Goal: Task Accomplishment & Management: Use online tool/utility

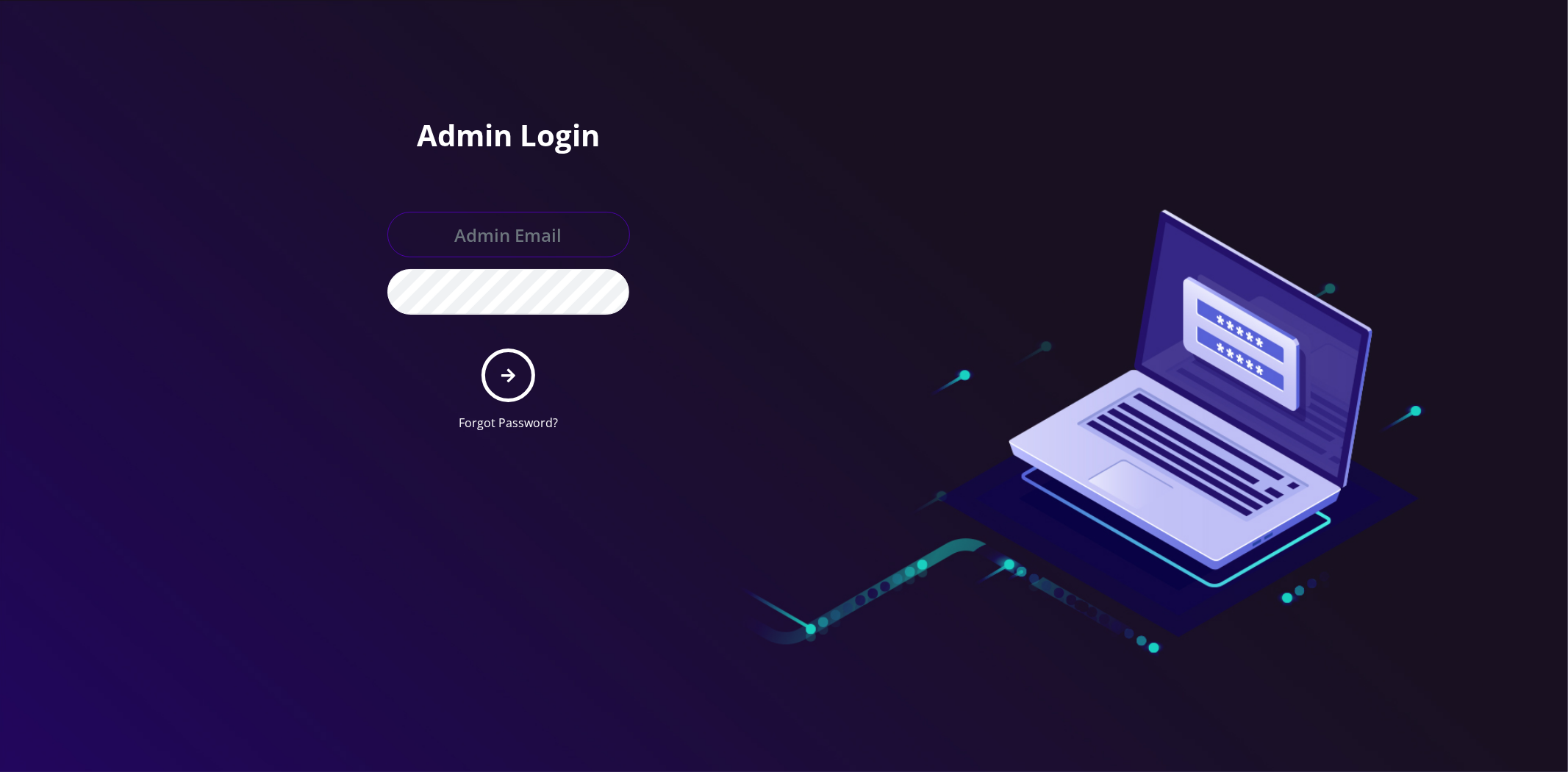
type input "[EMAIL_ADDRESS][DOMAIN_NAME]"
click at [560, 414] on div "Forgot Password?" at bounding box center [508, 423] width 243 height 18
click at [505, 376] on icon "submit" at bounding box center [508, 376] width 14 height 14
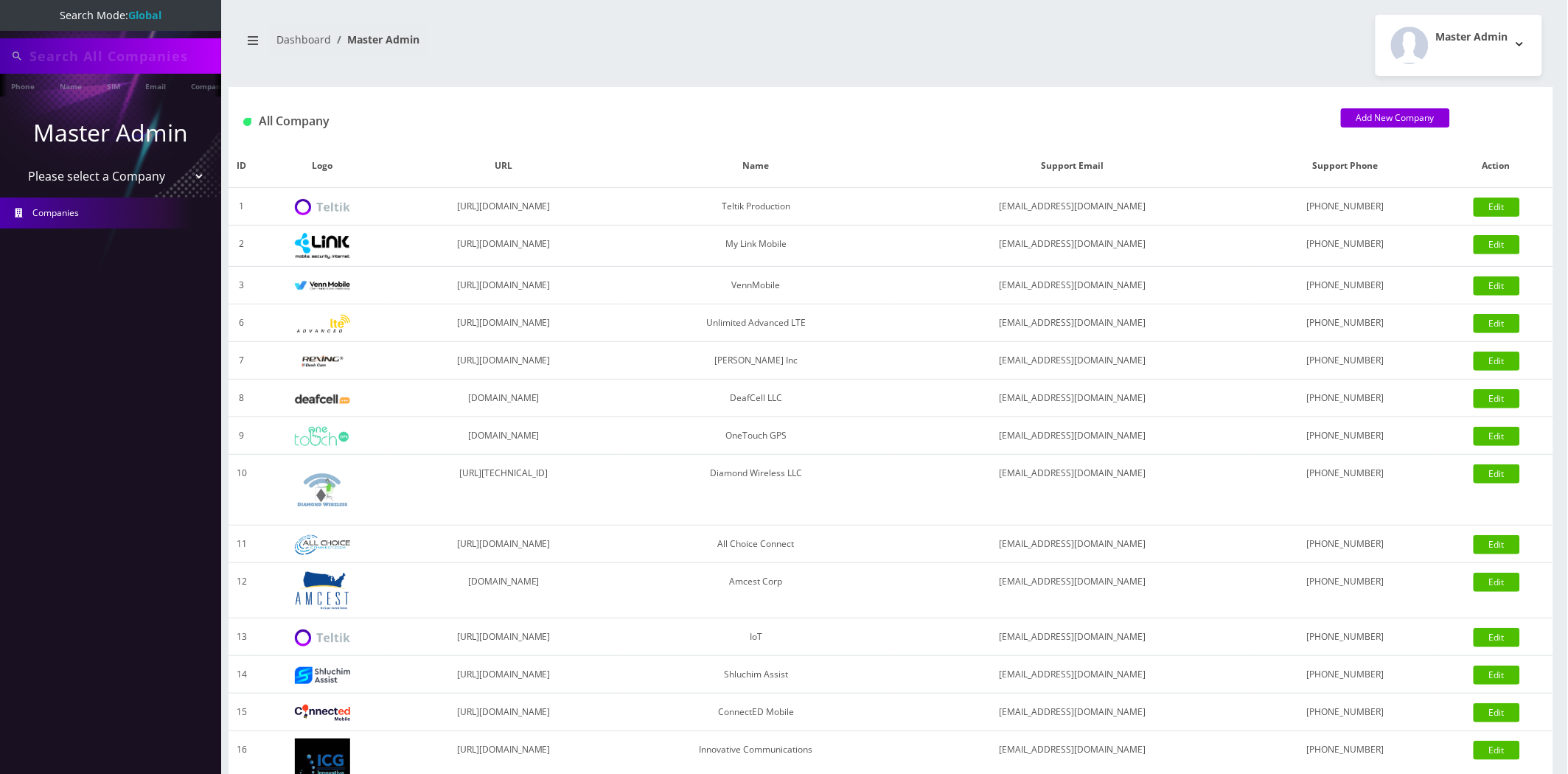
type input "8503034462"
drag, startPoint x: 120, startPoint y: 74, endPoint x: 120, endPoint y: 61, distance: 13.0
click at [120, 74] on link "SIM" at bounding box center [106, 85] width 28 height 23
click at [118, 54] on input "8503034462" at bounding box center [124, 56] width 188 height 28
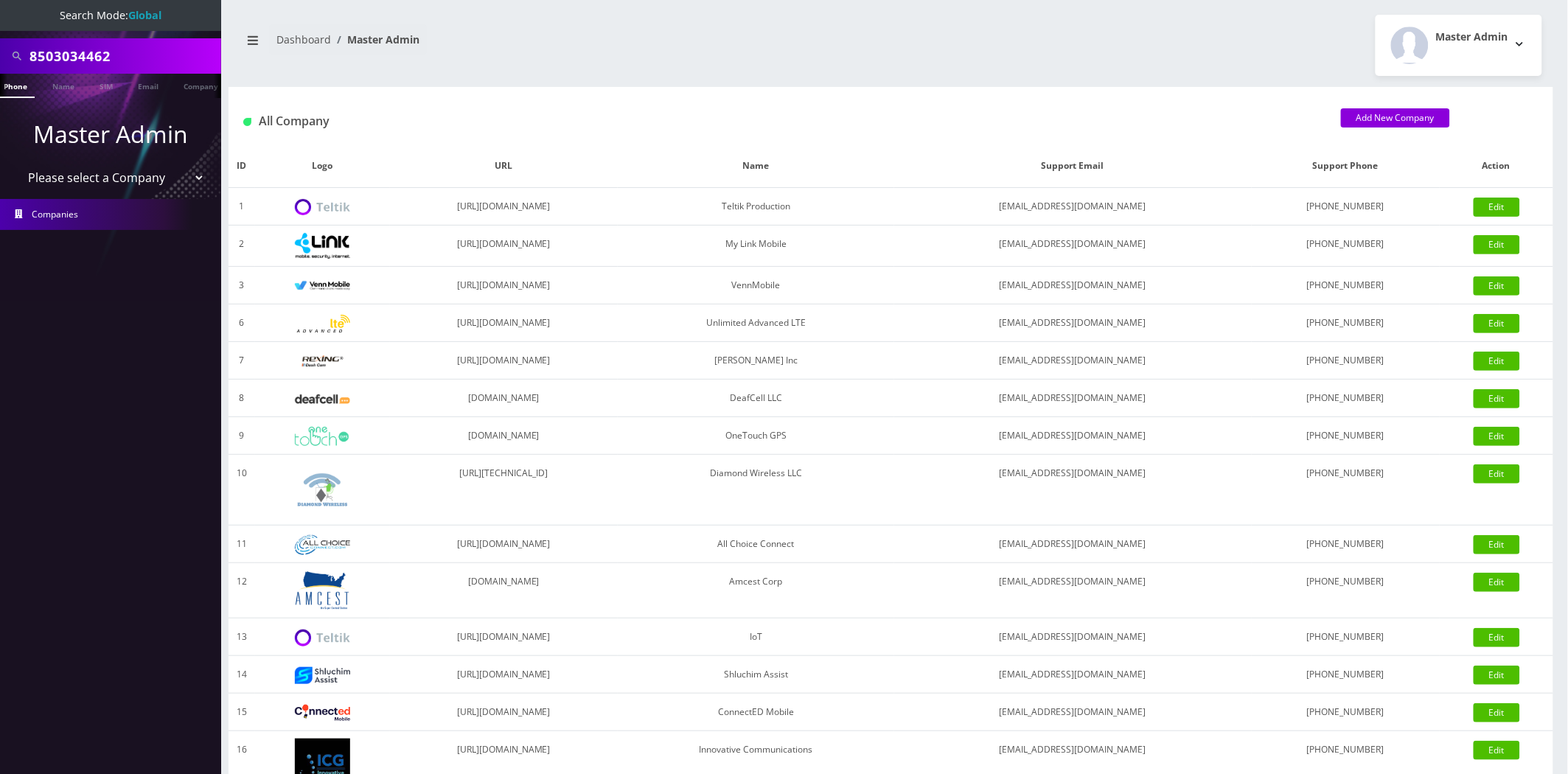
click at [118, 54] on input "8503034462" at bounding box center [124, 56] width 188 height 28
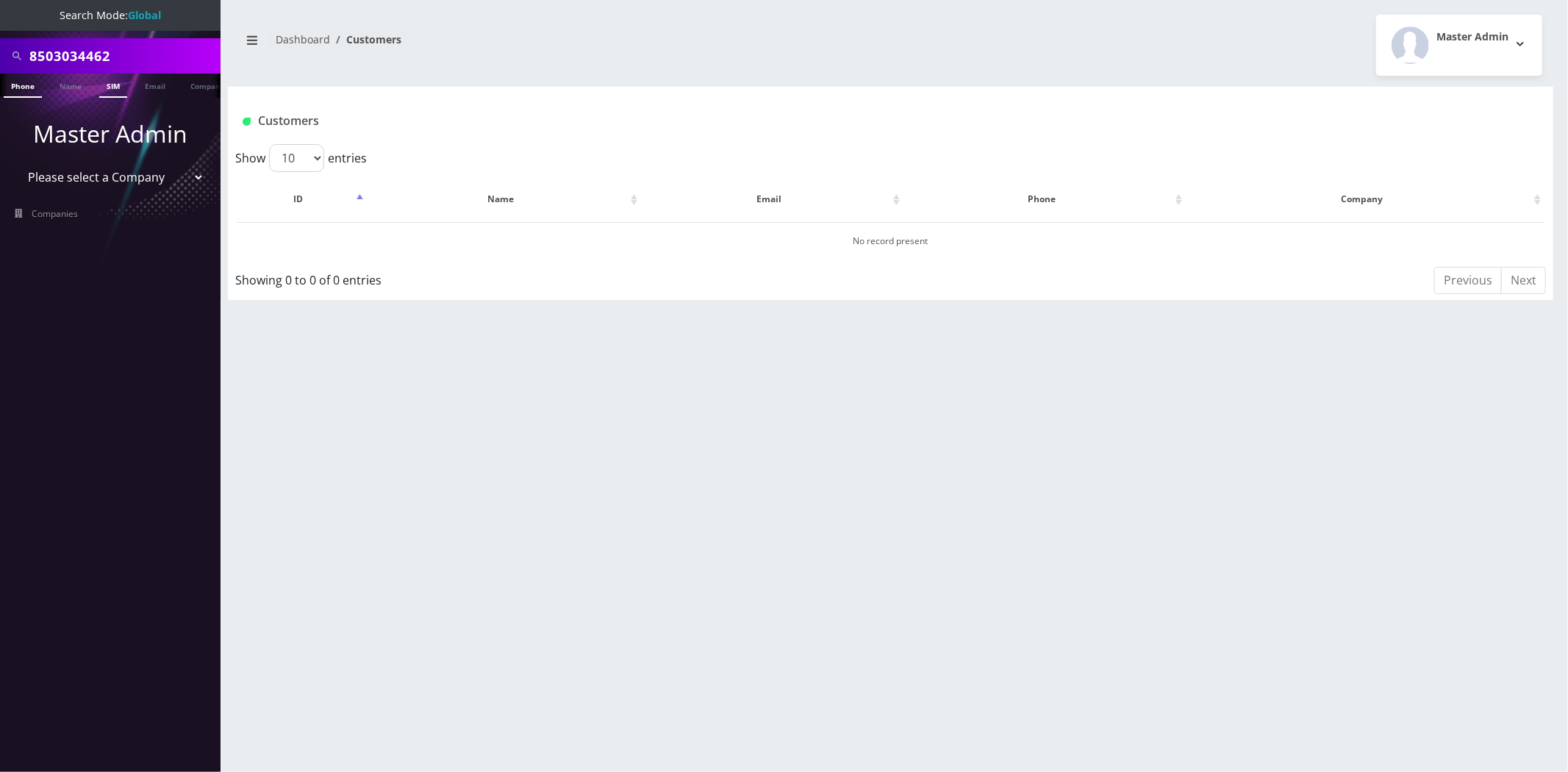
click at [24, 91] on link "Phone" at bounding box center [23, 85] width 39 height 24
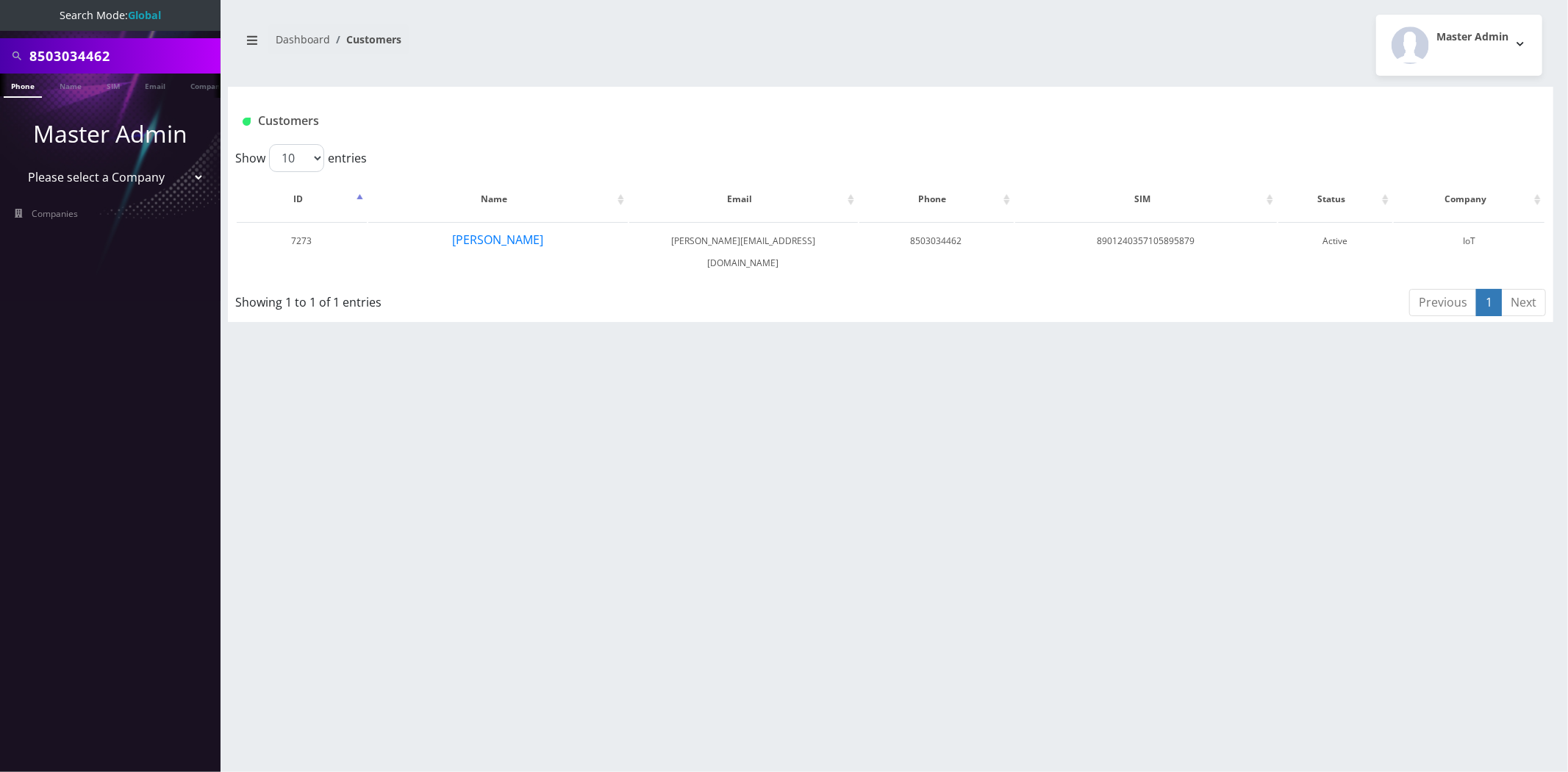
click at [83, 59] on input "8503034462" at bounding box center [123, 56] width 188 height 28
paste input "9342108487"
type input "9342108487"
click at [27, 88] on link "Phone" at bounding box center [23, 85] width 39 height 24
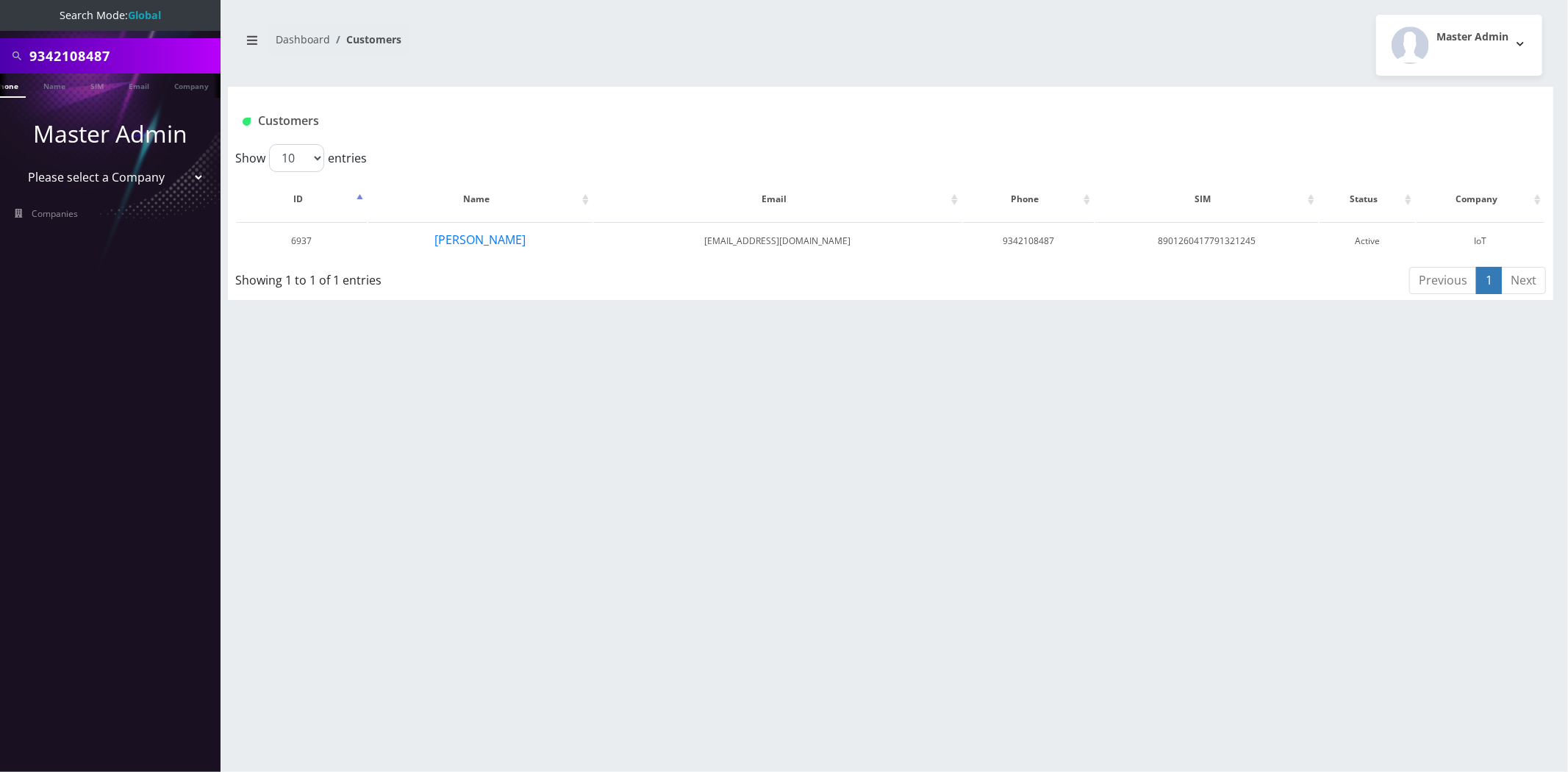
scroll to position [0, 22]
click at [135, 53] on input "9342108487" at bounding box center [123, 56] width 188 height 28
click at [134, 53] on input "9342108487" at bounding box center [123, 56] width 188 height 28
paste input "50"
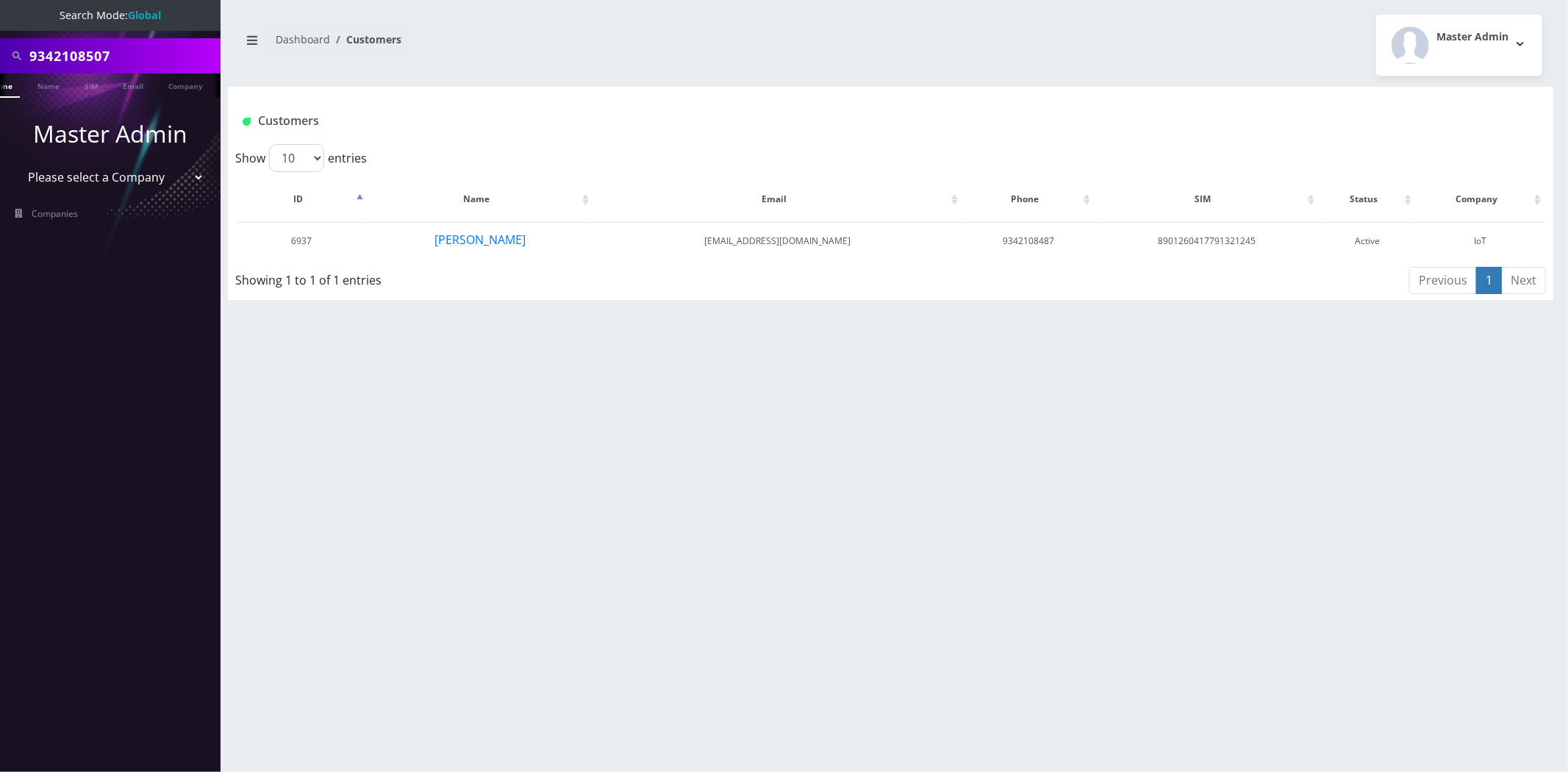
scroll to position [0, 0]
type input "9342108507"
click at [34, 93] on link "Phone" at bounding box center [23, 85] width 39 height 24
click at [151, 45] on input "9342108507" at bounding box center [123, 56] width 188 height 28
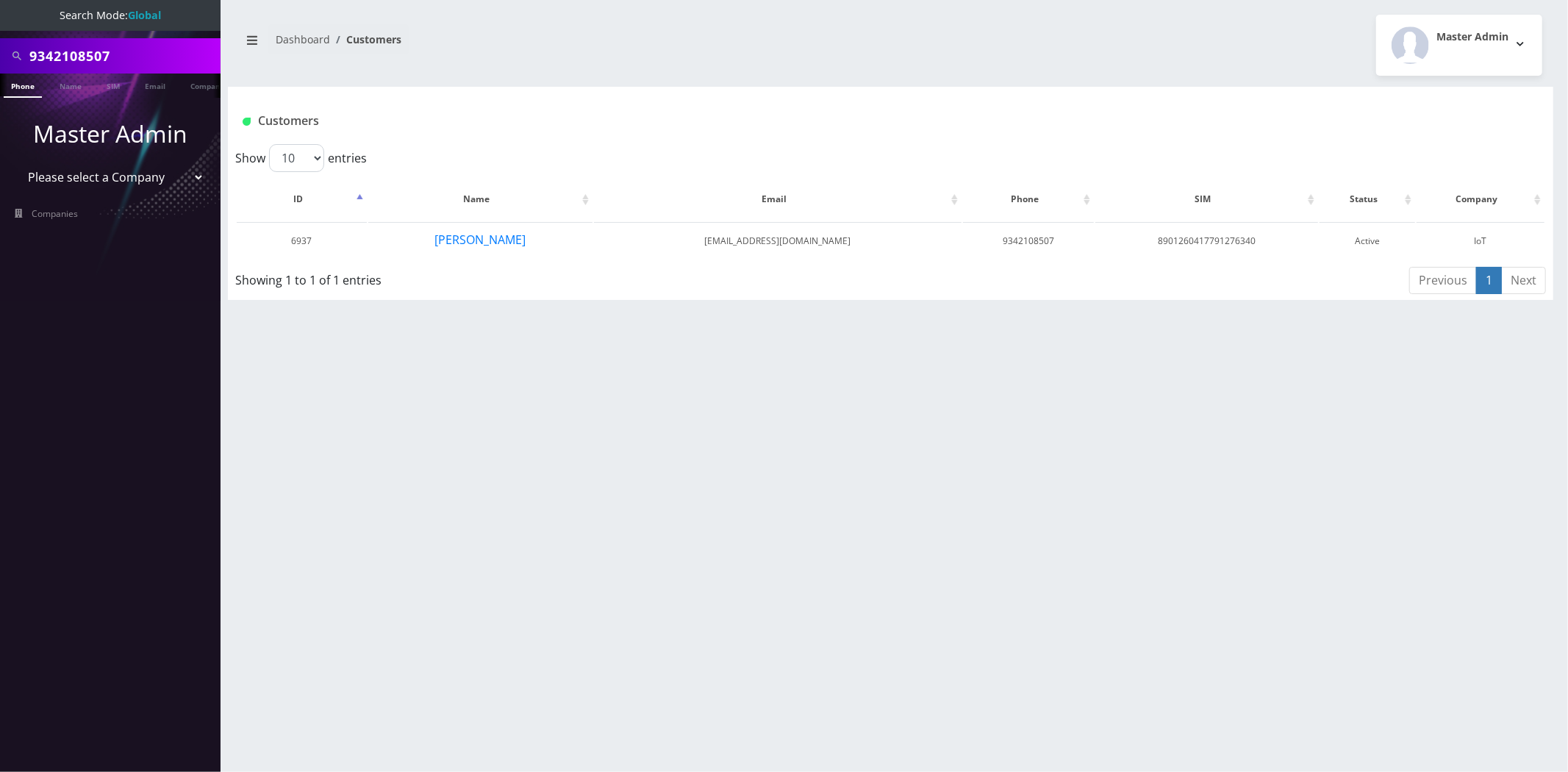
paste input "48"
type input "9342108487"
click at [24, 86] on link "Phone" at bounding box center [23, 85] width 39 height 24
click at [93, 59] on input "9342108487" at bounding box center [123, 56] width 188 height 28
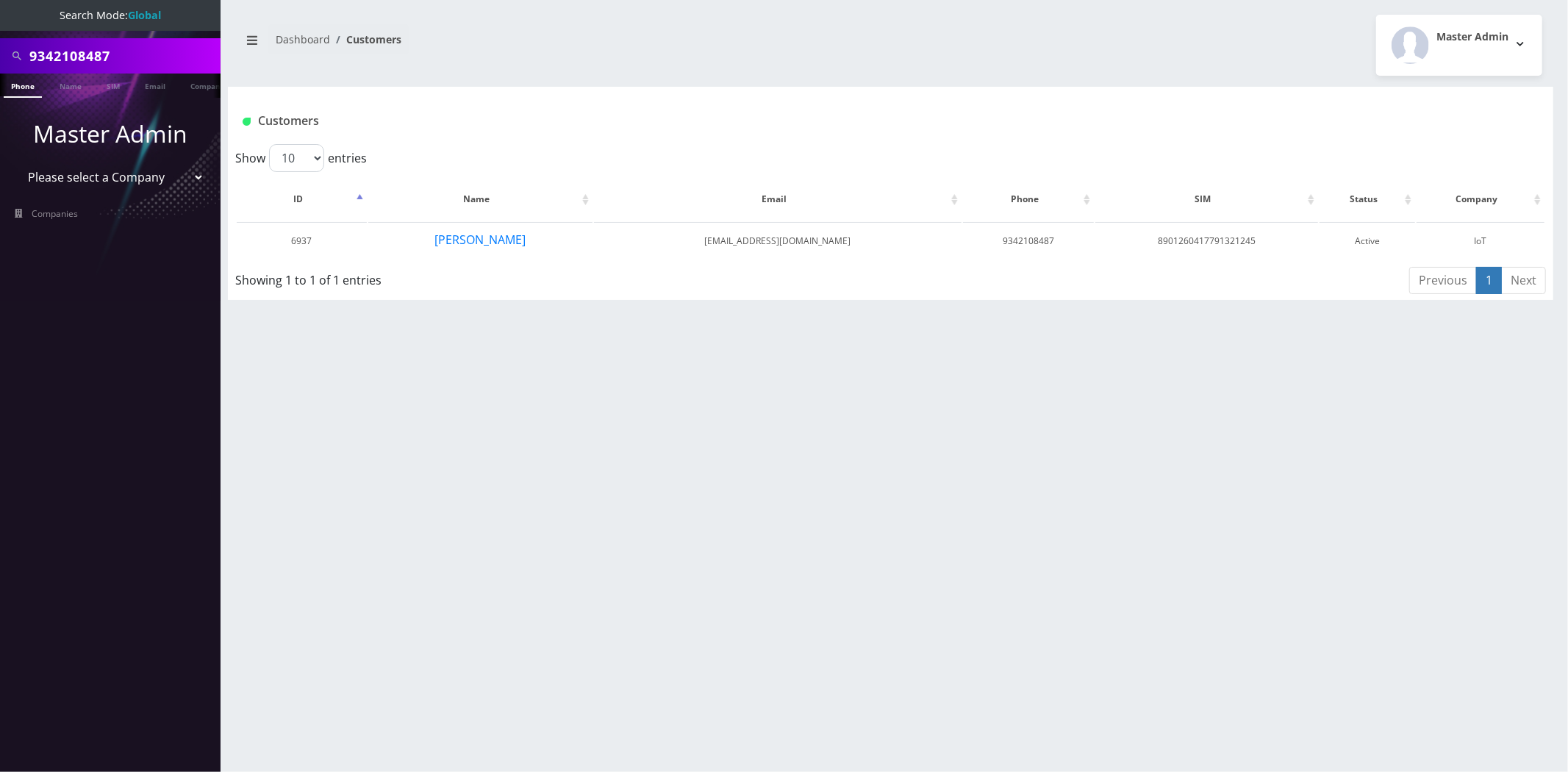
paste input "6462583553"
type input "6462583553"
click at [35, 91] on link "Phone" at bounding box center [23, 85] width 39 height 24
click at [490, 249] on button "[PERSON_NAME]" at bounding box center [480, 240] width 93 height 19
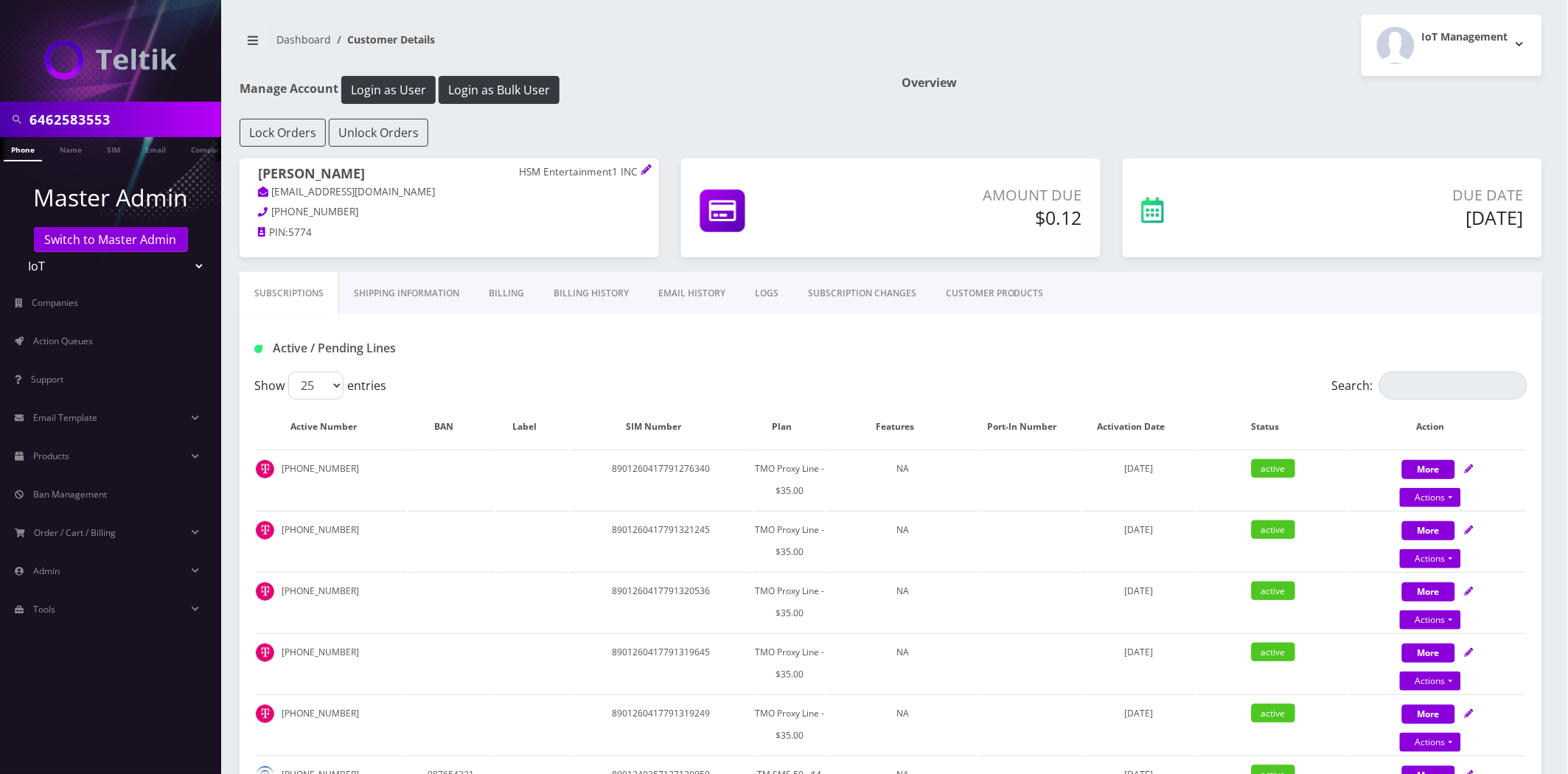
click at [389, 303] on link "Shipping Information" at bounding box center [406, 293] width 135 height 42
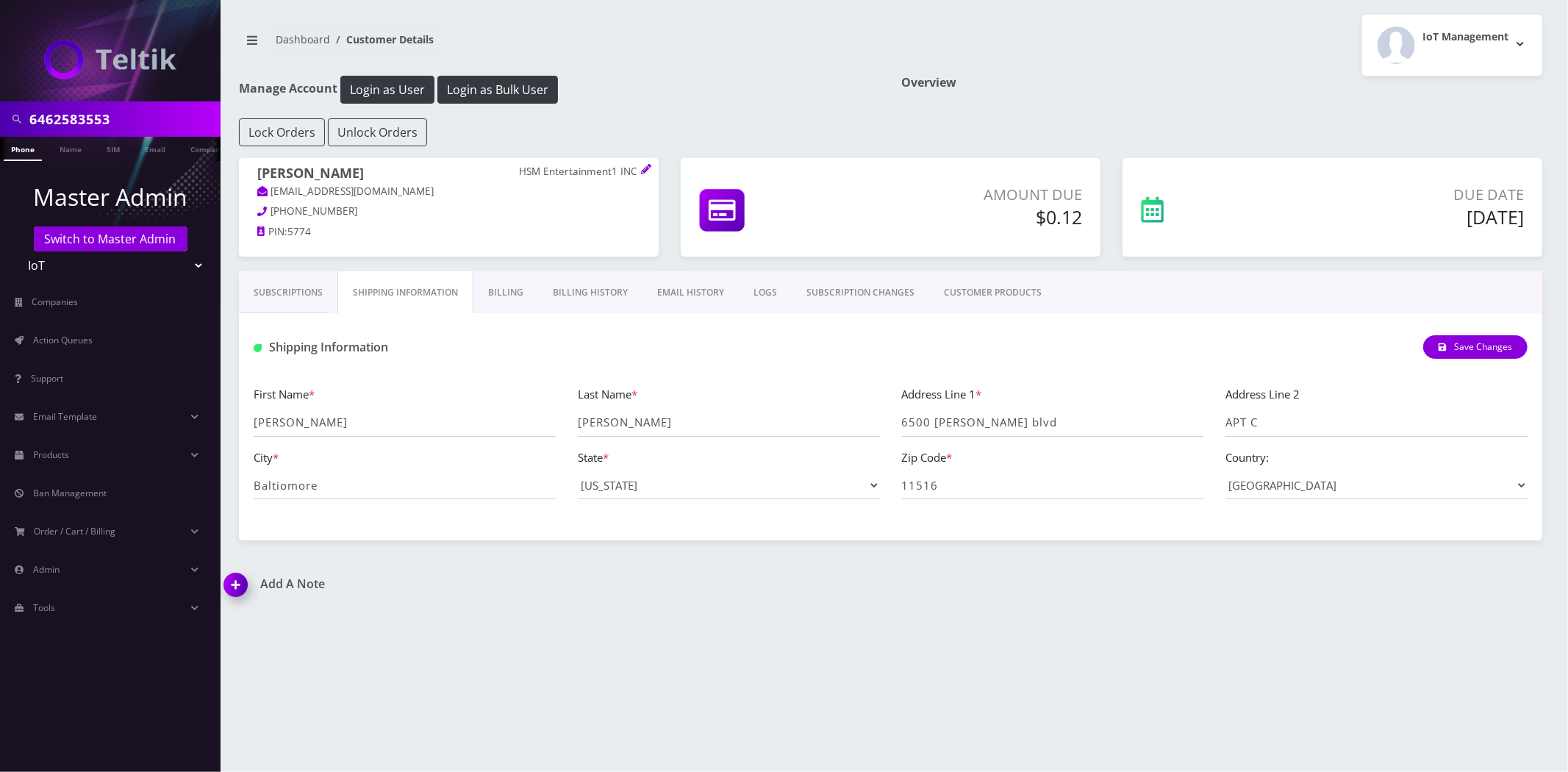
click at [511, 295] on link "Billing" at bounding box center [505, 292] width 65 height 42
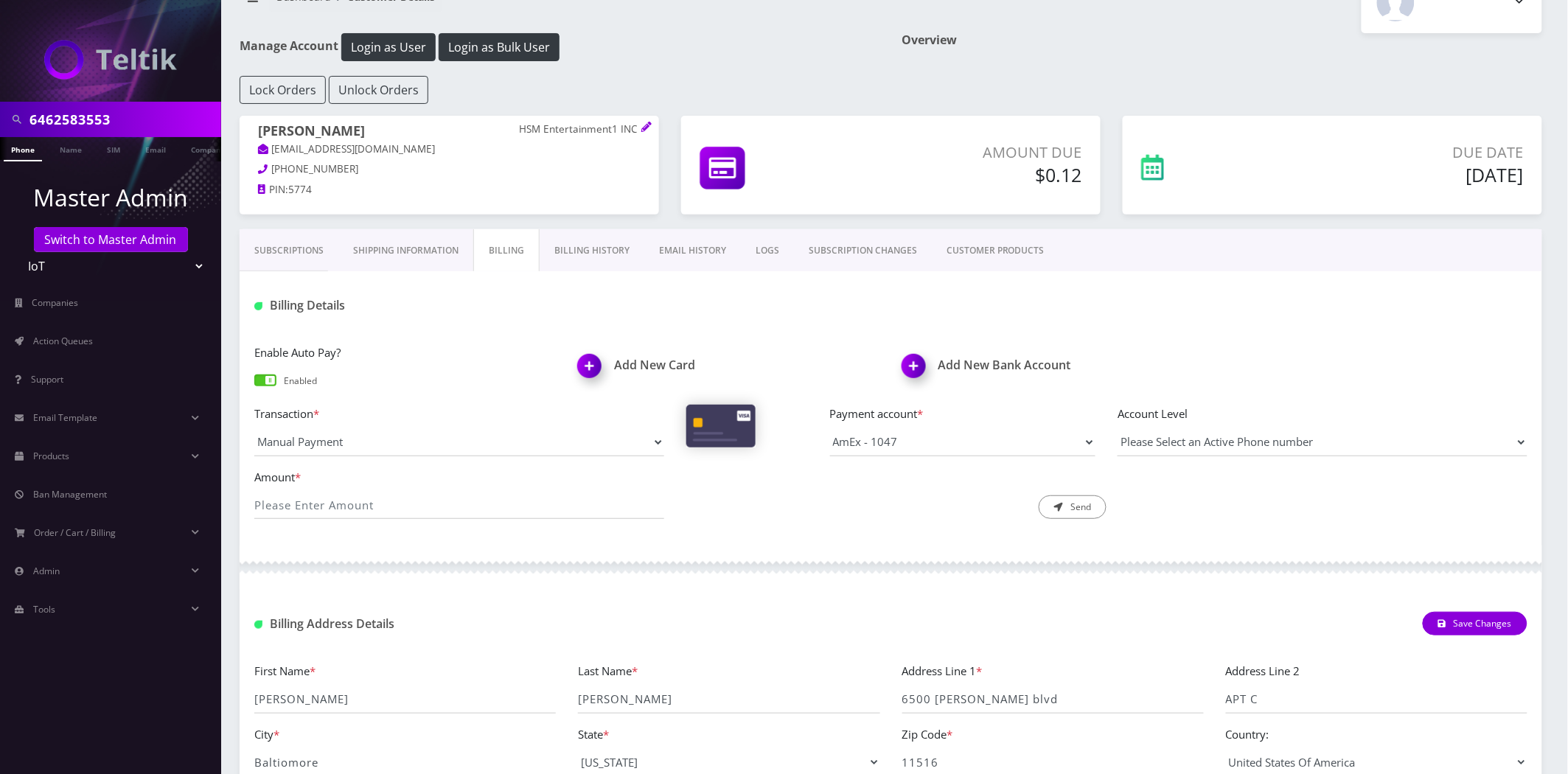
scroll to position [159, 0]
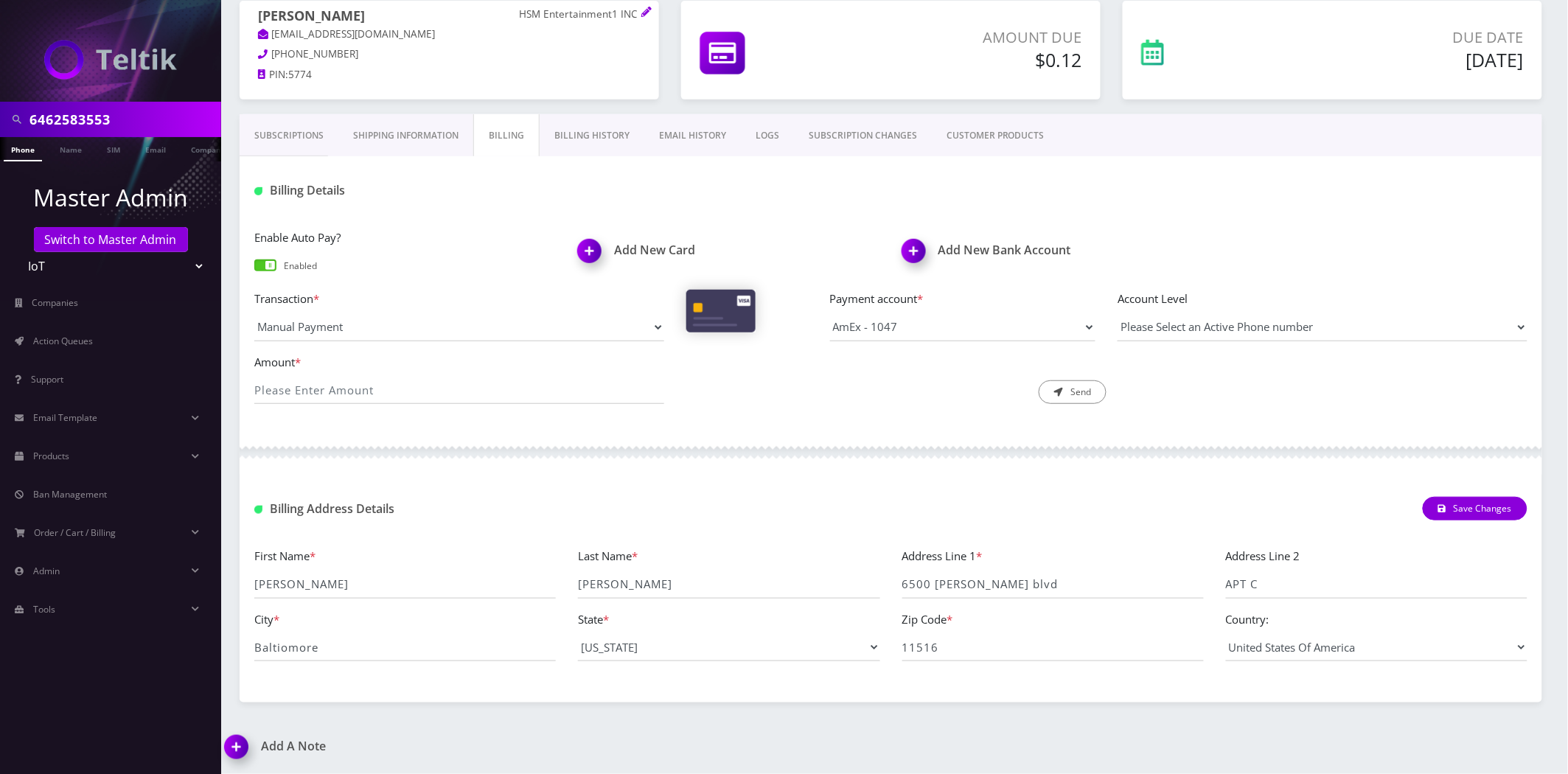
click at [391, 144] on link "Shipping Information" at bounding box center [406, 135] width 135 height 42
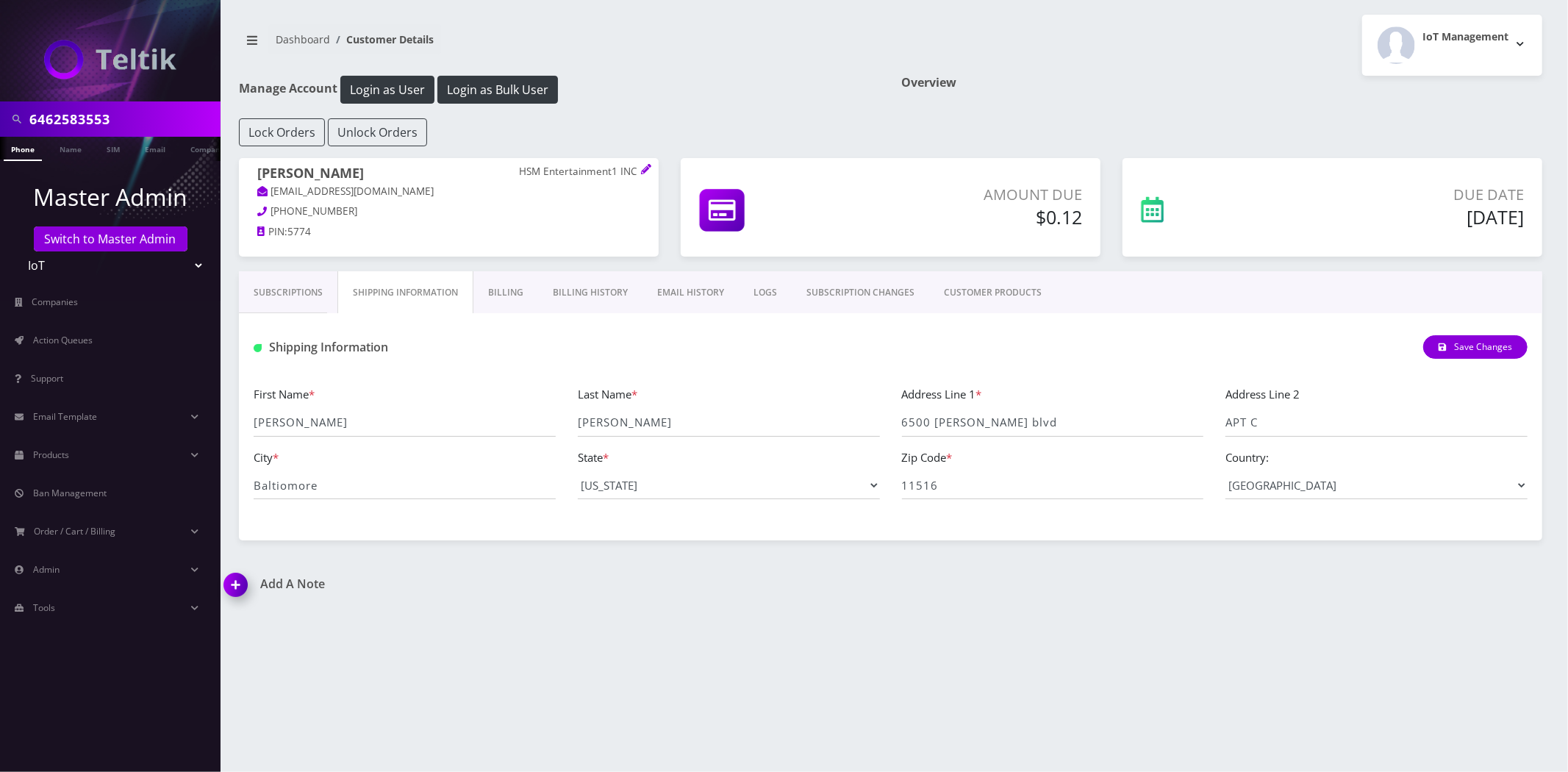
click at [506, 302] on link "Billing" at bounding box center [505, 292] width 65 height 42
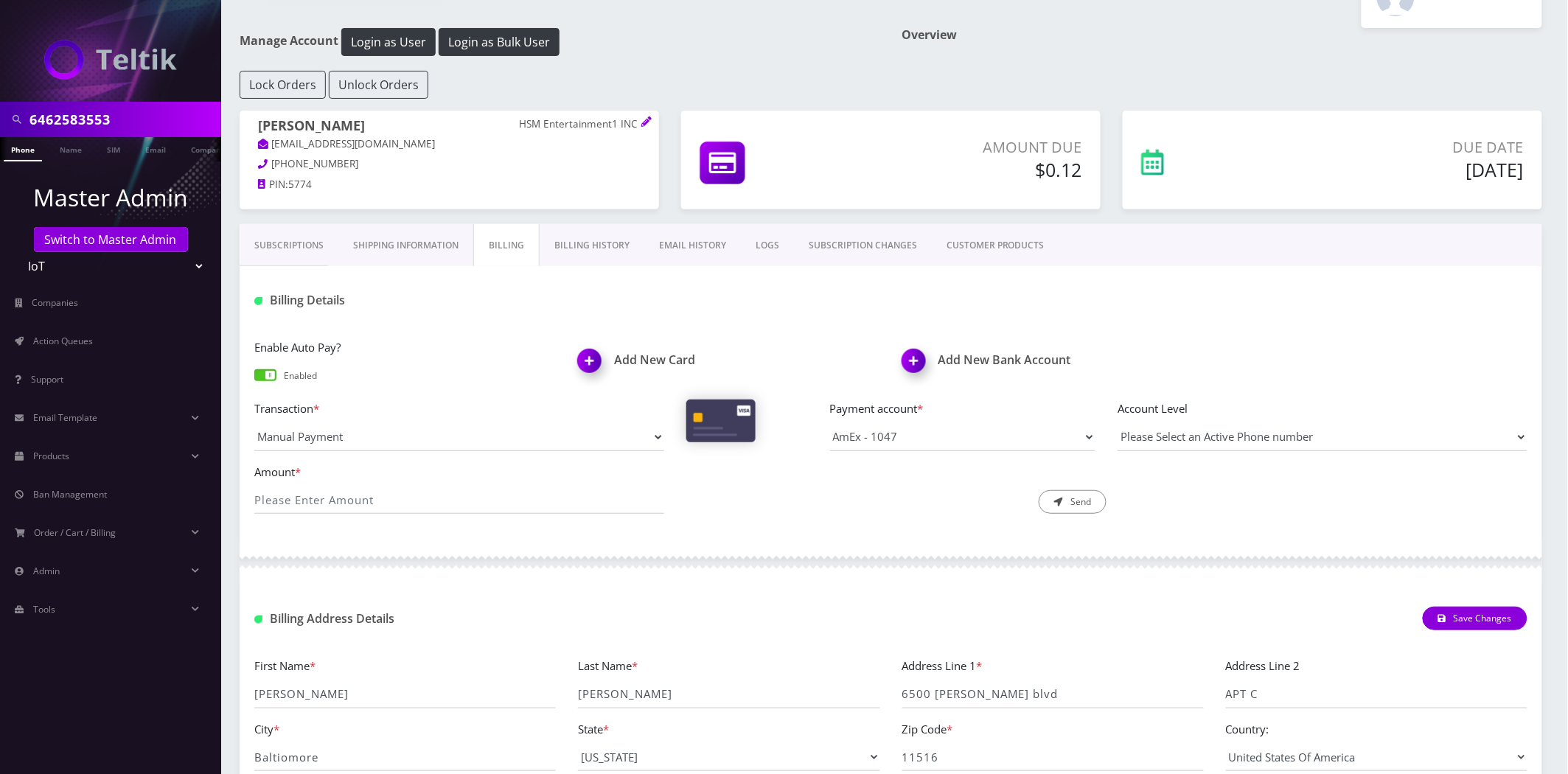
scroll to position [159, 0]
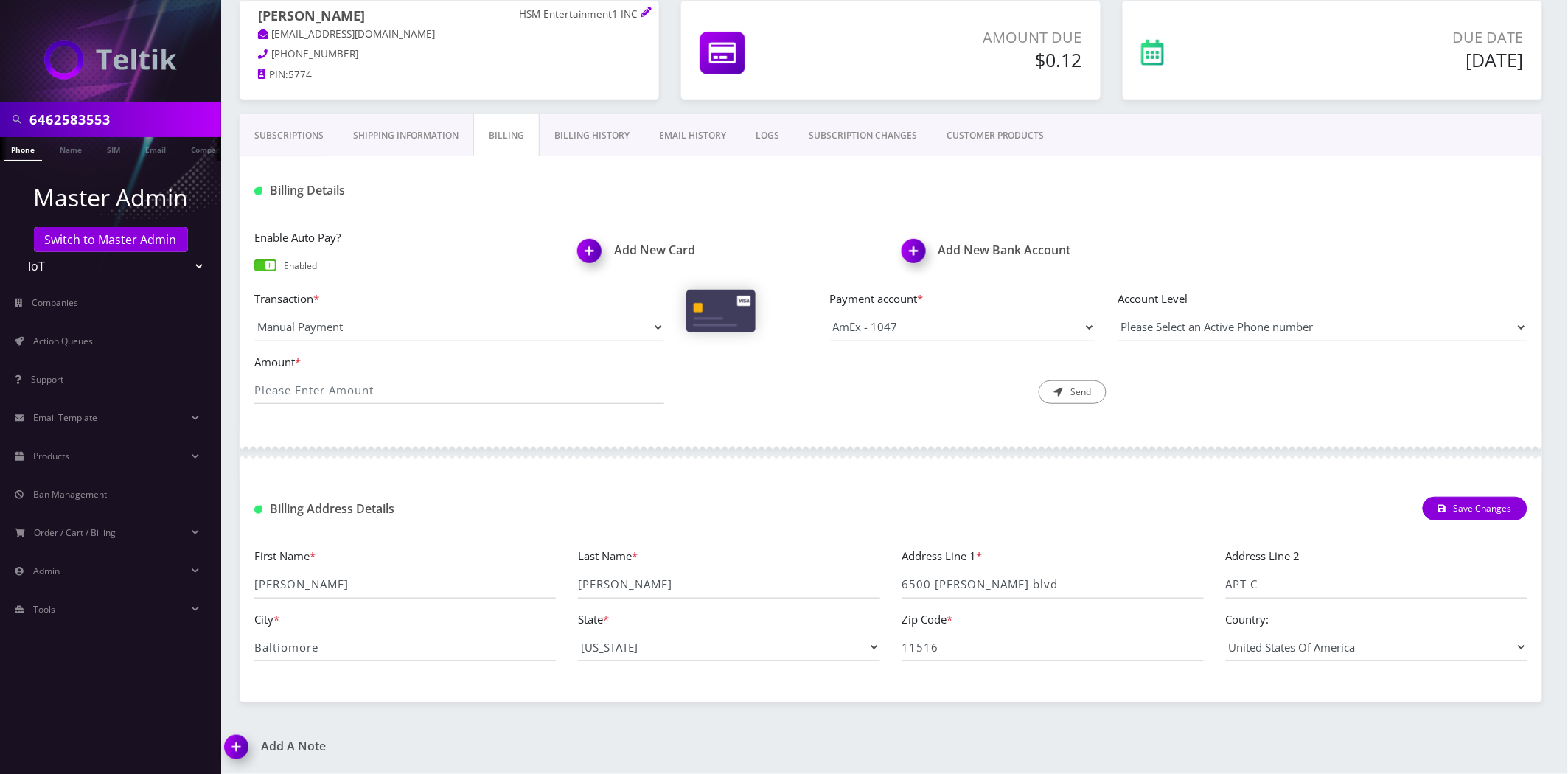
click at [979, 610] on div "Zip Code * 11516" at bounding box center [1053, 636] width 324 height 51
click at [979, 588] on input "6500 [PERSON_NAME] blvd" at bounding box center [1053, 585] width 301 height 28
click at [979, 588] on input "6500 Sanzo blvd" at bounding box center [1053, 585] width 301 height 28
click at [1285, 585] on input "APT C" at bounding box center [1377, 585] width 301 height 28
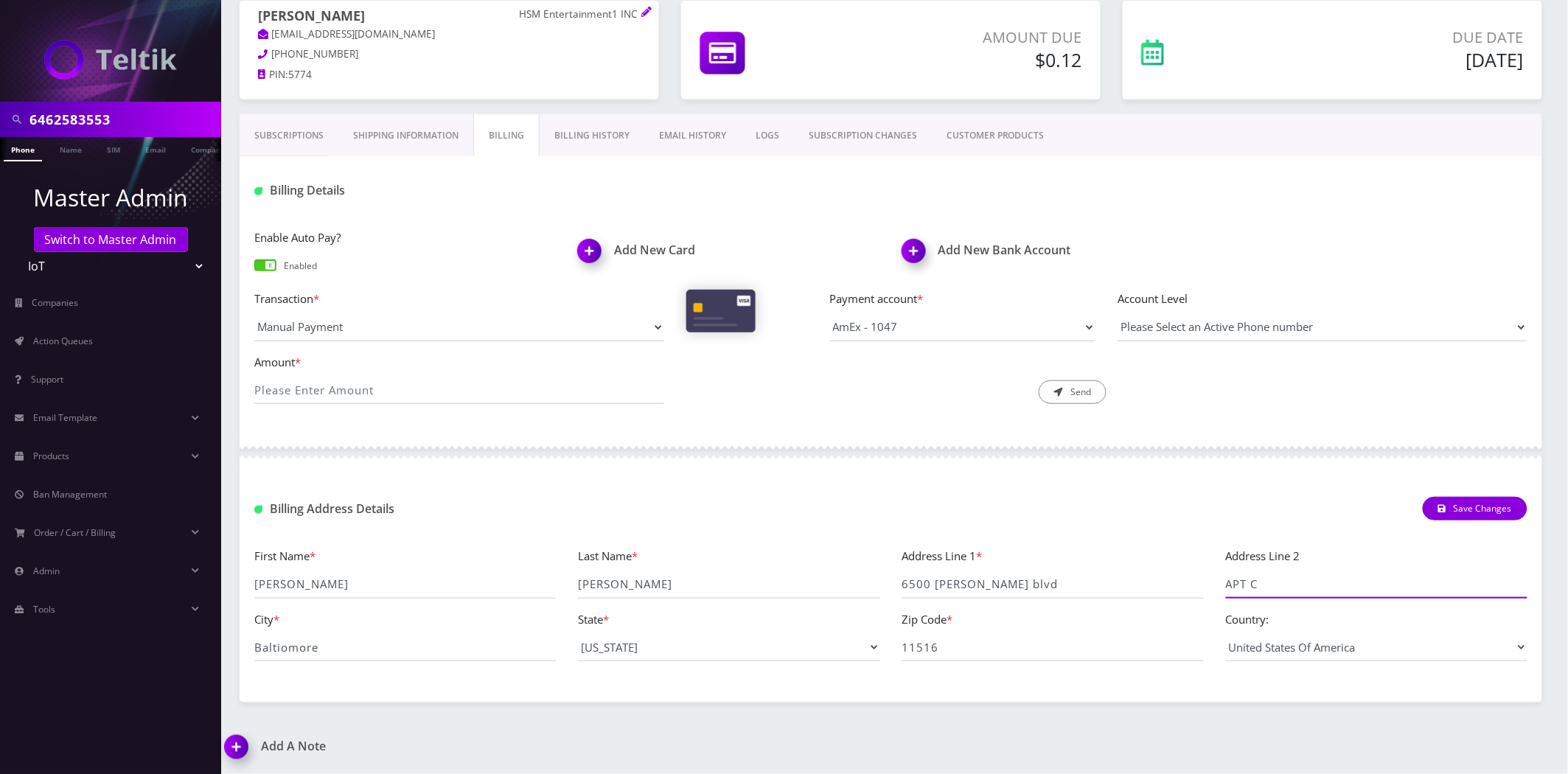
click at [1285, 585] on input "APT C" at bounding box center [1377, 585] width 301 height 28
click at [1287, 585] on input "APT C" at bounding box center [1377, 585] width 301 height 28
click at [391, 646] on input "Baltiomore" at bounding box center [405, 647] width 301 height 28
click at [1010, 647] on input "11516" at bounding box center [1053, 647] width 301 height 28
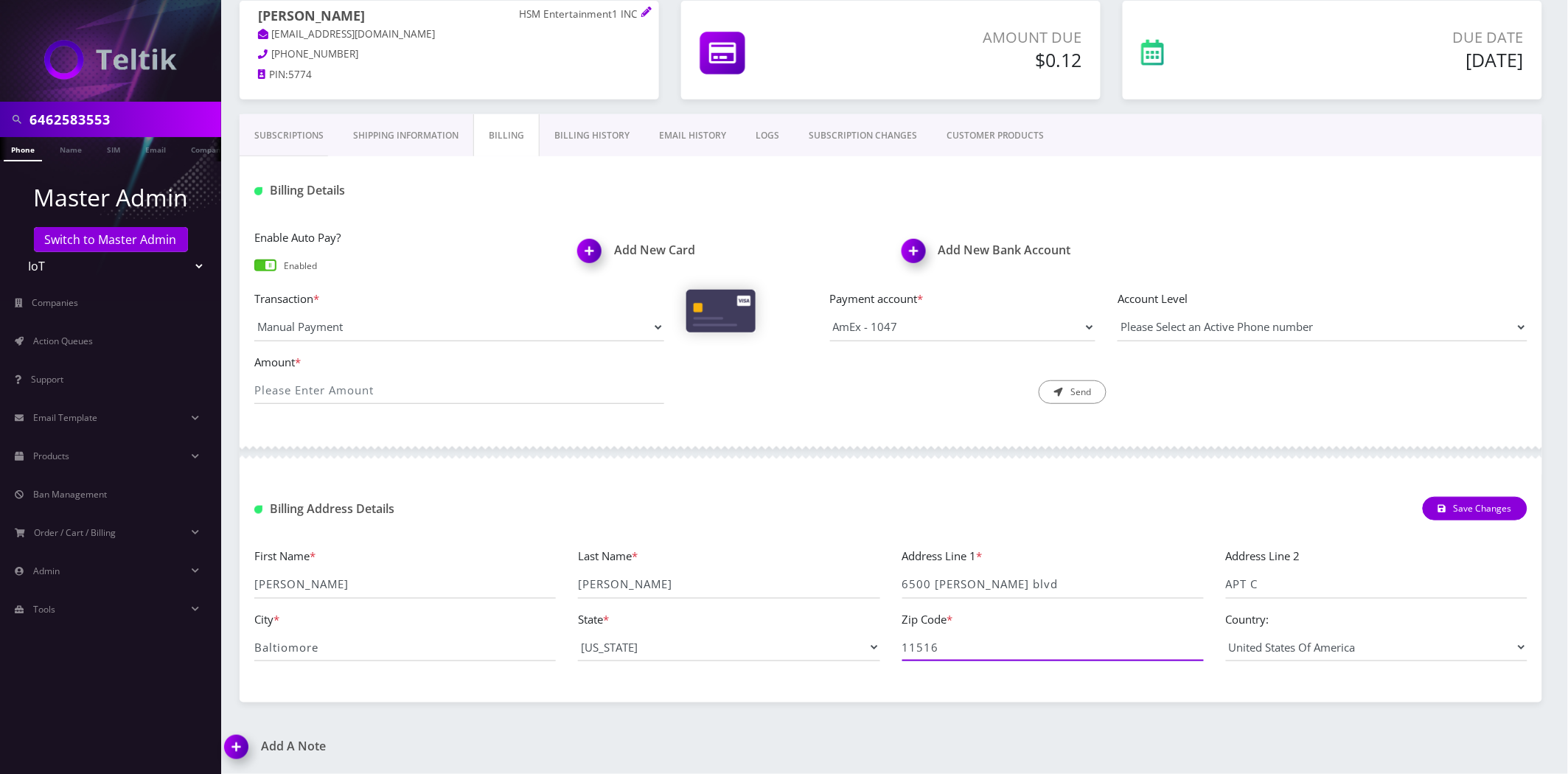
click at [1010, 647] on input "11516" at bounding box center [1053, 647] width 301 height 28
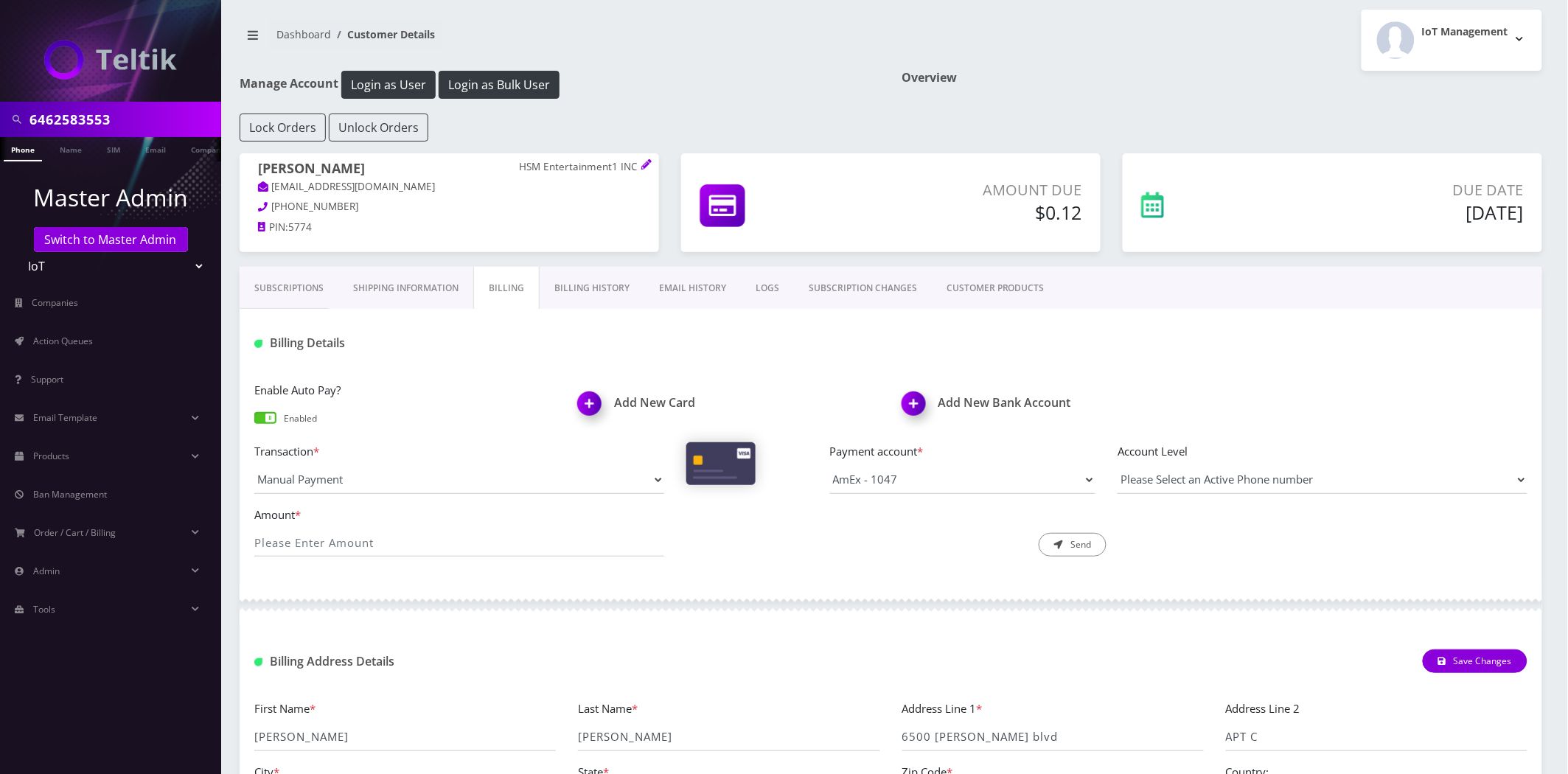
scroll to position [0, 0]
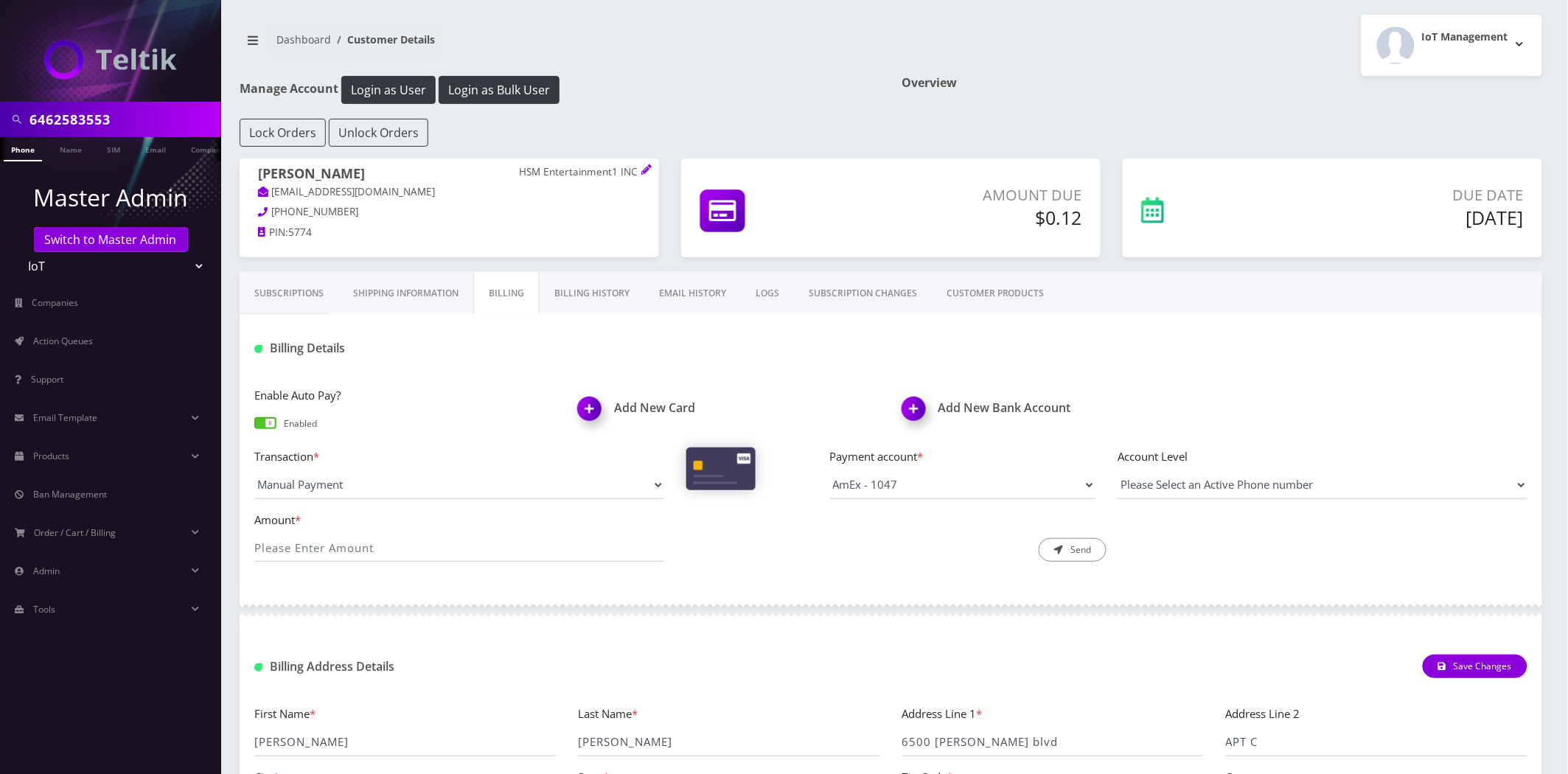
click at [406, 295] on link "Shipping Information" at bounding box center [406, 293] width 135 height 42
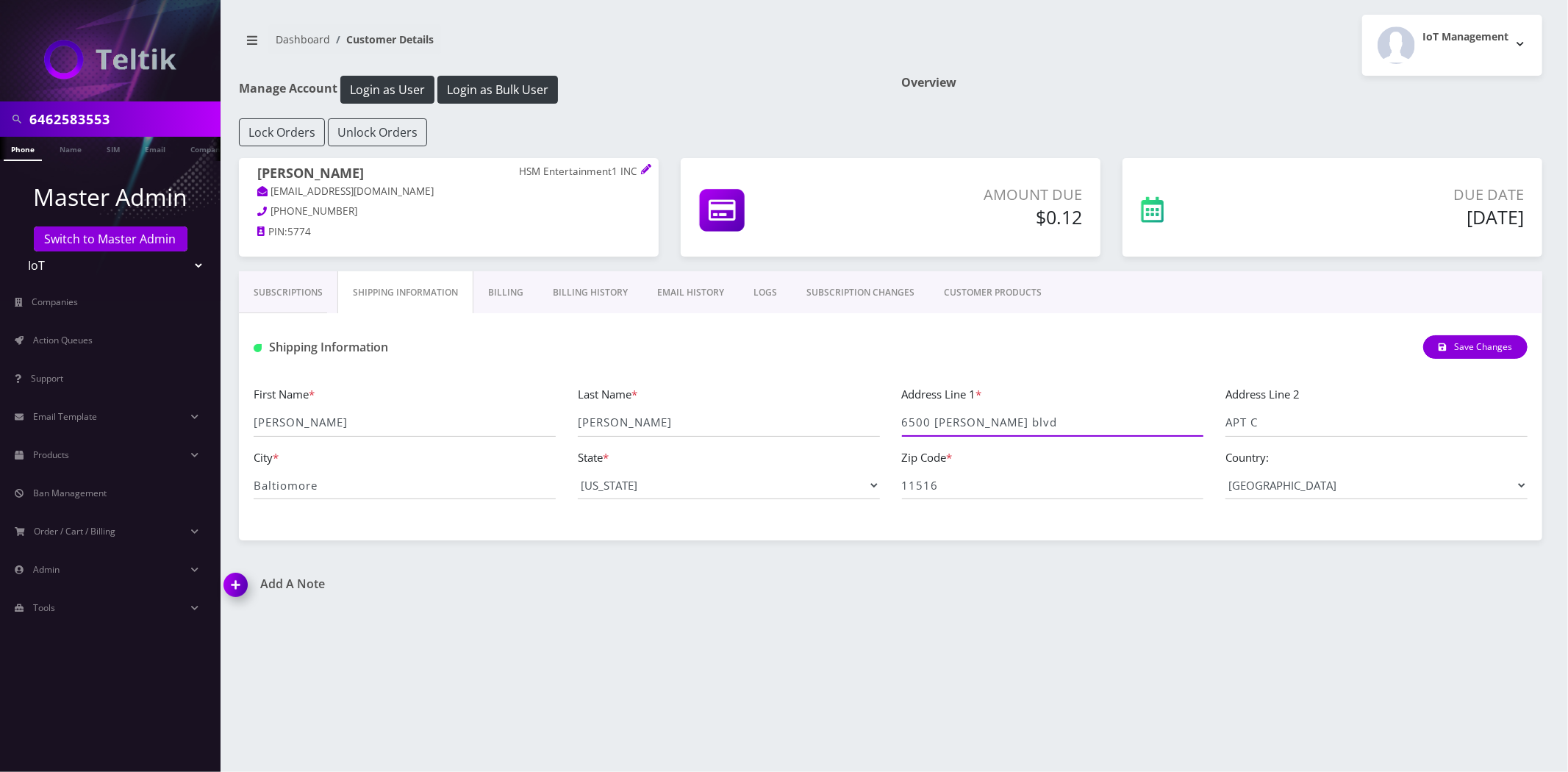
click at [1026, 424] on input "6500 Sanzo blvd" at bounding box center [1053, 423] width 302 height 28
click at [954, 482] on input "11516" at bounding box center [1053, 485] width 302 height 28
click at [954, 482] on input "11516" at bounding box center [1053, 485] width 302 height 28
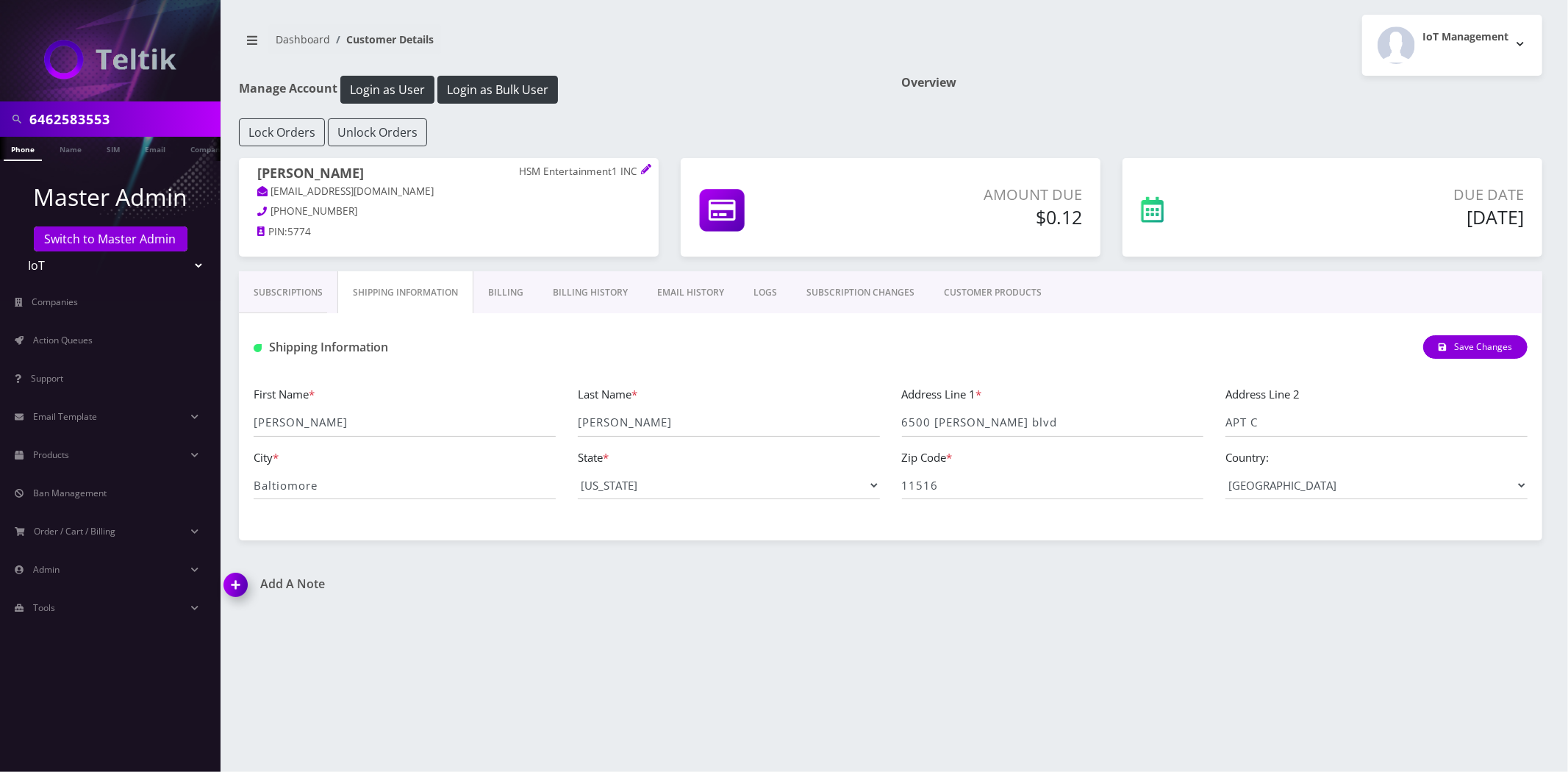
click at [497, 291] on link "Billing" at bounding box center [505, 292] width 65 height 42
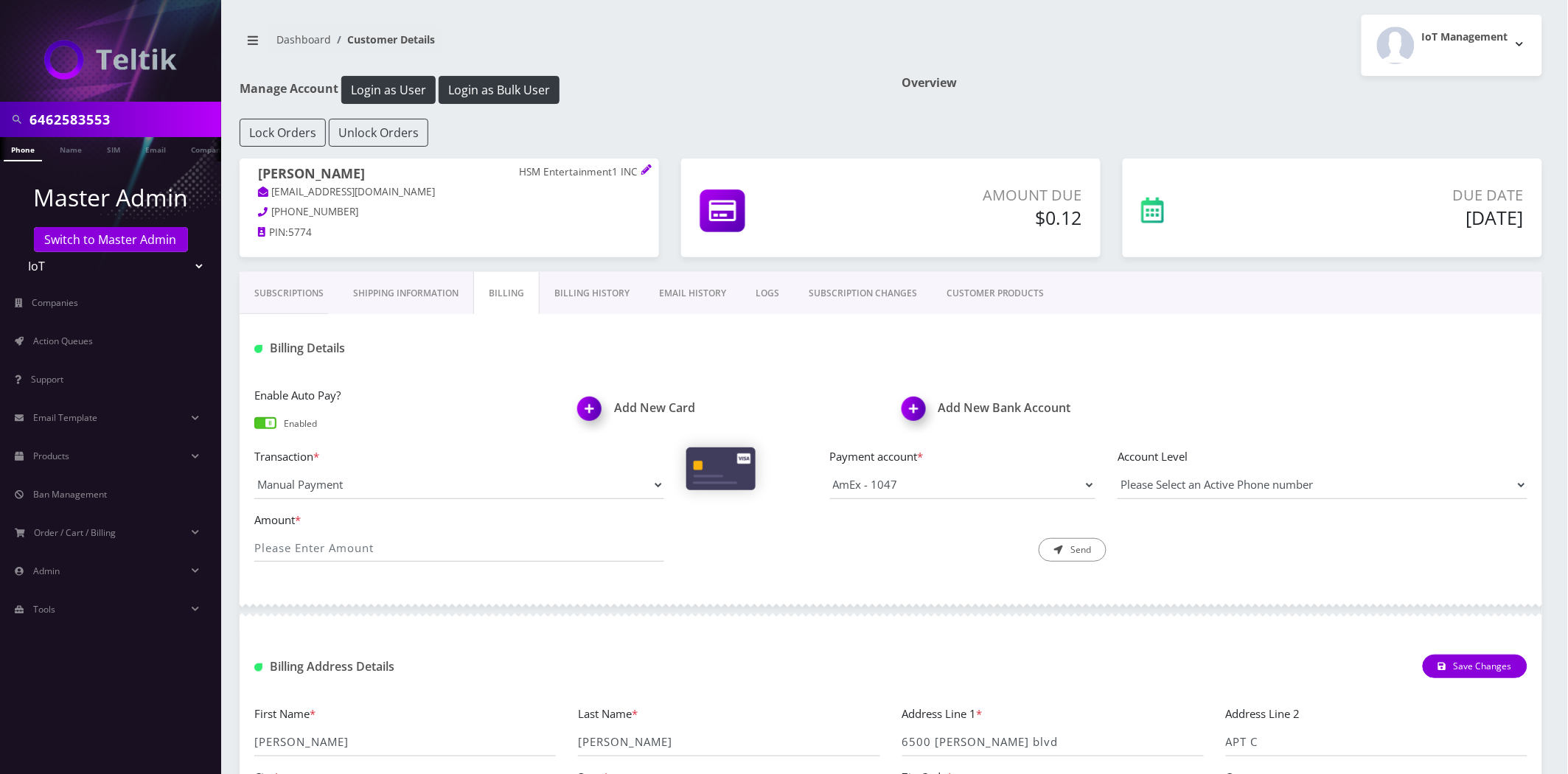
click at [289, 297] on link "Subscriptions" at bounding box center [289, 293] width 99 height 42
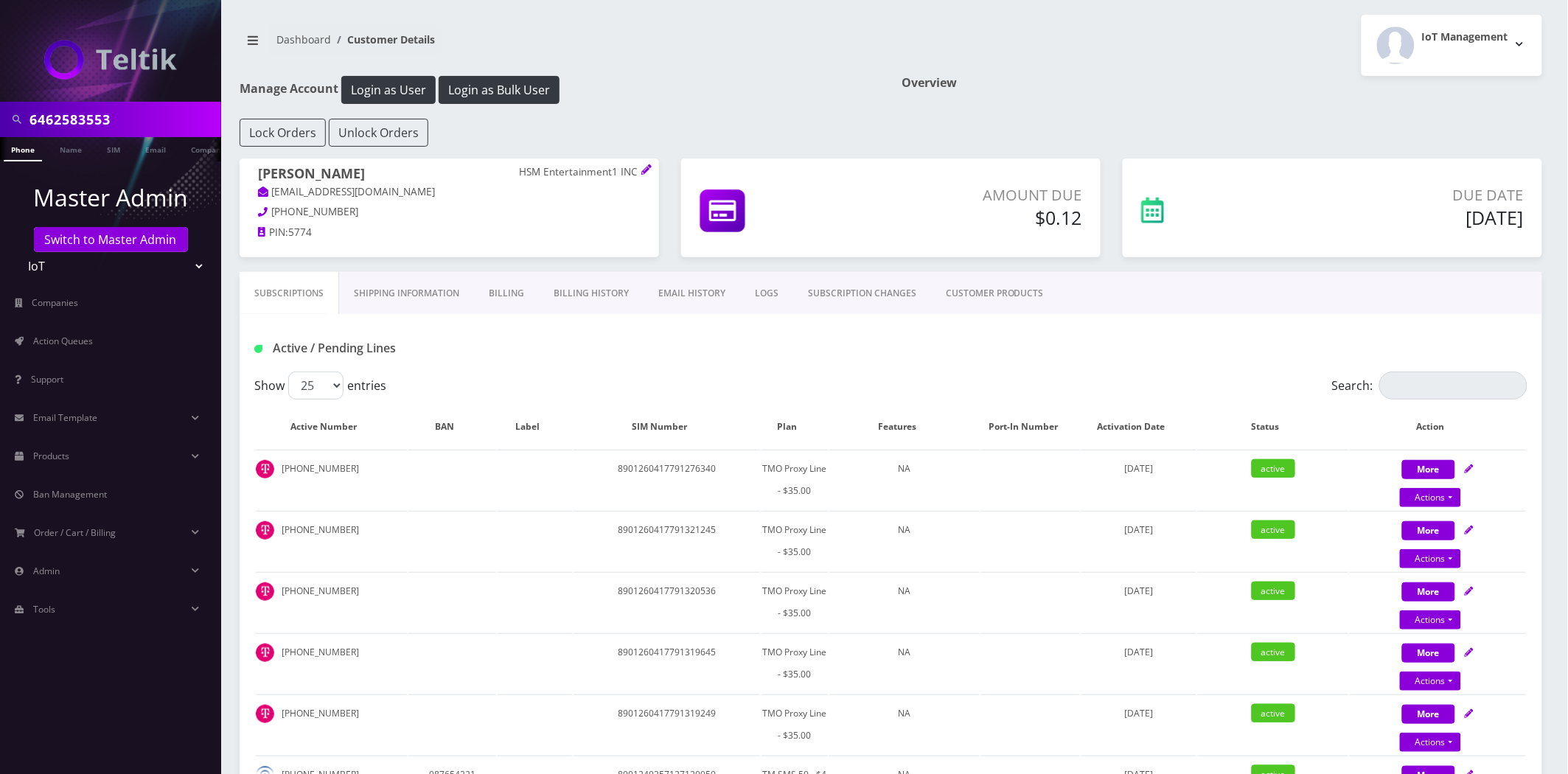
scroll to position [0, 7]
click at [159, 121] on input "6462583553" at bounding box center [124, 120] width 188 height 28
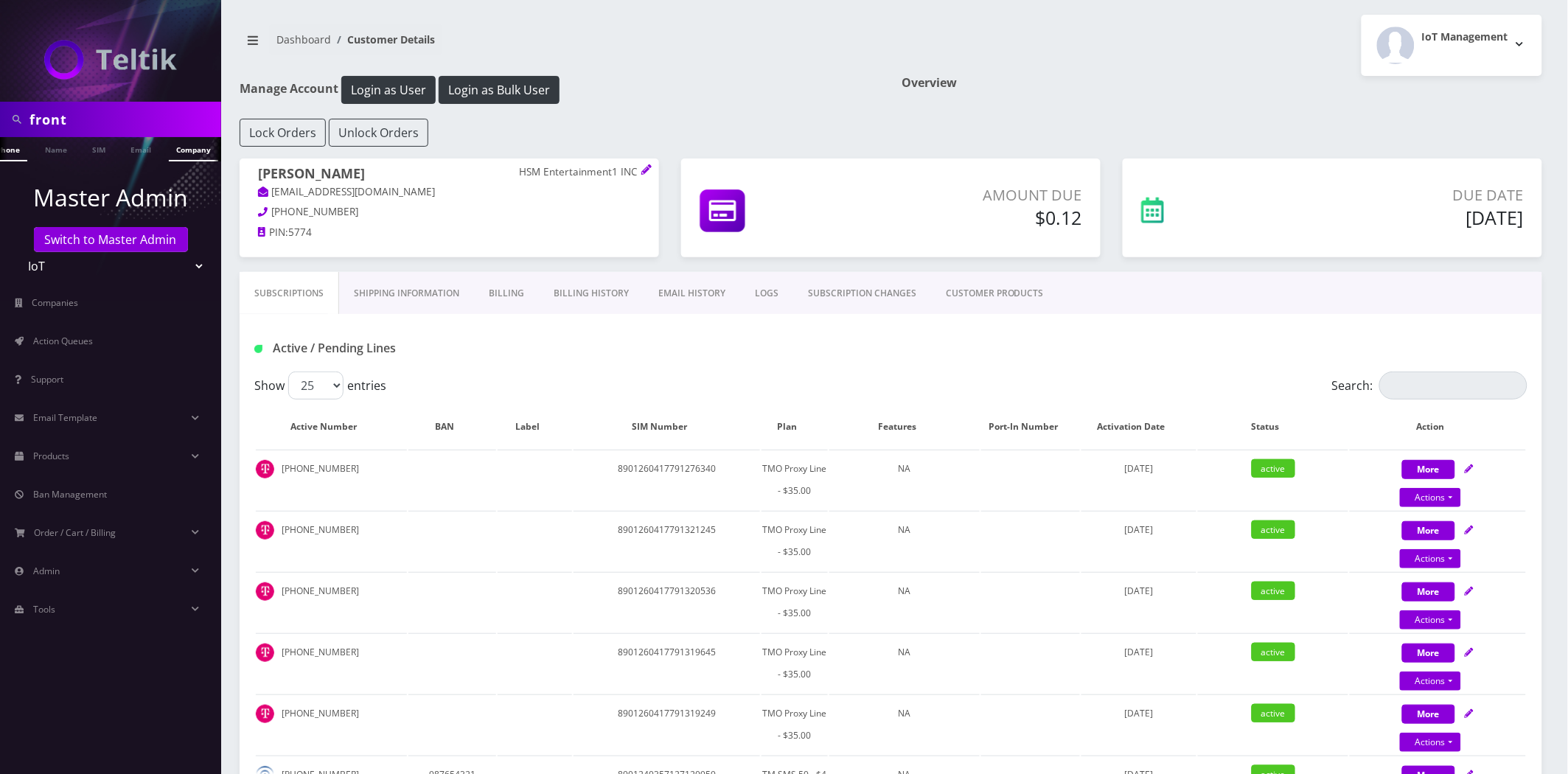
type input "front"
click at [192, 149] on link "Company" at bounding box center [193, 149] width 49 height 25
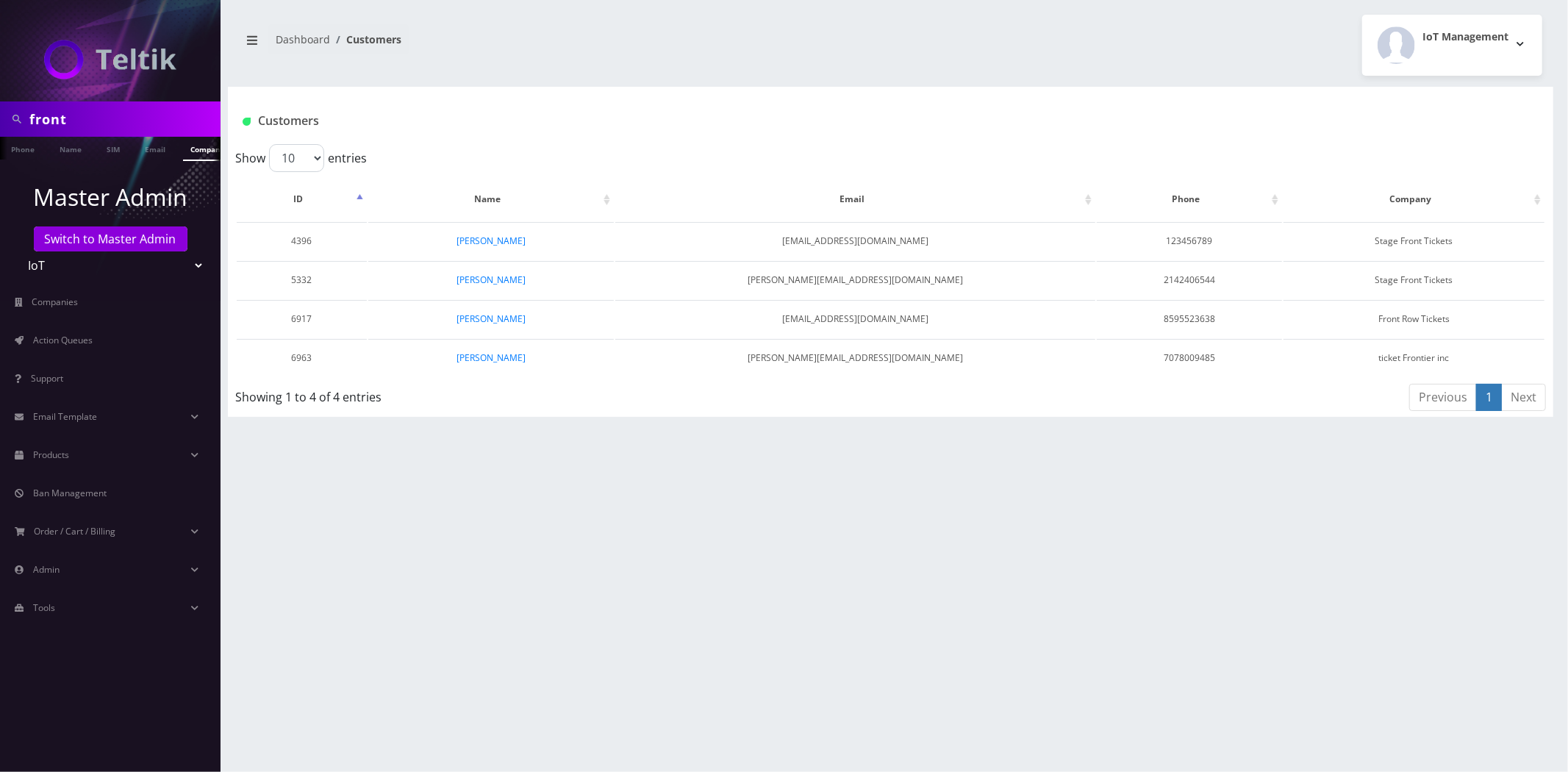
click at [119, 115] on input "front" at bounding box center [123, 120] width 188 height 28
type input "front row"
click at [197, 151] on link "Company" at bounding box center [200, 148] width 49 height 24
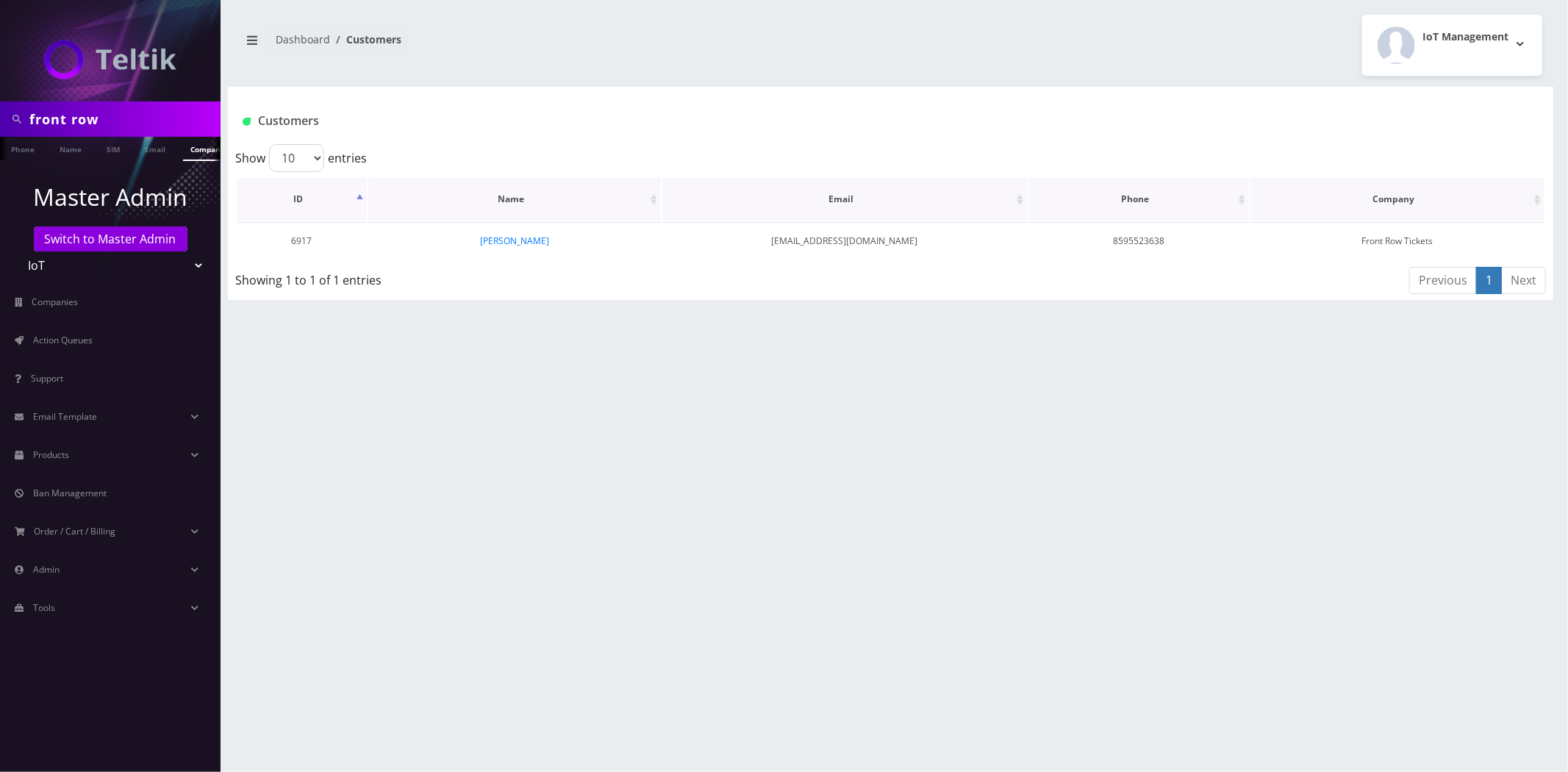
scroll to position [0, 7]
click at [500, 238] on link "[PERSON_NAME]" at bounding box center [514, 241] width 69 height 13
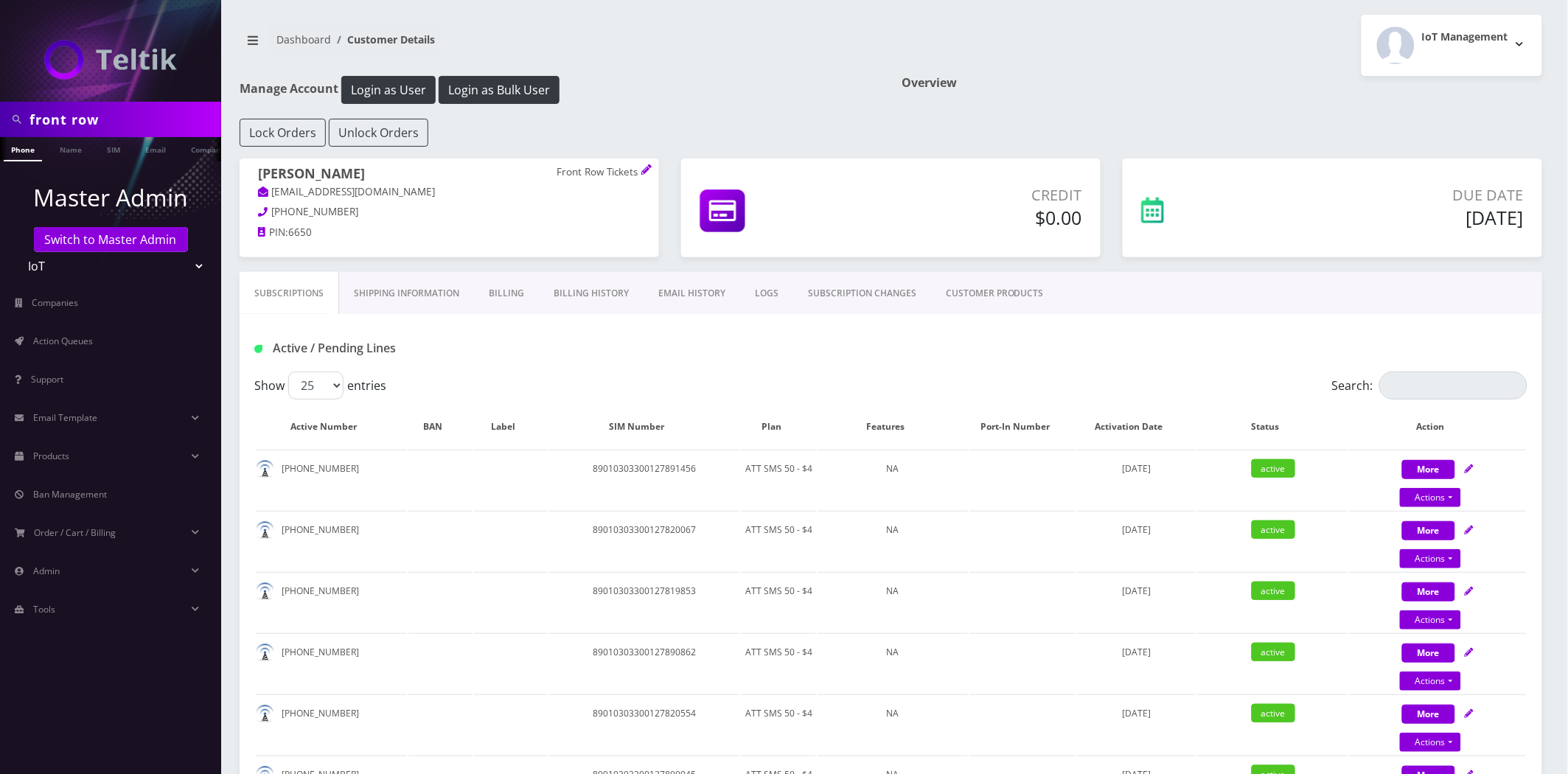
scroll to position [0, 7]
click at [97, 127] on input "front row" at bounding box center [124, 120] width 188 height 28
paste input "[EMAIL_ADDRESS][DOMAIN_NAME]"
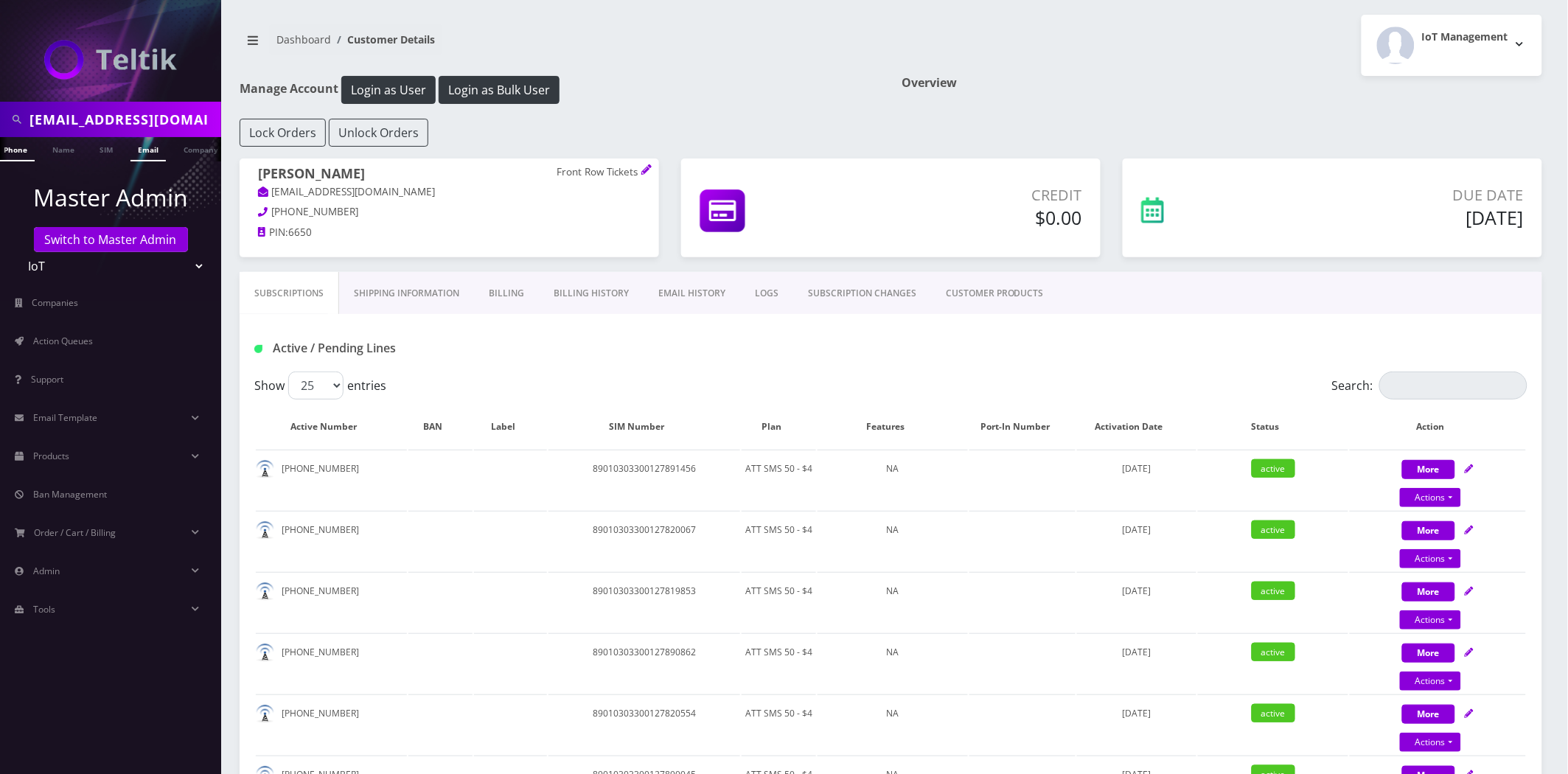
type input "[EMAIL_ADDRESS][DOMAIN_NAME]"
click at [158, 149] on link "Email" at bounding box center [148, 149] width 36 height 25
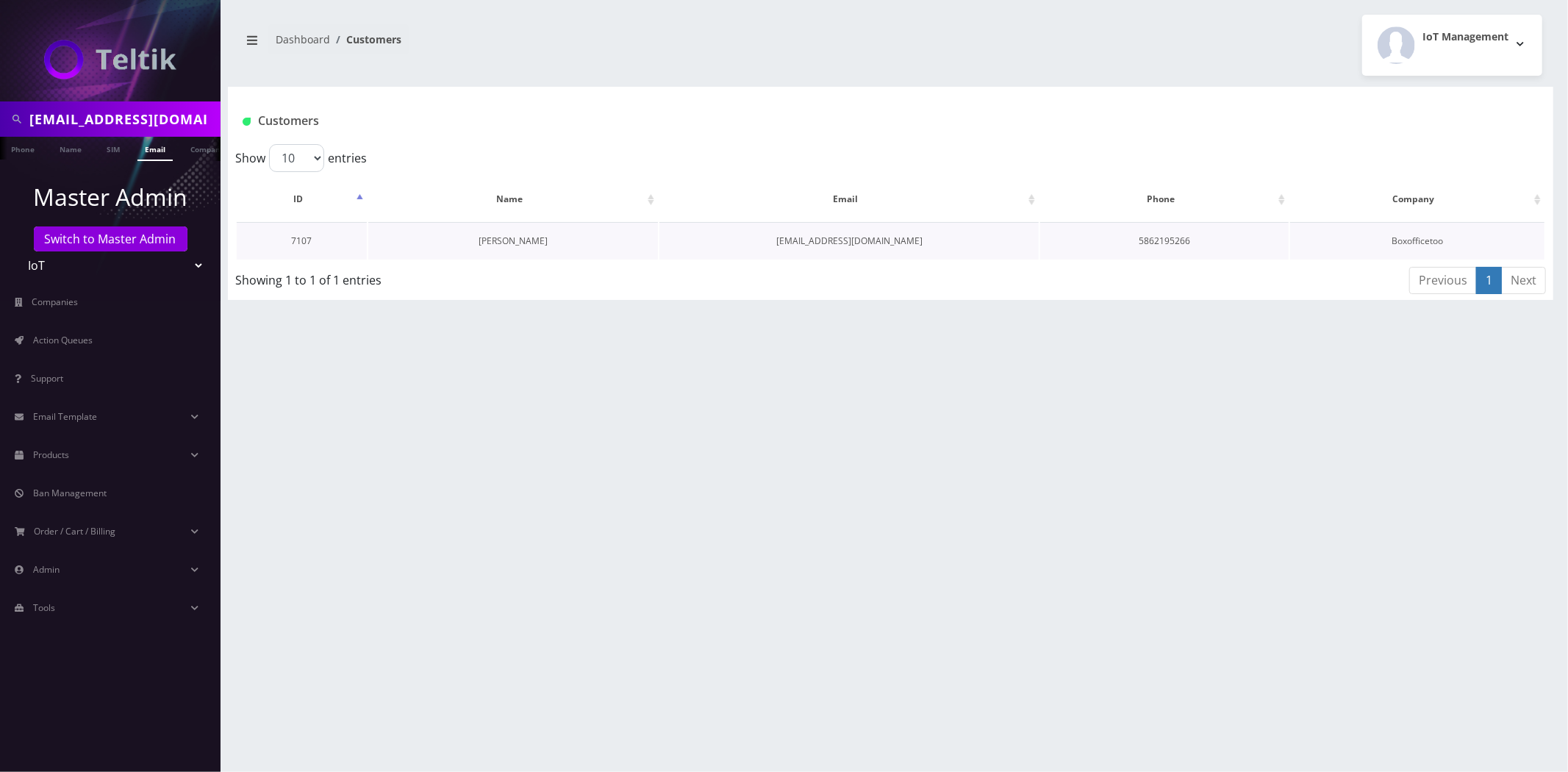
click at [519, 241] on link "John McCarron" at bounding box center [513, 241] width 69 height 13
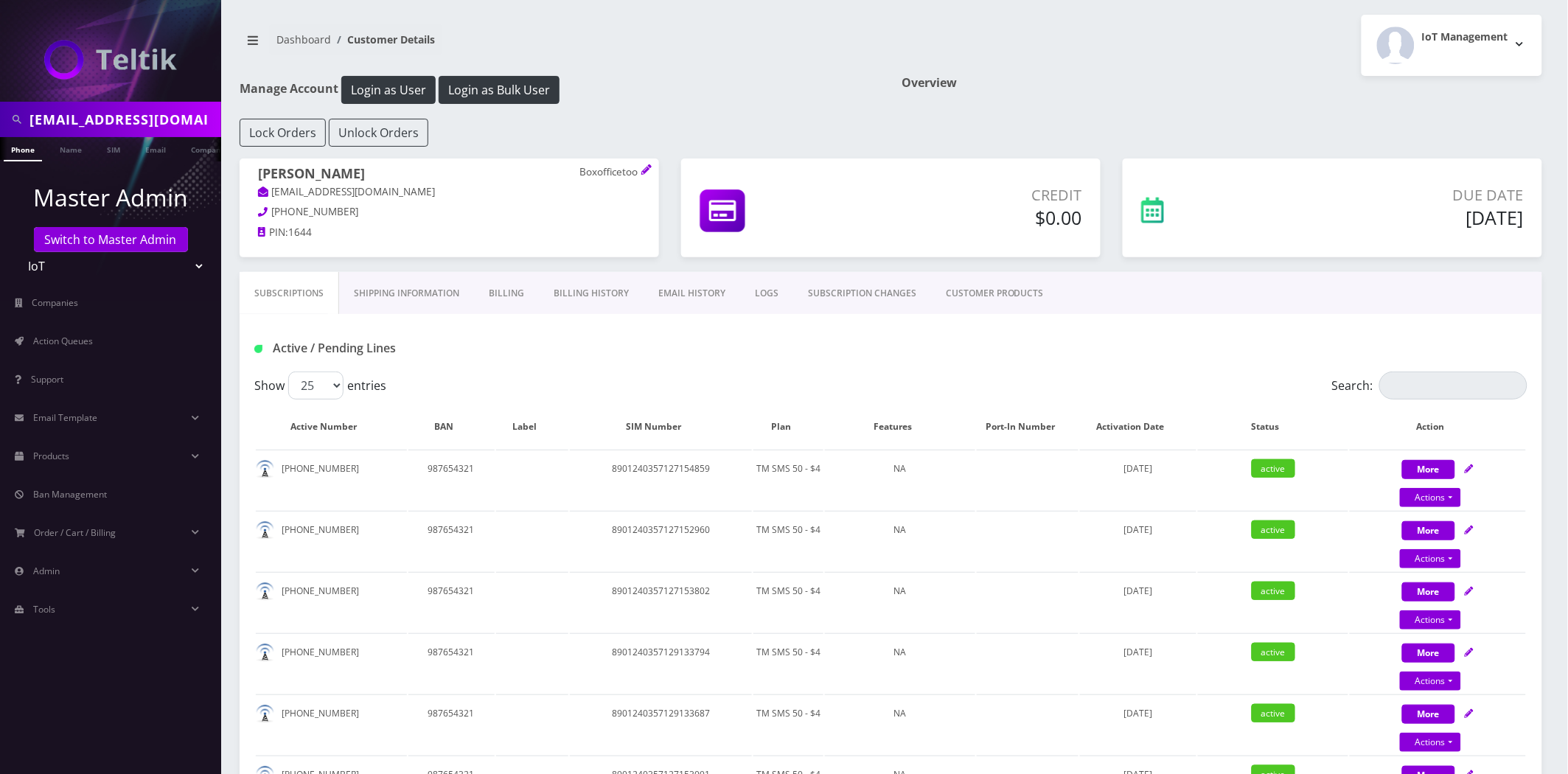
click at [603, 171] on p "Boxofficetoo" at bounding box center [610, 173] width 61 height 13
click at [603, 170] on p "Boxofficetoo" at bounding box center [610, 173] width 61 height 13
copy p "Boxofficetoo"
click at [774, 409] on th "Plan" at bounding box center [789, 426] width 70 height 42
click at [779, 426] on th "Plan" at bounding box center [789, 426] width 70 height 42
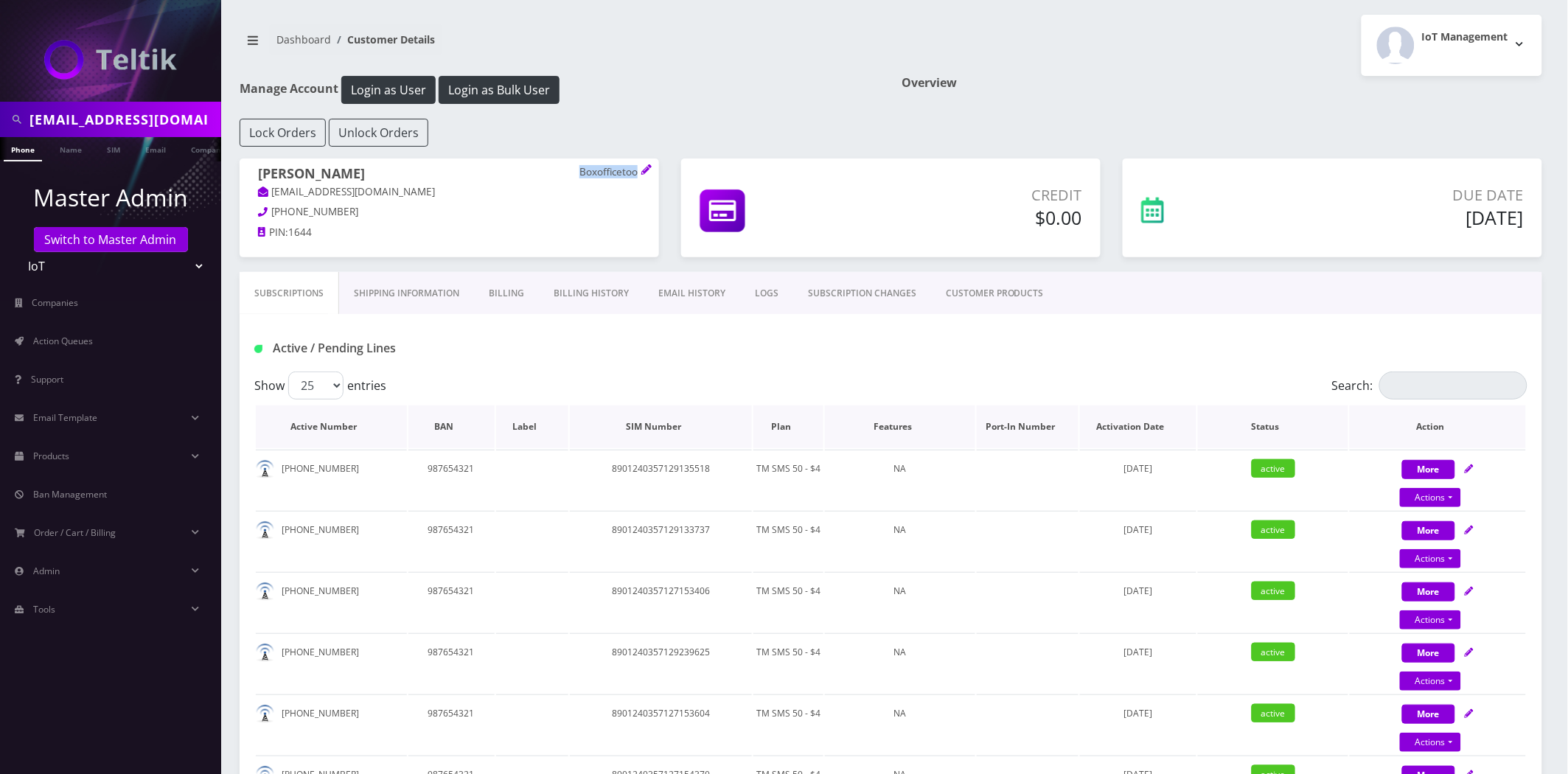
click at [775, 422] on th "Plan" at bounding box center [789, 426] width 70 height 42
click at [787, 437] on th "Plan" at bounding box center [789, 426] width 70 height 42
click at [784, 426] on th "Plan" at bounding box center [789, 426] width 70 height 42
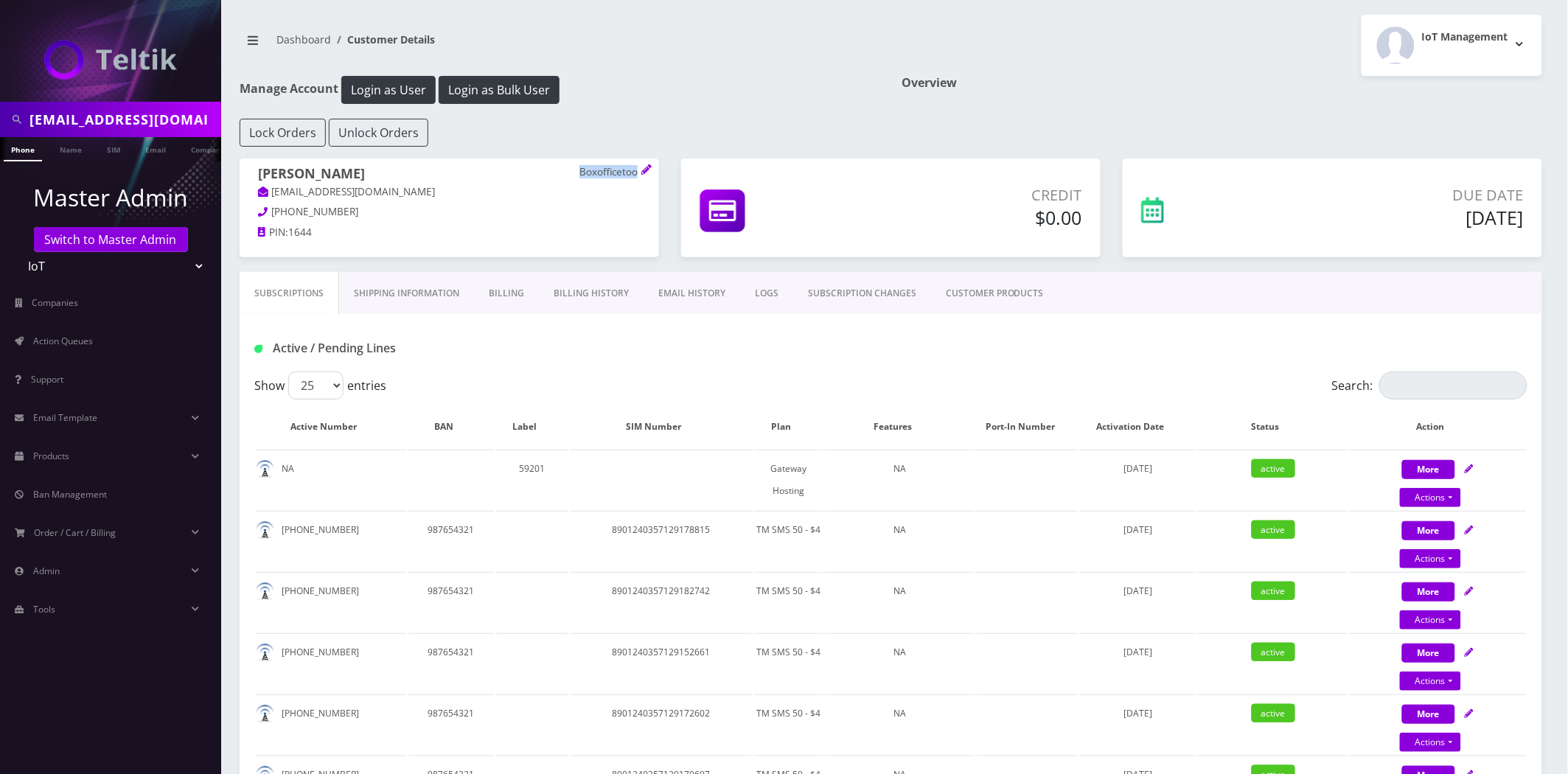
click at [786, 422] on th "Plan" at bounding box center [789, 426] width 70 height 42
click at [781, 431] on th "Plan" at bounding box center [789, 426] width 70 height 42
click at [780, 356] on div "Active / Pending Lines" at bounding box center [891, 348] width 1296 height 25
click at [612, 166] on p "Boxofficetoo" at bounding box center [610, 173] width 61 height 13
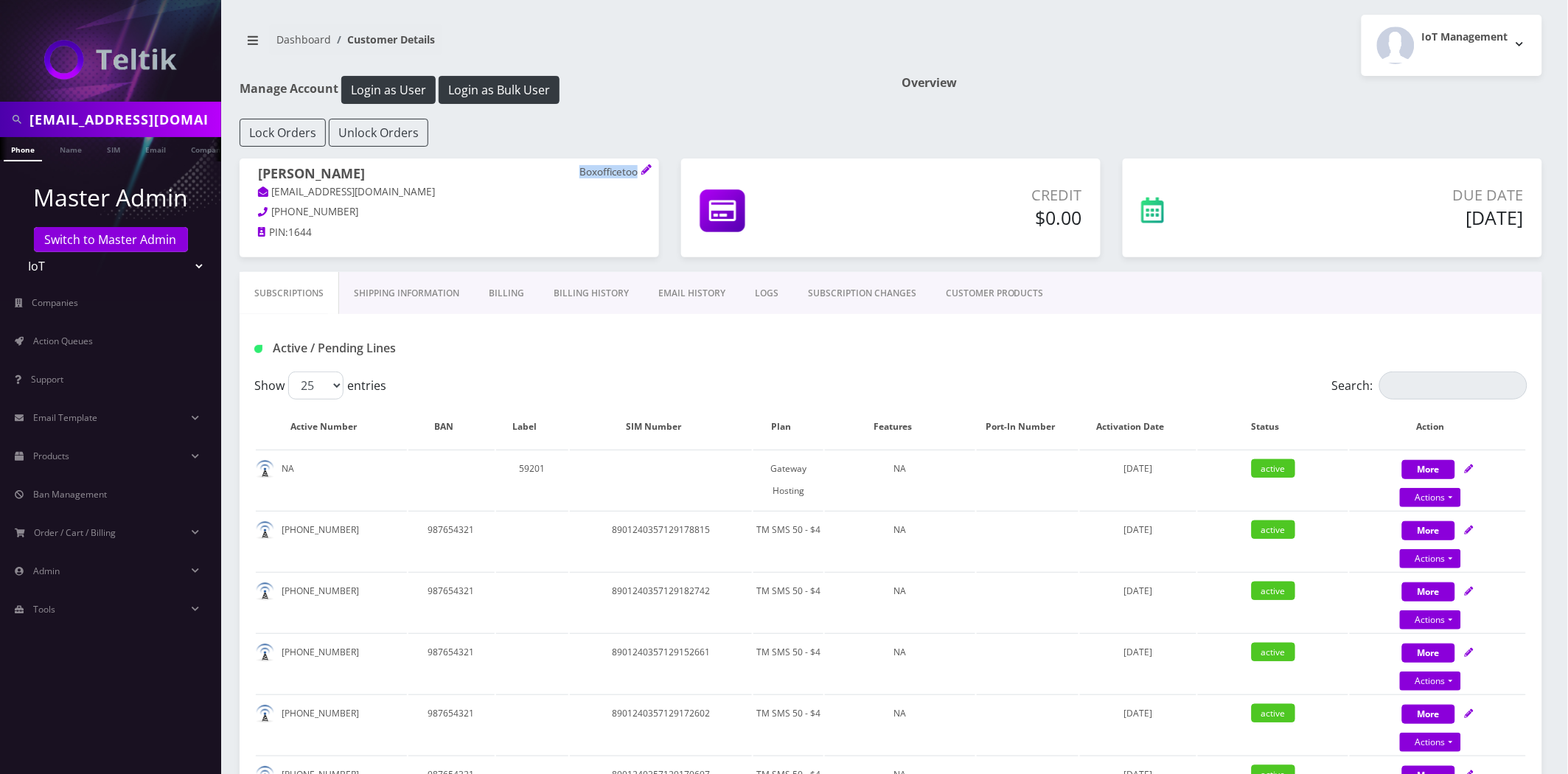
copy p "Boxofficetoo"
click at [107, 120] on input "jpm288@cornell.edu" at bounding box center [124, 120] width 188 height 28
type input "hsm"
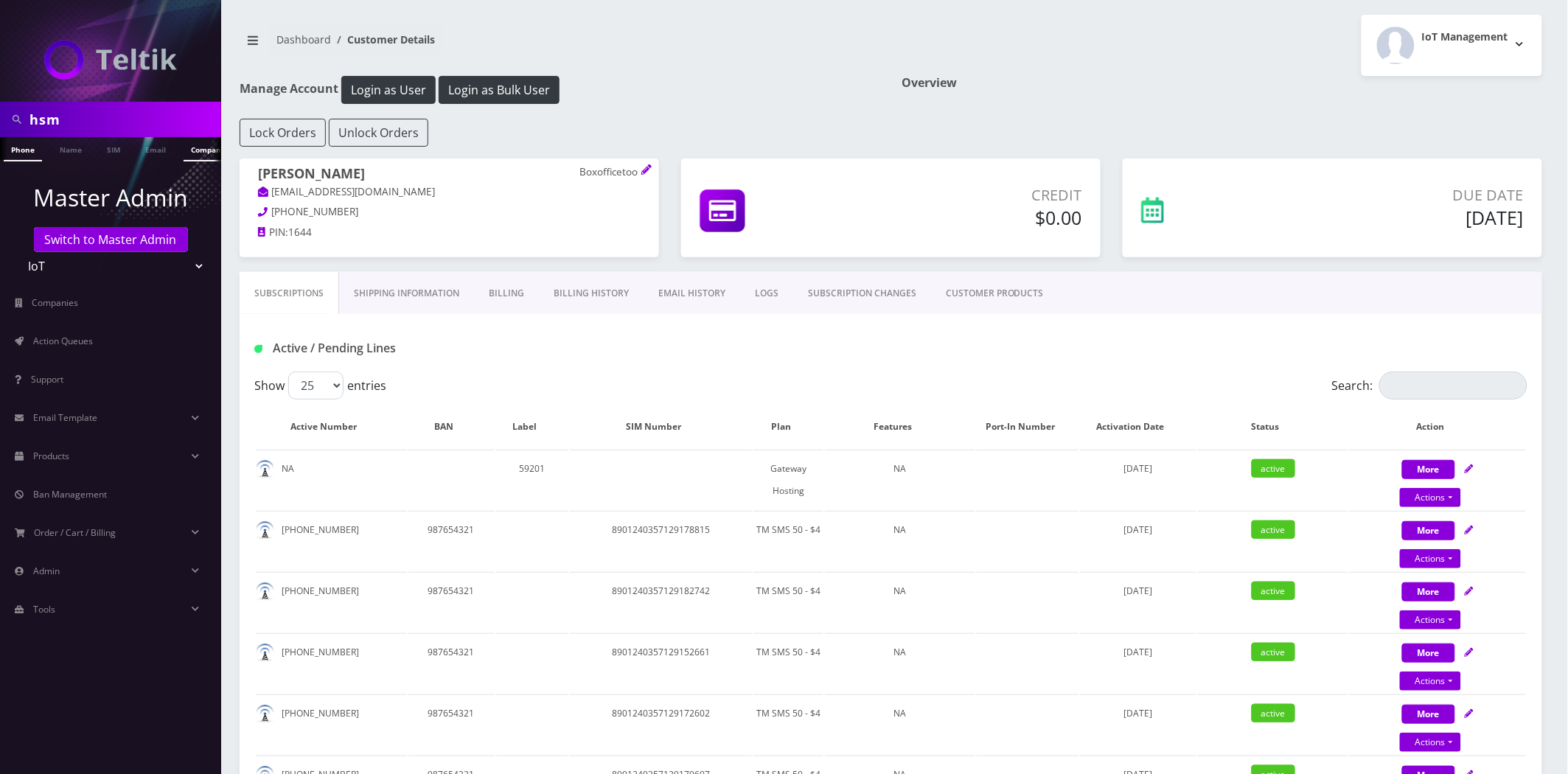
click at [200, 150] on link "Company" at bounding box center [208, 149] width 49 height 25
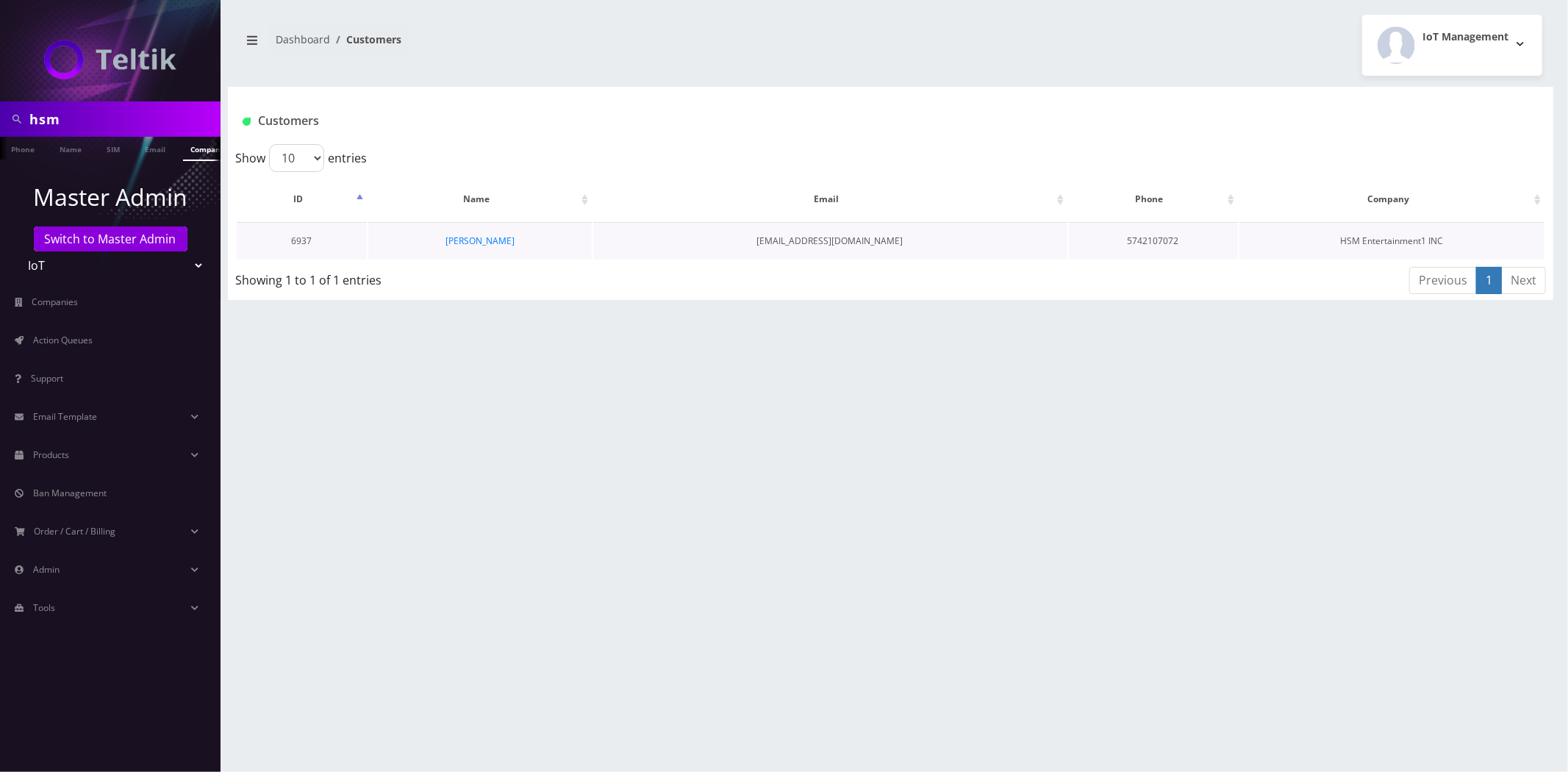
scroll to position [0, 7]
click at [479, 240] on link "[PERSON_NAME]" at bounding box center [479, 241] width 69 height 13
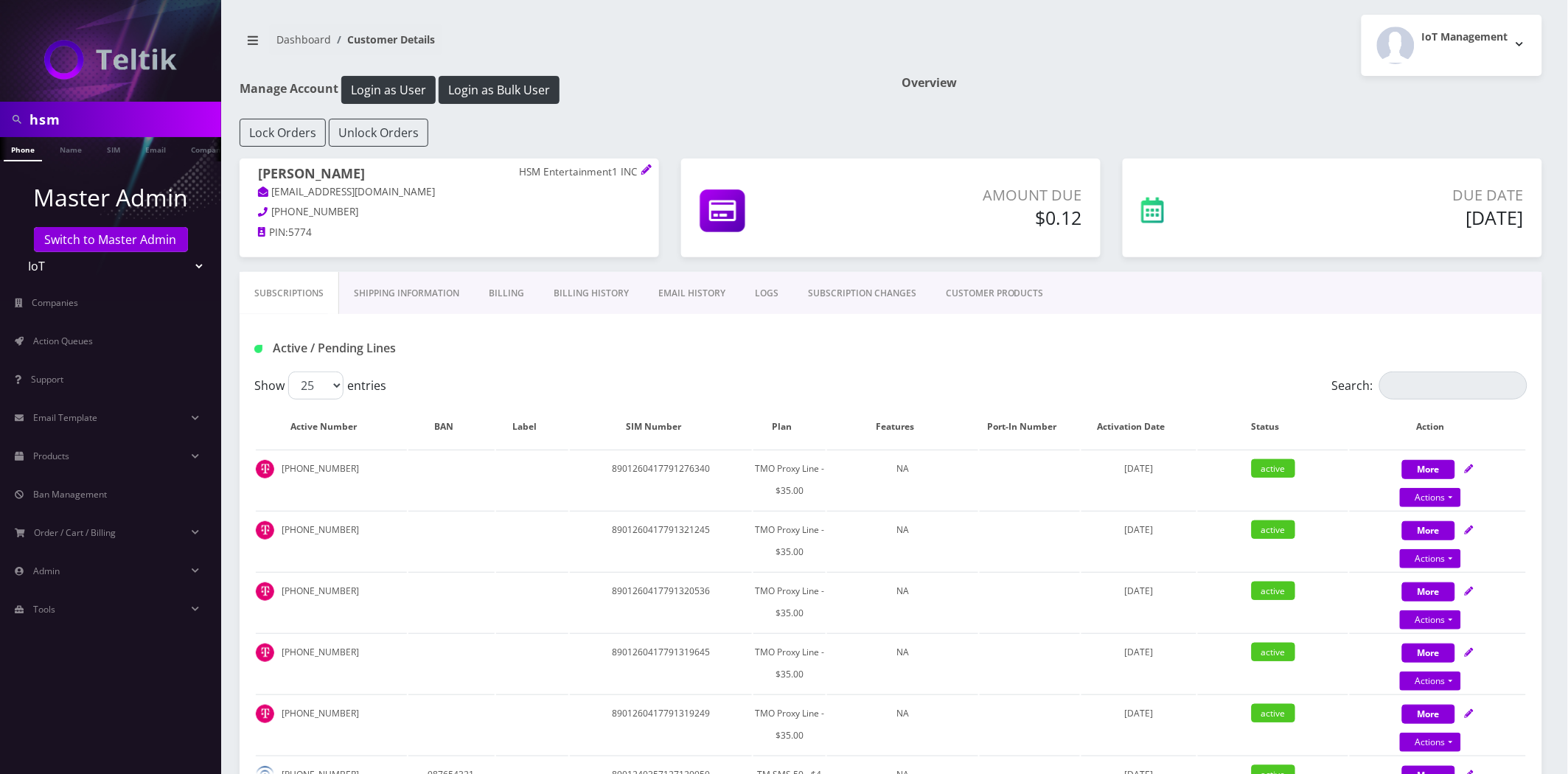
drag, startPoint x: 512, startPoint y: 168, endPoint x: 615, endPoint y: 170, distance: 103.0
click at [615, 170] on h1 "Shmuel Abraham HSM Entertainment1 INC" at bounding box center [449, 175] width 383 height 19
copy h1 "HSM Entertainment"
click at [775, 423] on th "Plan" at bounding box center [790, 426] width 72 height 42
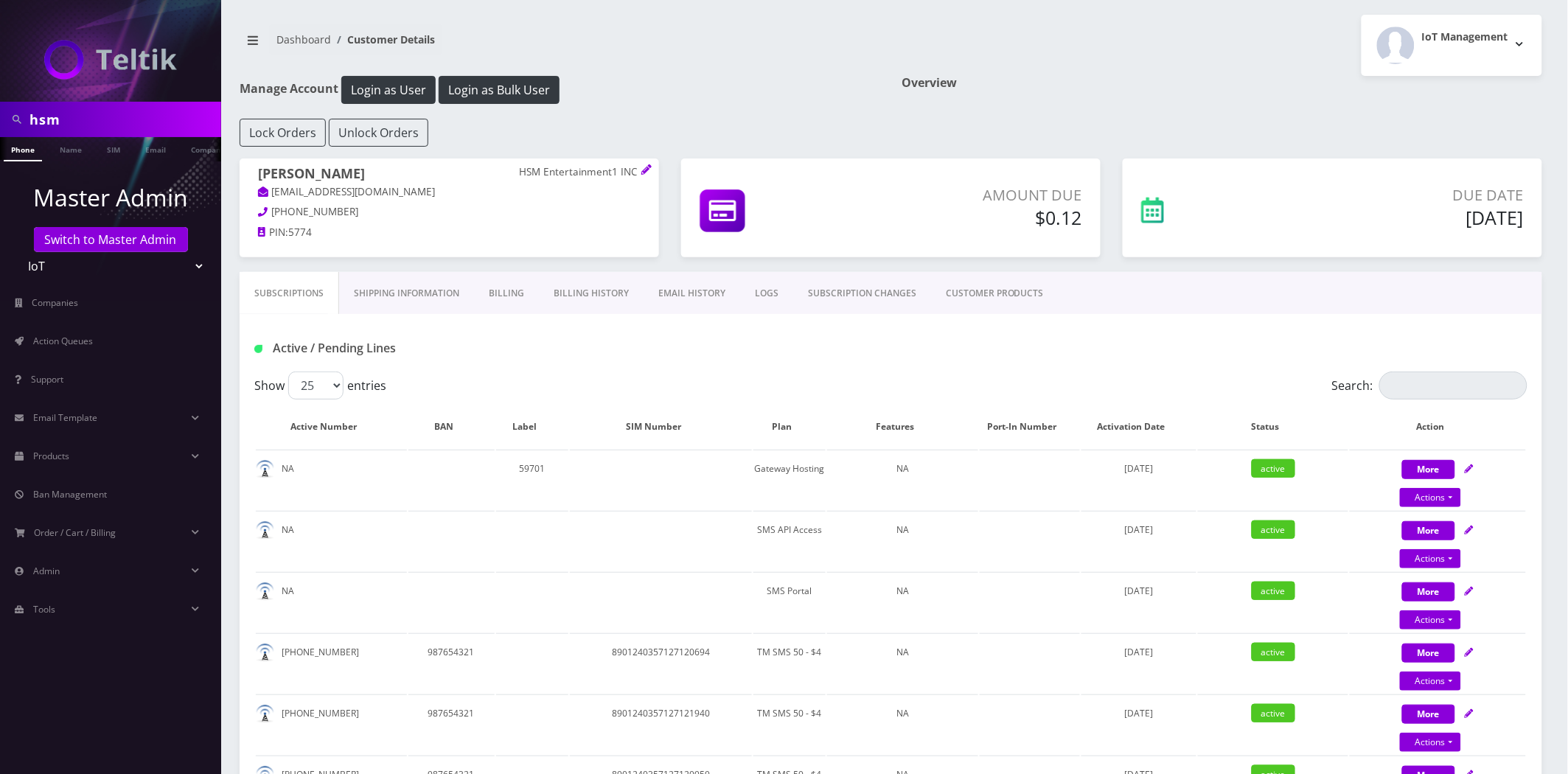
click at [775, 423] on th "Plan" at bounding box center [790, 426] width 72 height 42
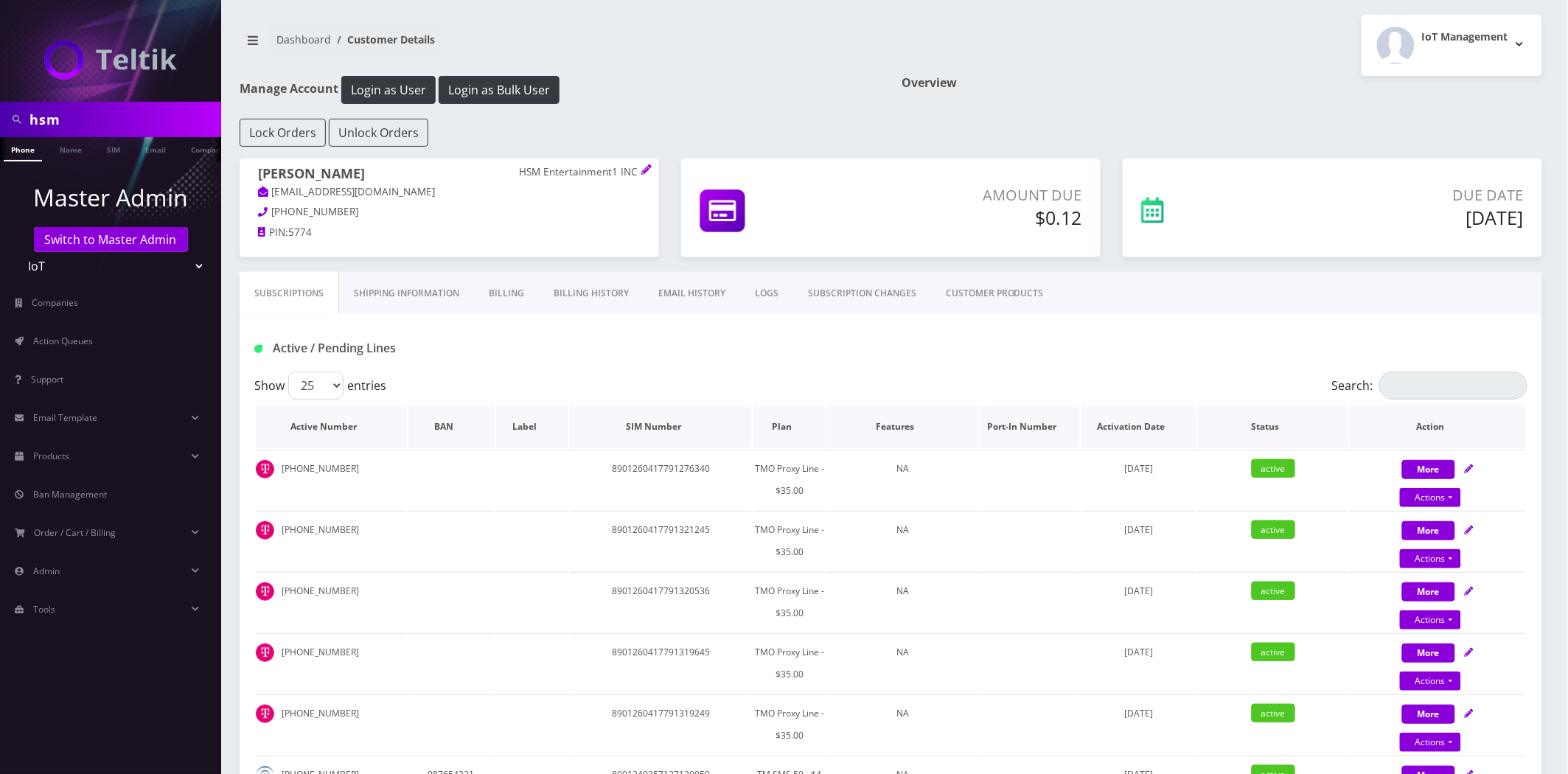
click at [775, 424] on th "Plan" at bounding box center [790, 426] width 72 height 42
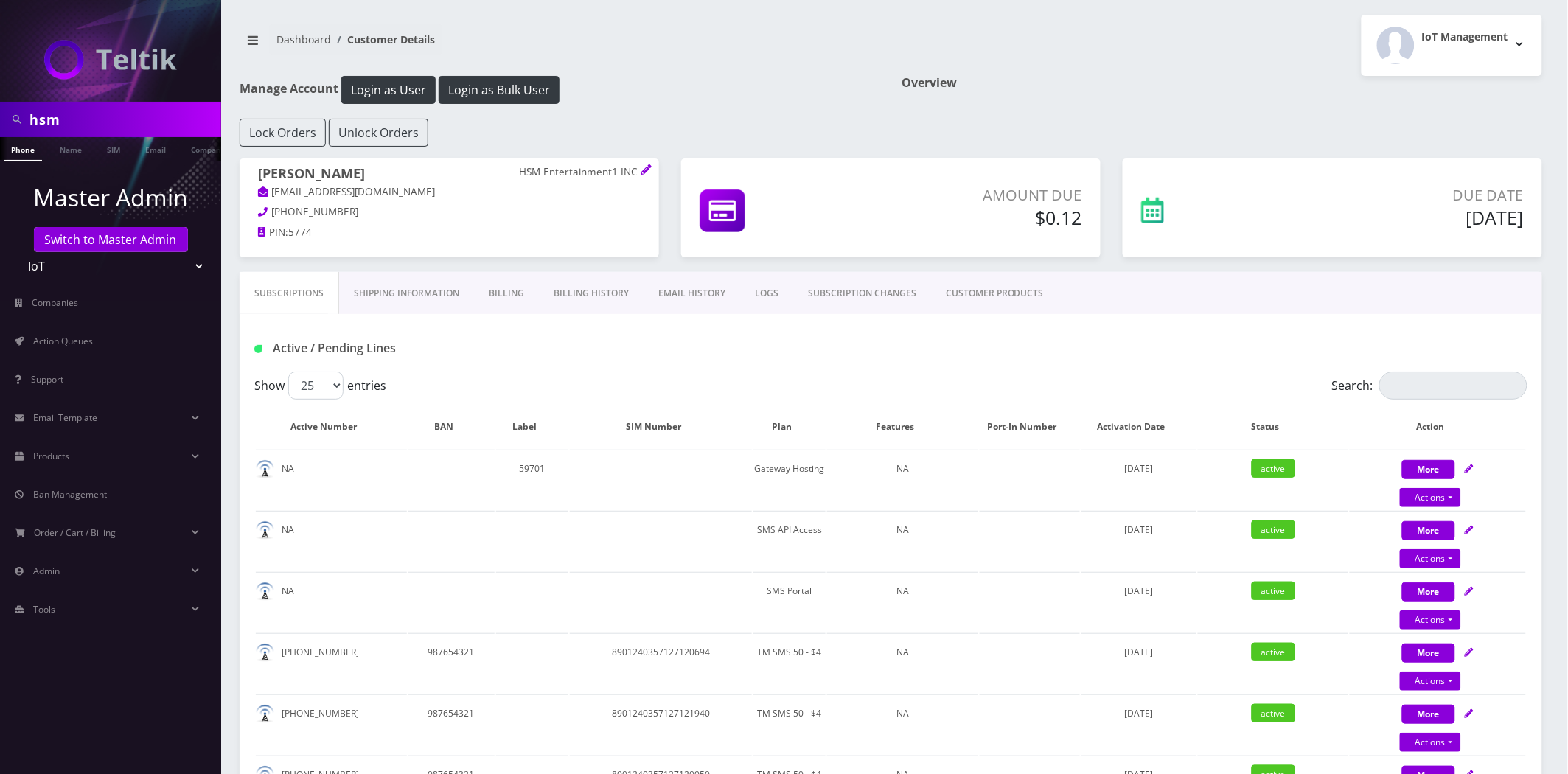
click at [776, 425] on th "Plan" at bounding box center [790, 426] width 72 height 42
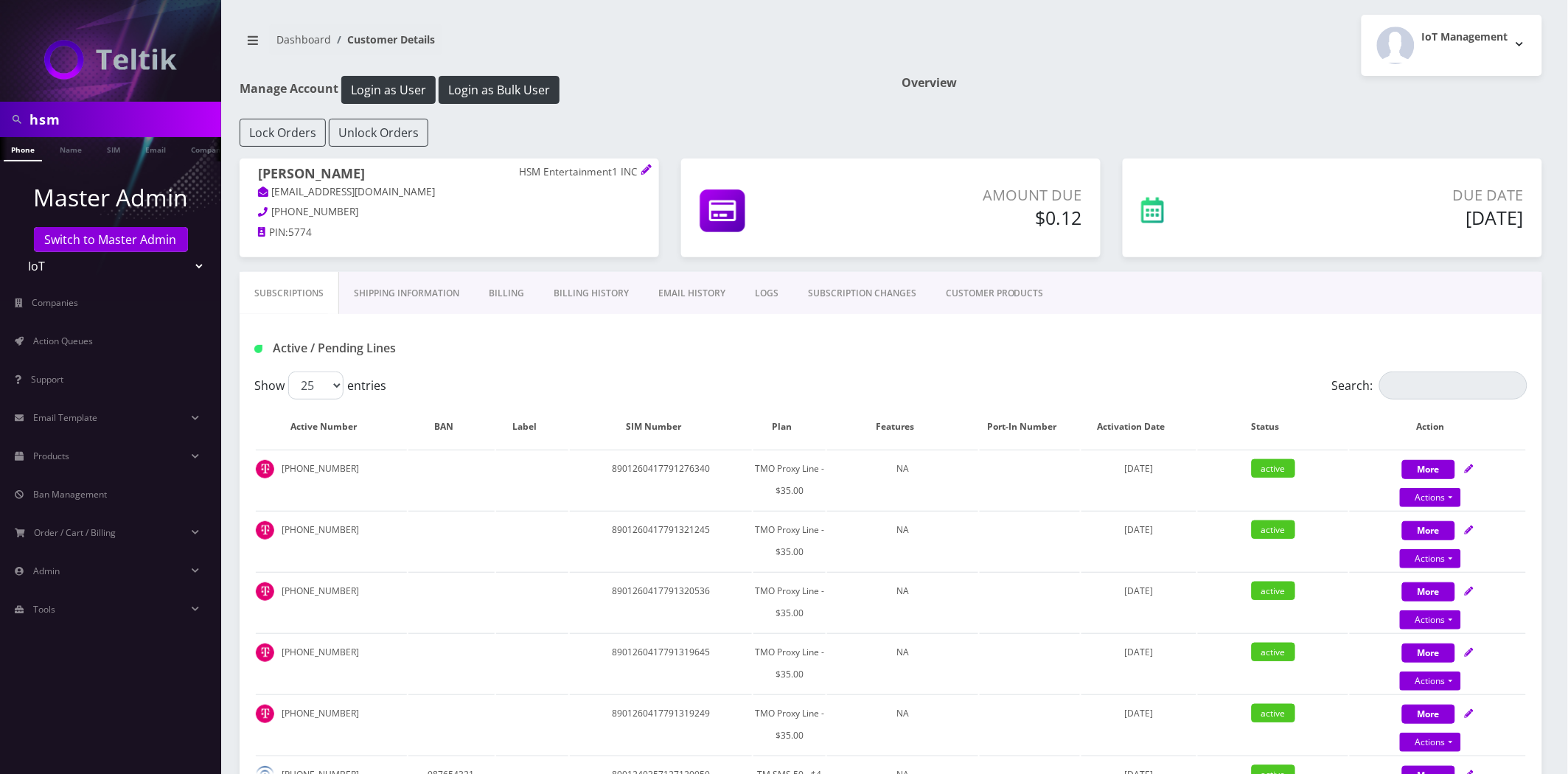
click at [776, 426] on th "Plan" at bounding box center [790, 426] width 72 height 42
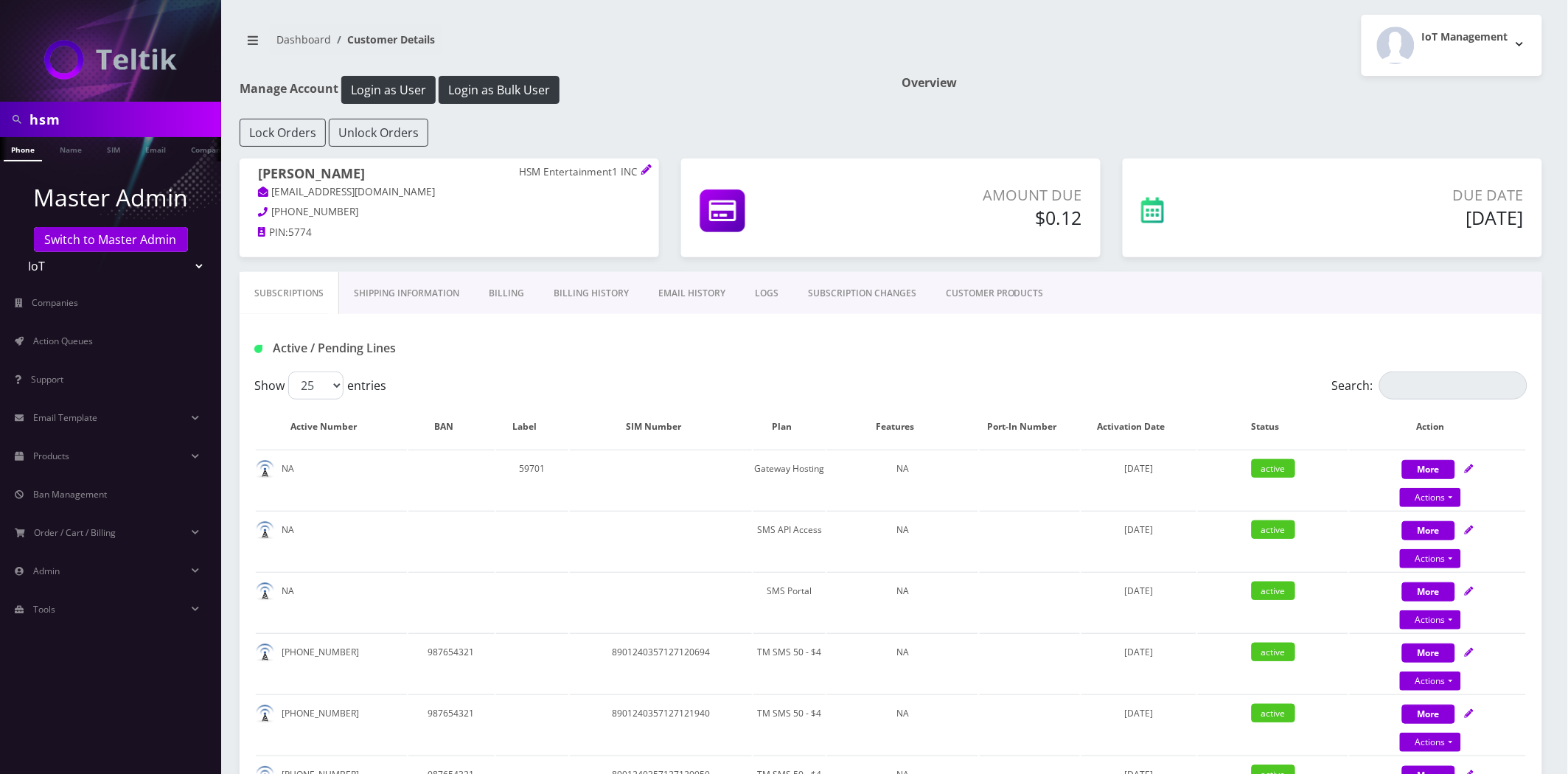
click at [553, 42] on nav "Dashboard Customer Details" at bounding box center [560, 45] width 641 height 42
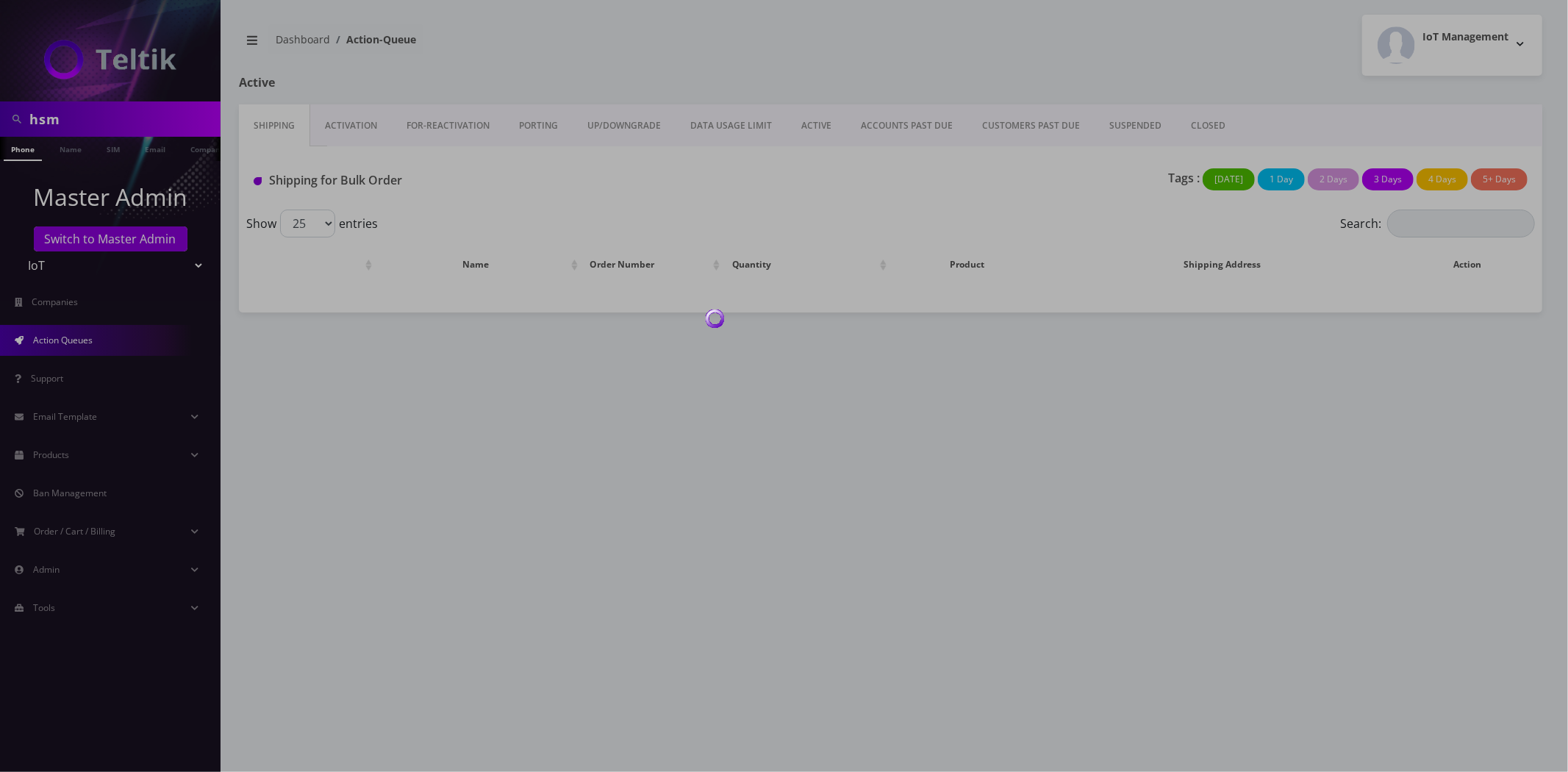
click at [65, 122] on div at bounding box center [784, 386] width 1568 height 772
click at [65, 122] on body "hsm Phone Name SIM Email Company Customer Master Admin Switch to Master Admin T…" at bounding box center [784, 386] width 1568 height 772
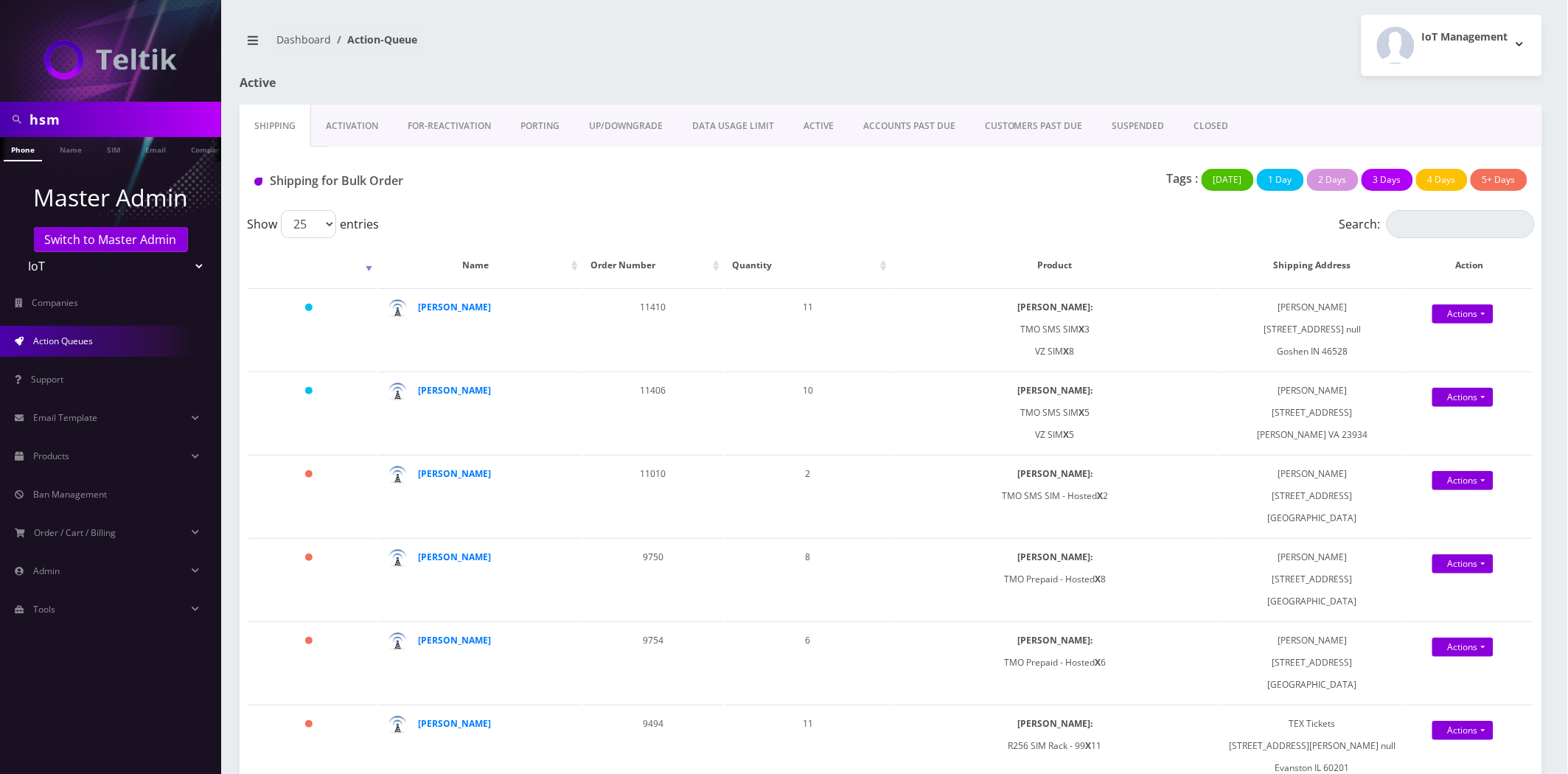
click at [65, 122] on input "hsm" at bounding box center [124, 120] width 188 height 28
click at [65, 121] on input "hsm" at bounding box center [124, 120] width 188 height 28
paste input "Big Town Sports"
type input "Big Town Sports"
click at [206, 150] on ul at bounding box center [214, 150] width 15 height 26
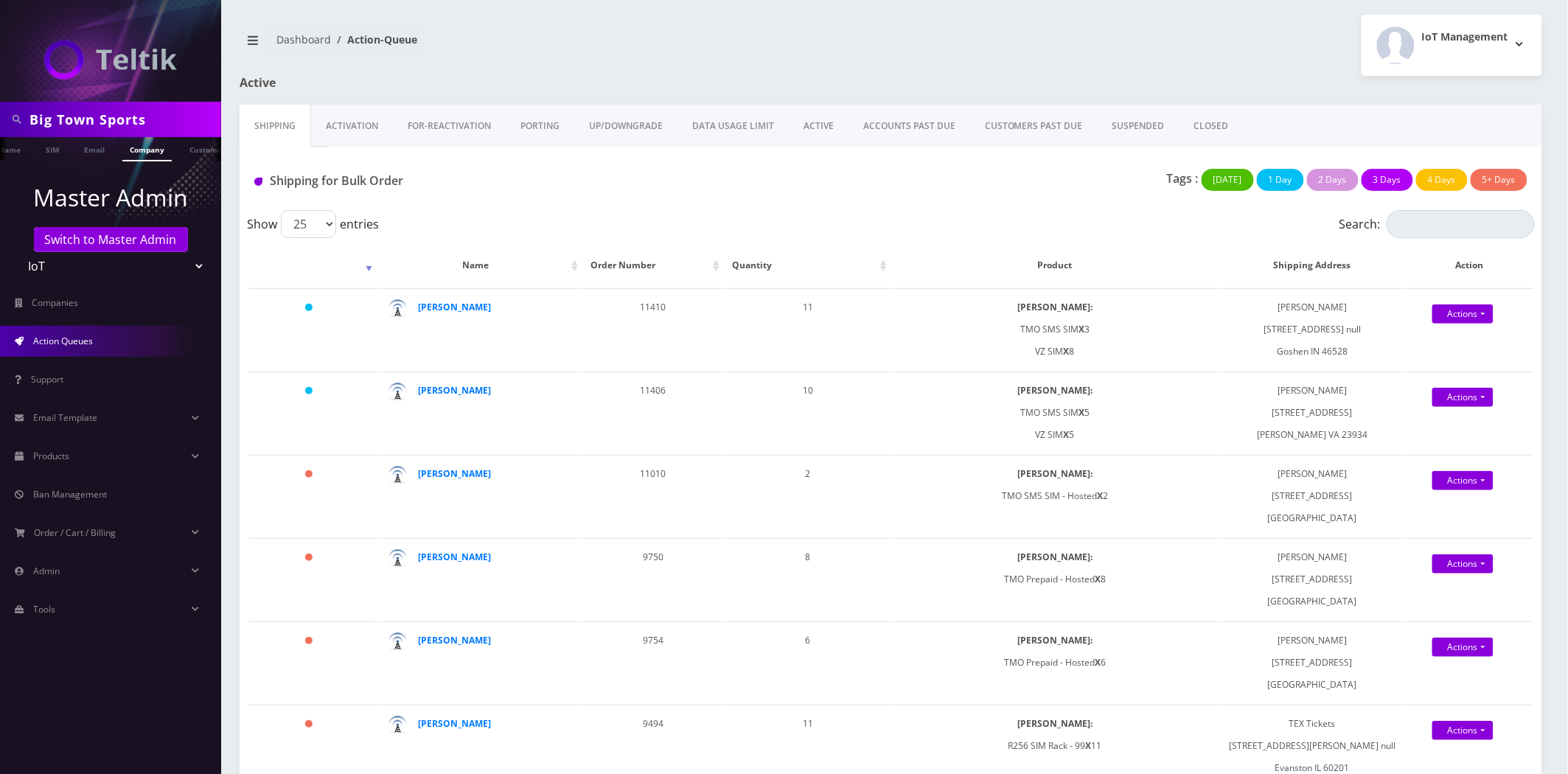
scroll to position [0, 66]
drag, startPoint x: 165, startPoint y: 156, endPoint x: 143, endPoint y: 156, distance: 22.0
click at [164, 156] on link "Company" at bounding box center [142, 149] width 49 height 25
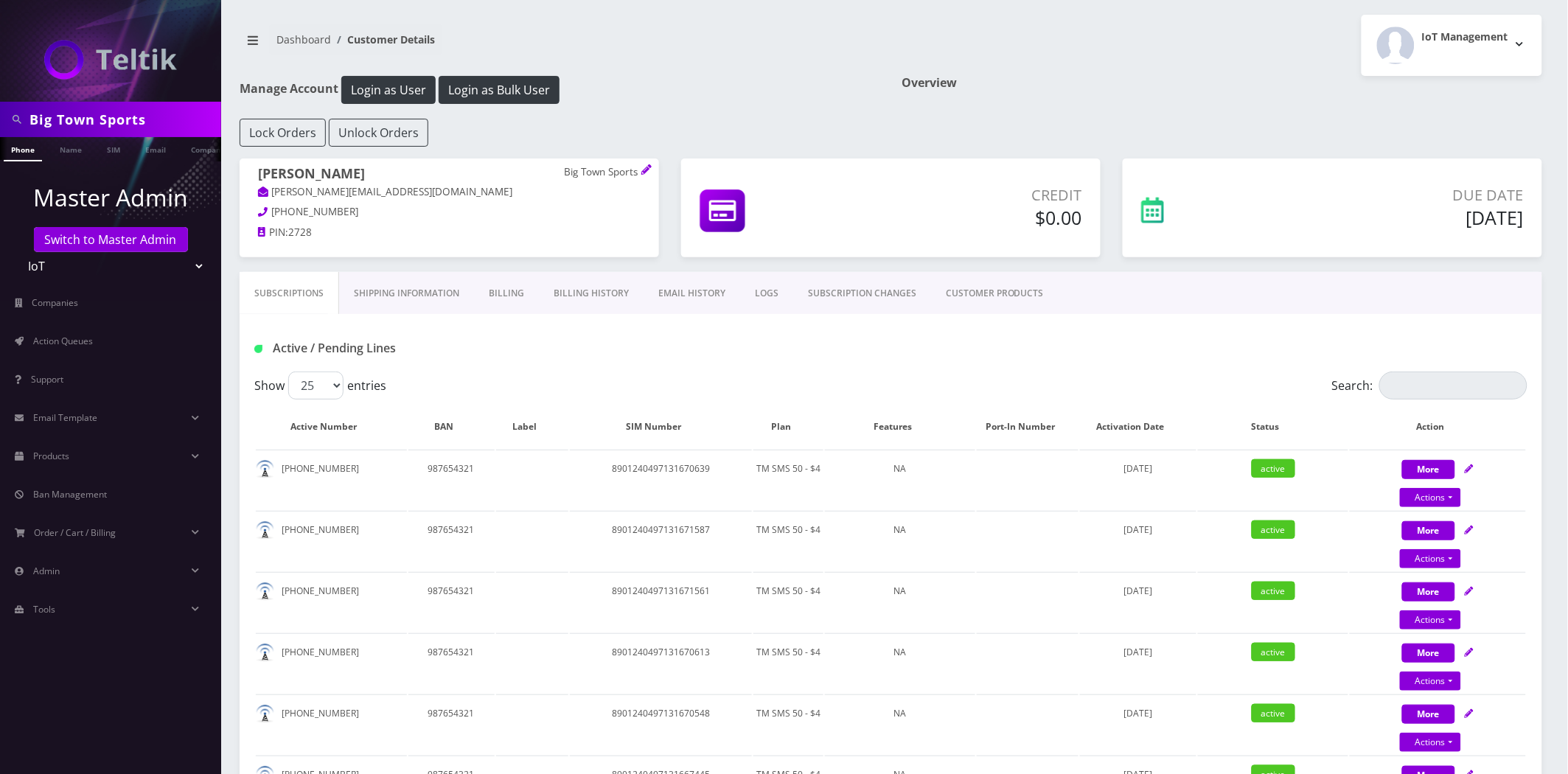
click at [421, 304] on link "Shipping Information" at bounding box center [406, 293] width 135 height 42
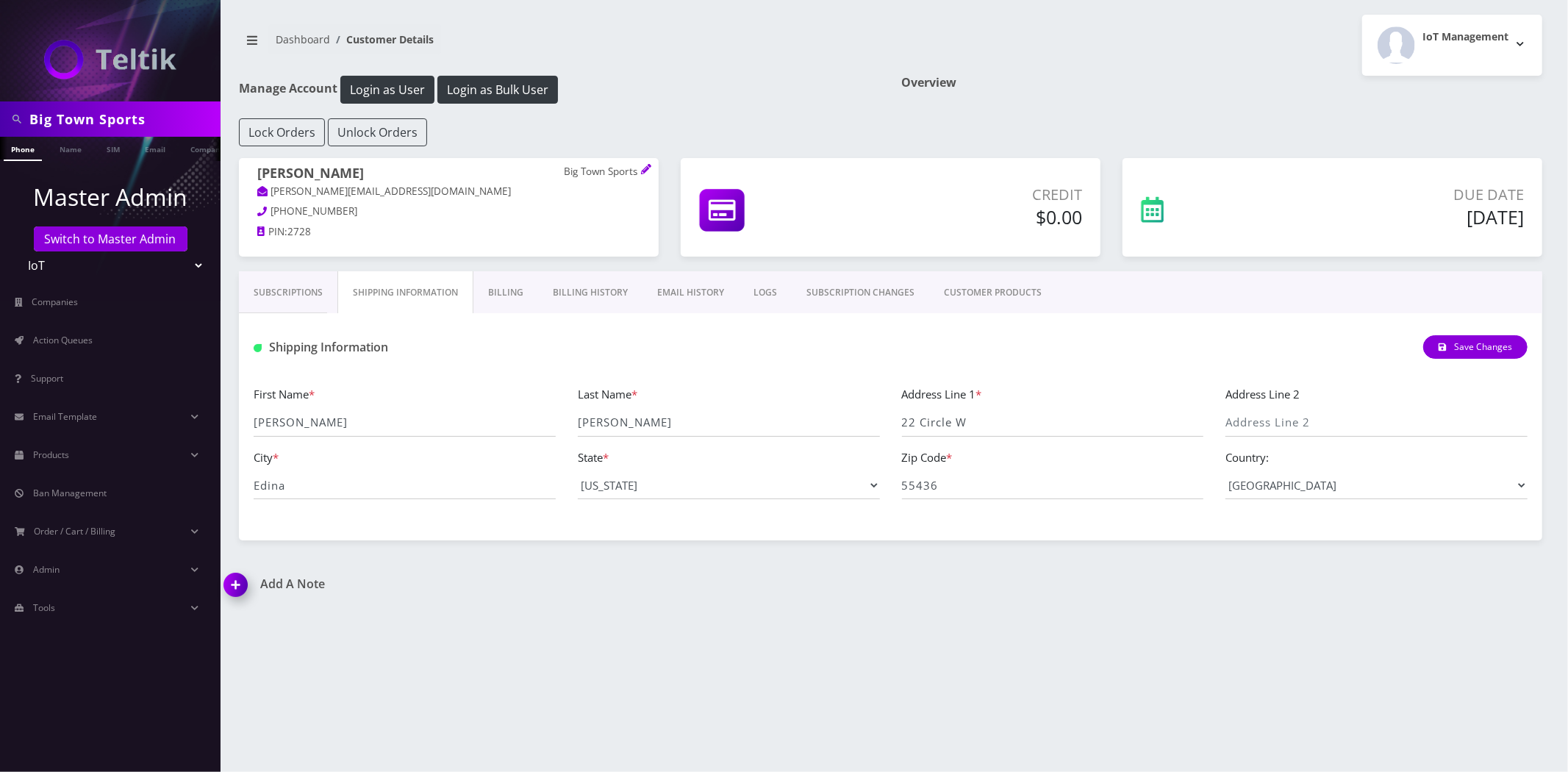
click at [531, 290] on link "Billing" at bounding box center [505, 292] width 65 height 42
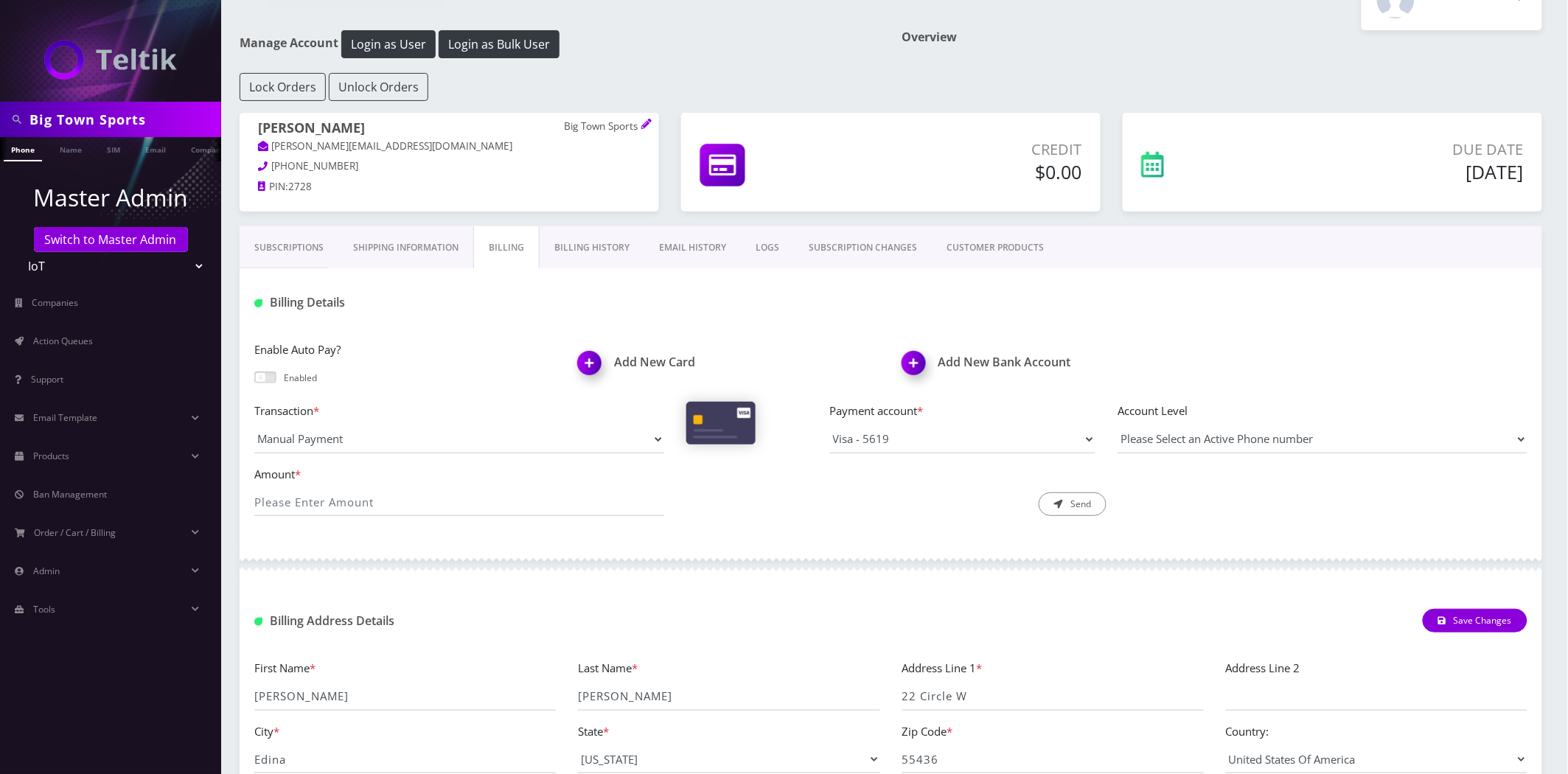
scroll to position [82, 0]
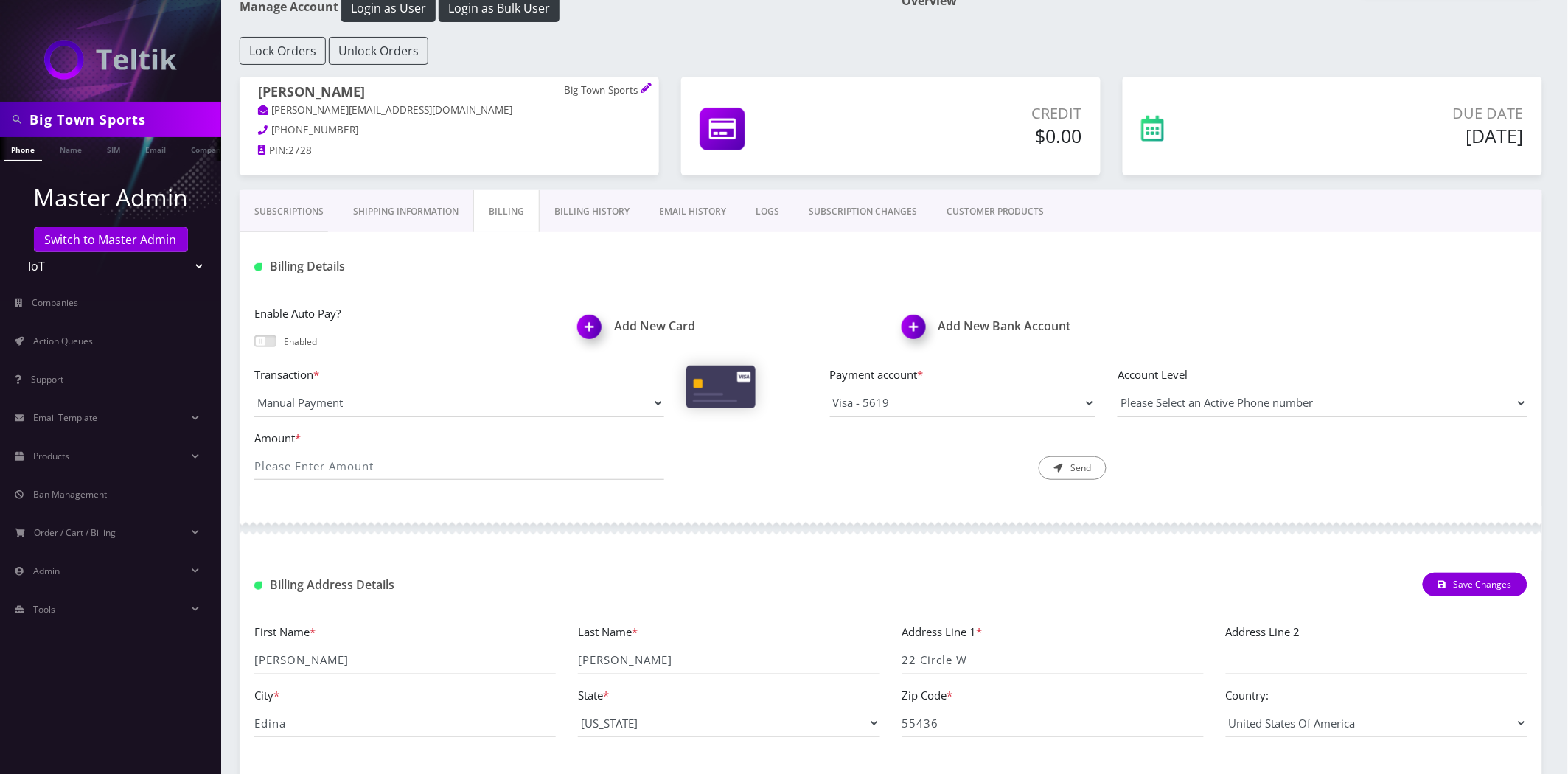
click at [413, 215] on link "Shipping Information" at bounding box center [406, 211] width 135 height 42
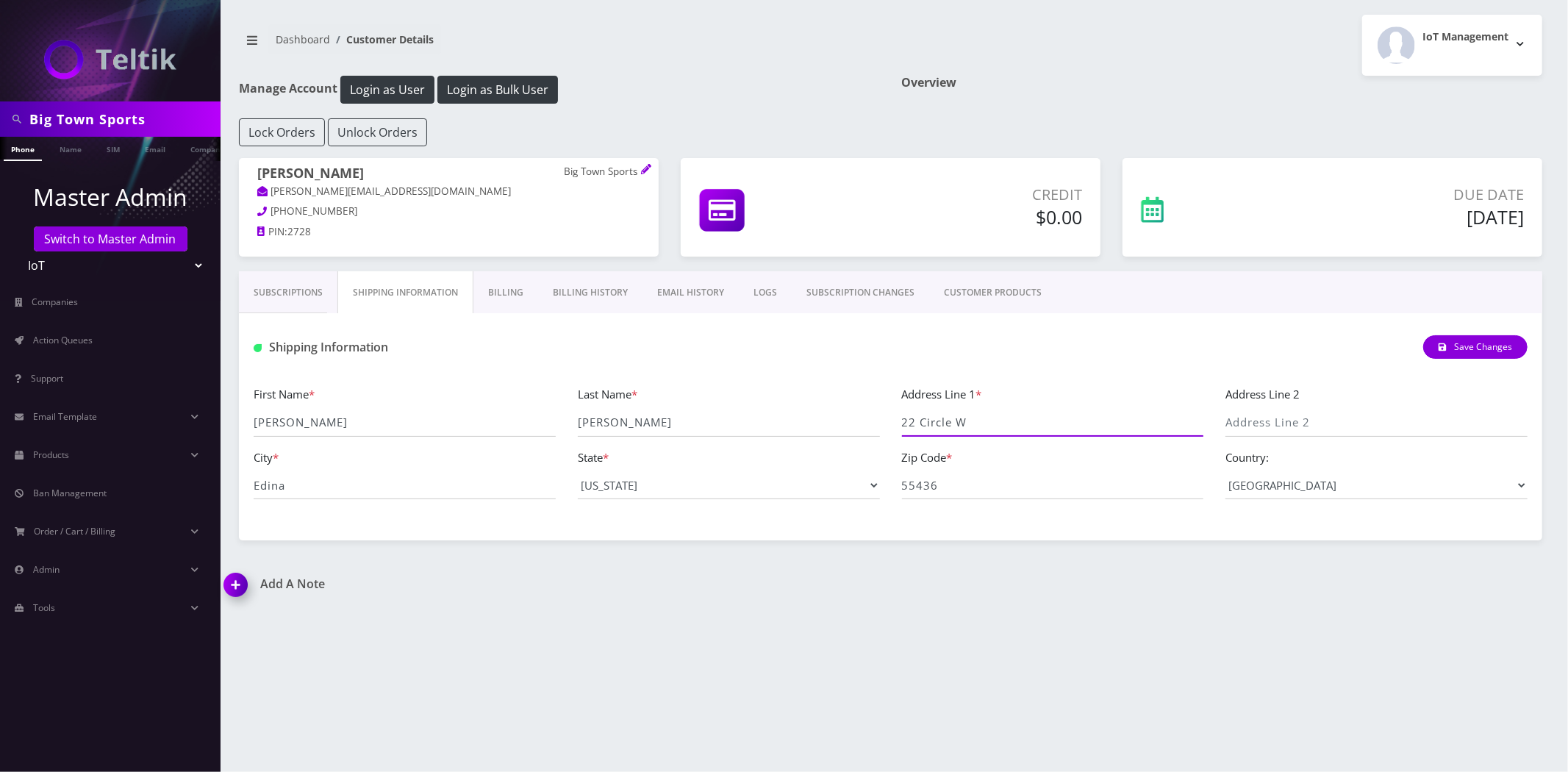
click at [1012, 430] on input "22 Circle W" at bounding box center [1053, 423] width 302 height 28
click at [347, 472] on input "Edina" at bounding box center [404, 485] width 302 height 28
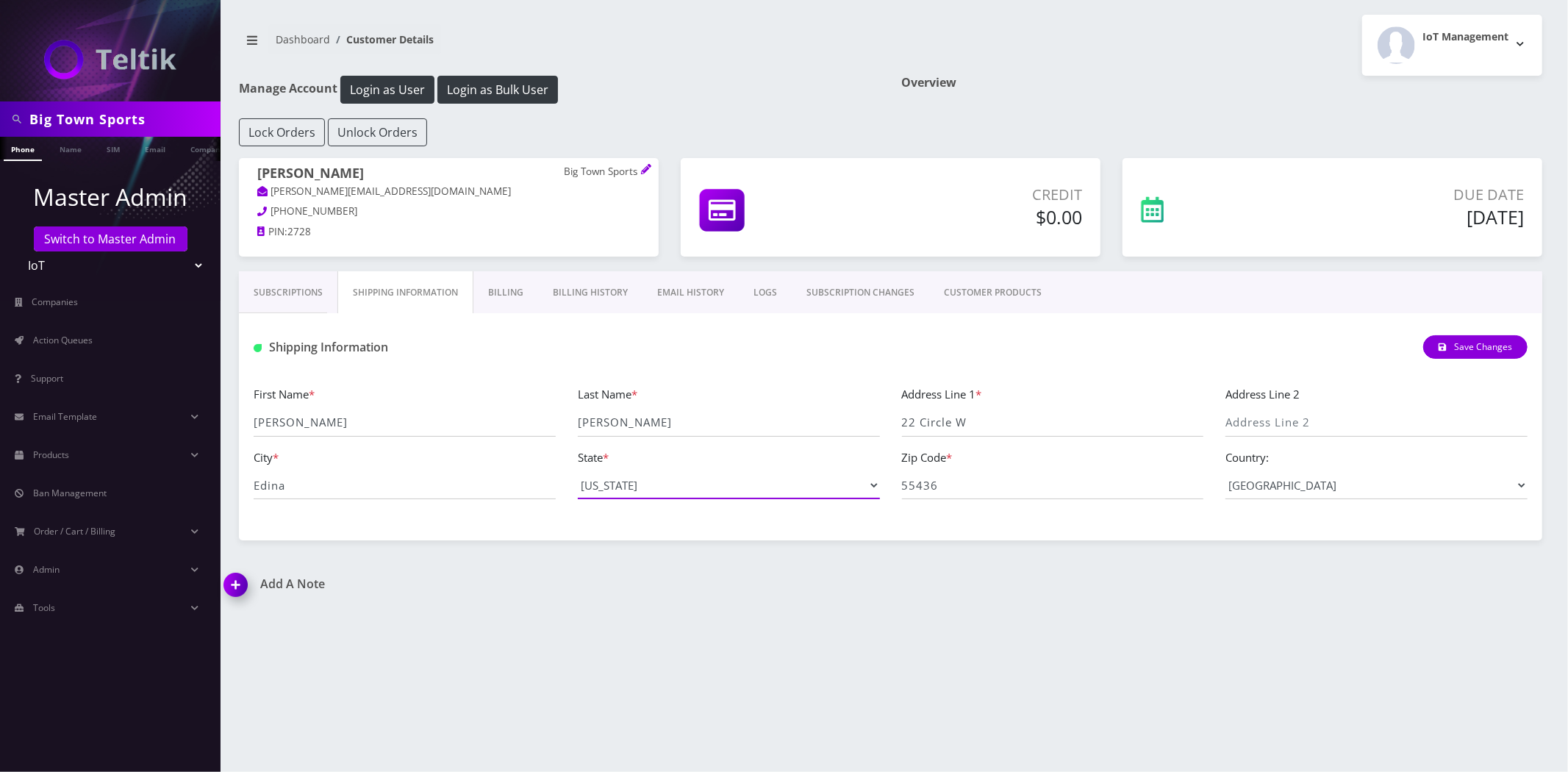
click at [683, 479] on select "--- Please Select --- District of Columbia Alabama Alaska Arizona Arkansas Cali…" at bounding box center [729, 485] width 302 height 28
drag, startPoint x: 1020, startPoint y: 514, endPoint x: 1020, endPoint y: 495, distance: 19.0
click at [1020, 514] on div "First Name * Pete Last Name * Weseloh Address Line 1 * 22 Circle W Address Line…" at bounding box center [890, 448] width 1304 height 155
click at [1020, 494] on input "55436" at bounding box center [1053, 485] width 302 height 28
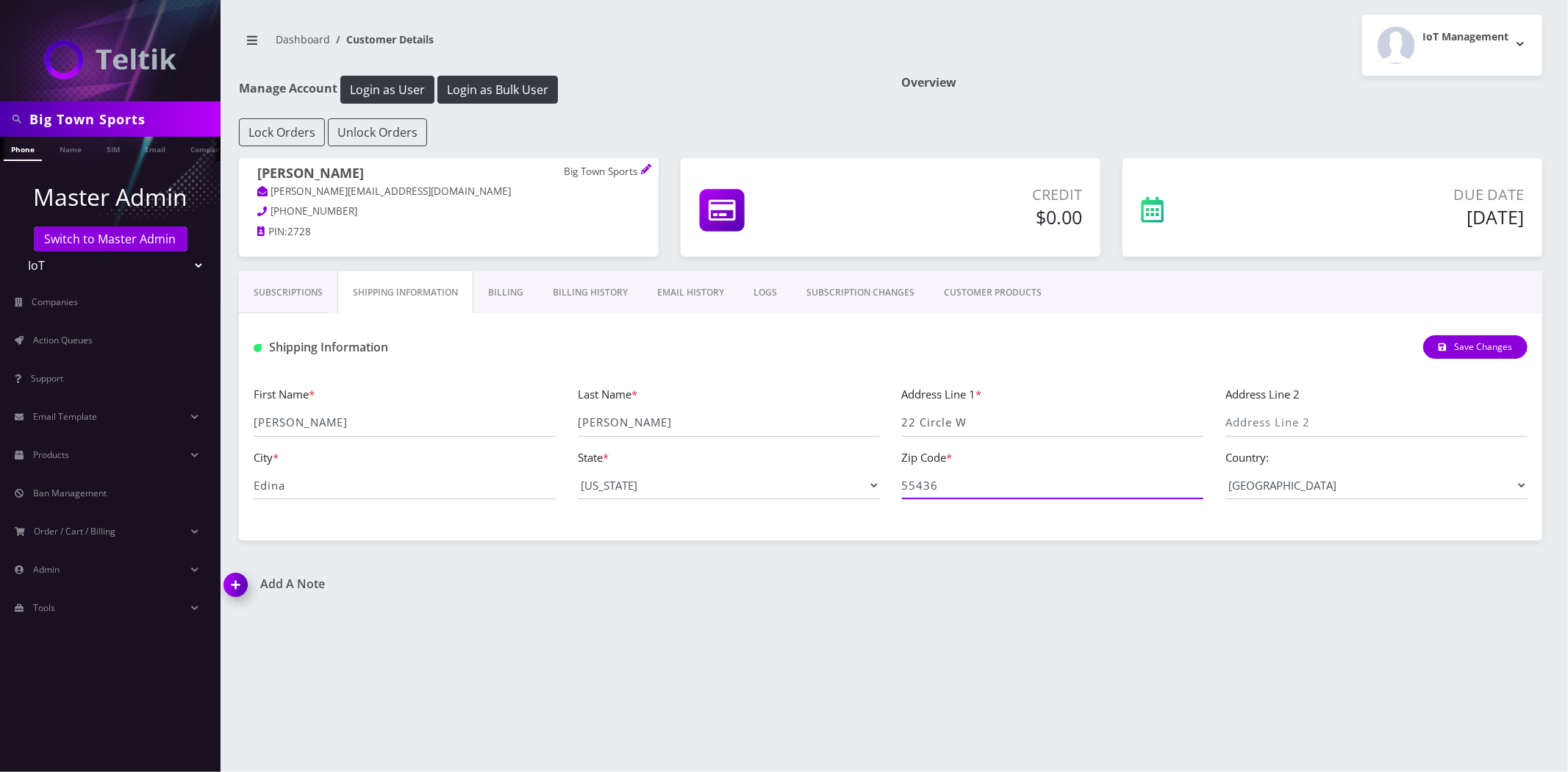
click at [1020, 494] on input "55436" at bounding box center [1053, 485] width 302 height 28
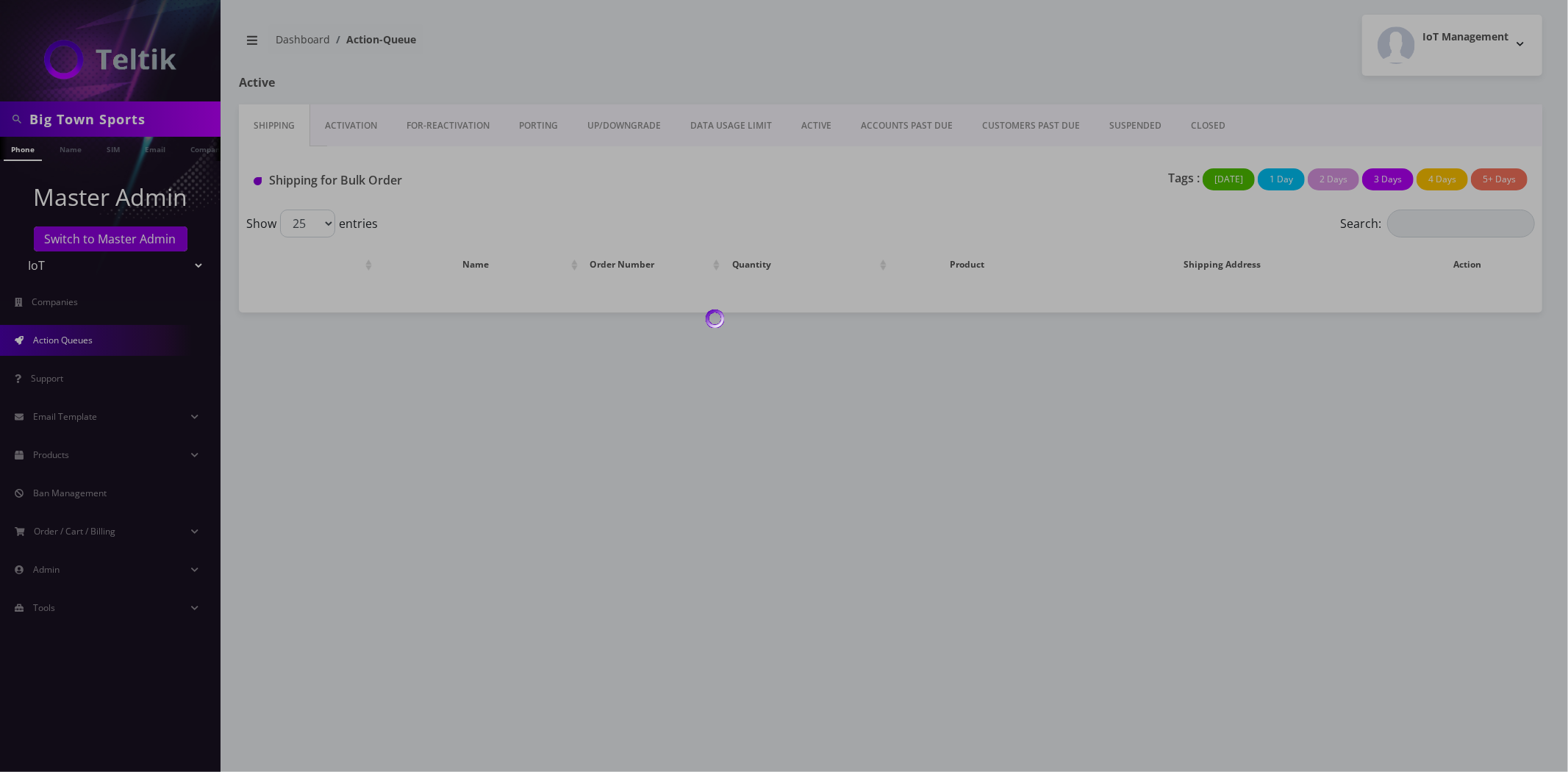
click at [82, 121] on div at bounding box center [784, 386] width 1568 height 772
click at [82, 121] on body "Big Town Sports Phone Name SIM Email Company Customer Master Admin Switch to Ma…" at bounding box center [784, 386] width 1568 height 772
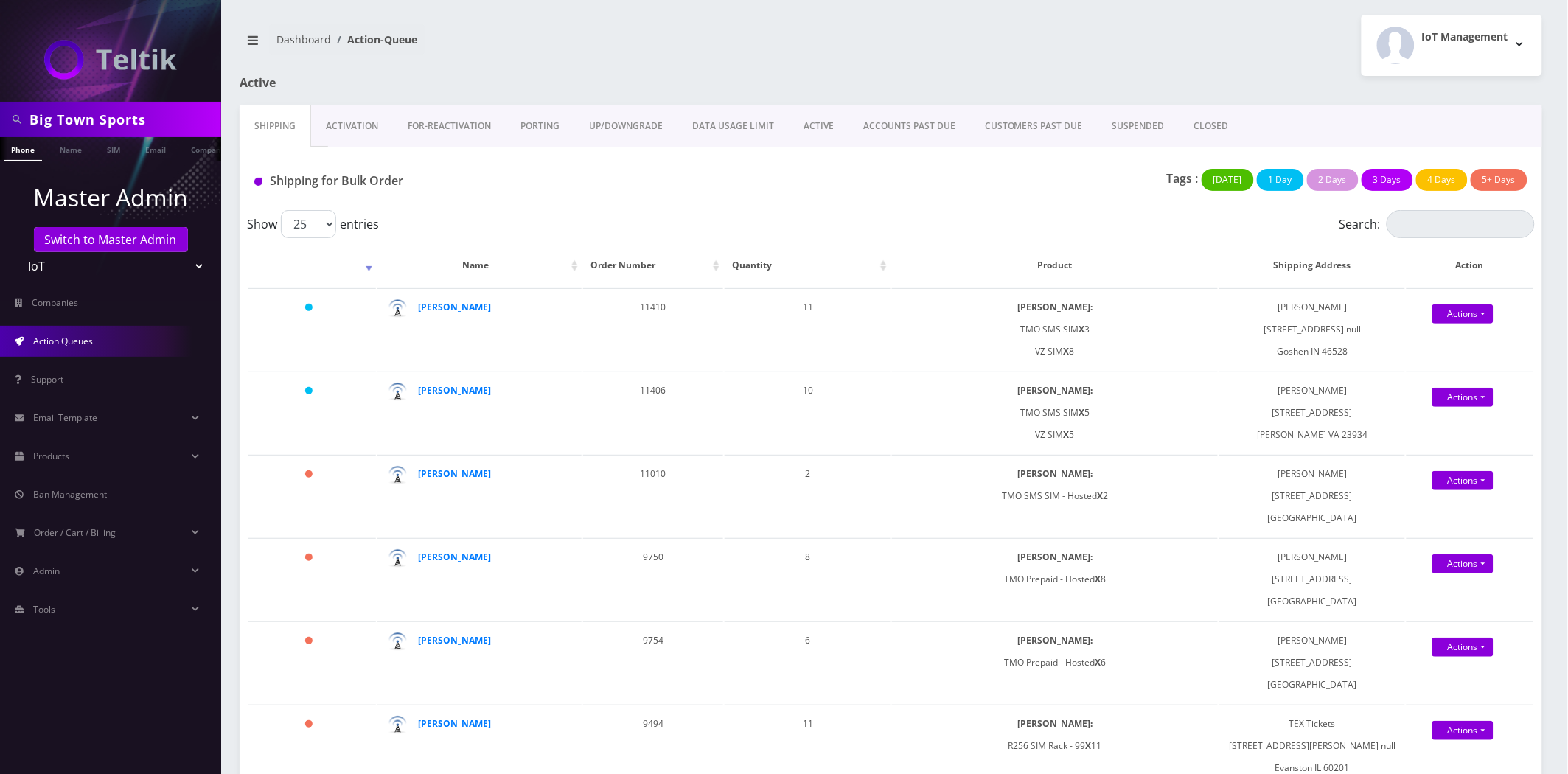
click at [83, 121] on input "Big Town Sports" at bounding box center [124, 120] width 188 height 28
click at [117, 120] on input "r" at bounding box center [124, 120] width 188 height 28
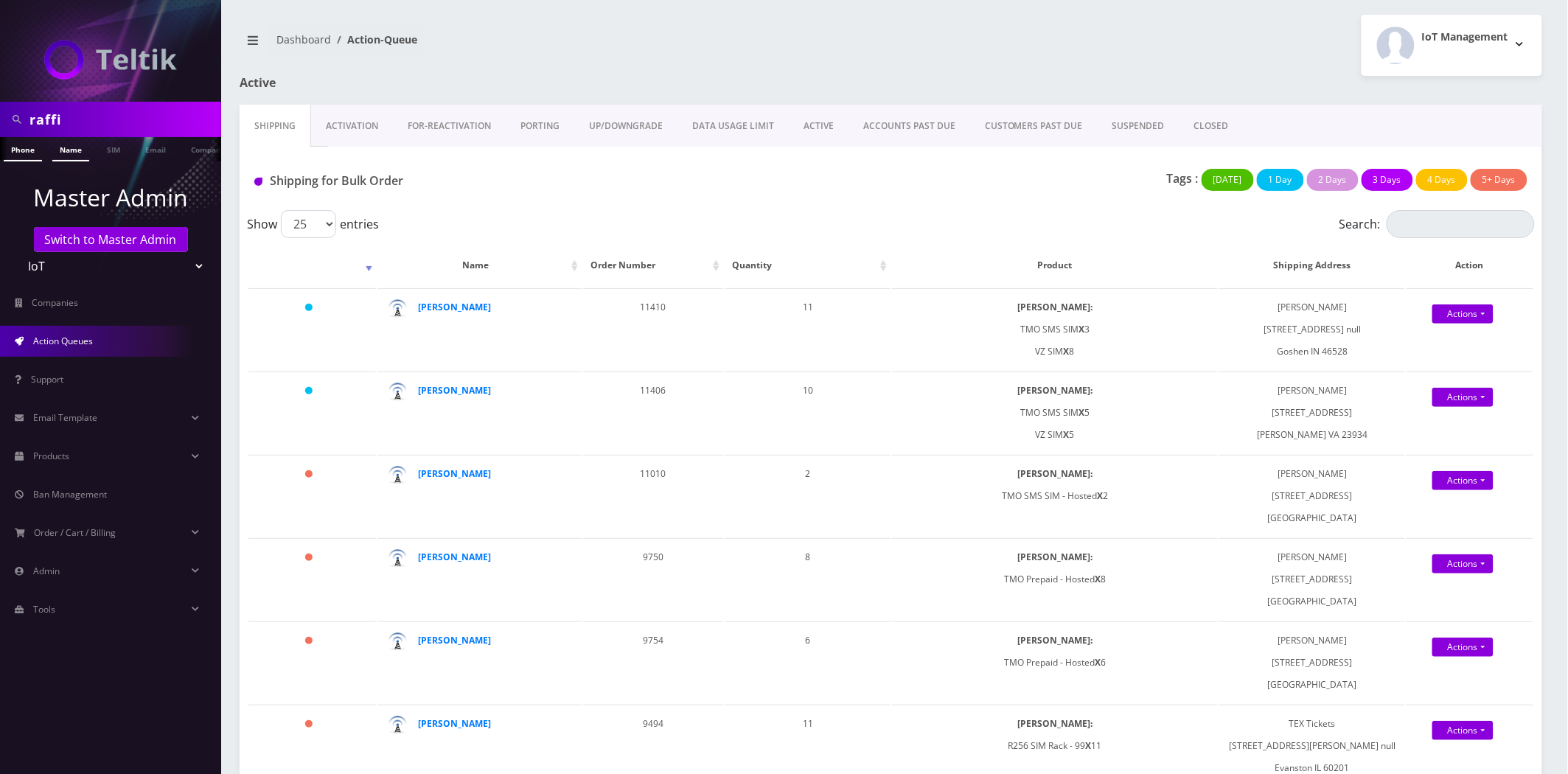
type input "raffi"
click at [54, 153] on link "Name" at bounding box center [71, 149] width 37 height 25
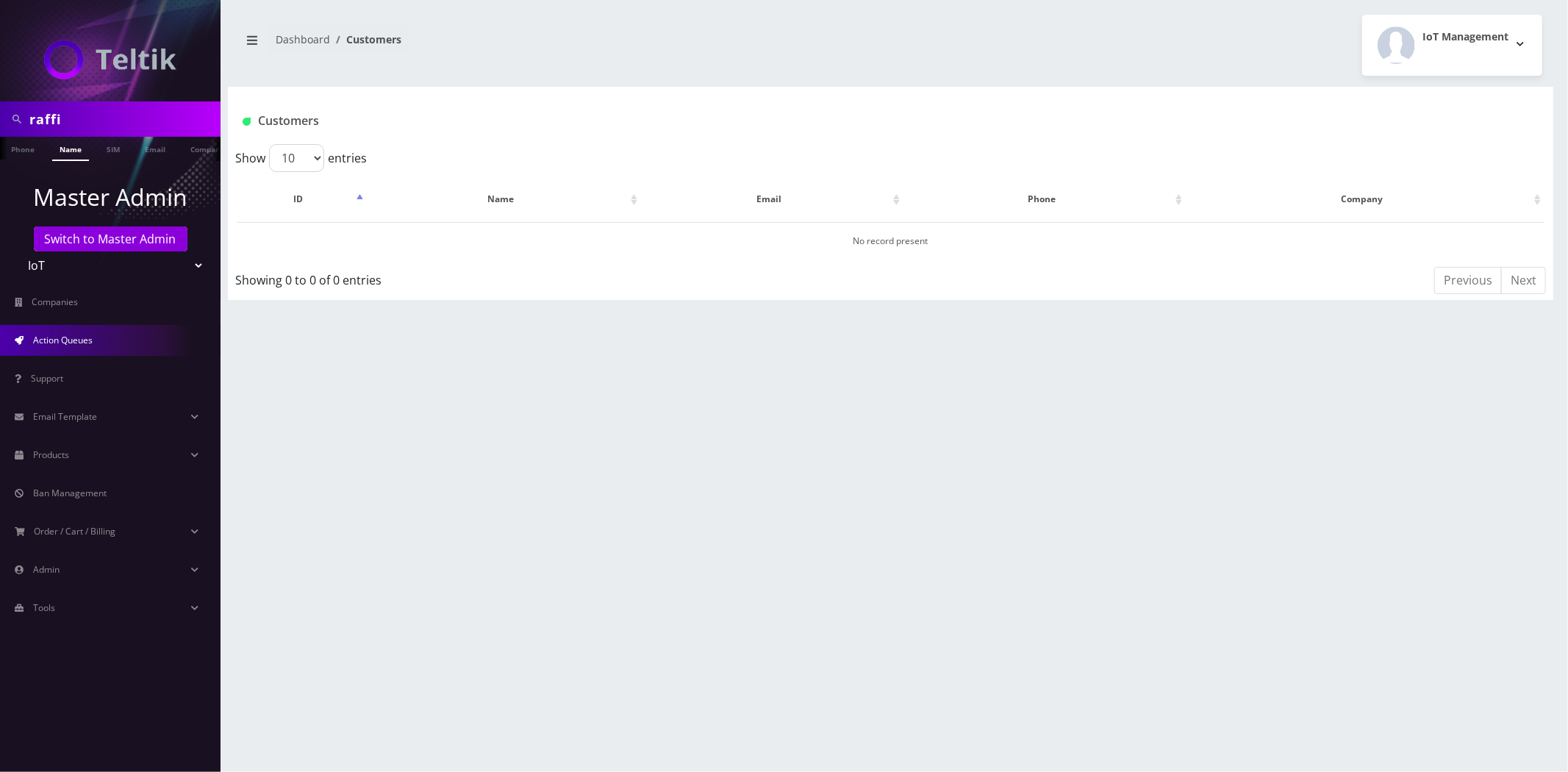
click at [68, 335] on span "Action Queues" at bounding box center [63, 340] width 59 height 13
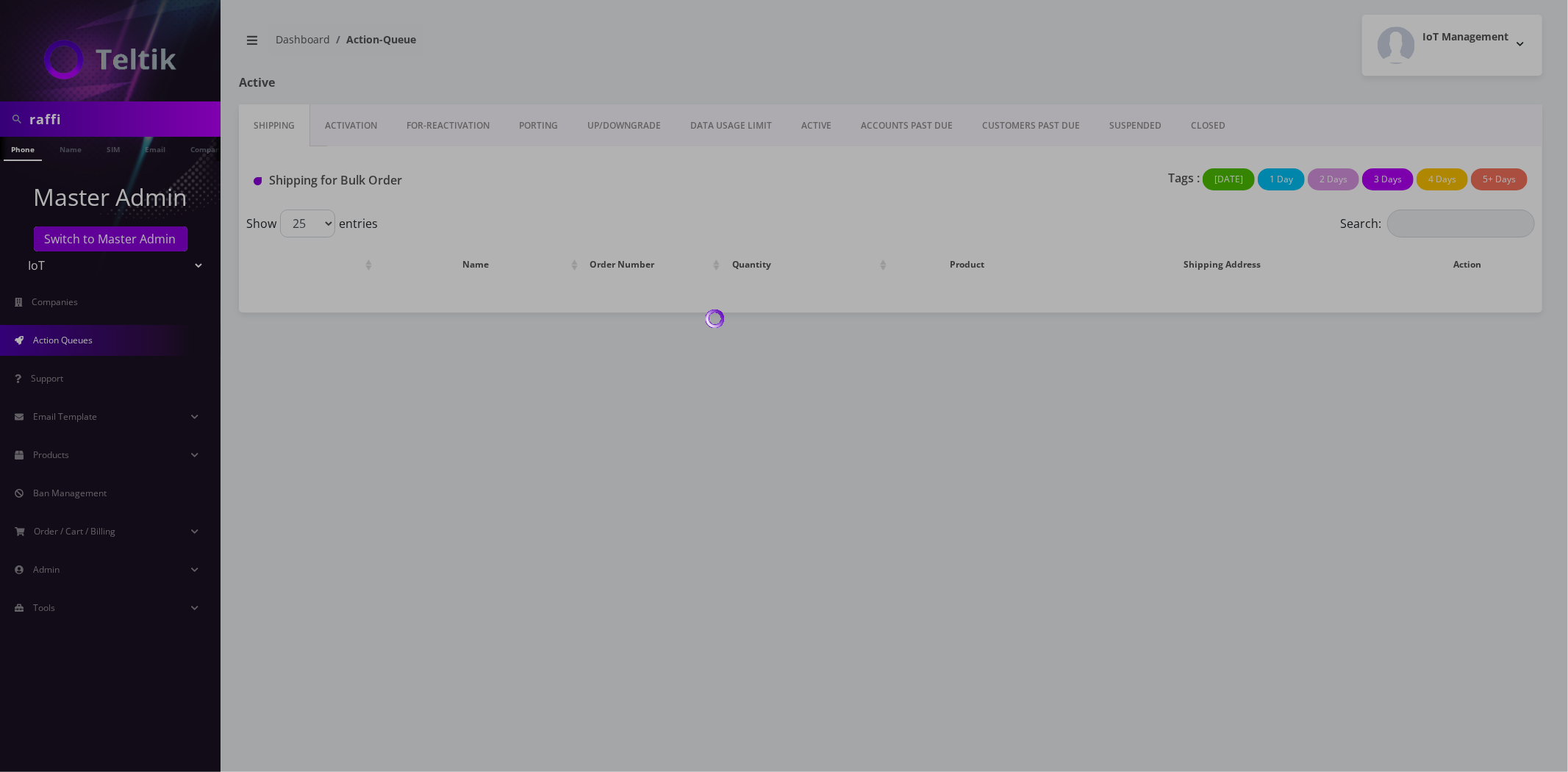
click at [87, 118] on div at bounding box center [784, 386] width 1568 height 772
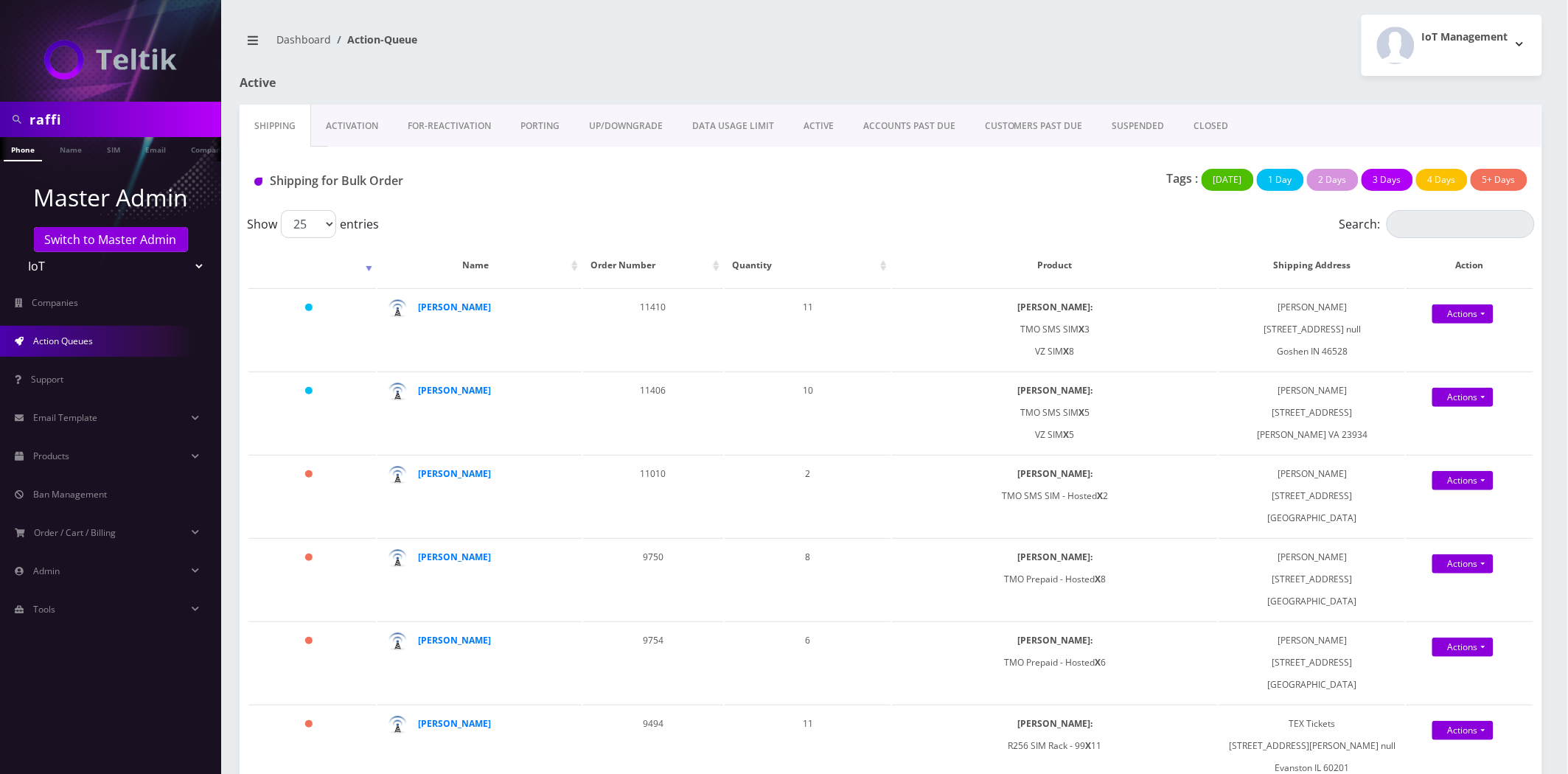
click at [144, 126] on input "raffi" at bounding box center [124, 120] width 188 height 28
click at [144, 126] on input "raffi" at bounding box center [124, 120] width 188 height 28
click at [130, 124] on input "raffi" at bounding box center [124, 120] width 188 height 28
click at [128, 124] on input "raffi" at bounding box center [124, 120] width 188 height 28
type input "raff"
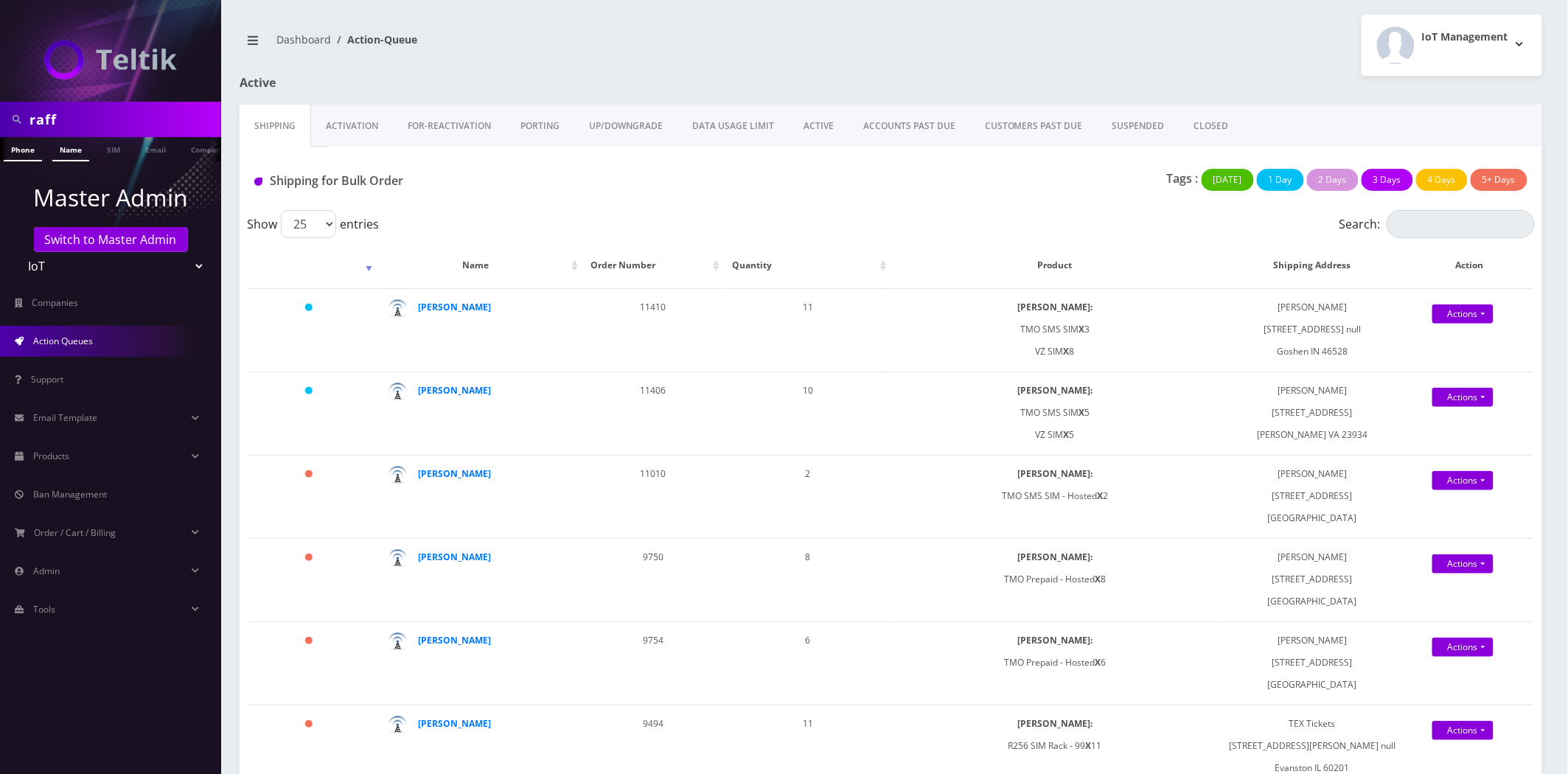
click at [66, 144] on link "Name" at bounding box center [71, 149] width 37 height 25
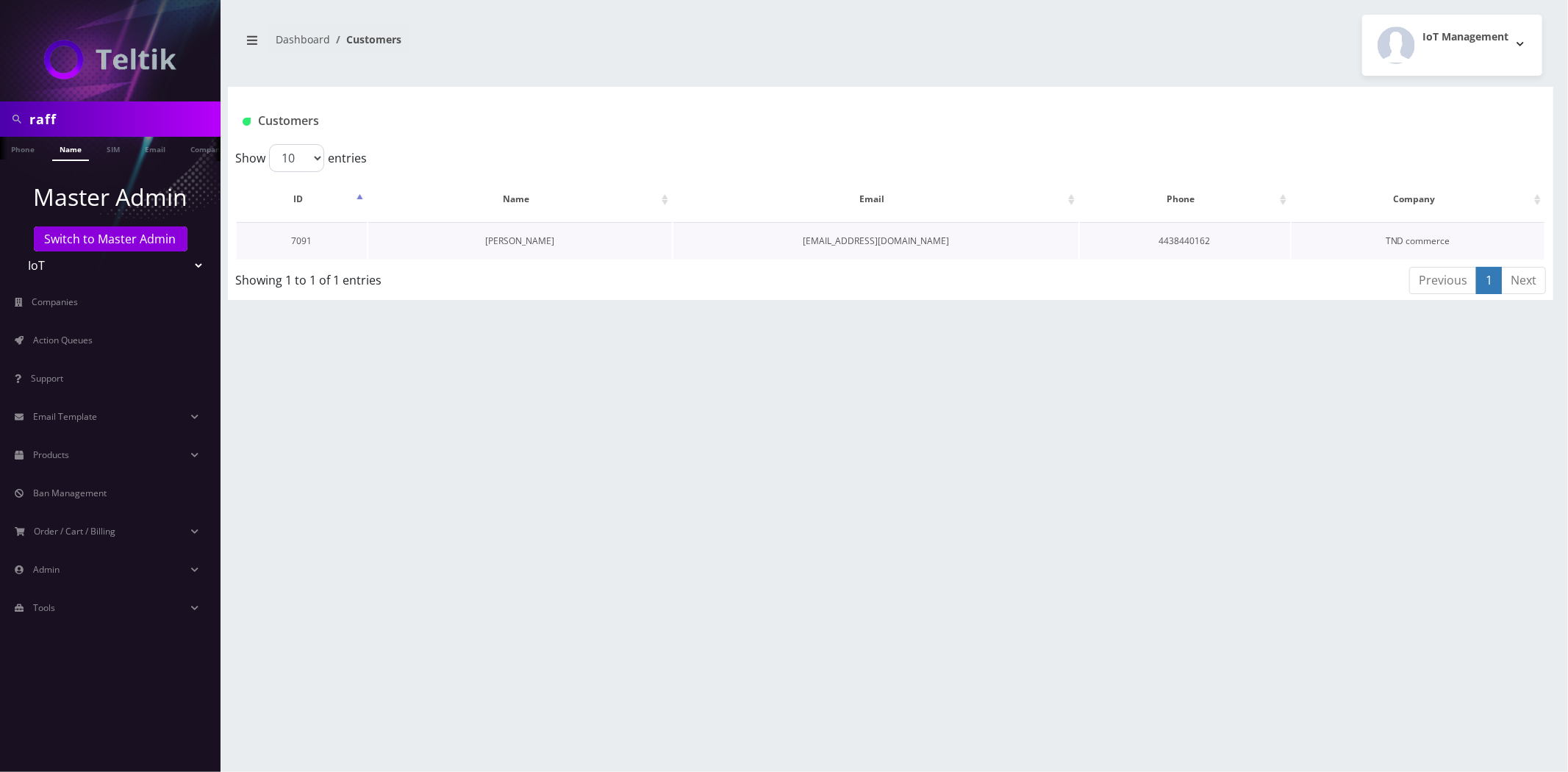
click at [505, 238] on link "[PERSON_NAME]" at bounding box center [520, 241] width 69 height 13
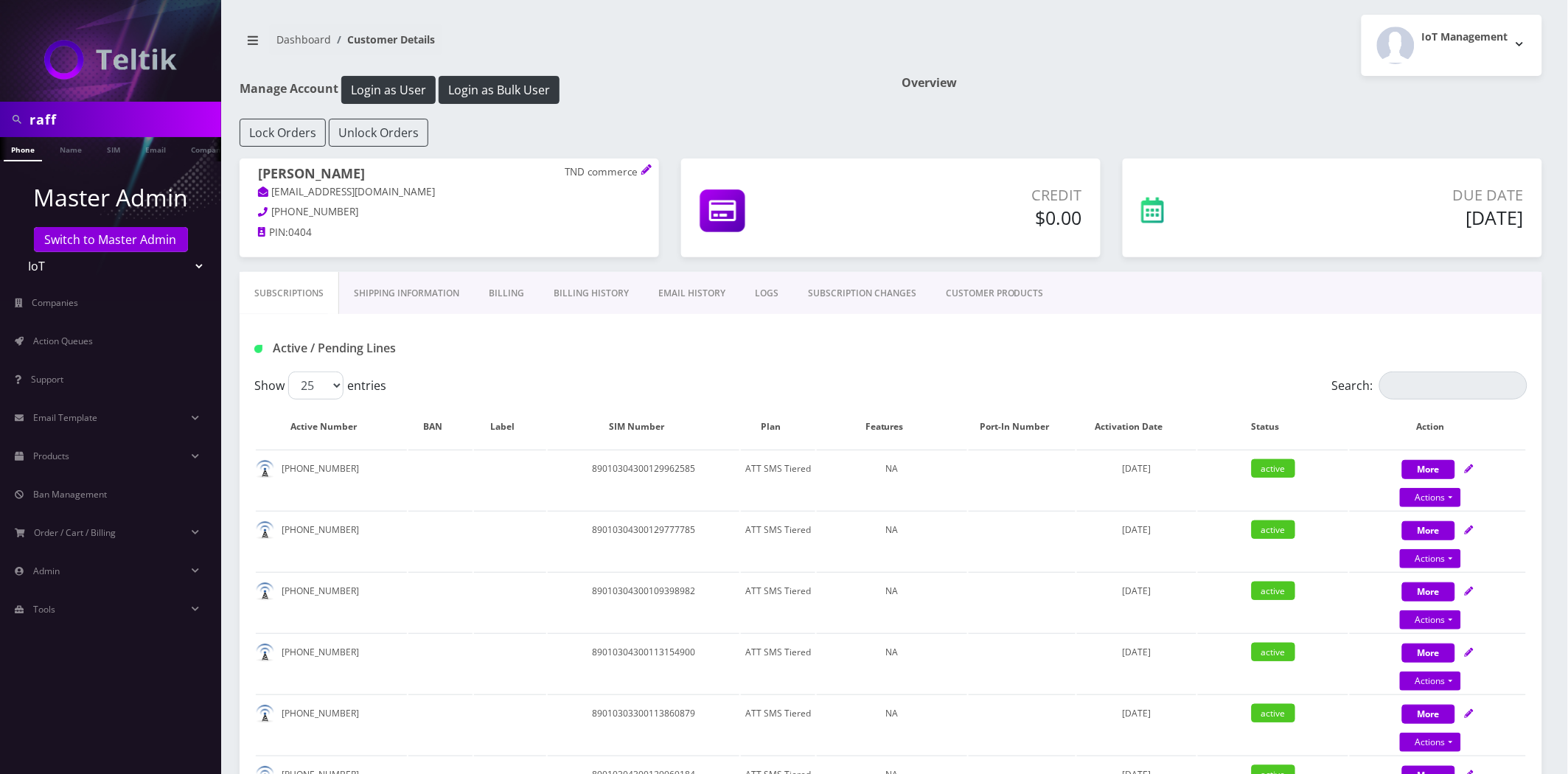
click at [1020, 288] on link "CUSTOMER PRODUCTS" at bounding box center [994, 293] width 127 height 42
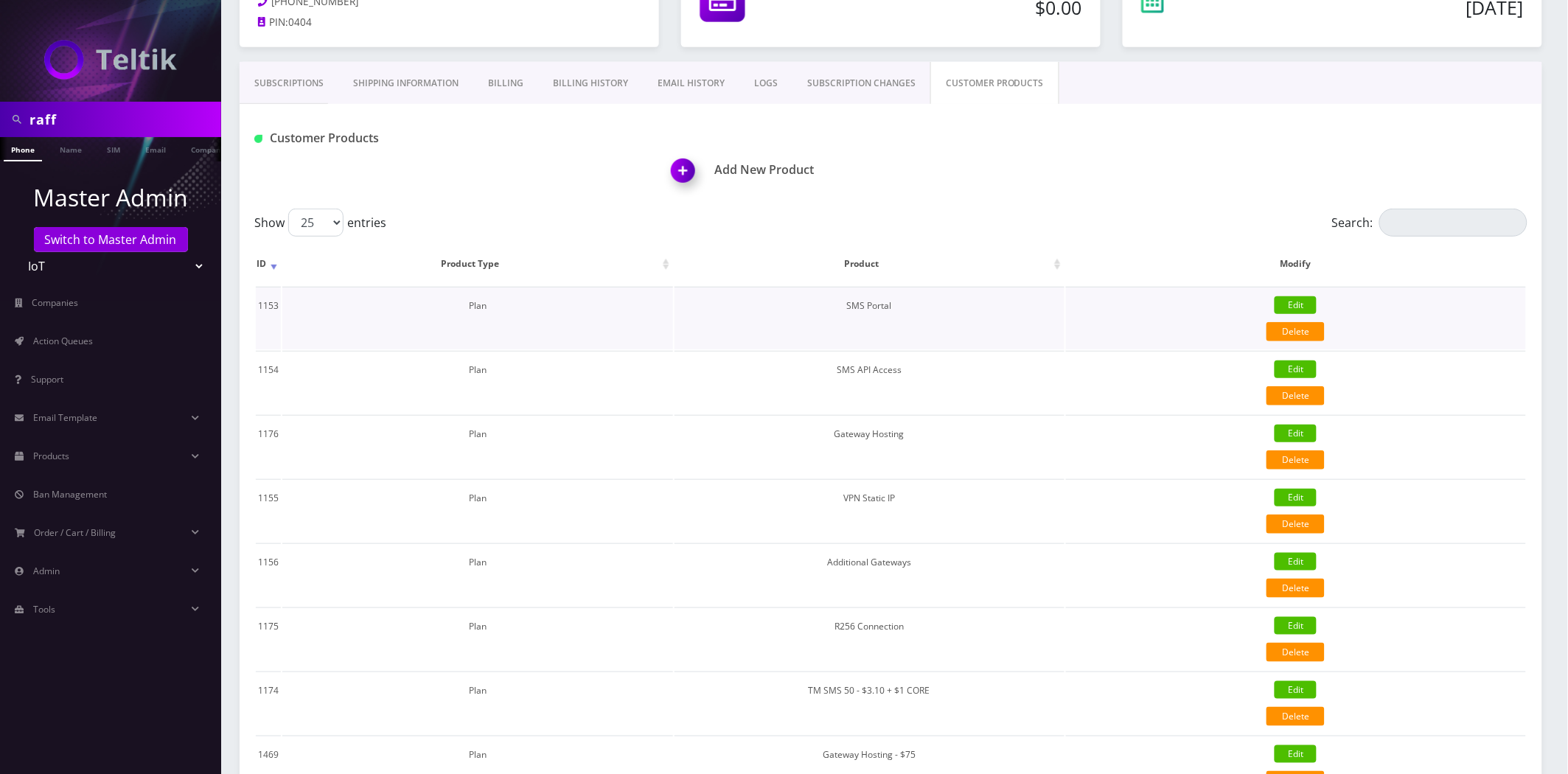
scroll to position [246, 0]
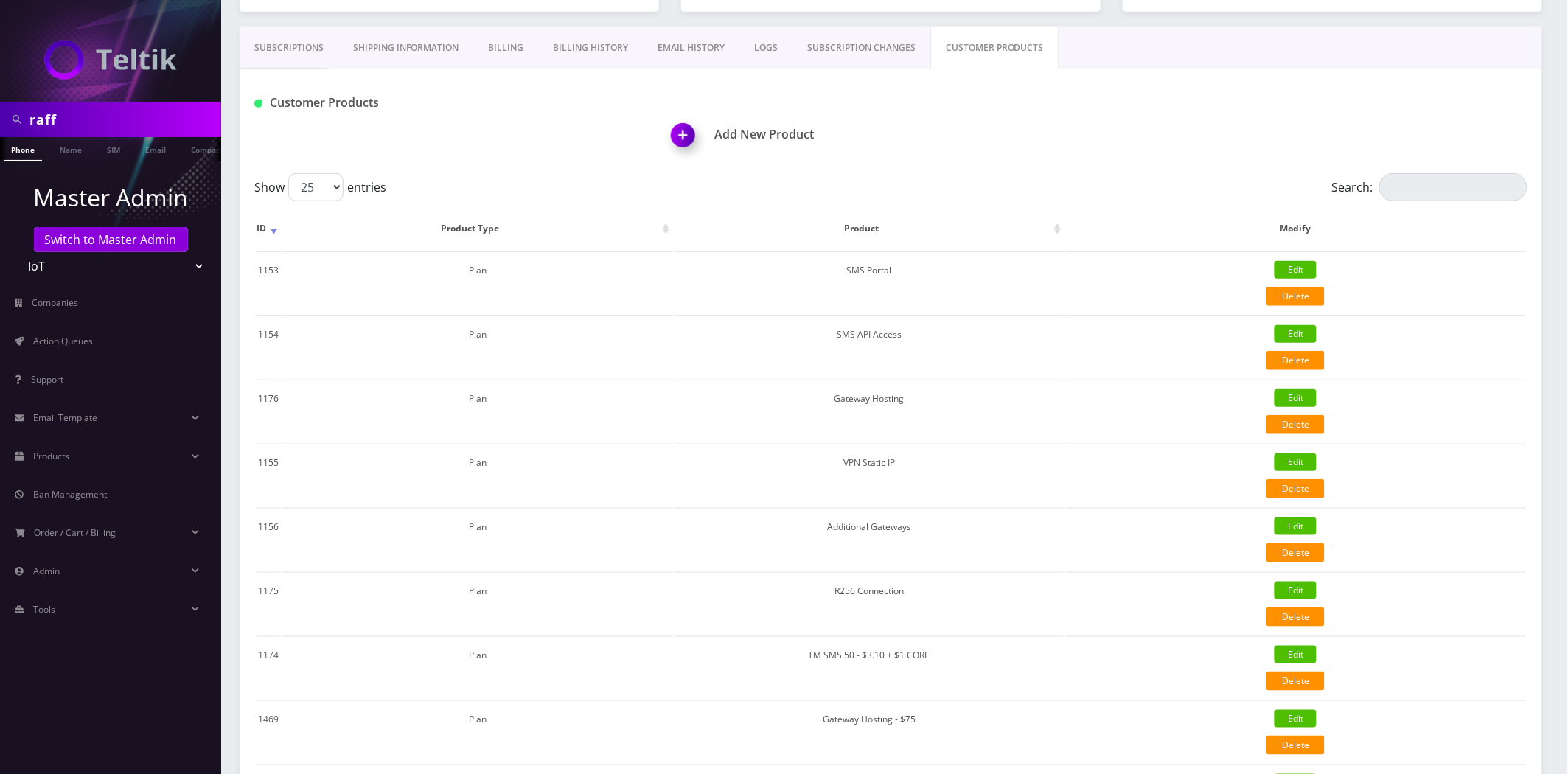
click at [275, 45] on link "Subscriptions" at bounding box center [289, 48] width 99 height 42
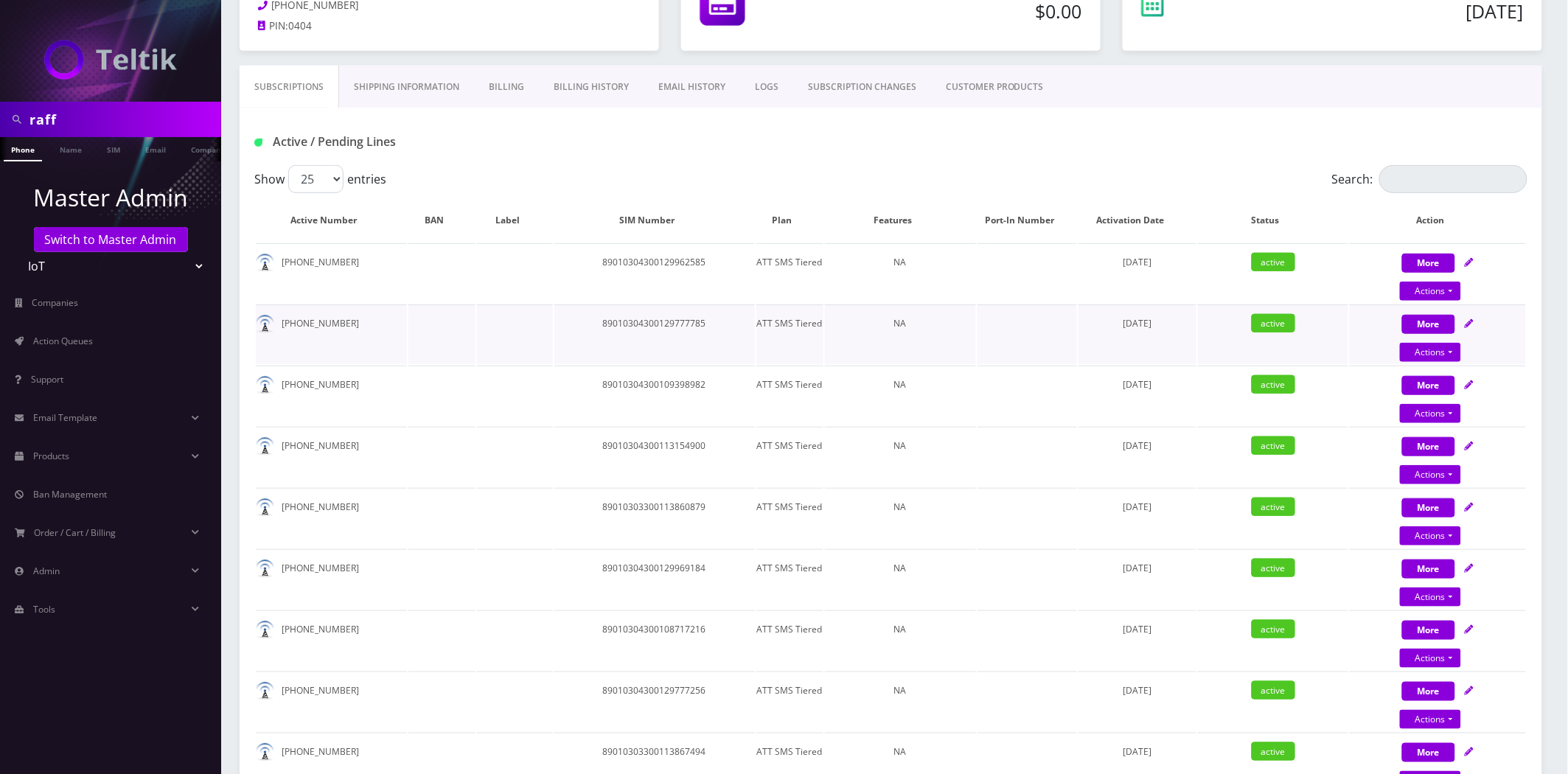
scroll to position [82, 0]
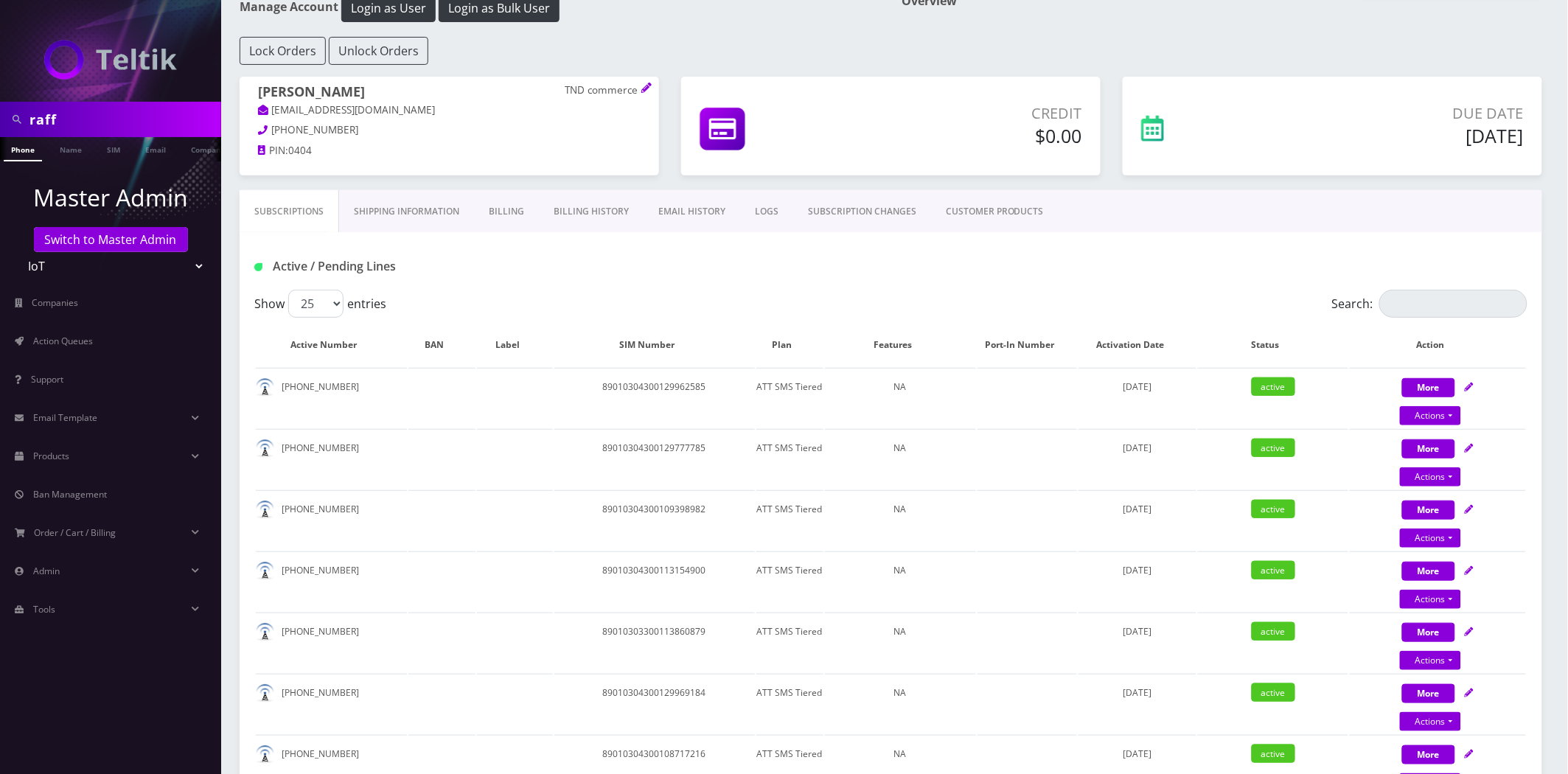
click at [970, 206] on link "CUSTOMER PRODUCTS" at bounding box center [994, 211] width 127 height 42
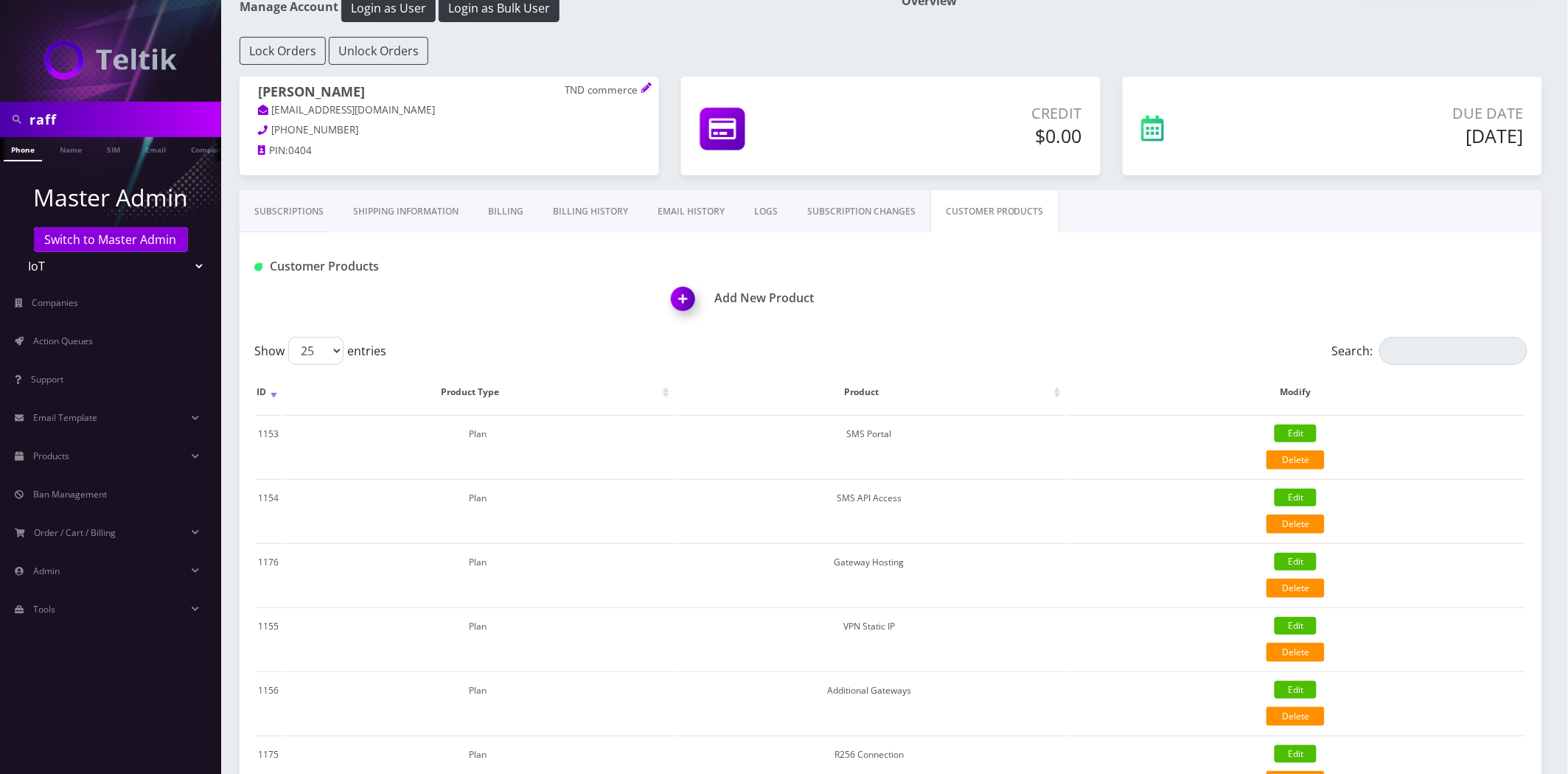
click at [689, 296] on img at bounding box center [686, 304] width 43 height 43
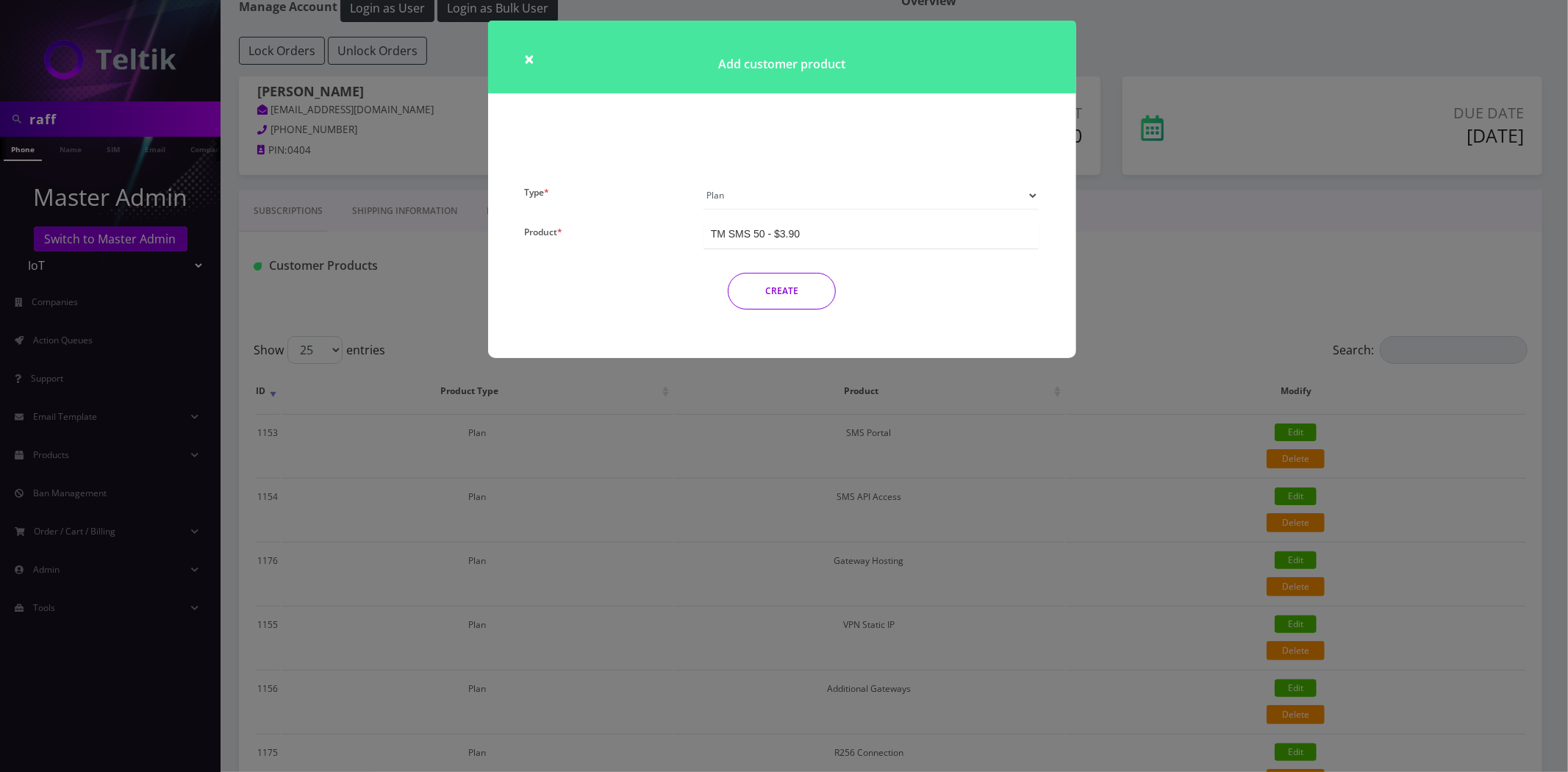
click at [751, 196] on select "Plan Device Sim Addon One-off" at bounding box center [871, 196] width 336 height 28
click at [418, 321] on div "× Add customer product Type * Plan Device Sim Addon One-off Product * TM SMS 50…" at bounding box center [784, 386] width 1568 height 772
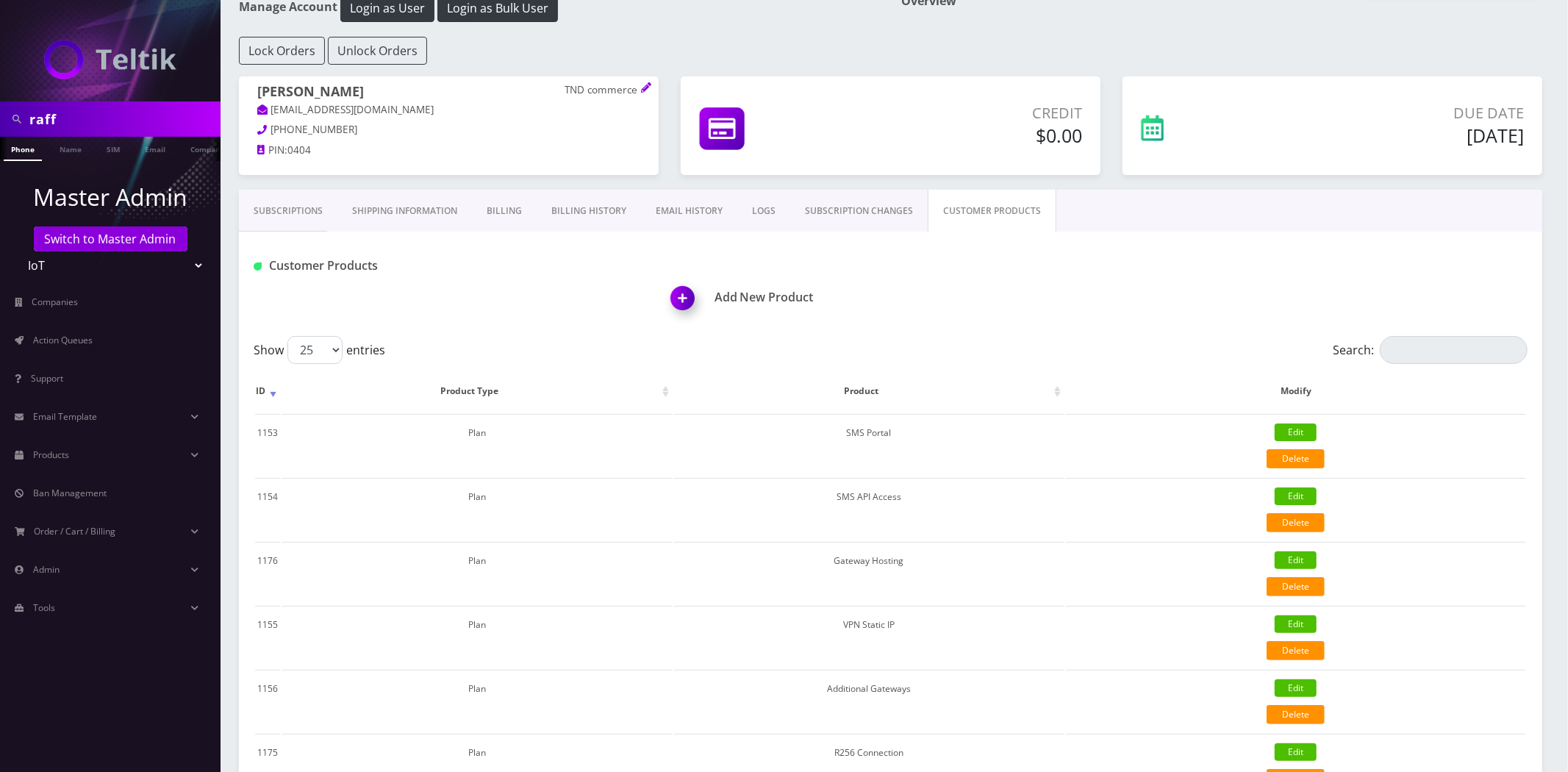
click at [286, 206] on link "Subscriptions" at bounding box center [288, 211] width 99 height 42
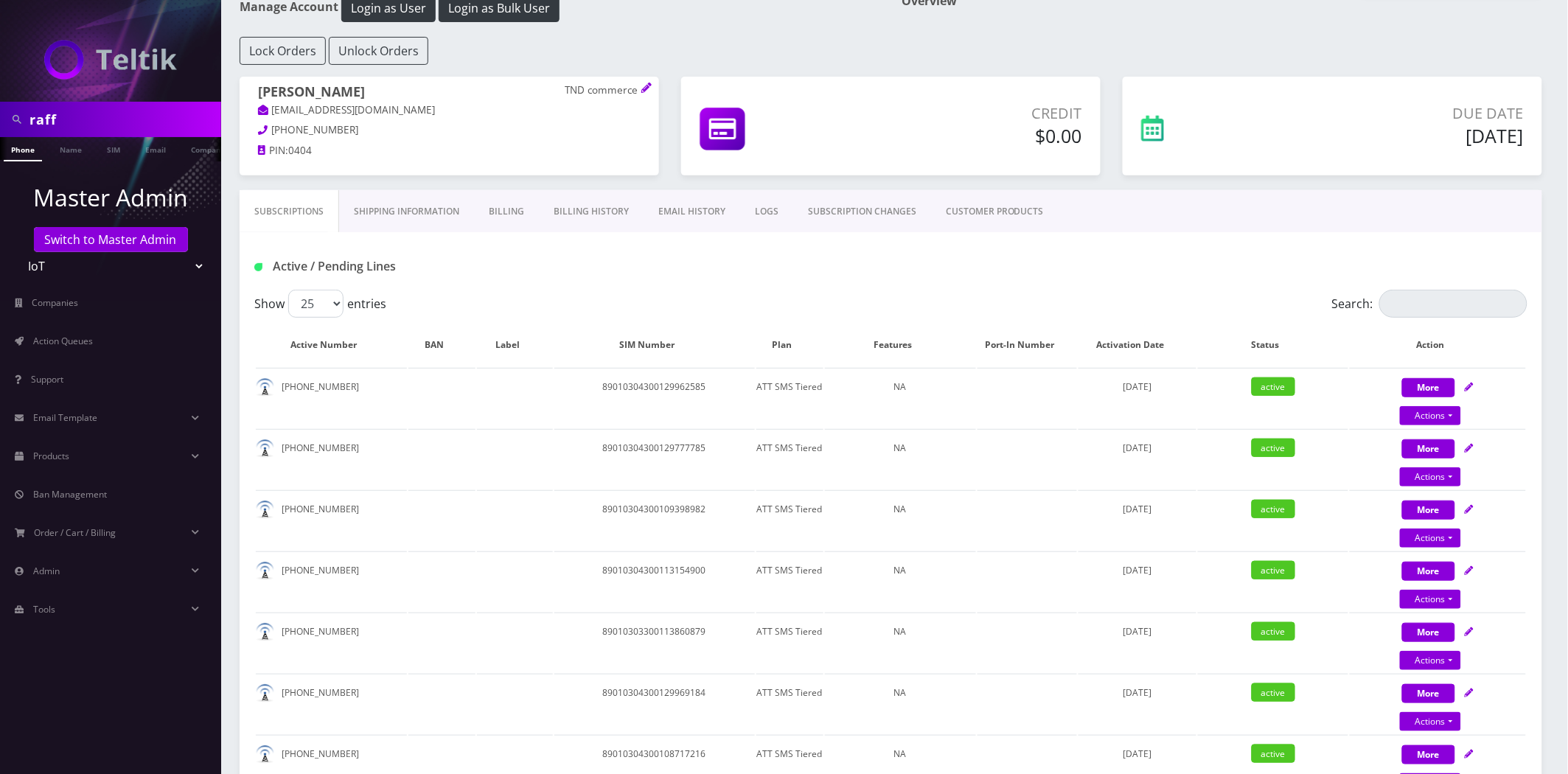
click at [787, 345] on th "Plan" at bounding box center [790, 345] width 67 height 42
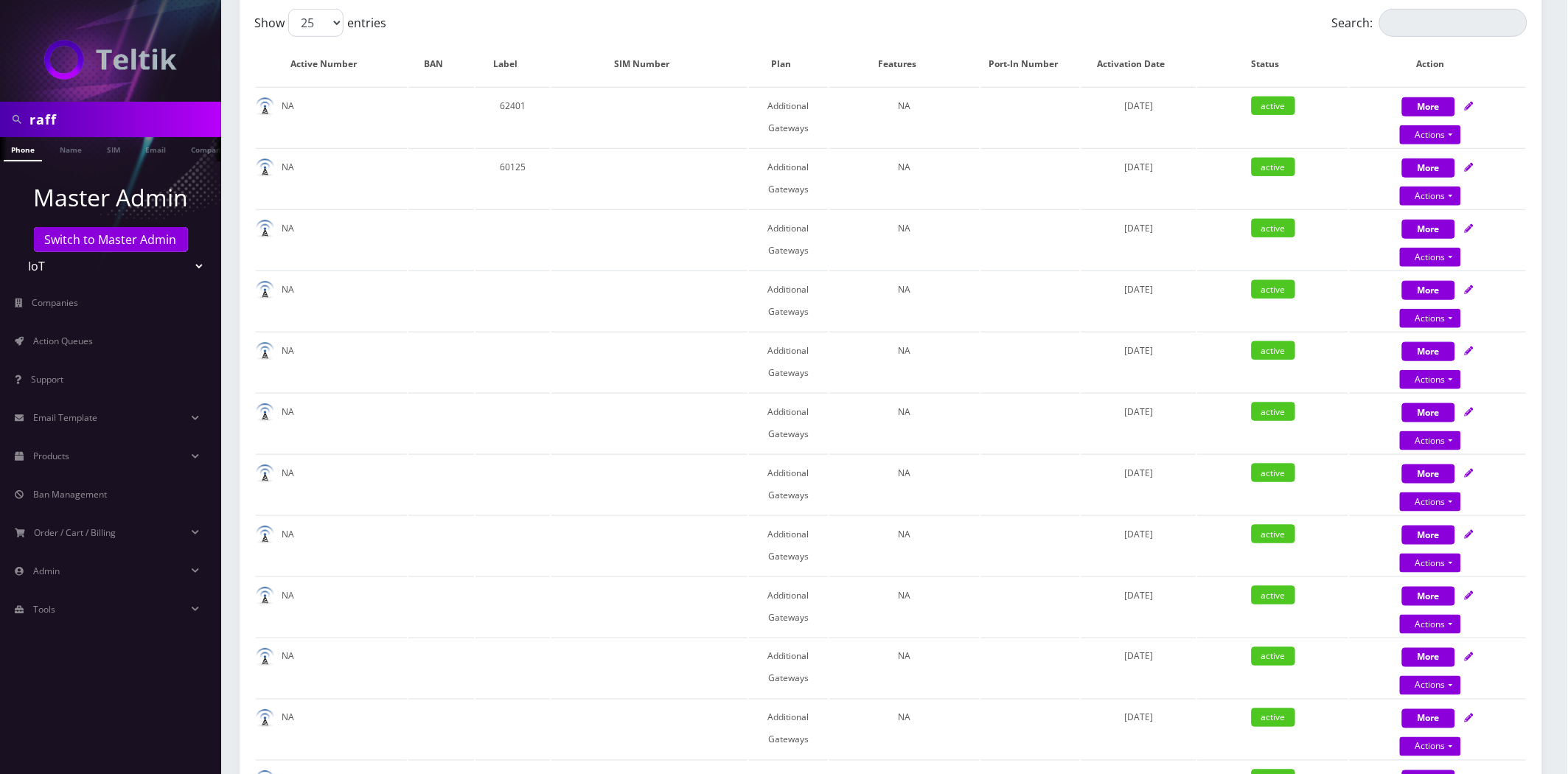
scroll to position [246, 0]
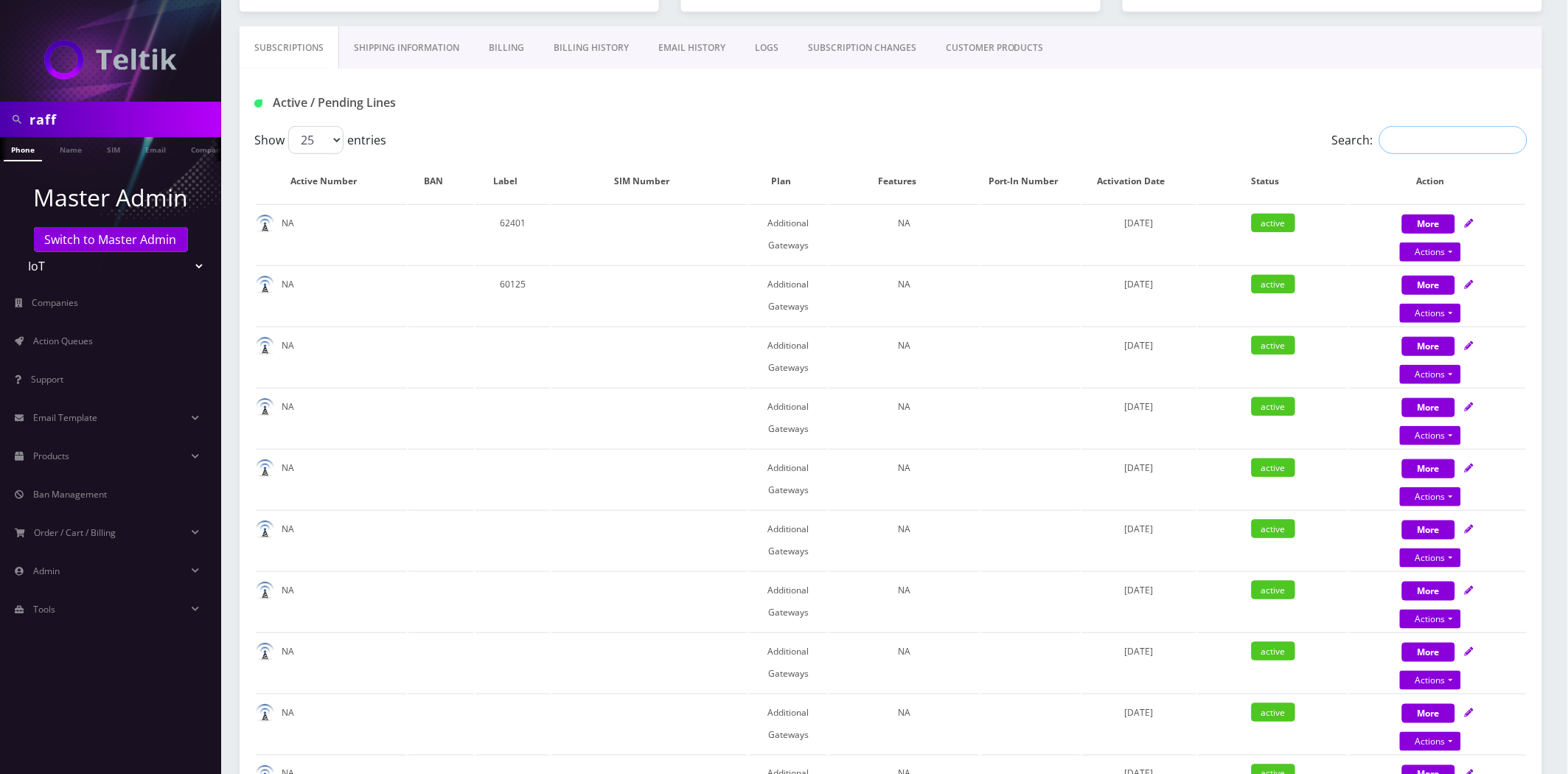
click at [1441, 150] on input "Search:" at bounding box center [1453, 140] width 148 height 28
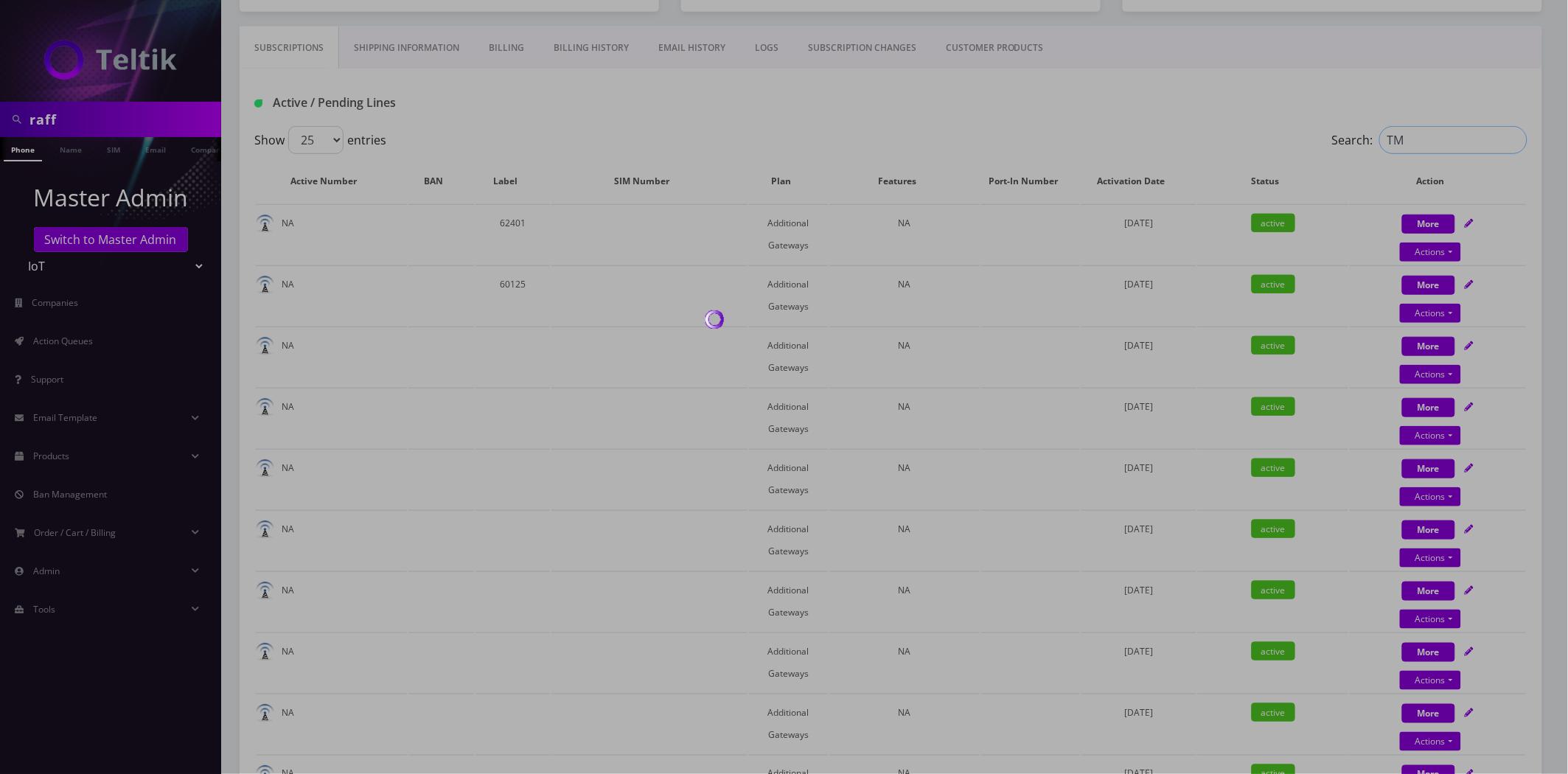
type input "TMO"
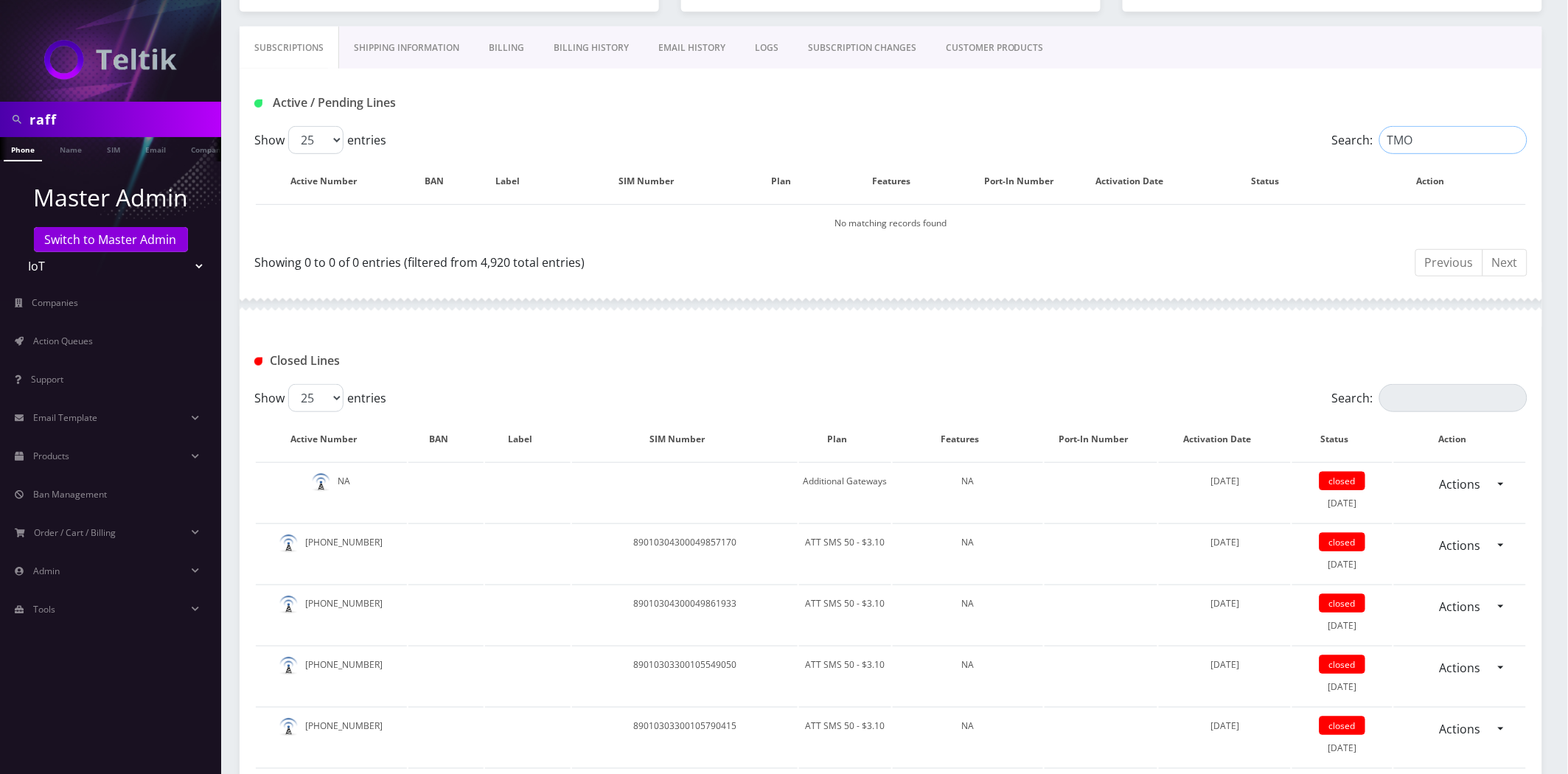
click at [1508, 141] on input "TMO" at bounding box center [1453, 140] width 148 height 28
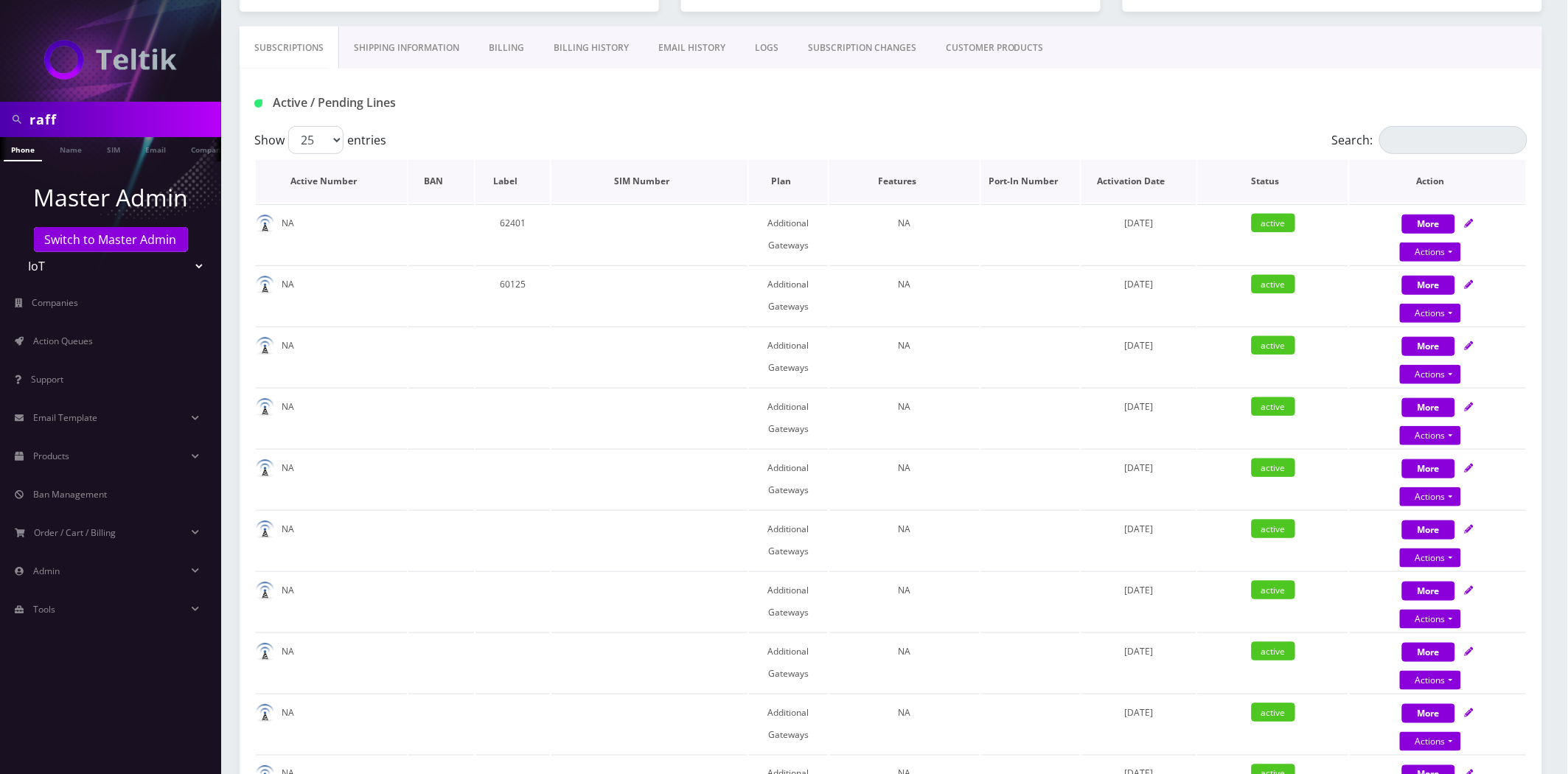
click at [778, 173] on th "Plan" at bounding box center [789, 181] width 79 height 42
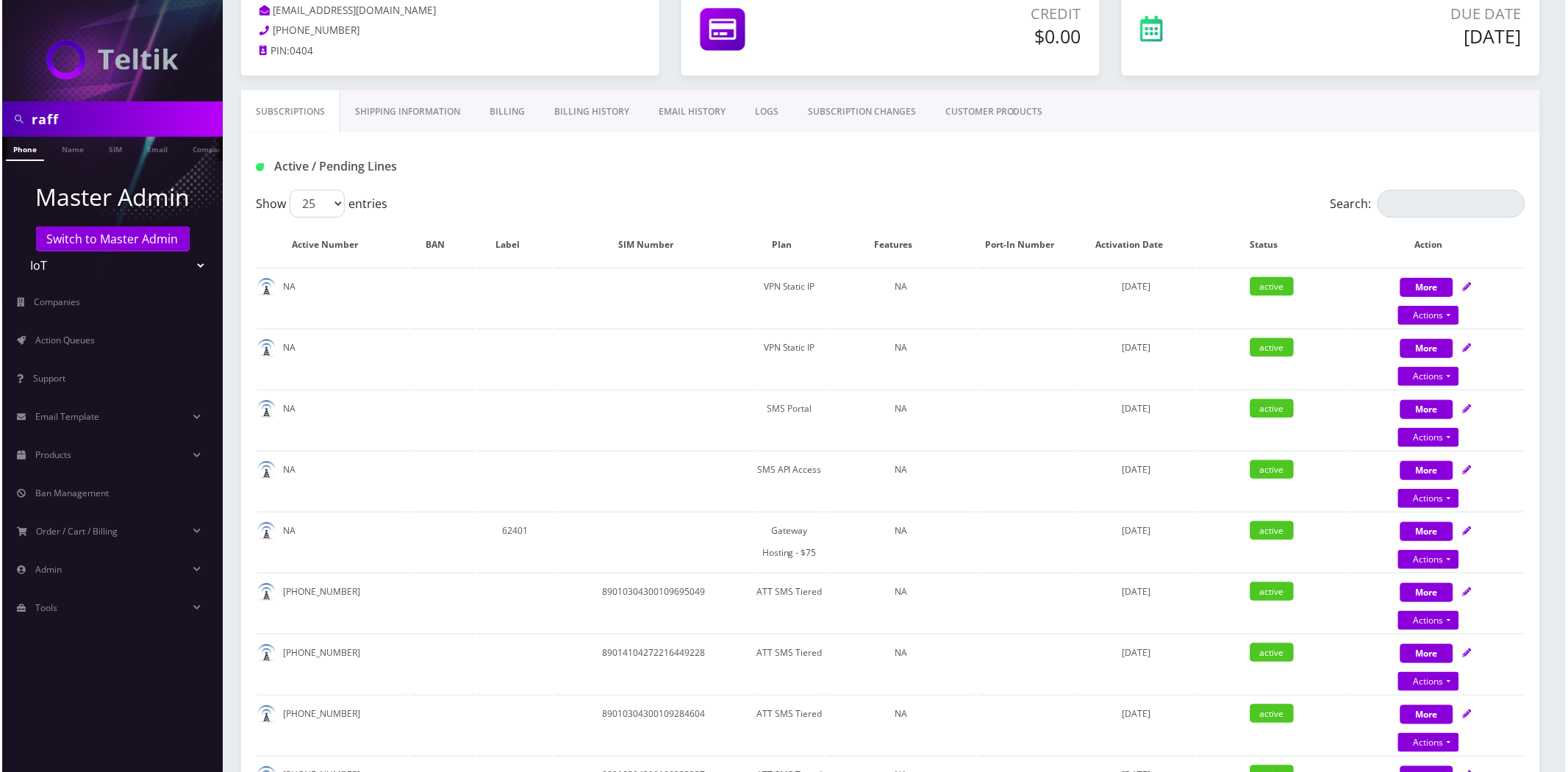
scroll to position [0, 0]
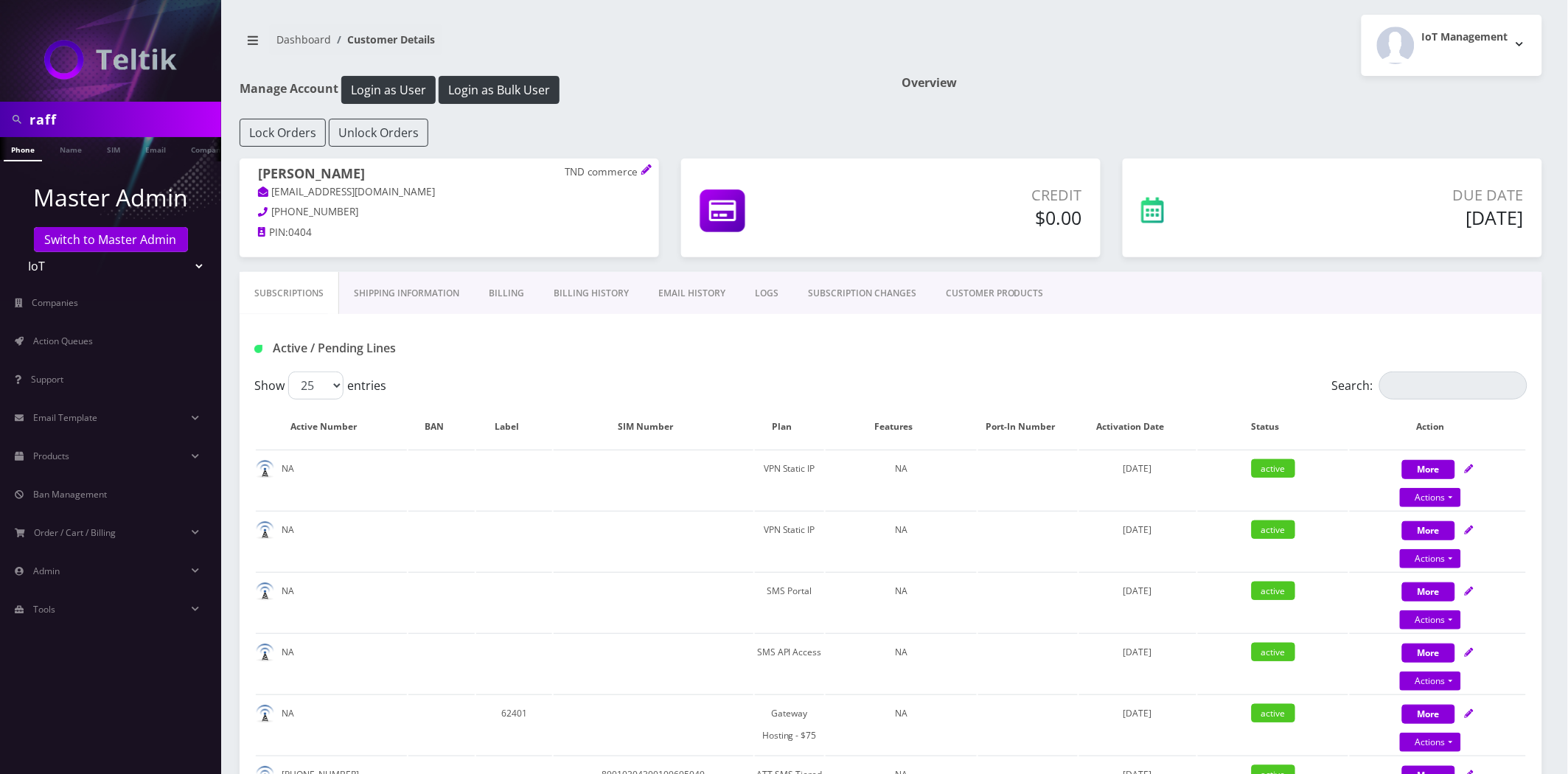
click at [1002, 307] on link "CUSTOMER PRODUCTS" at bounding box center [994, 293] width 127 height 42
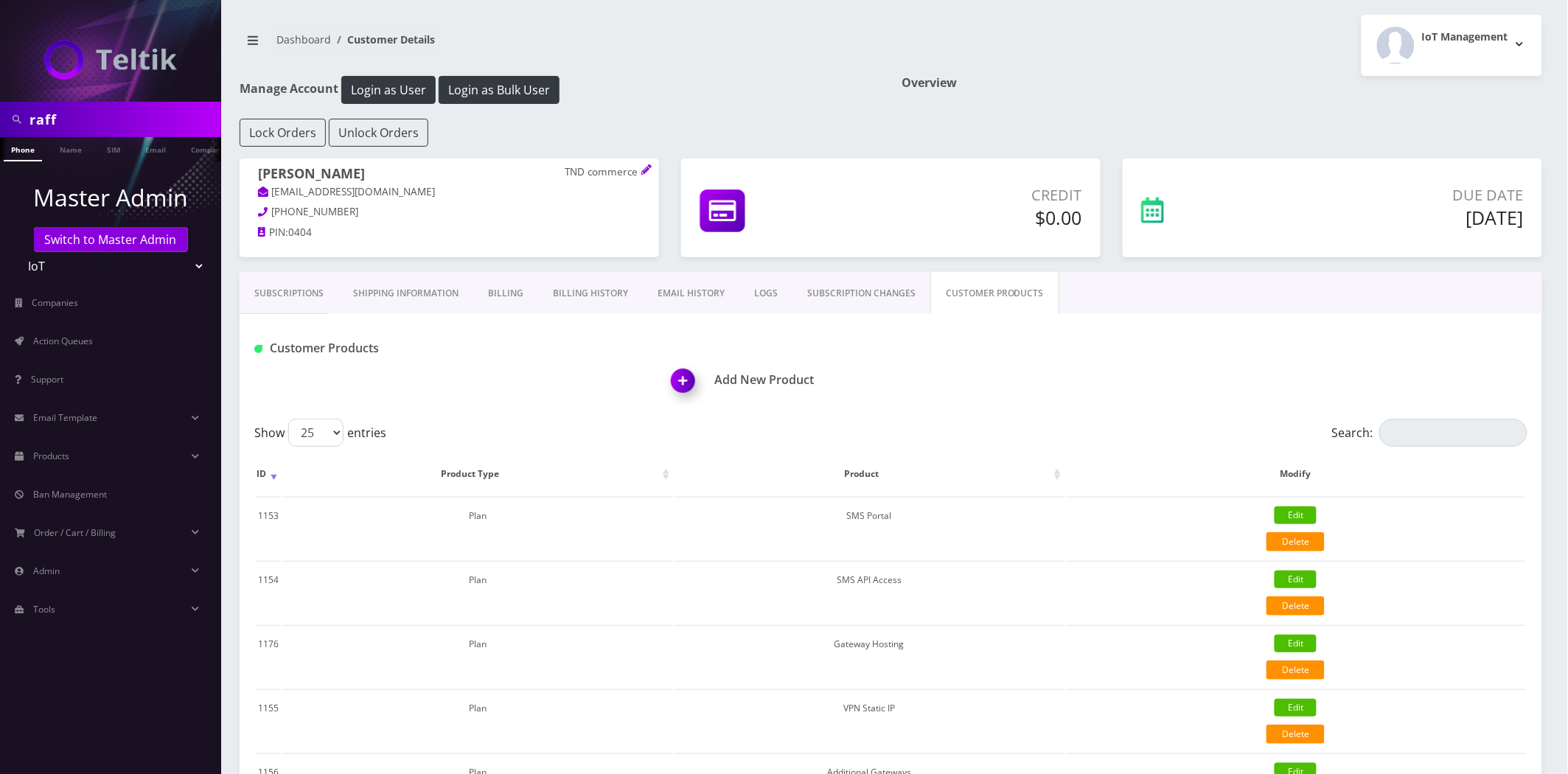
click at [679, 384] on img at bounding box center [686, 386] width 43 height 43
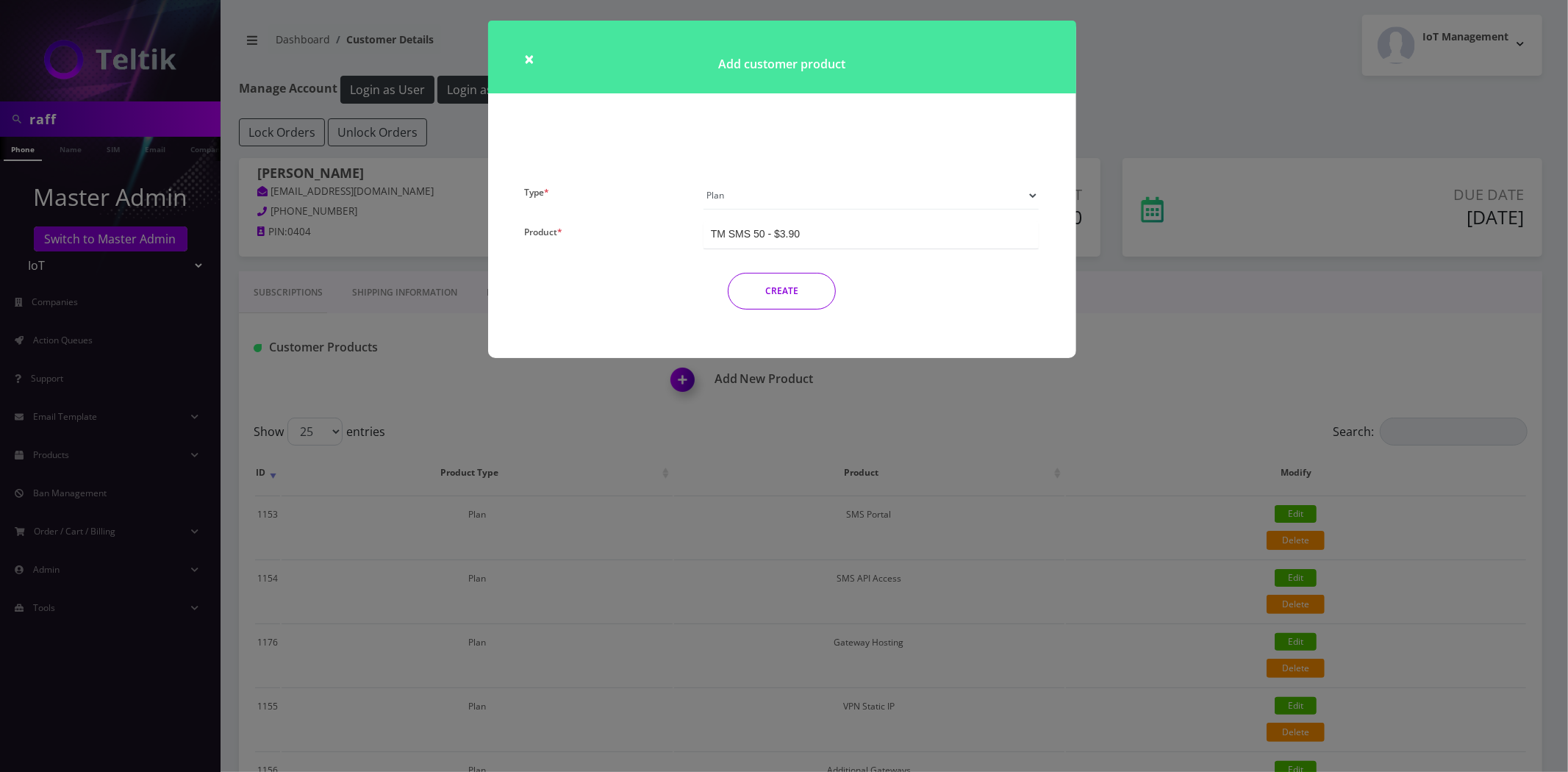
click at [744, 193] on select "Plan Device Sim Addon One-off" at bounding box center [871, 196] width 336 height 28
drag, startPoint x: 741, startPoint y: 201, endPoint x: 765, endPoint y: 231, distance: 38.4
click at [741, 201] on select "Plan Device Sim Addon One-off" at bounding box center [871, 196] width 336 height 28
click at [834, 235] on div "TM SMS 50 - $3.90" at bounding box center [871, 235] width 336 height 27
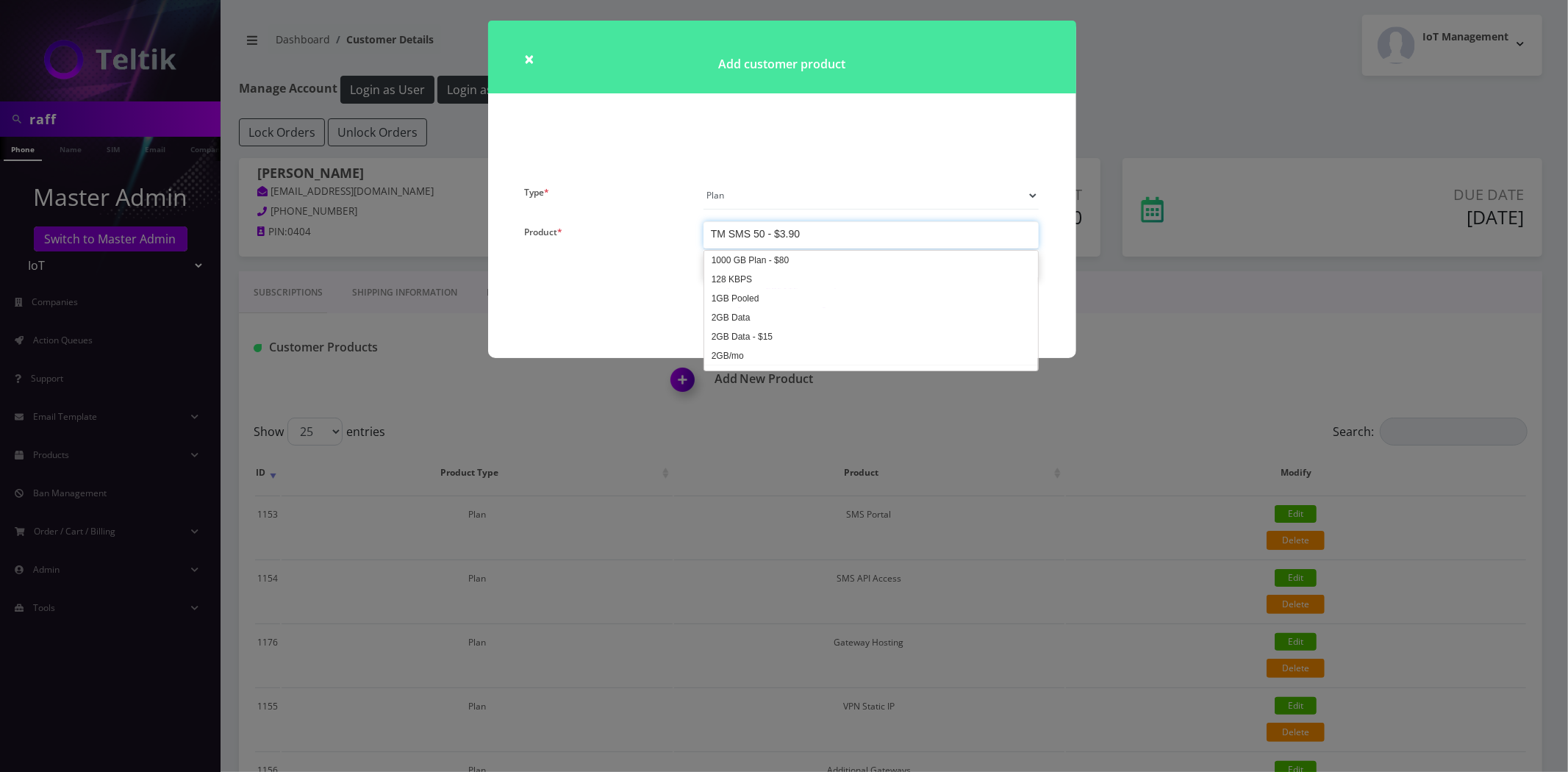
scroll to position [3540, 0]
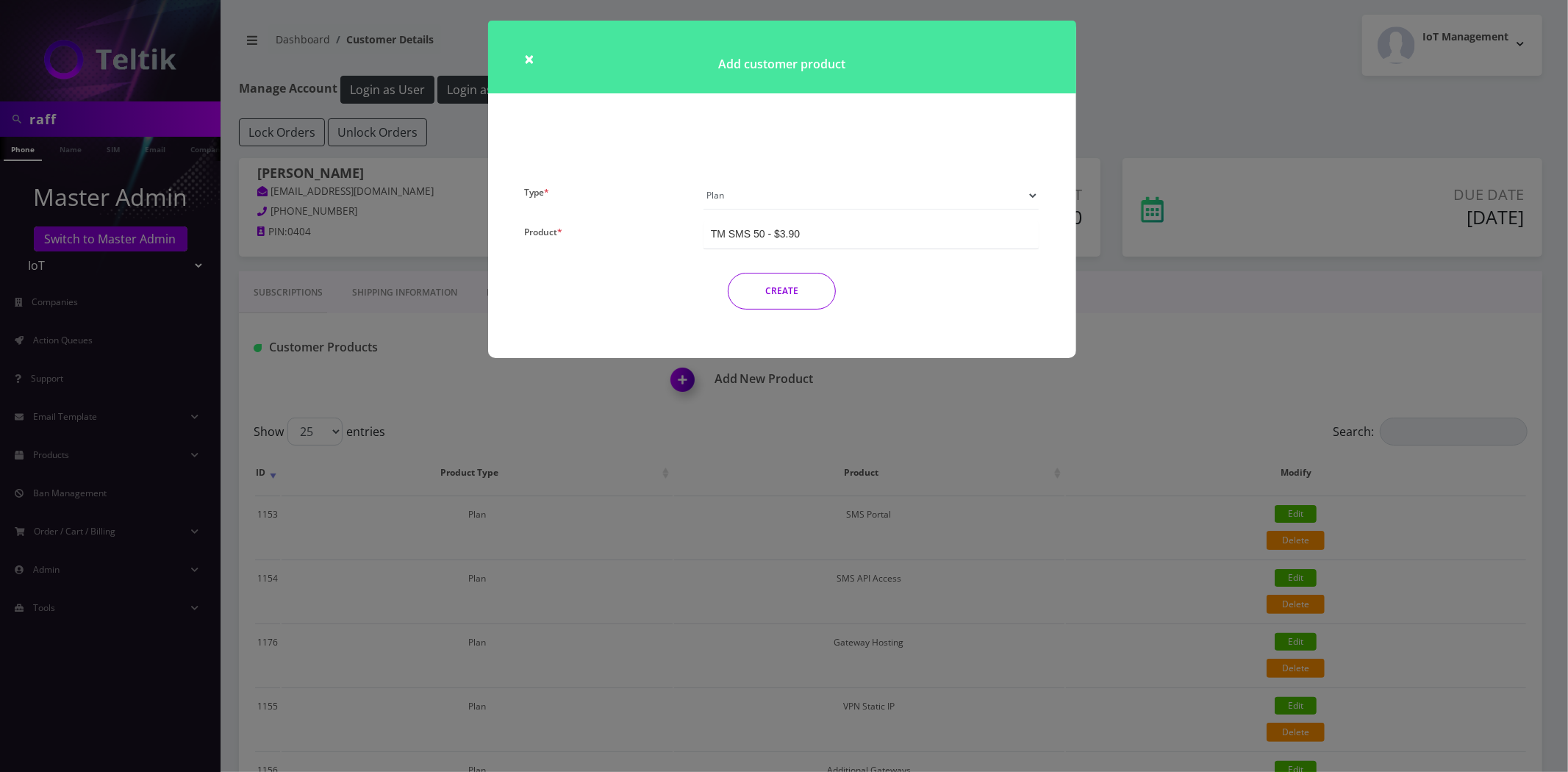
drag, startPoint x: 834, startPoint y: 237, endPoint x: 738, endPoint y: 238, distance: 96.0
click at [738, 238] on div "TM SMS 50 - $3.90" at bounding box center [871, 235] width 336 height 27
click at [816, 228] on div "TM SMS 50 - $3.90" at bounding box center [871, 235] width 336 height 27
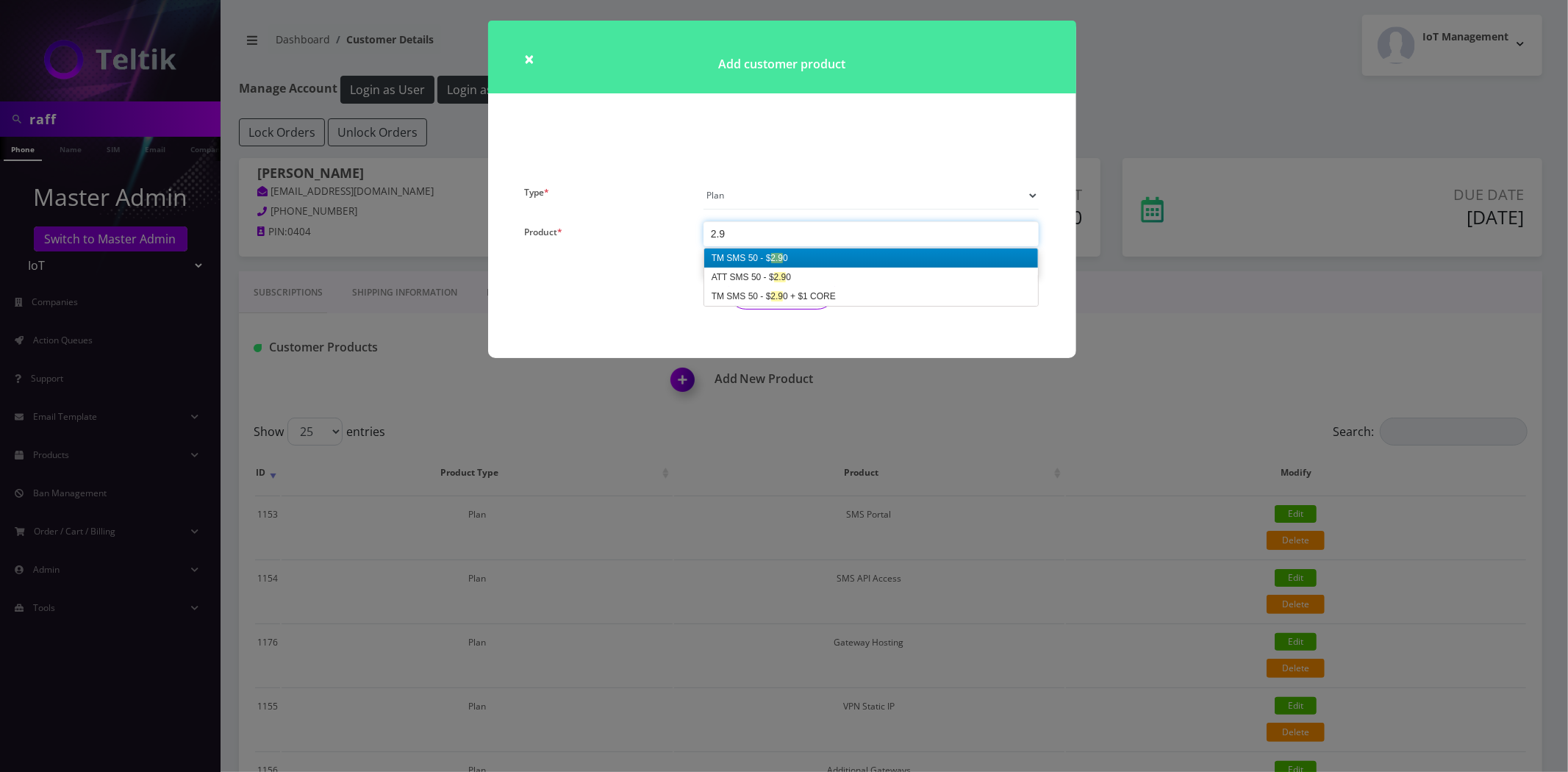
scroll to position [0, 0]
type input "2.90"
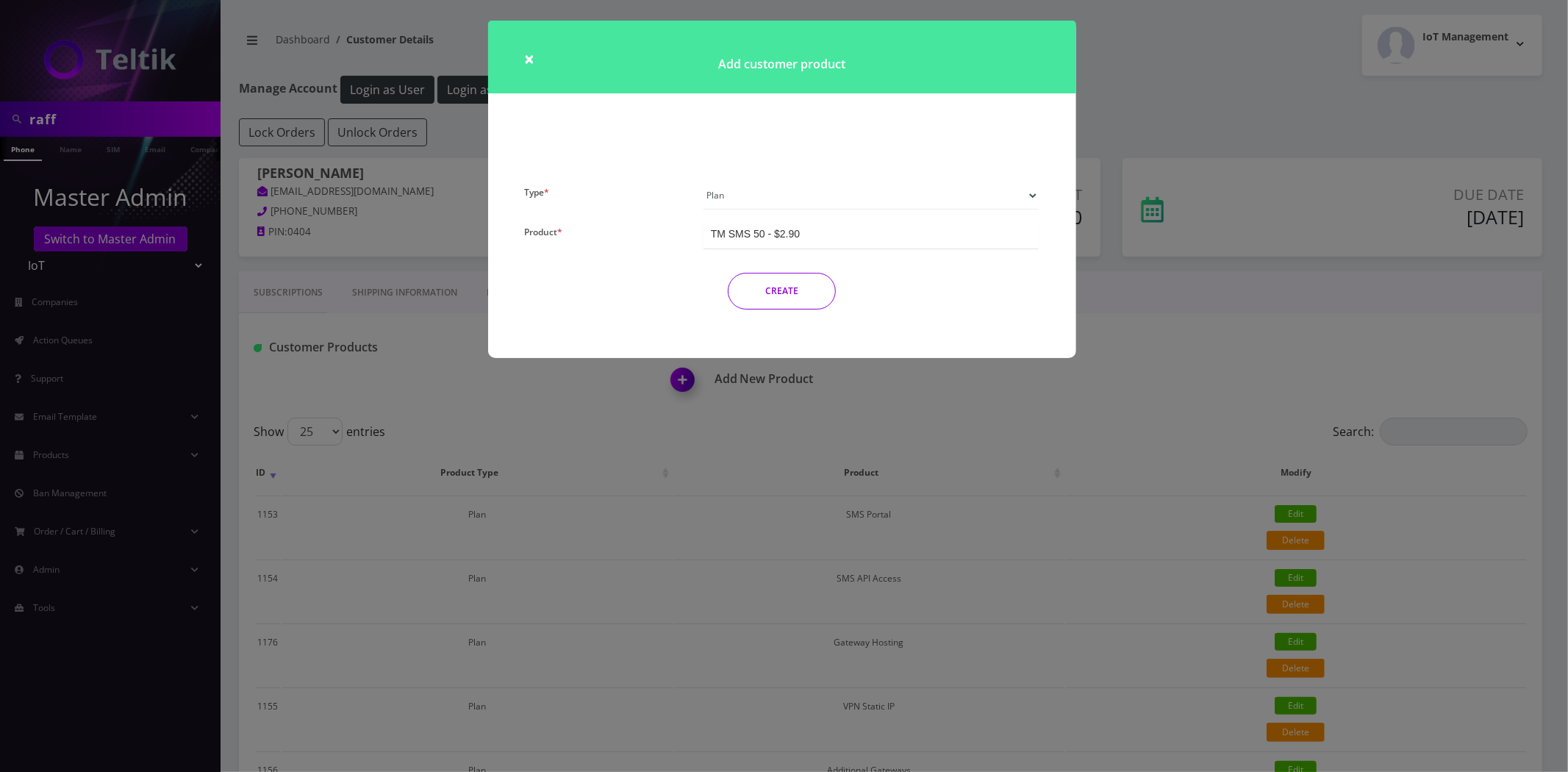
click at [789, 294] on button "CREATE" at bounding box center [782, 292] width 108 height 37
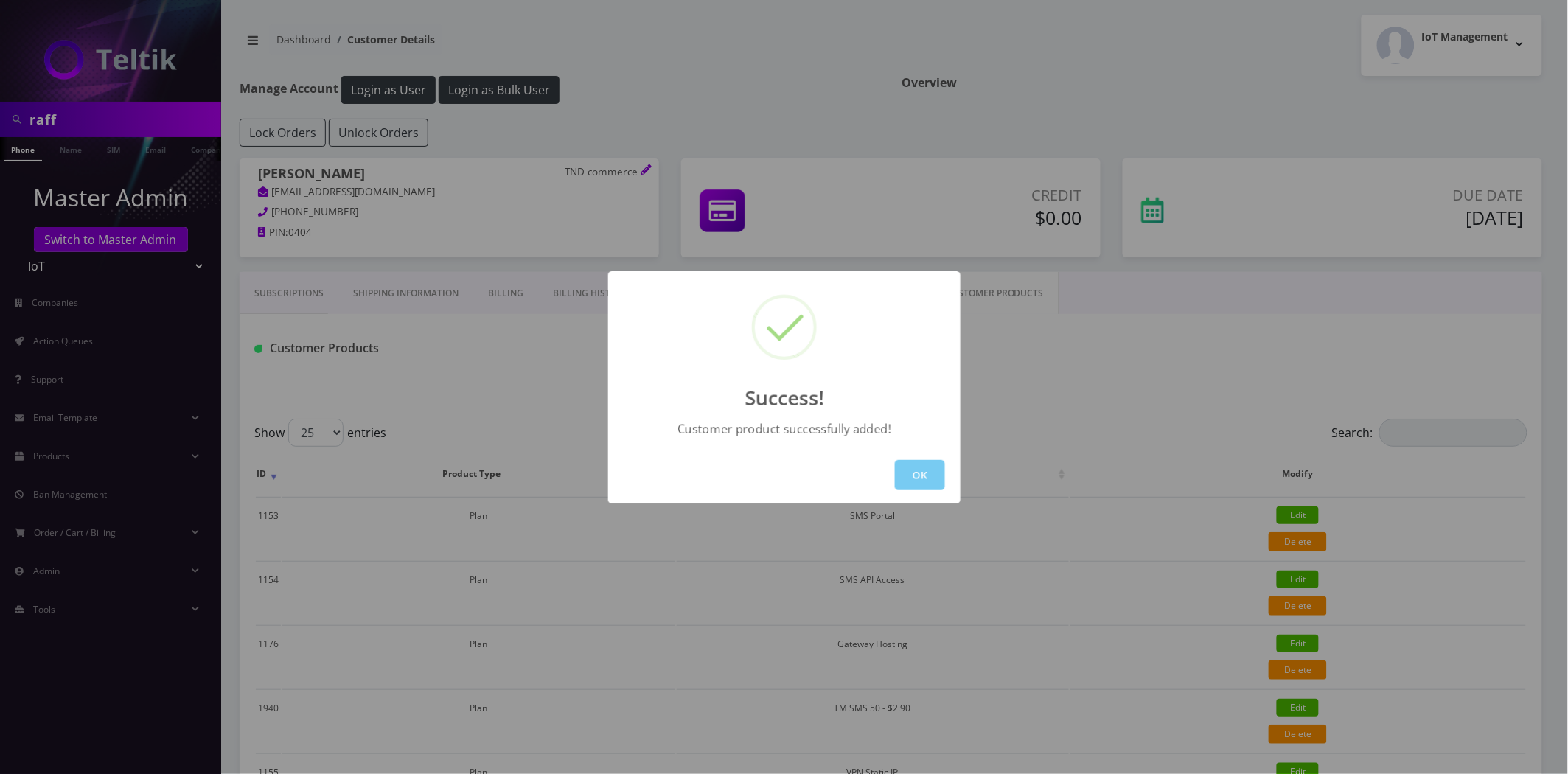
click at [915, 480] on button "OK" at bounding box center [920, 475] width 50 height 31
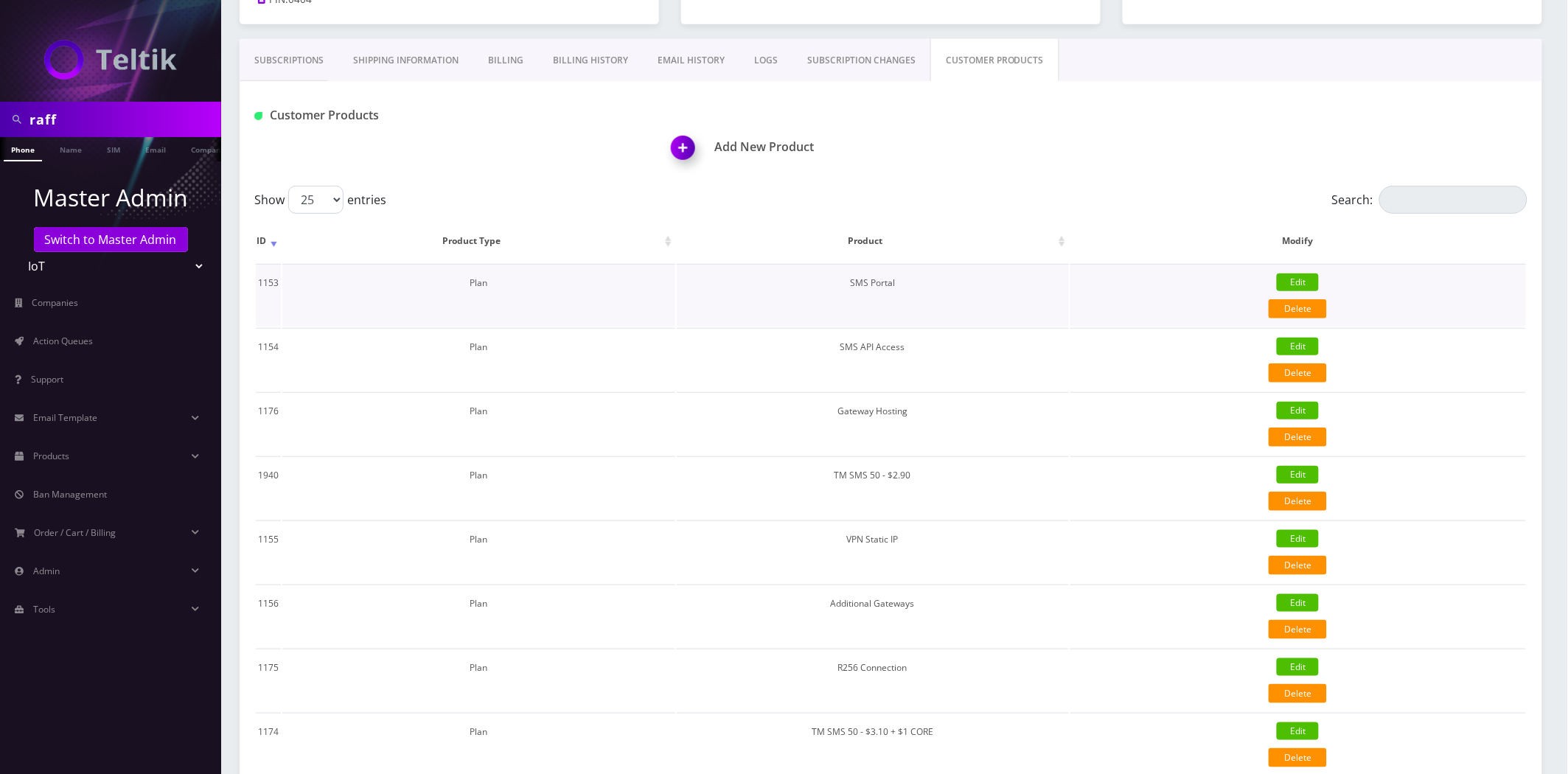
scroll to position [246, 0]
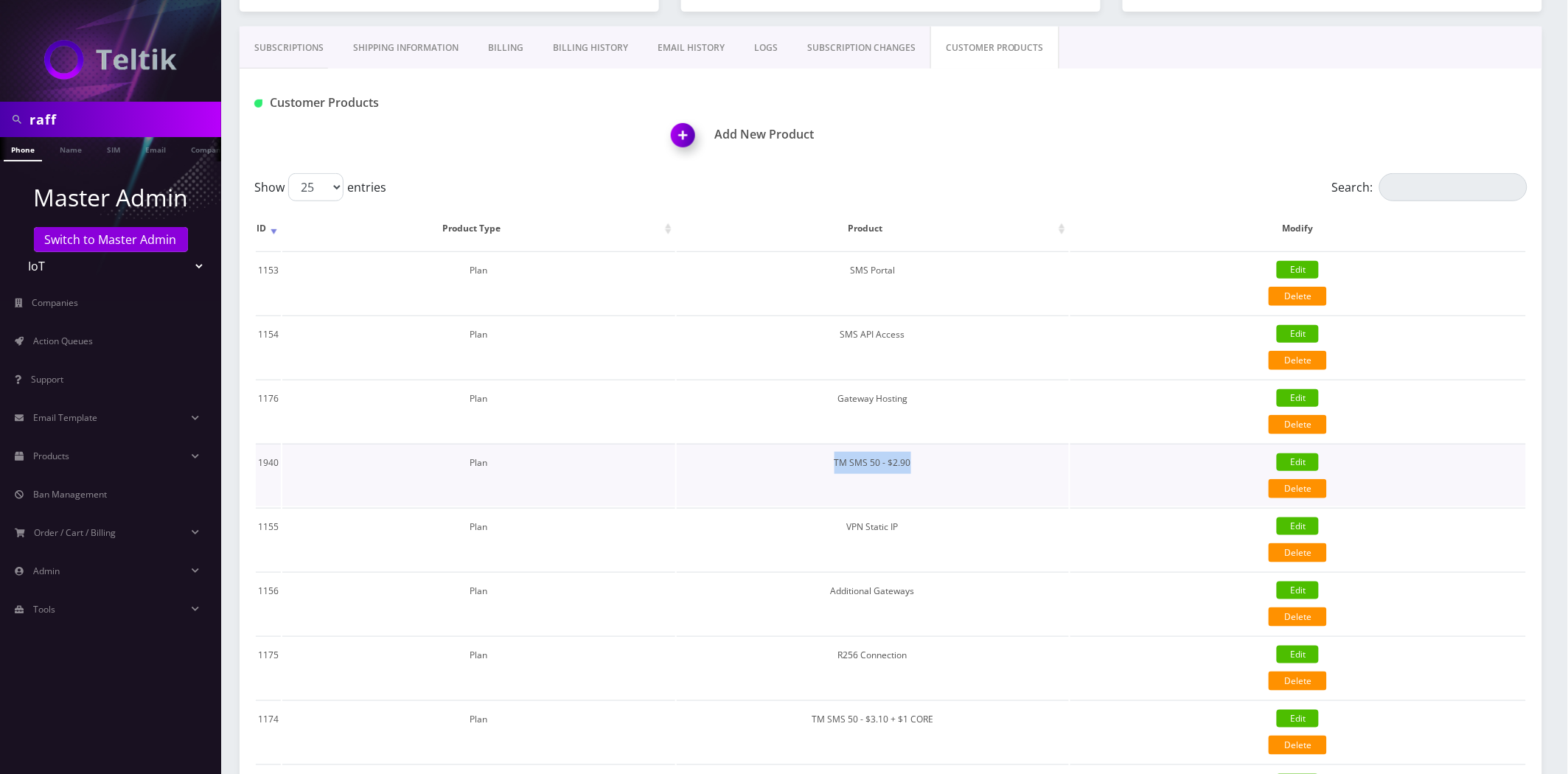
drag, startPoint x: 937, startPoint y: 464, endPoint x: 833, endPoint y: 461, distance: 104.0
click at [833, 461] on td "TM SMS 50 - $2.90" at bounding box center [873, 475] width 392 height 63
copy td "TM SMS 50 - $2.90"
click at [316, 57] on link "Subscriptions" at bounding box center [289, 48] width 99 height 42
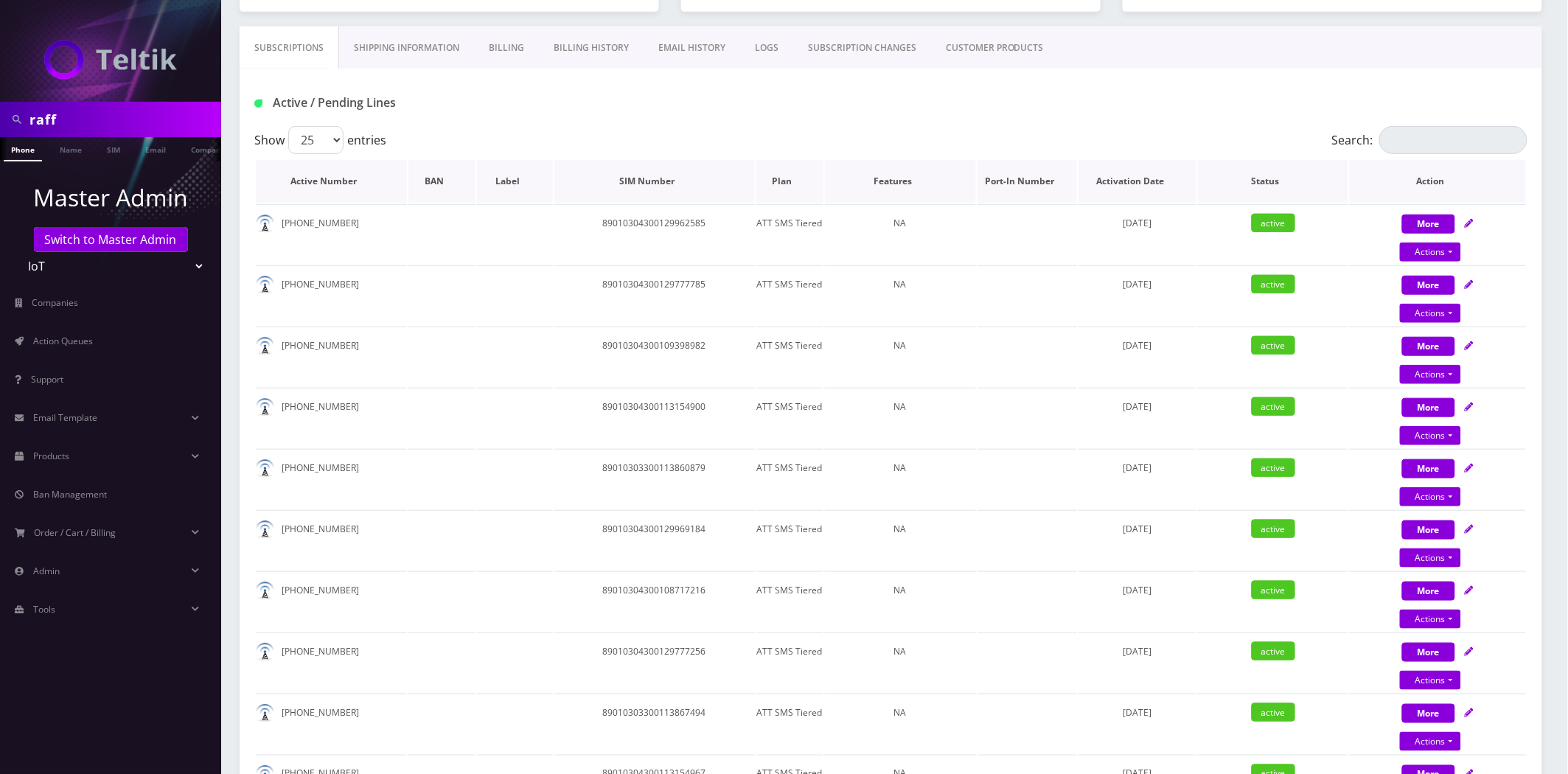
click at [776, 183] on th "Plan" at bounding box center [790, 181] width 67 height 42
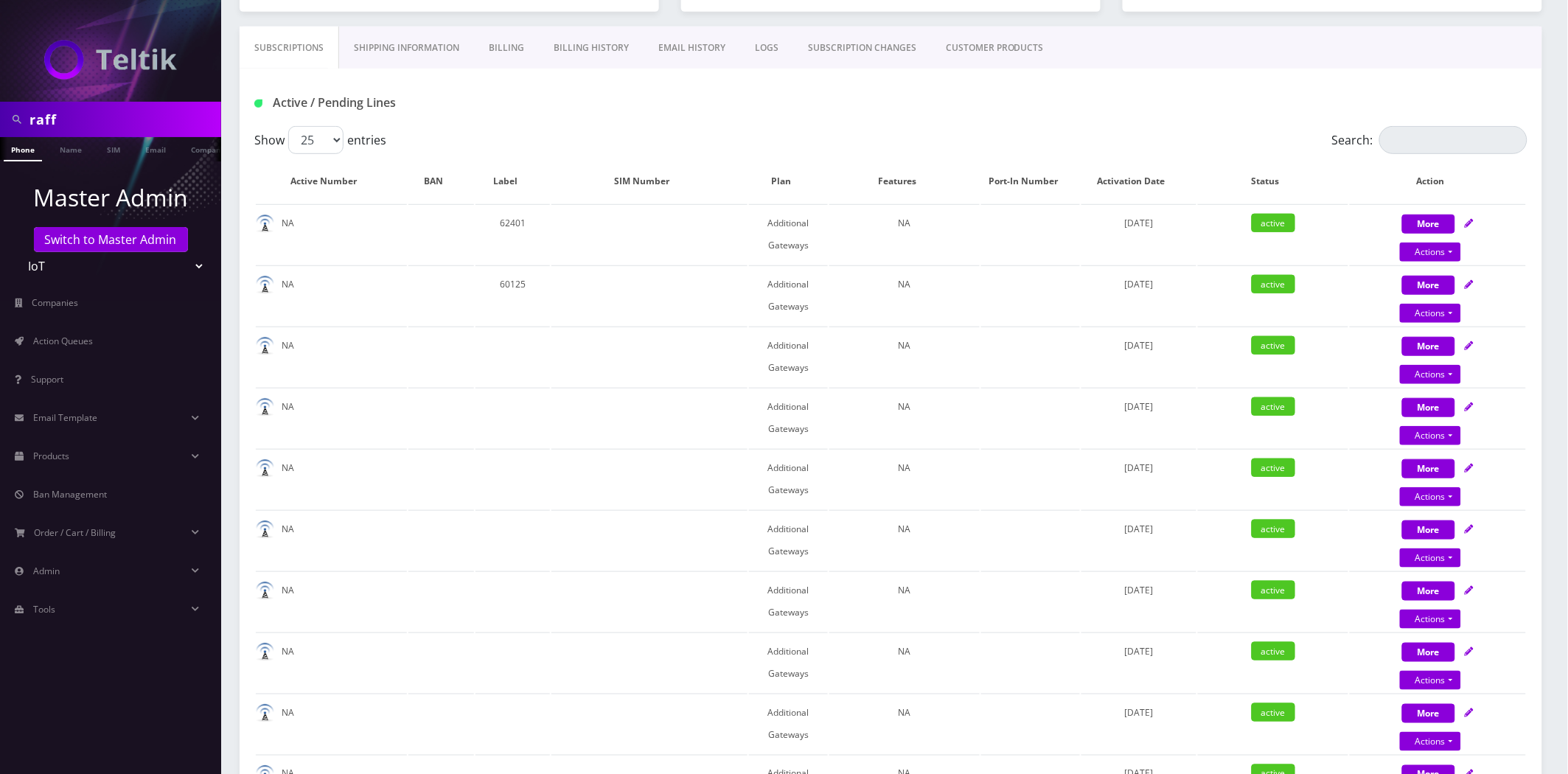
click at [777, 185] on th "Plan" at bounding box center [789, 181] width 79 height 42
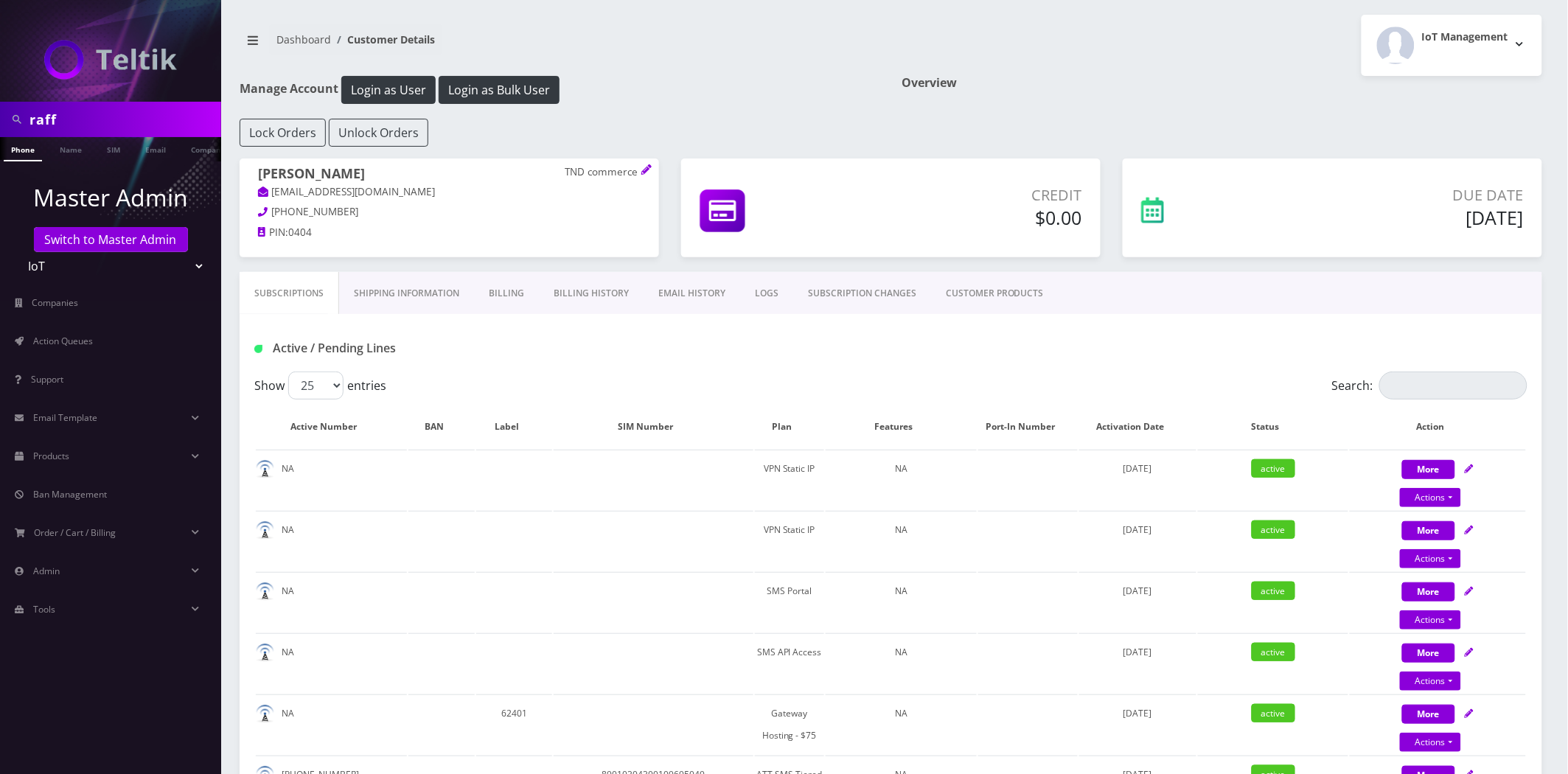
click at [679, 285] on link "EMAIL HISTORY" at bounding box center [692, 293] width 97 height 42
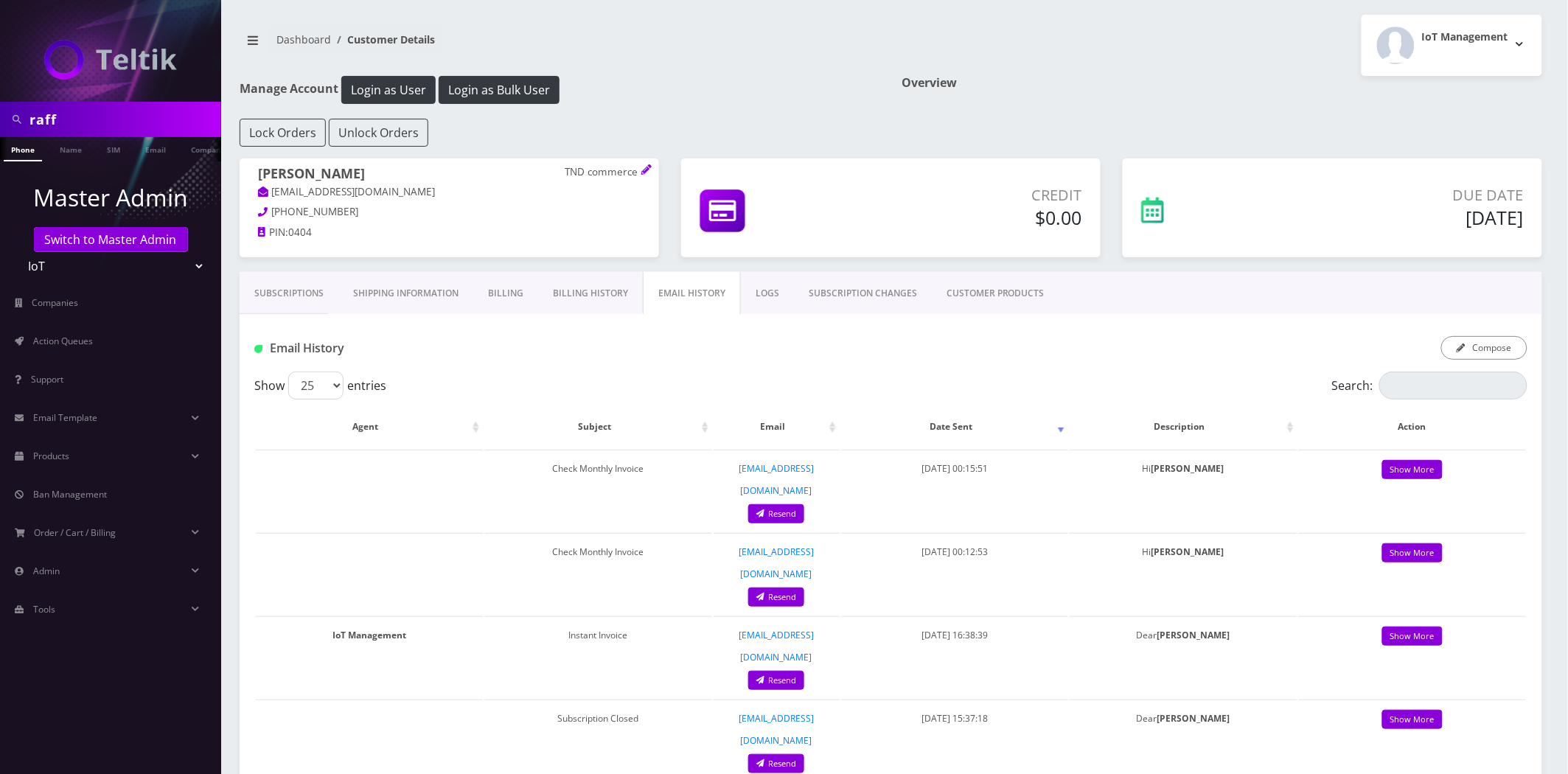
click at [601, 292] on link "Billing History" at bounding box center [590, 293] width 105 height 42
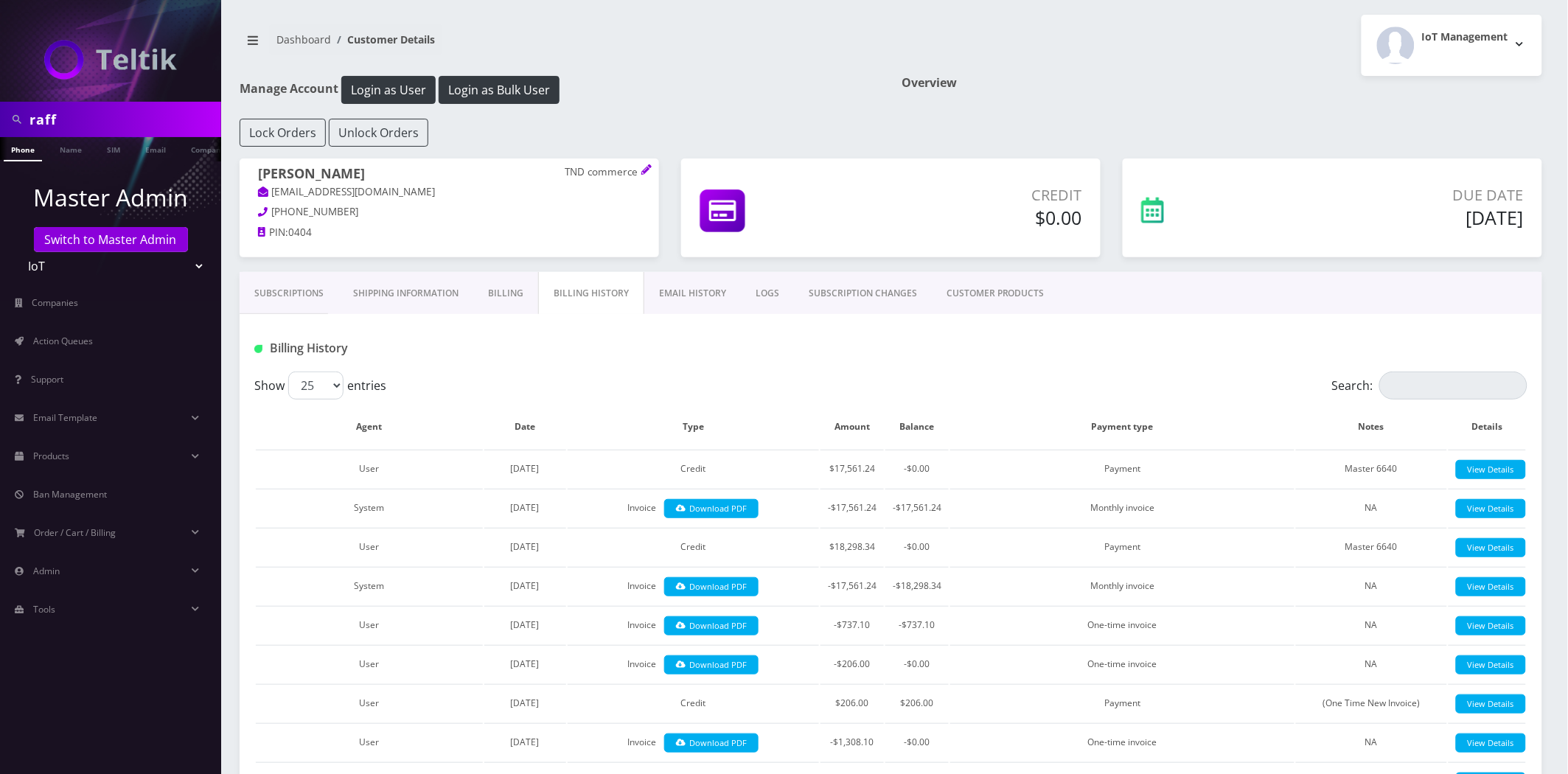
click at [690, 284] on link "EMAIL HISTORY" at bounding box center [693, 293] width 97 height 42
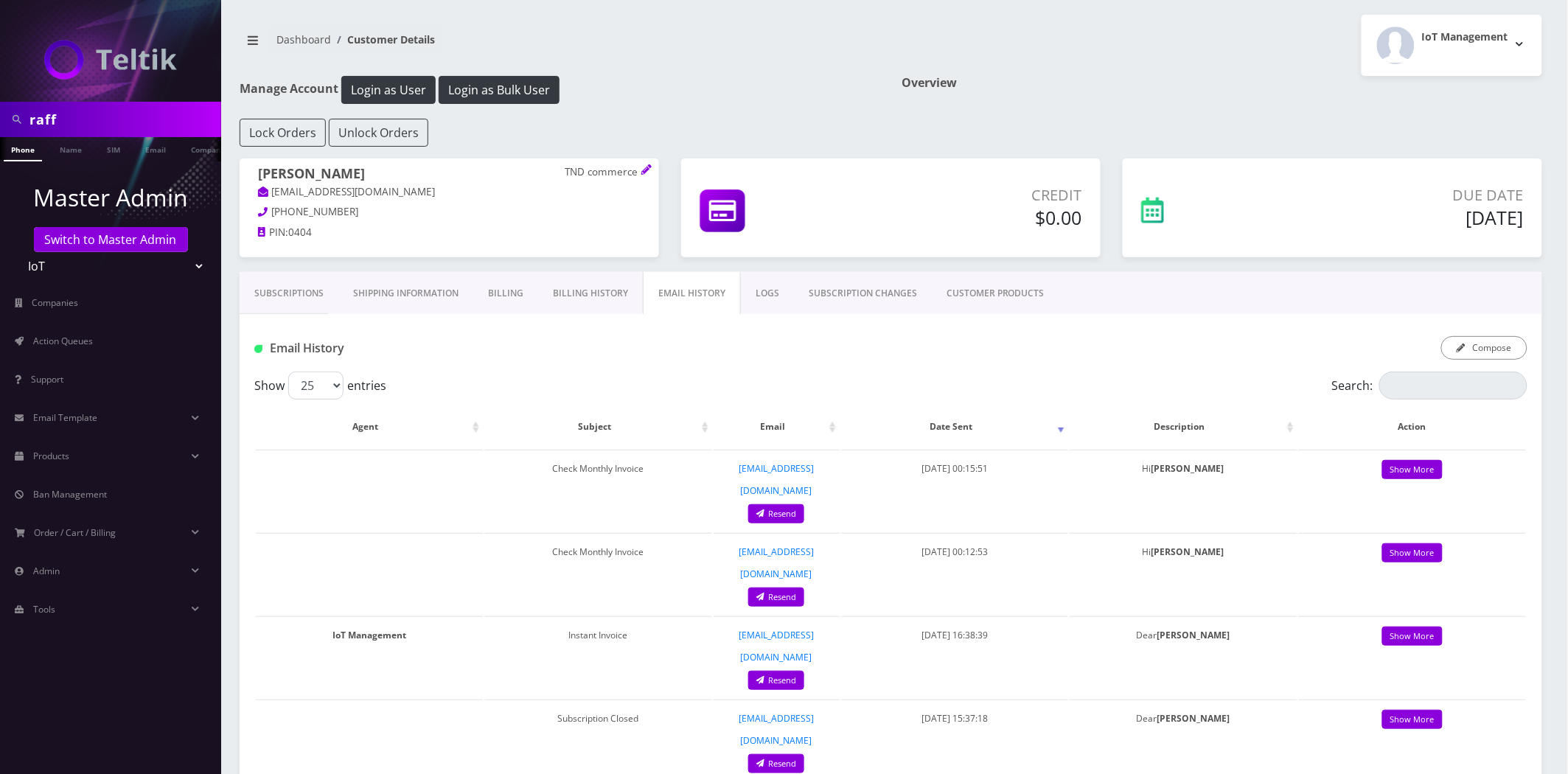
click at [779, 283] on link "LOGS" at bounding box center [767, 293] width 53 height 42
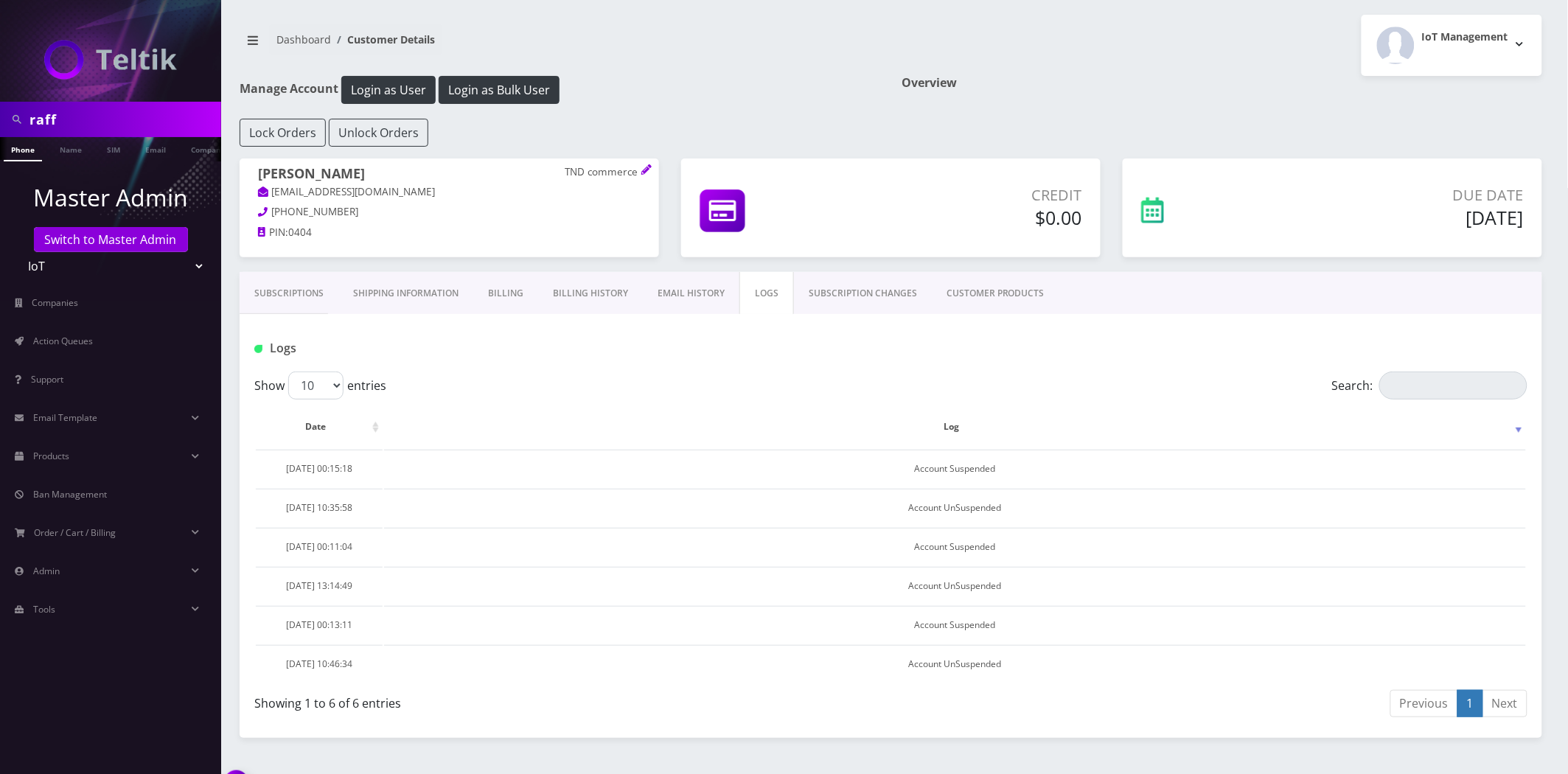
click at [883, 288] on link "SUBSCRIPTION CHANGES" at bounding box center [863, 293] width 138 height 42
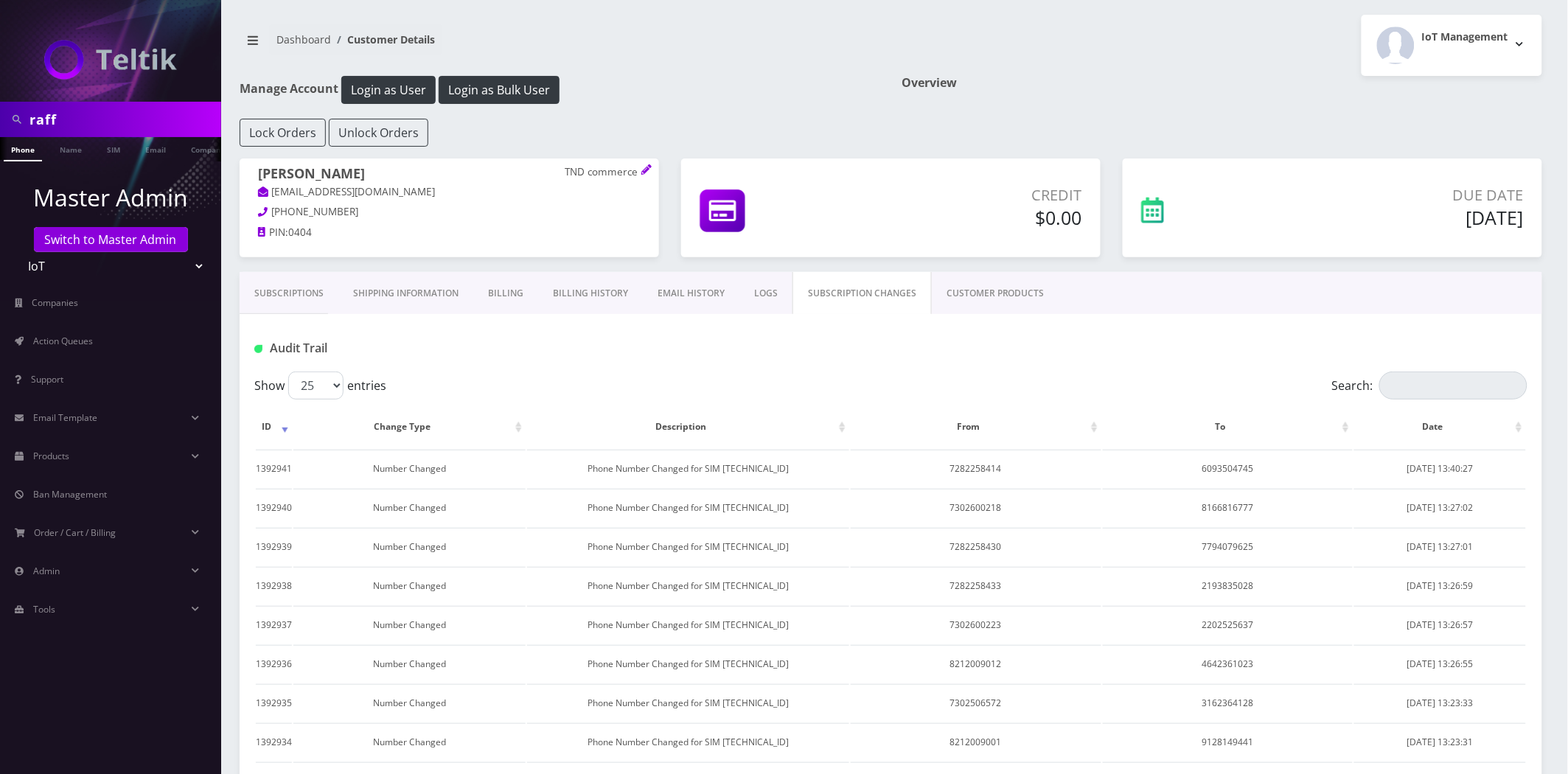
click at [993, 287] on link "CUSTOMER PRODUCTS" at bounding box center [995, 293] width 127 height 42
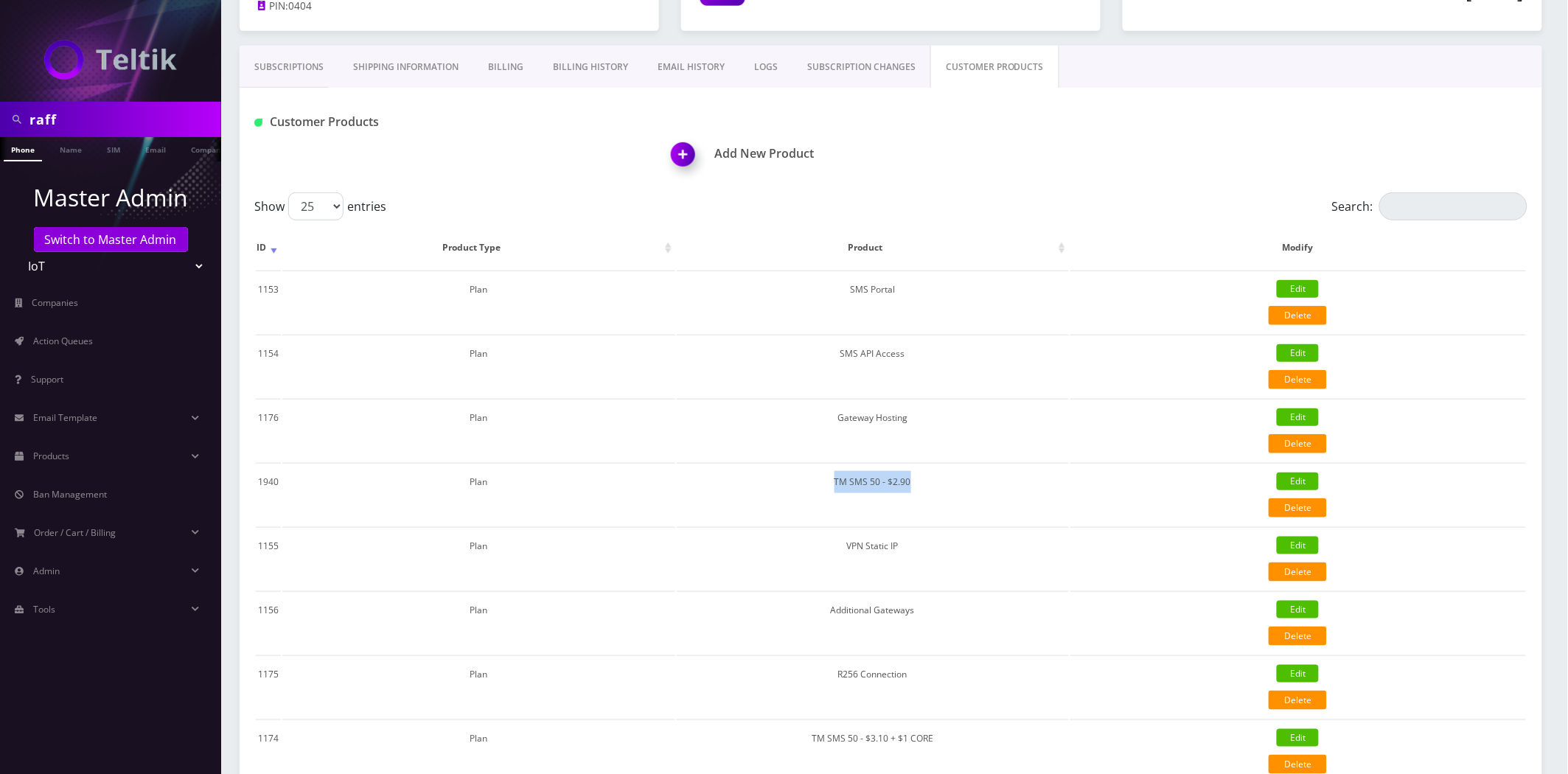
scroll to position [246, 0]
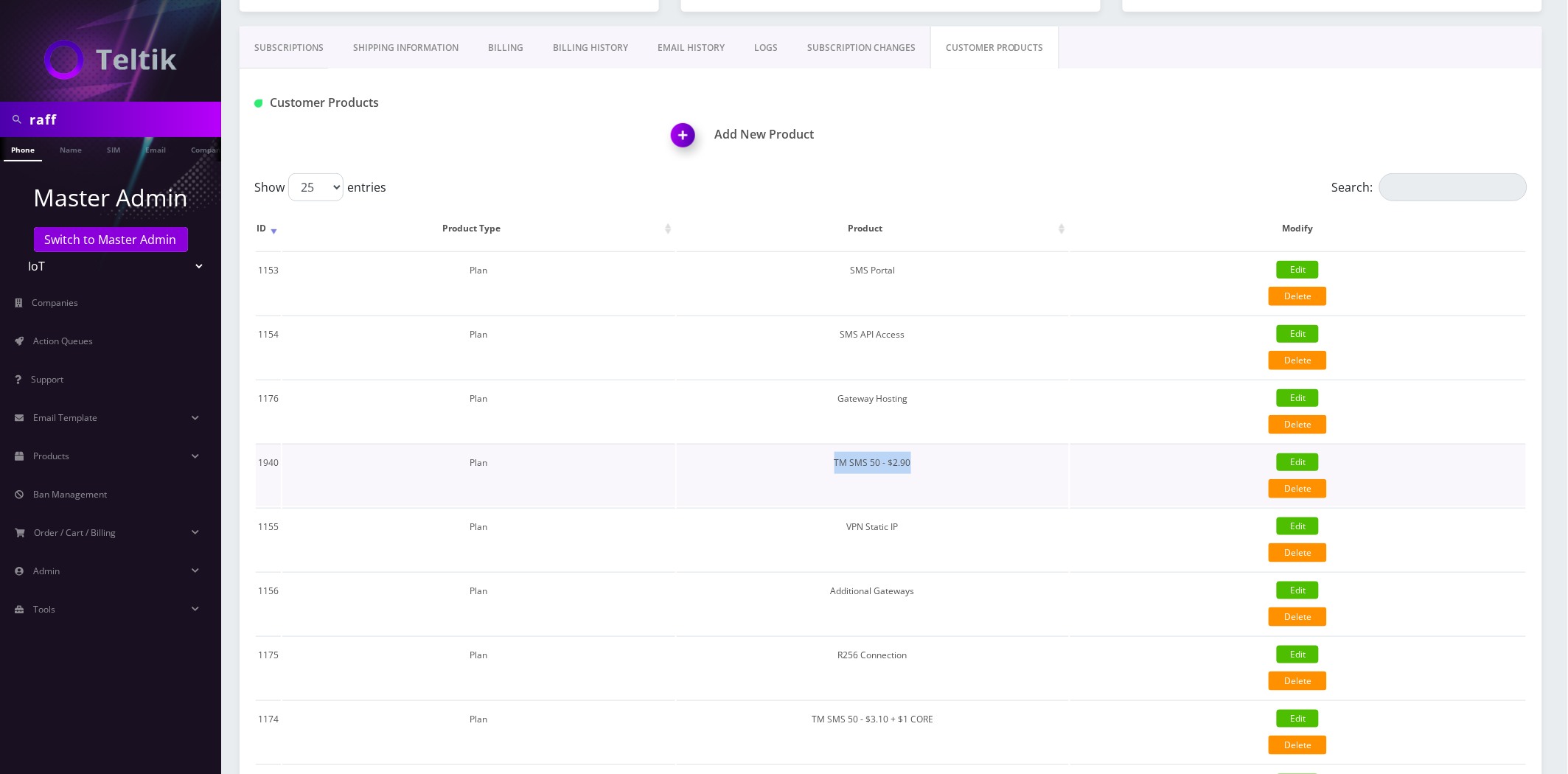
click at [889, 459] on td "TM SMS 50 - $2.90" at bounding box center [873, 475] width 392 height 63
click at [888, 459] on td "TM SMS 50 - $2.90" at bounding box center [873, 475] width 392 height 63
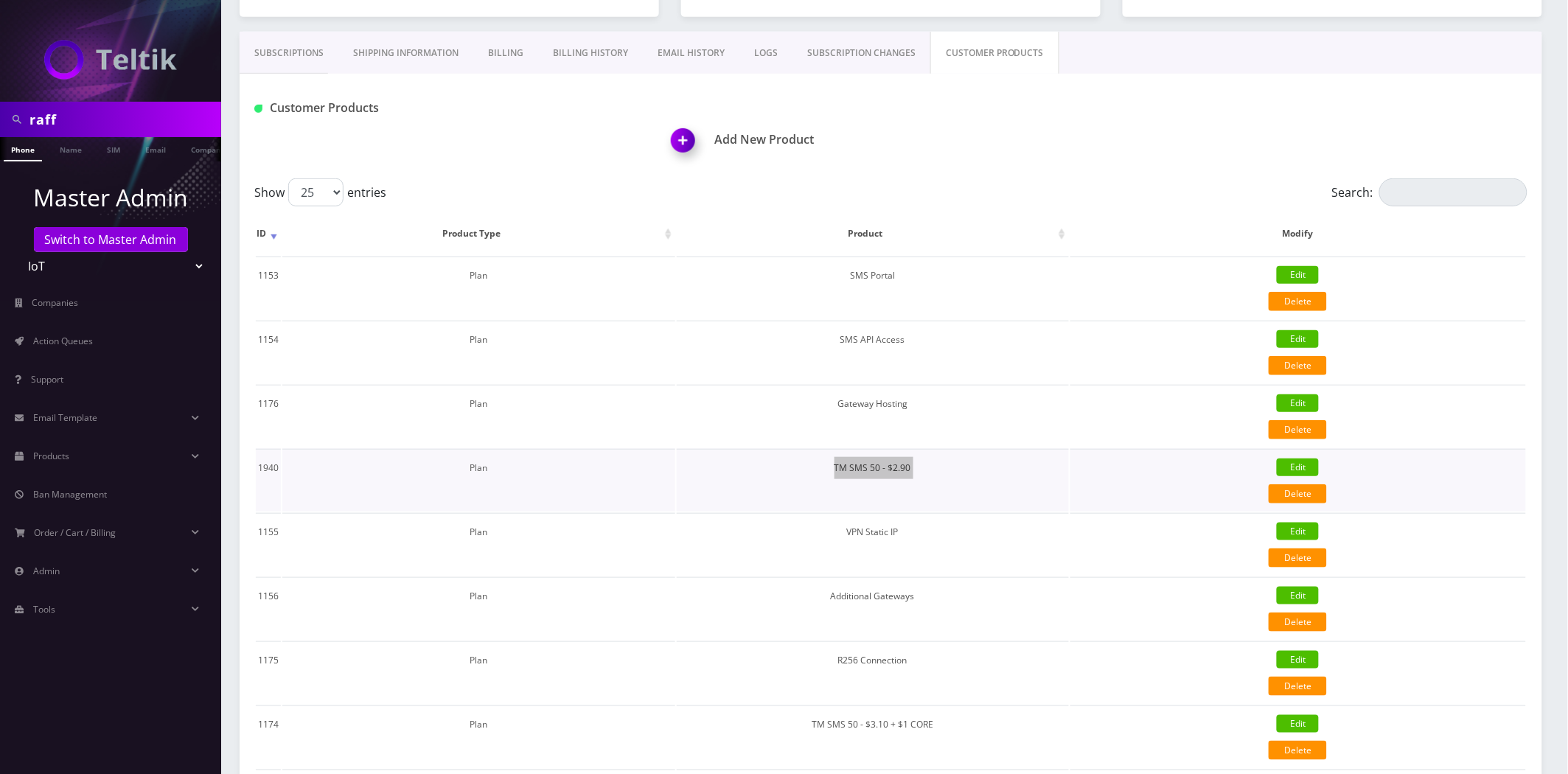
scroll to position [191, 0]
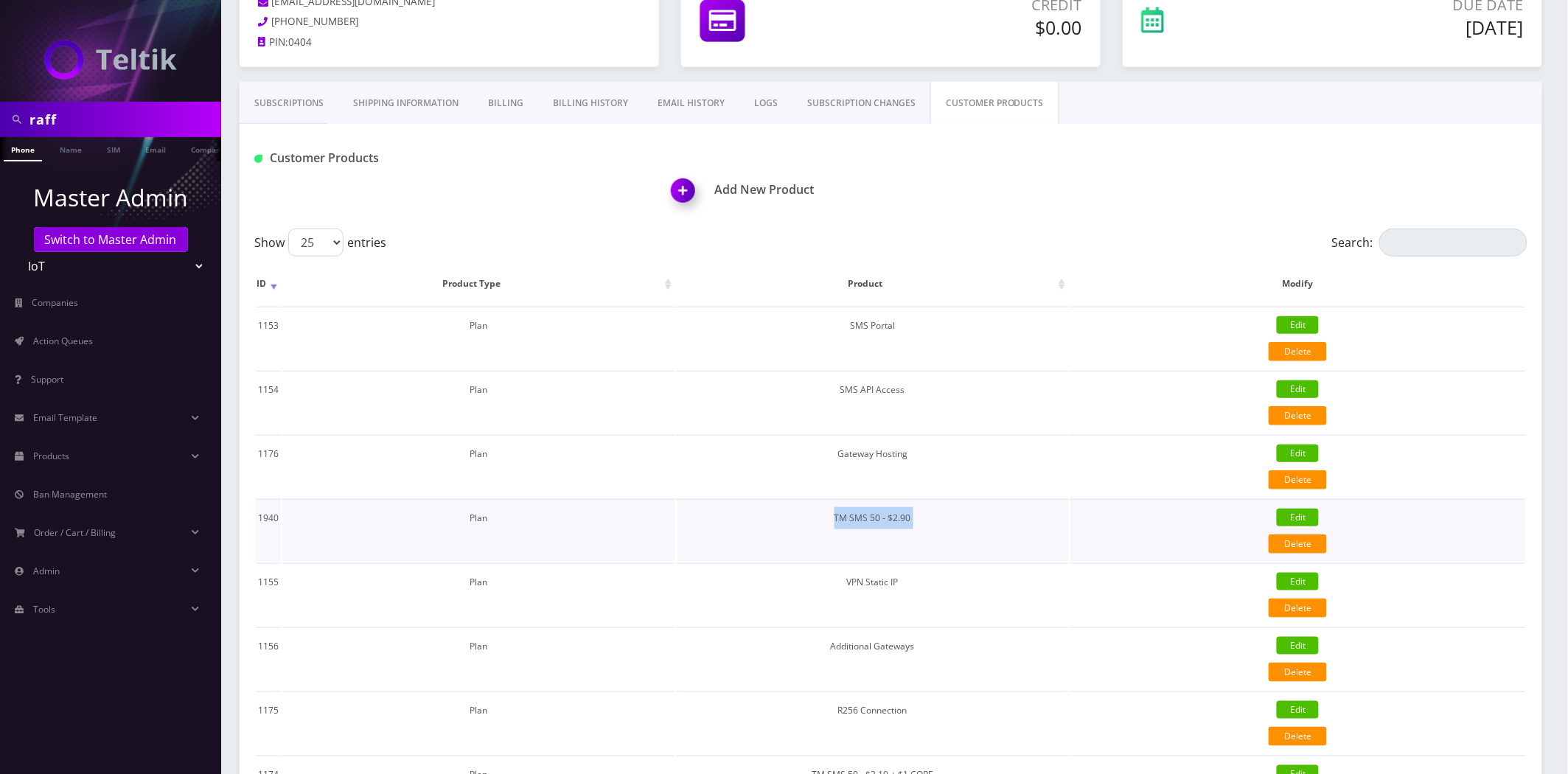
click at [878, 514] on td "TM SMS 50 - $2.90" at bounding box center [873, 531] width 392 height 63
click at [475, 525] on td "Plan" at bounding box center [478, 531] width 392 height 63
copy td "Plan"
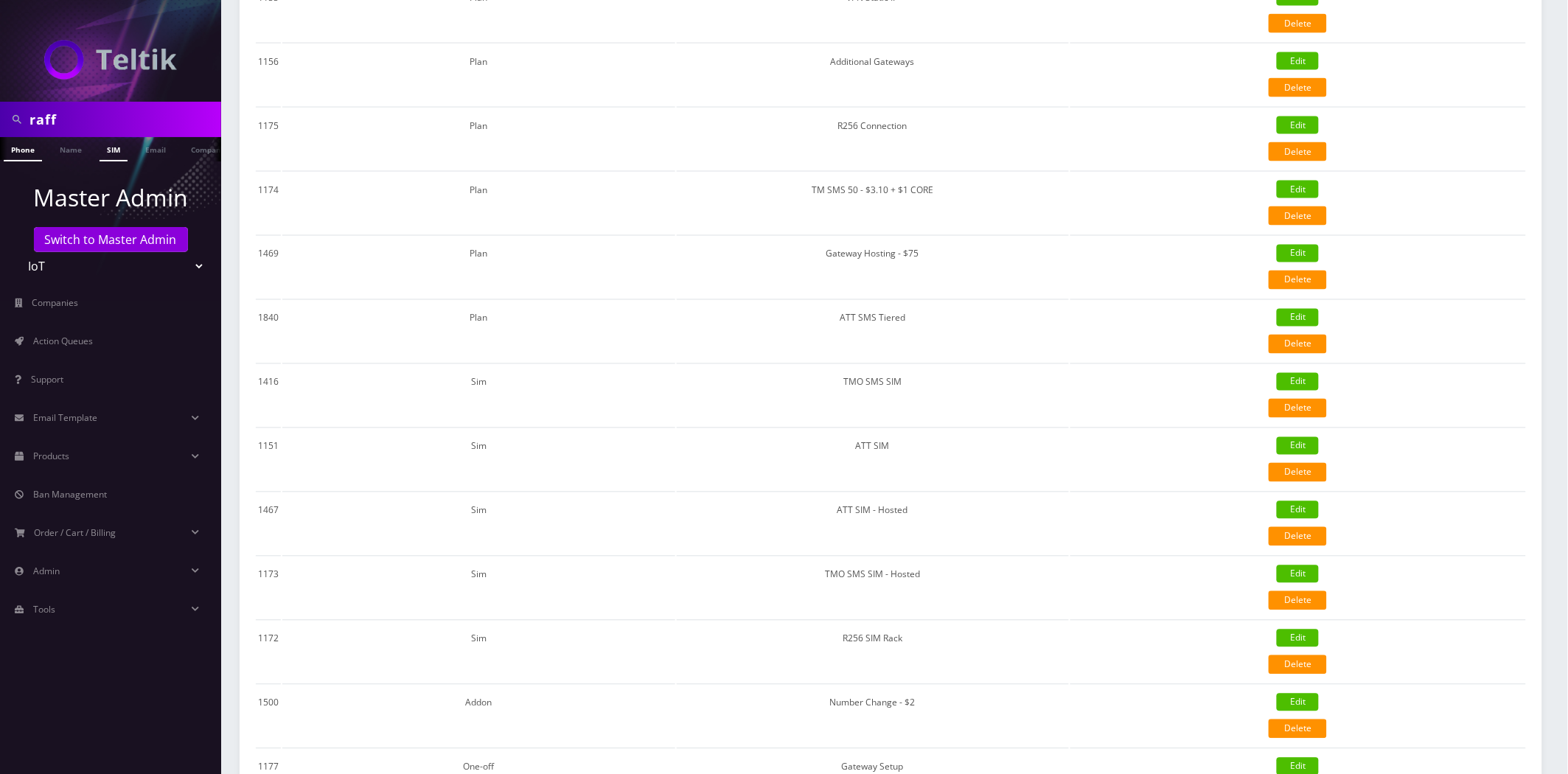
scroll to position [437, 0]
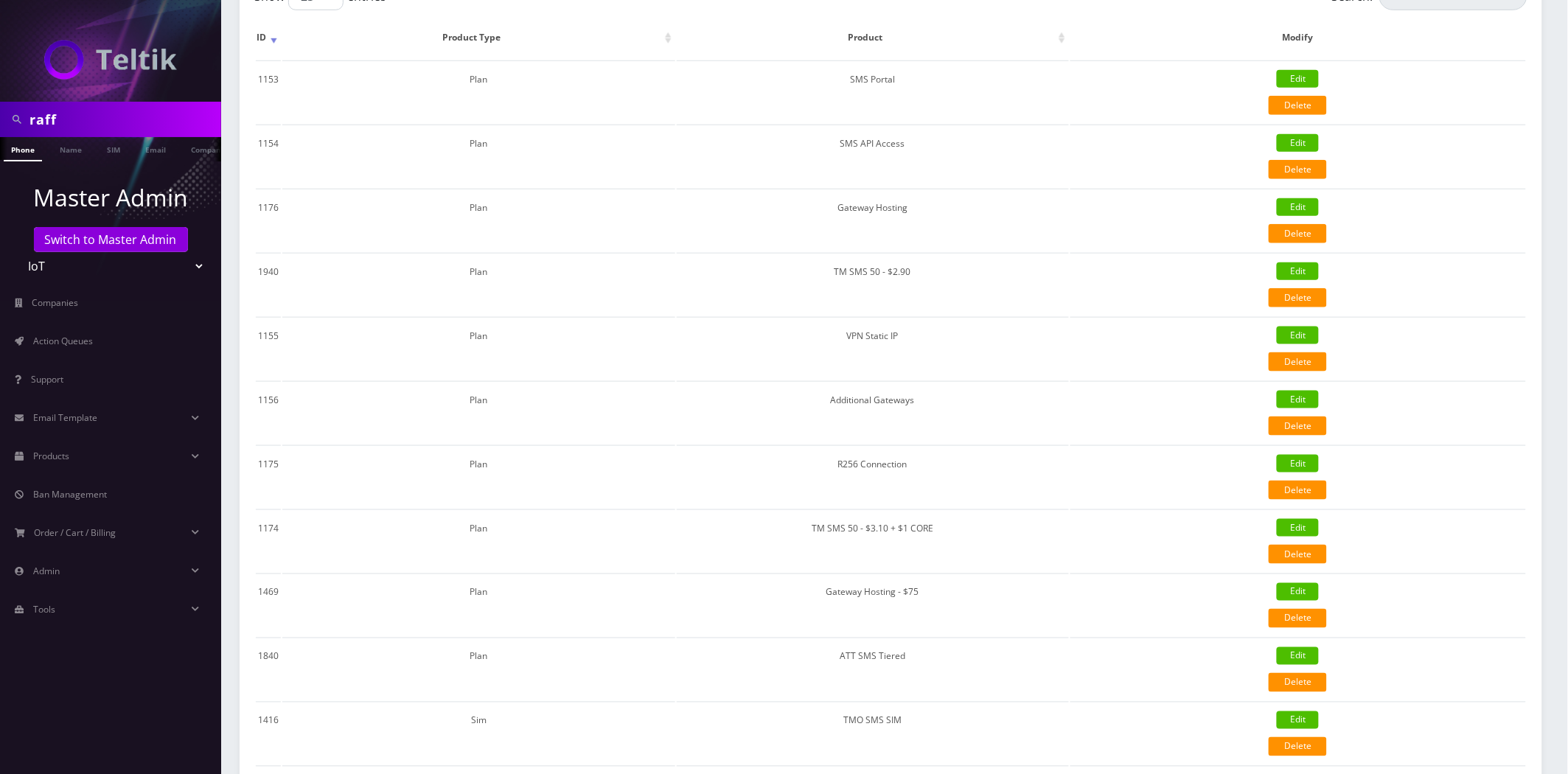
click at [84, 121] on input "raff" at bounding box center [124, 120] width 188 height 28
click at [83, 121] on input "raff" at bounding box center [124, 120] width 188 height 28
paste input "Gorjian Group Inc"
type input "Gorjian Group"
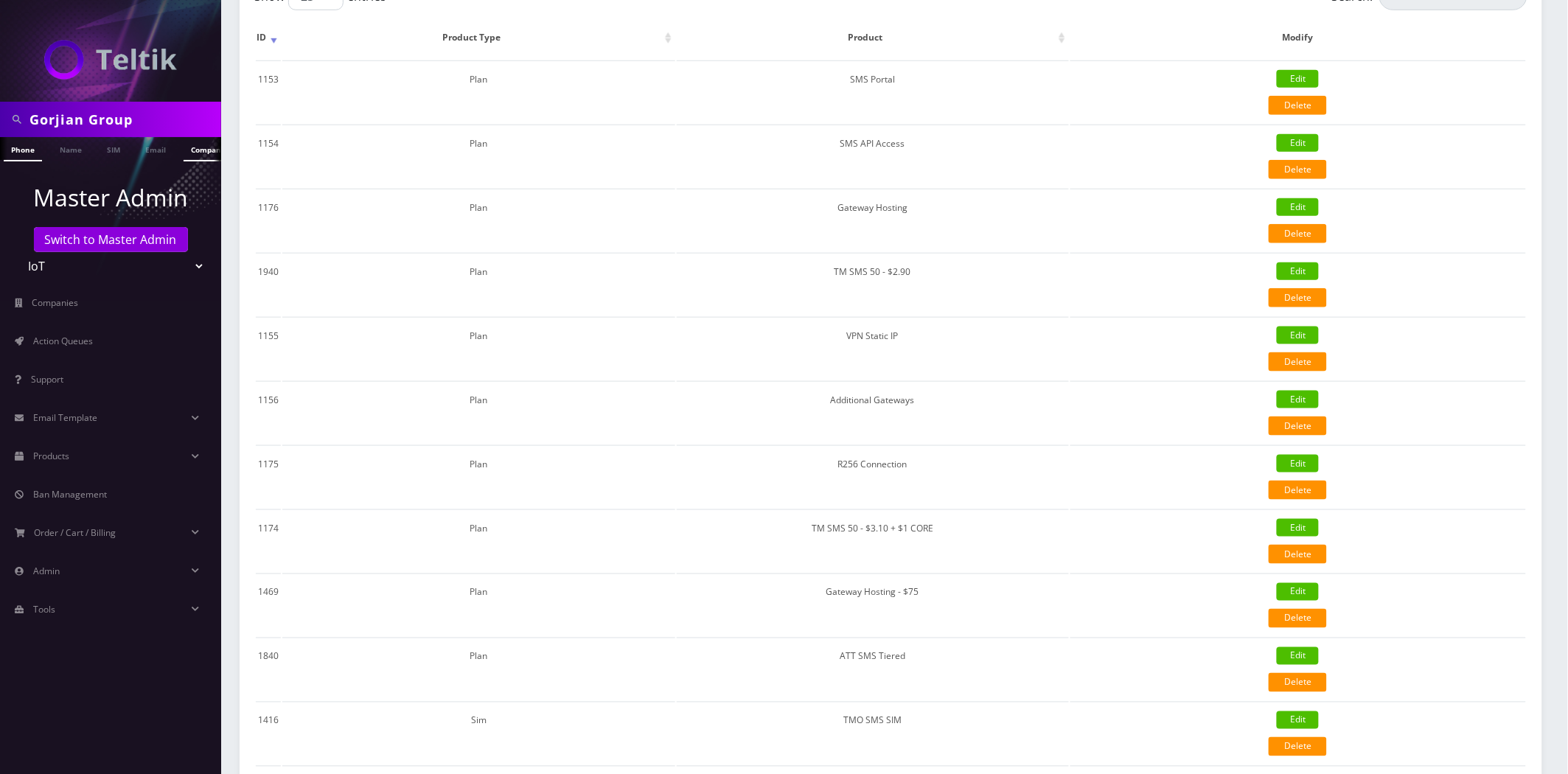
click at [198, 152] on link "Company" at bounding box center [208, 149] width 49 height 25
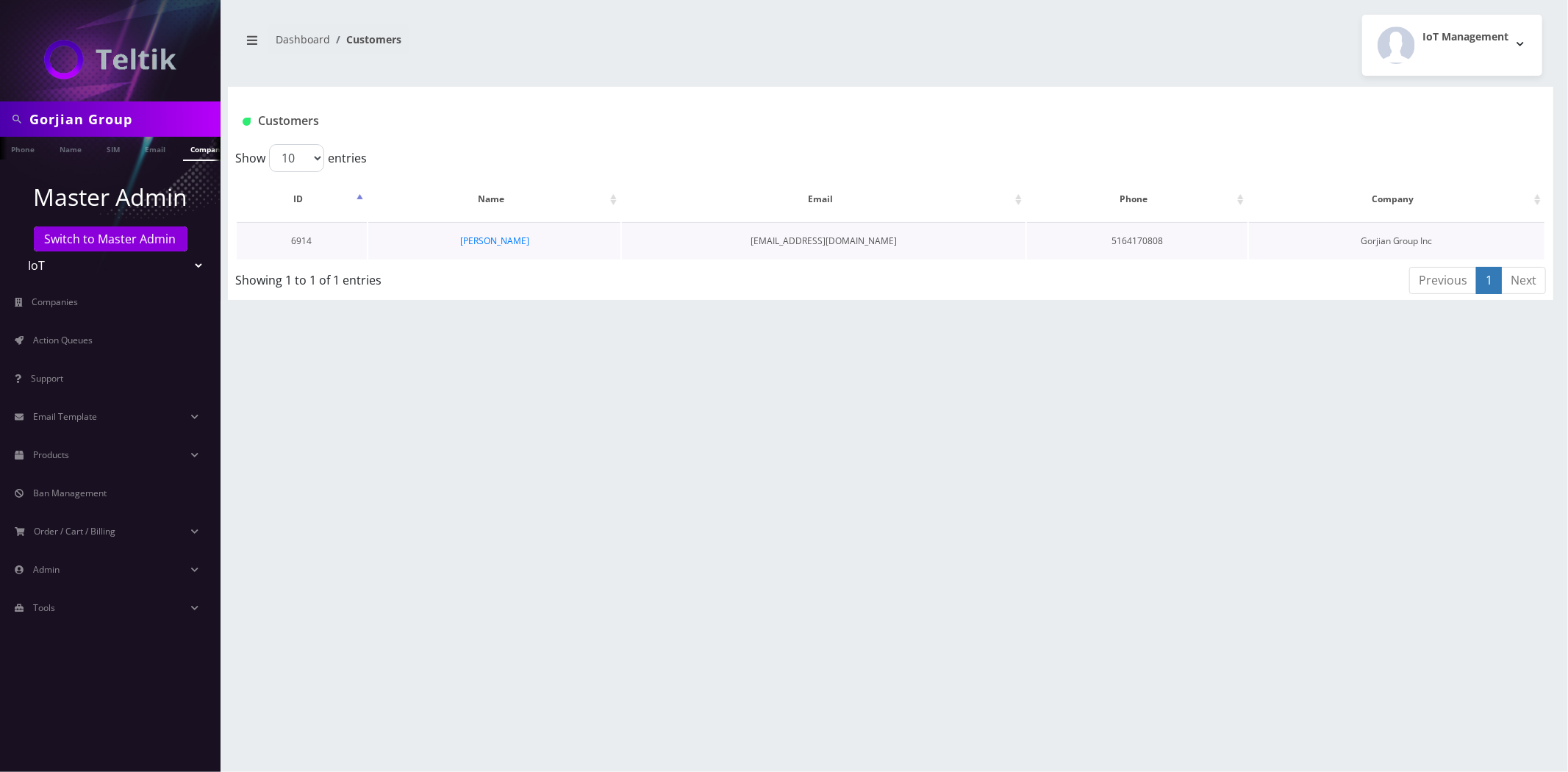
click at [493, 246] on td "[PERSON_NAME]" at bounding box center [494, 241] width 252 height 38
click at [489, 236] on link "[PERSON_NAME]" at bounding box center [494, 241] width 69 height 13
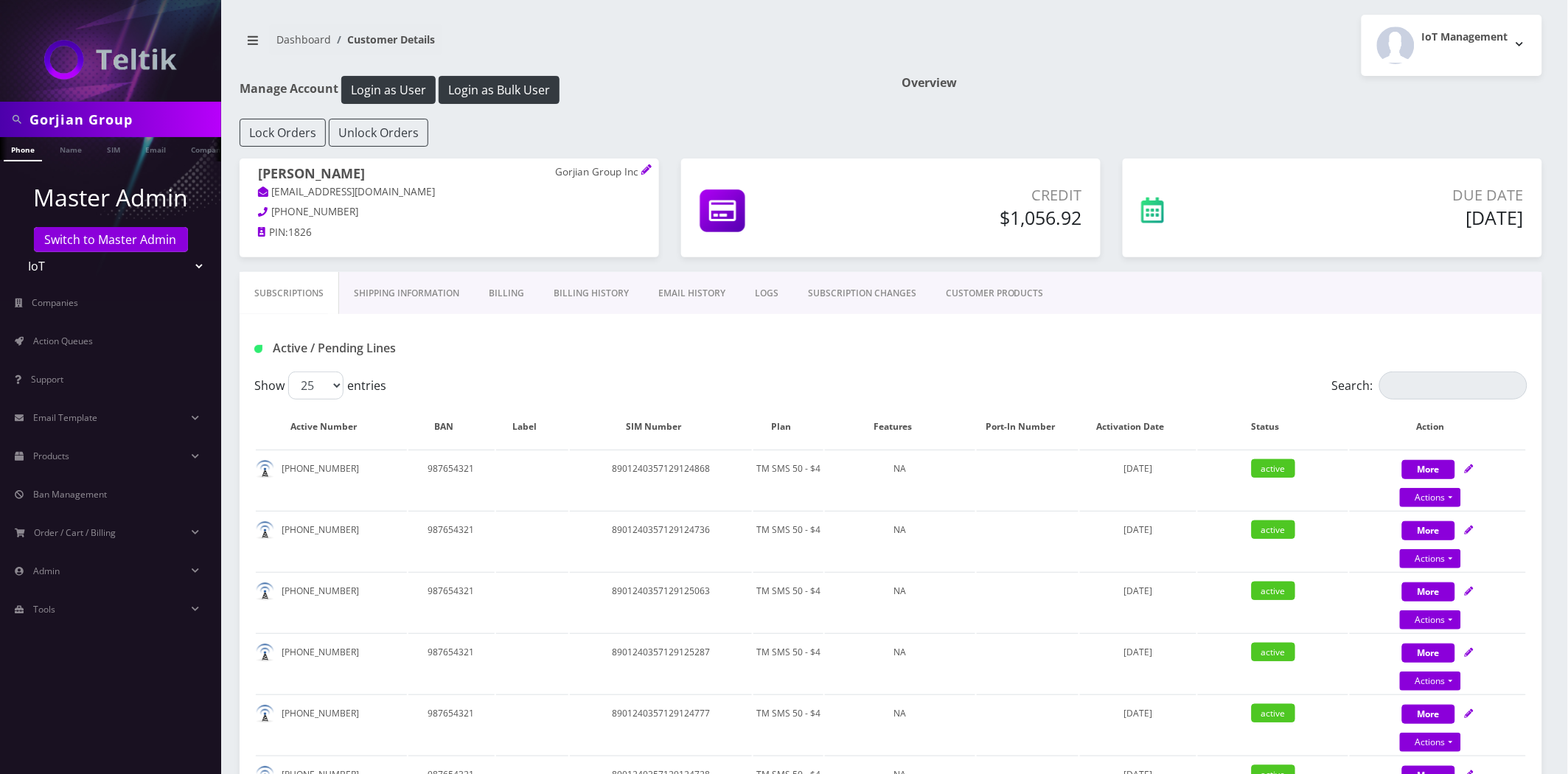
click at [367, 283] on link "Shipping Information" at bounding box center [406, 293] width 135 height 42
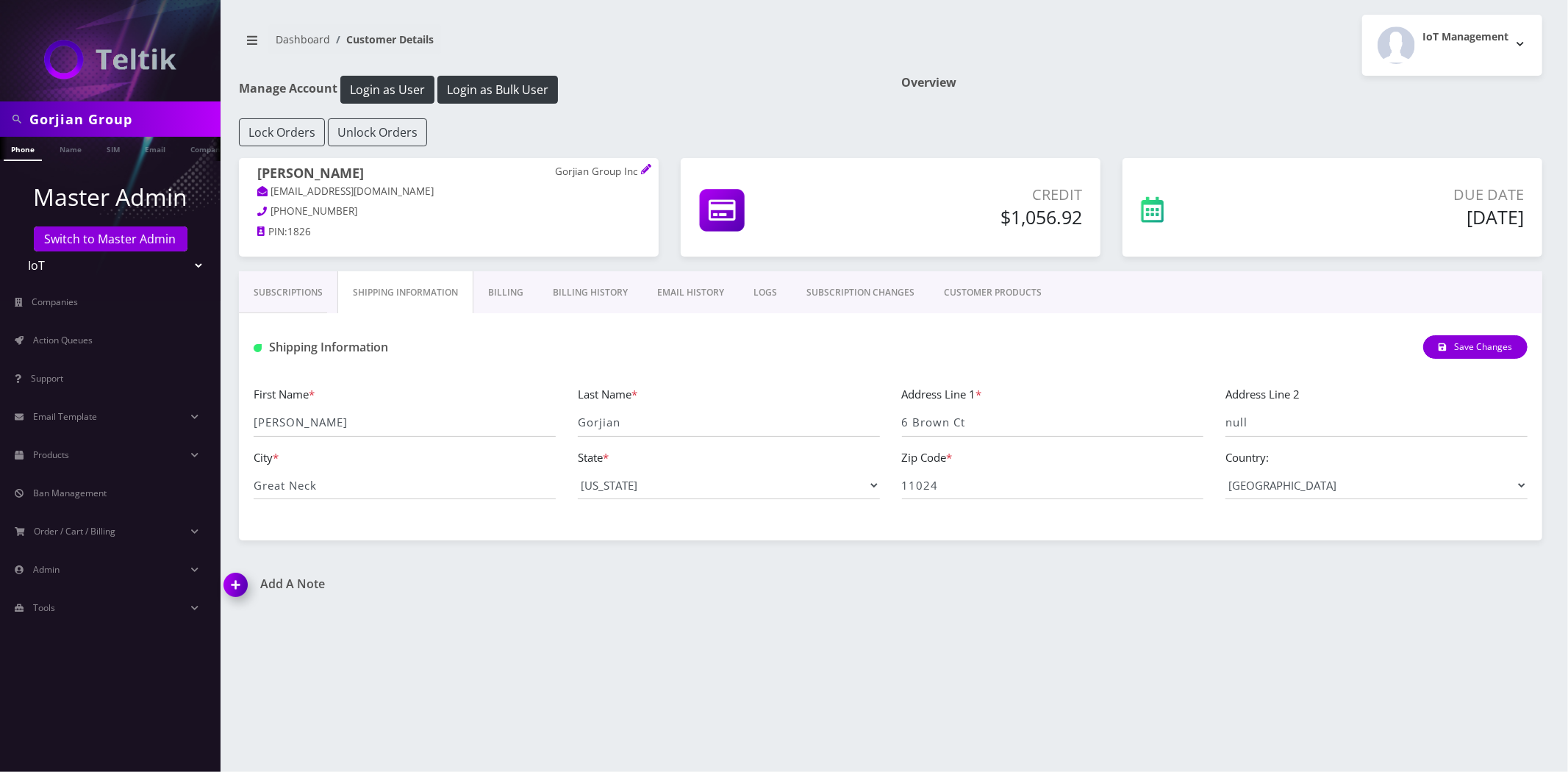
click at [511, 292] on link "Billing" at bounding box center [505, 292] width 65 height 42
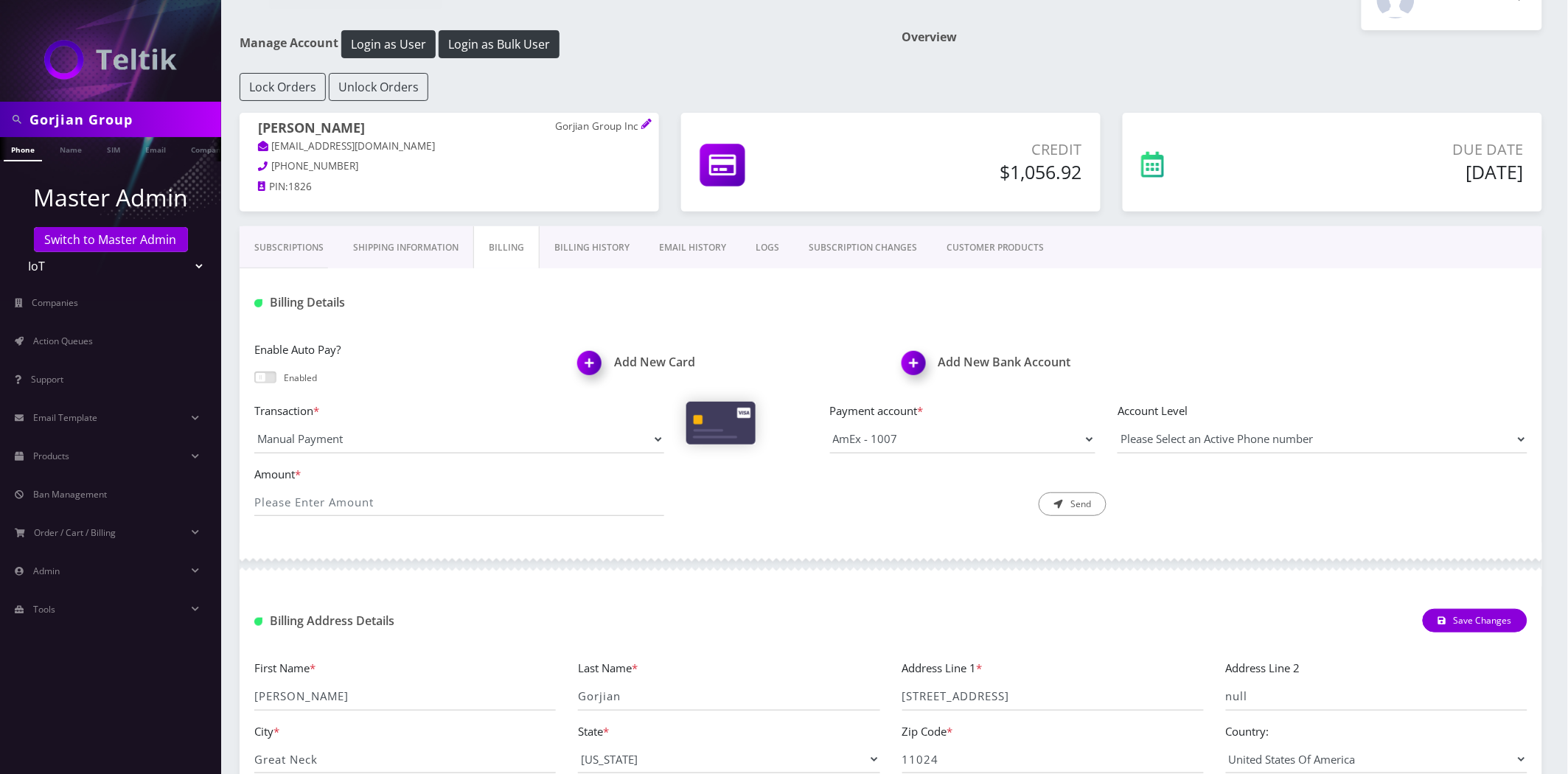
scroll to position [82, 0]
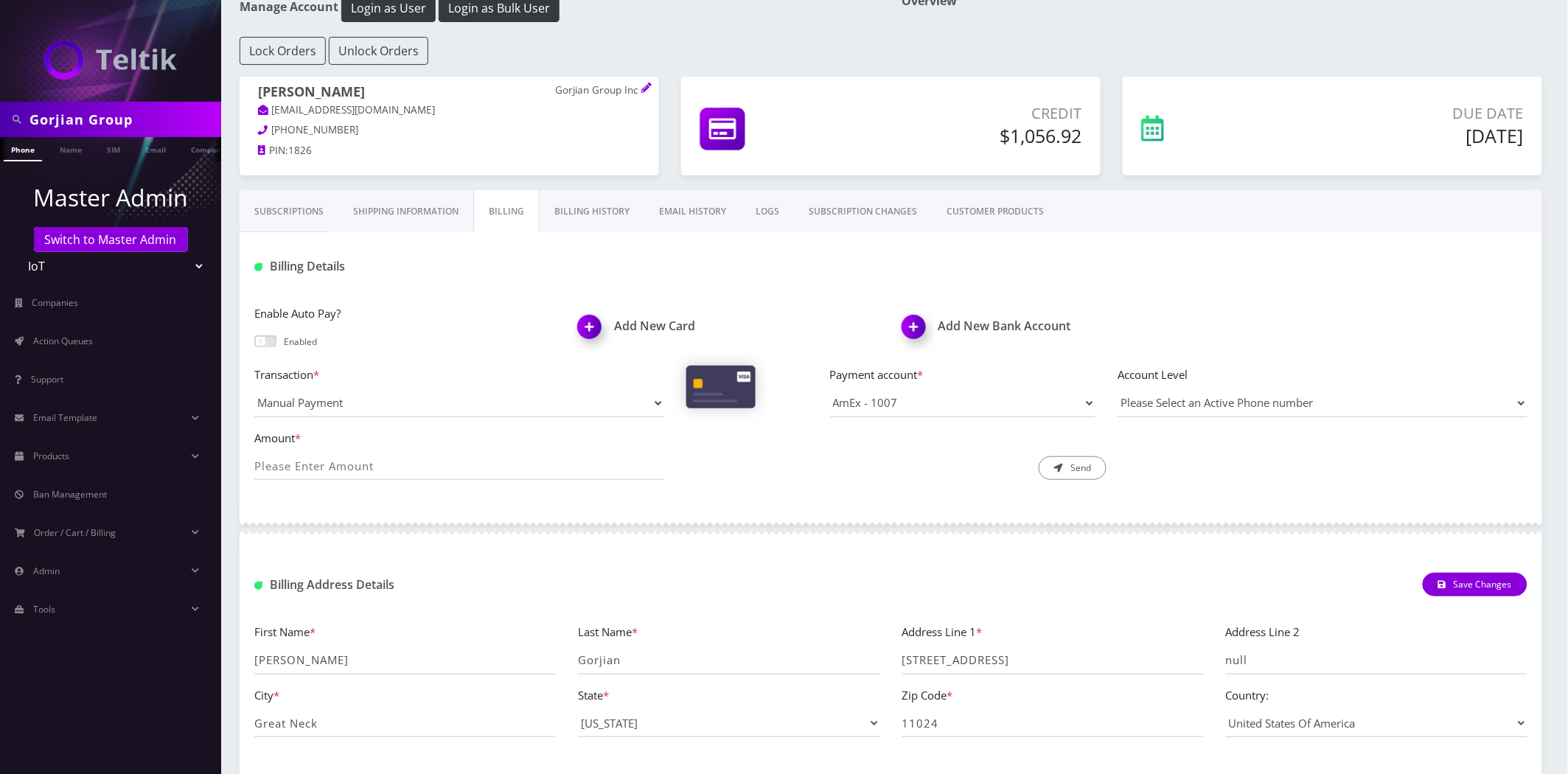
click at [442, 208] on link "Shipping Information" at bounding box center [406, 211] width 135 height 42
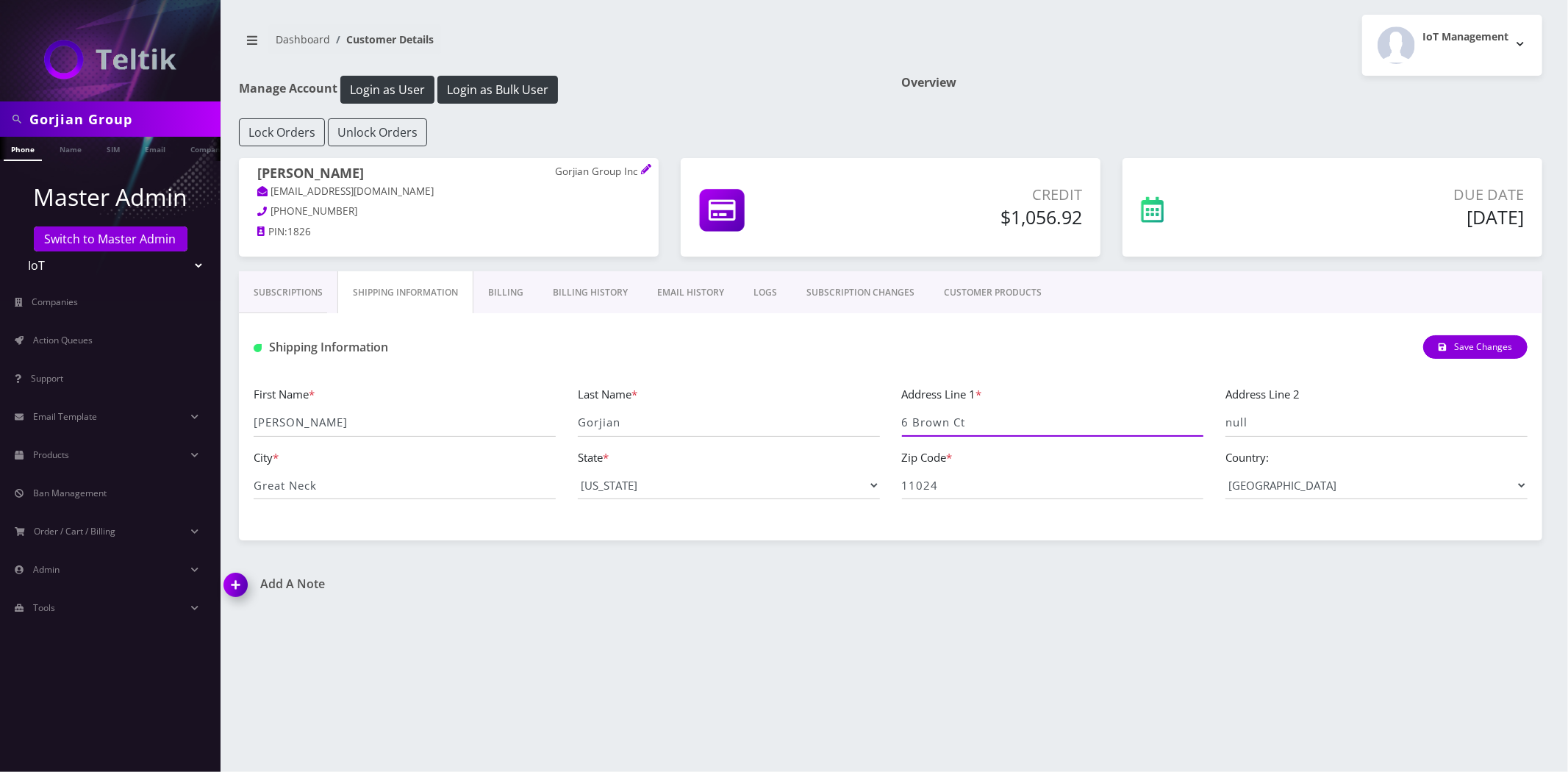
click at [974, 430] on input "6 Brown Ct" at bounding box center [1053, 423] width 302 height 28
click at [974, 431] on input "6 Brown Ct" at bounding box center [1053, 423] width 302 height 28
click at [357, 497] on input "Great Neck" at bounding box center [404, 485] width 302 height 28
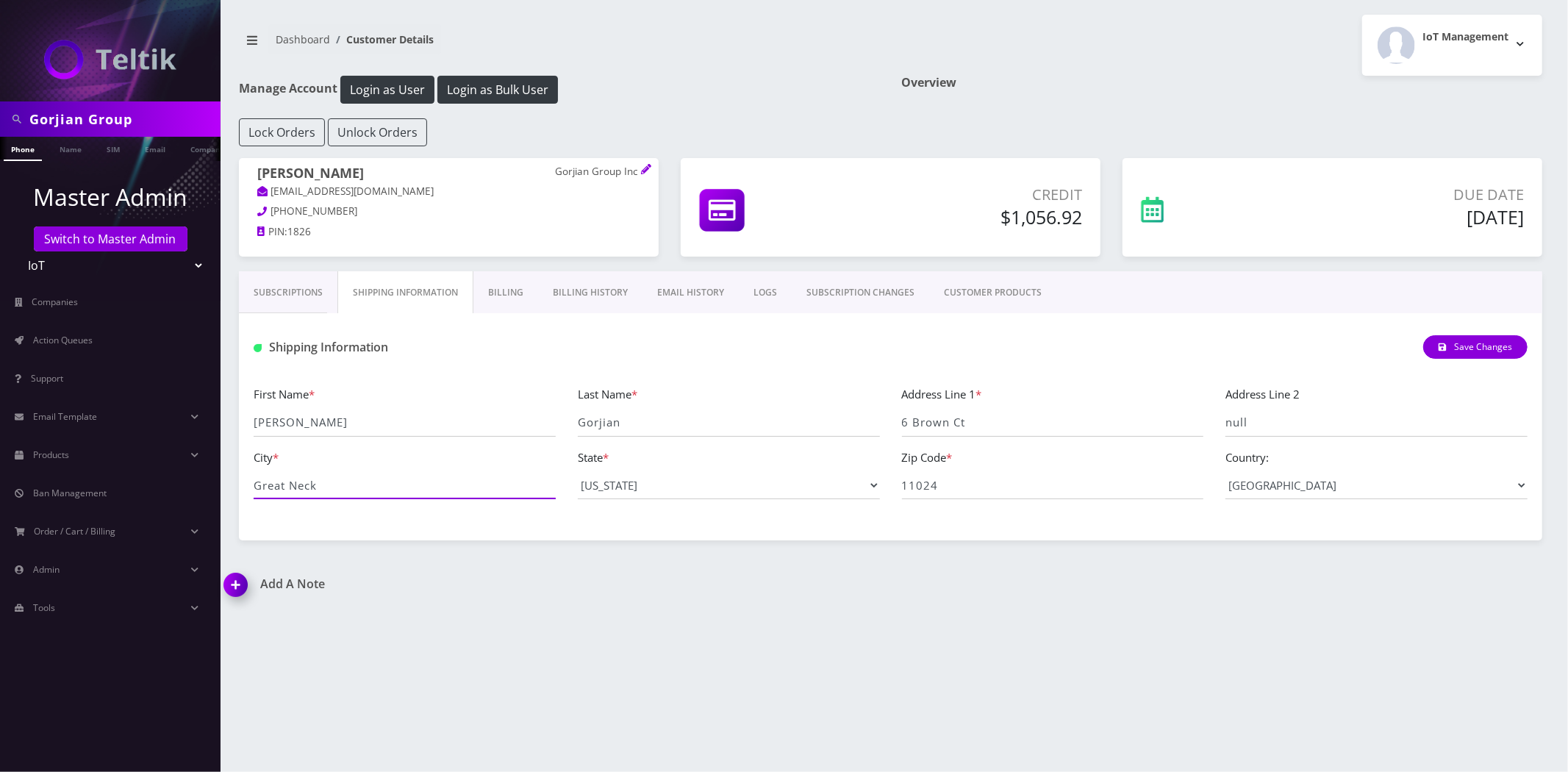
click at [357, 497] on input "Great Neck" at bounding box center [404, 485] width 302 height 28
click at [1046, 432] on input "6 Brown Ct" at bounding box center [1053, 423] width 302 height 28
click at [325, 478] on input "Great Neck" at bounding box center [404, 485] width 302 height 28
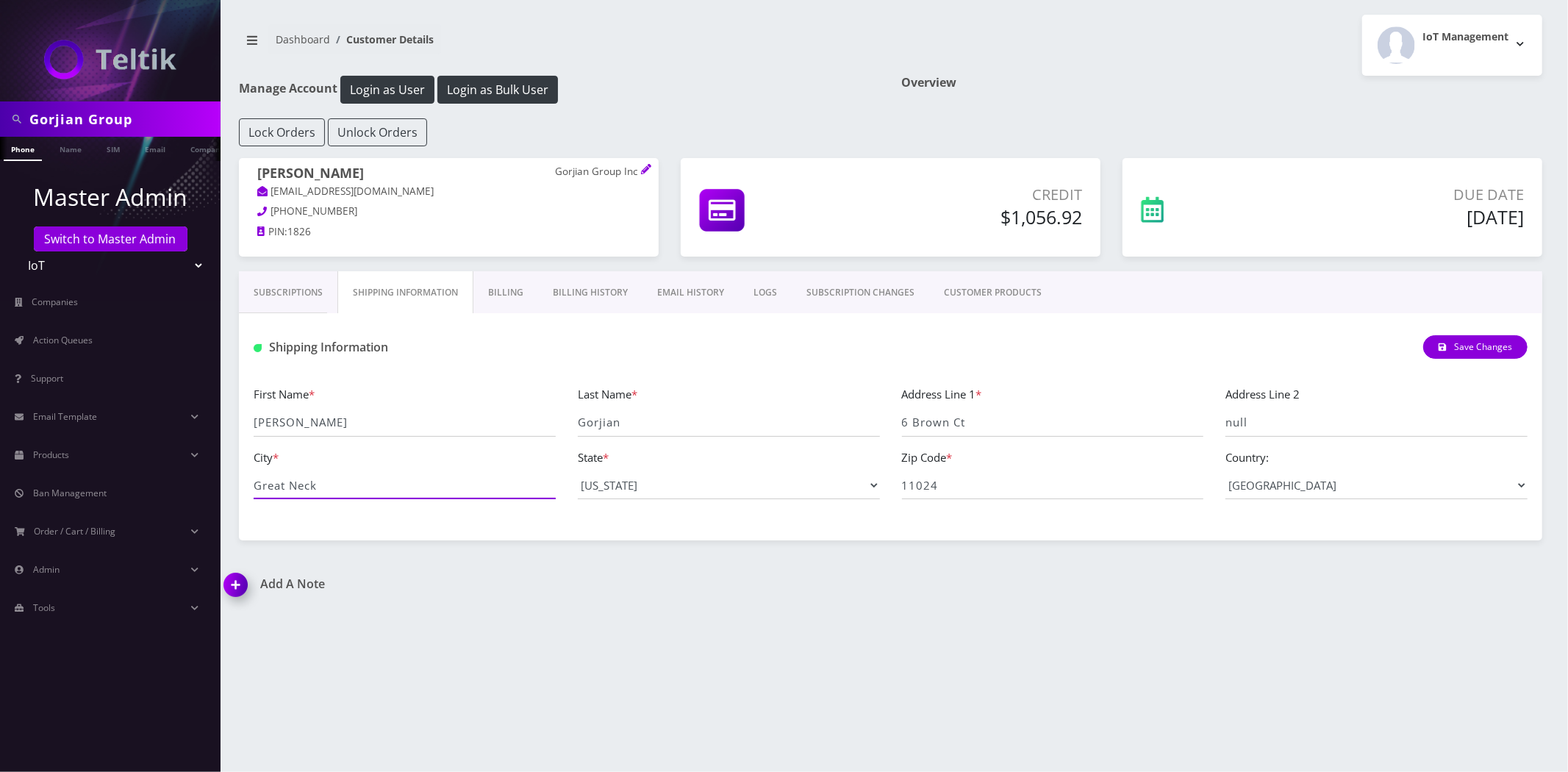
click at [325, 478] on input "Great Neck" at bounding box center [404, 485] width 302 height 28
click at [950, 480] on input "11024" at bounding box center [1053, 485] width 302 height 28
click at [140, 128] on input "Gorjian Group" at bounding box center [123, 120] width 188 height 28
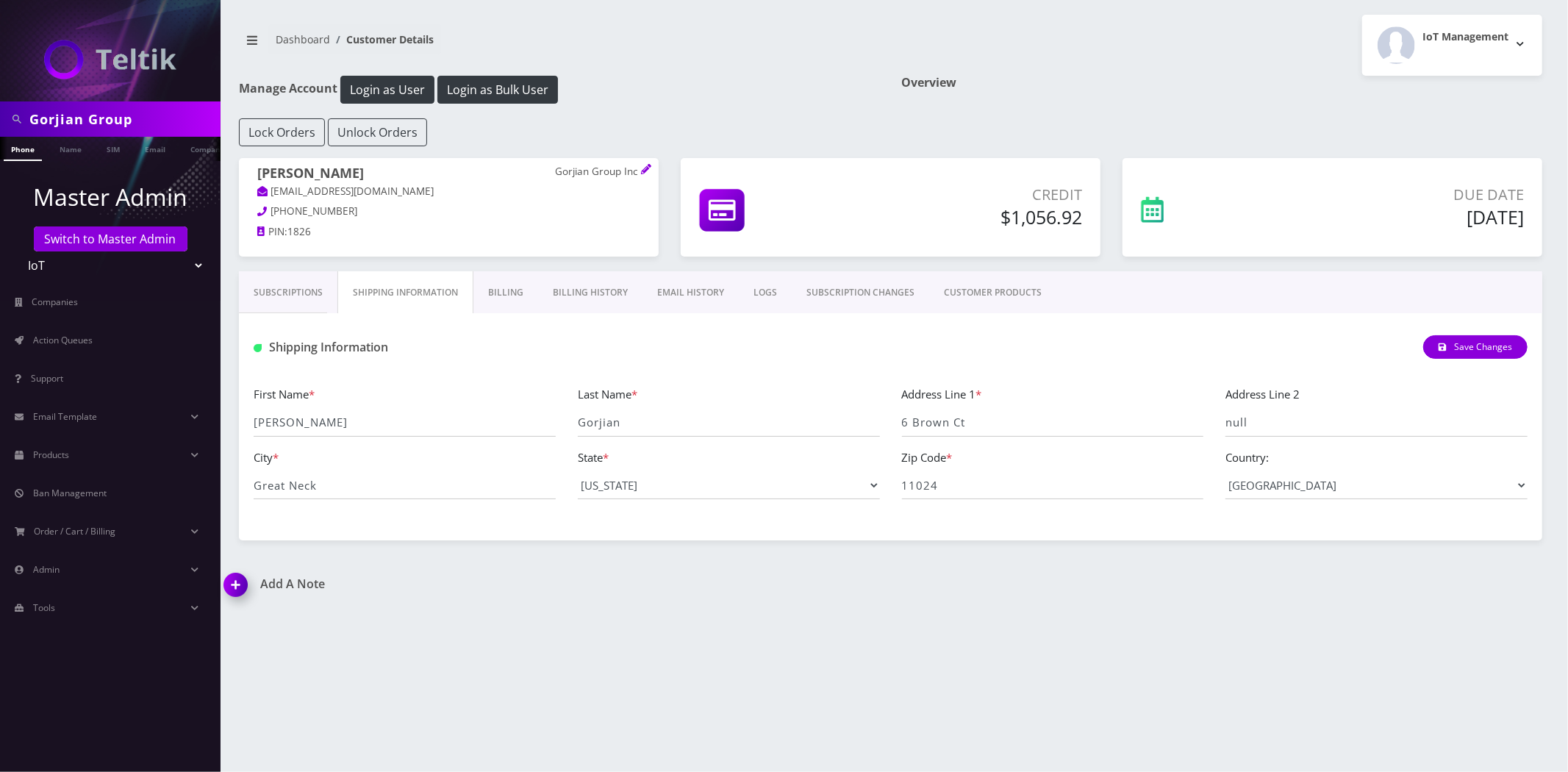
click at [140, 128] on input "Gorjian Group" at bounding box center [123, 120] width 188 height 28
paste input "Tickets Transfer"
type input "Tickets Transfer"
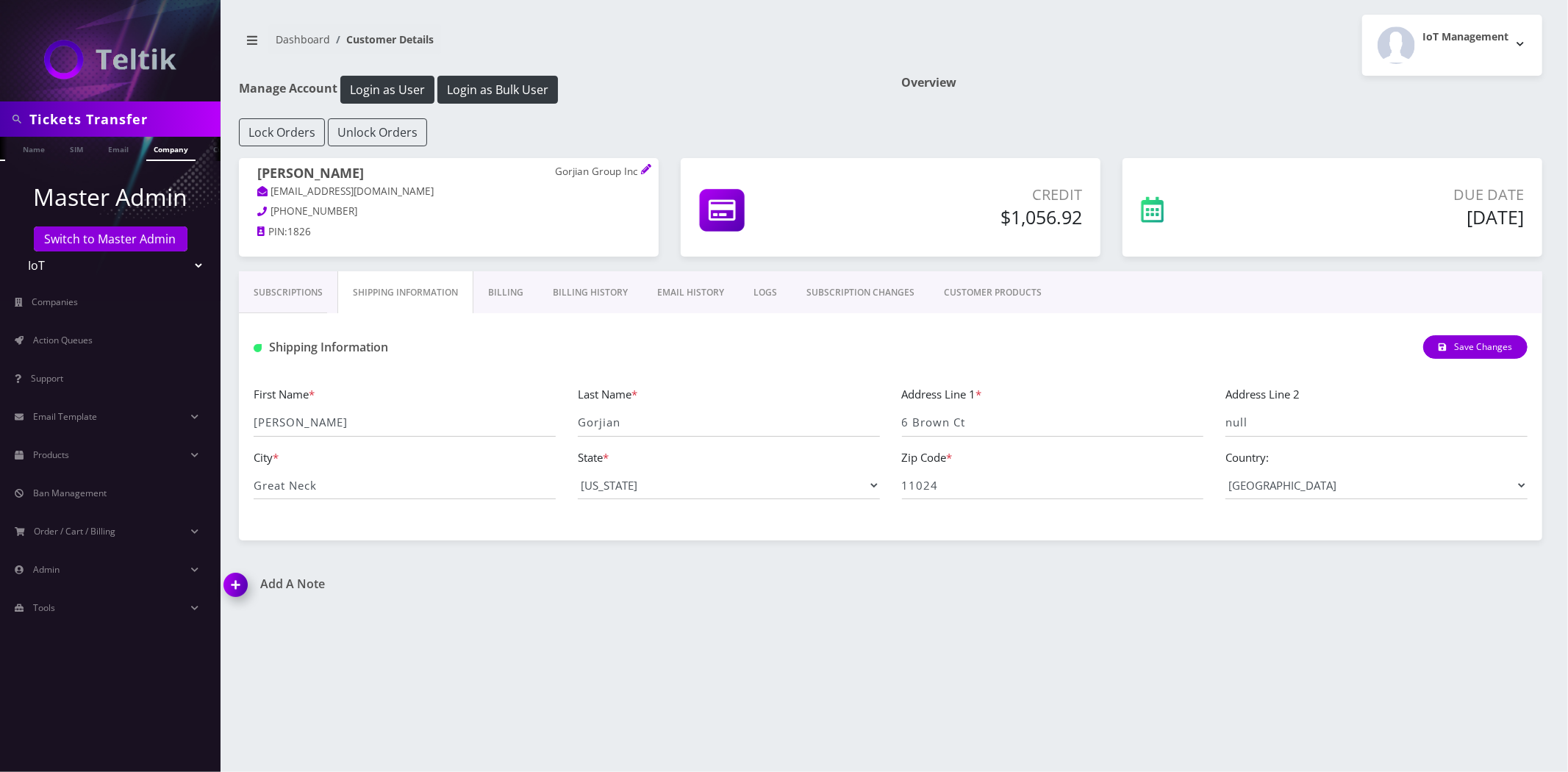
click at [165, 151] on link "Company" at bounding box center [171, 148] width 49 height 24
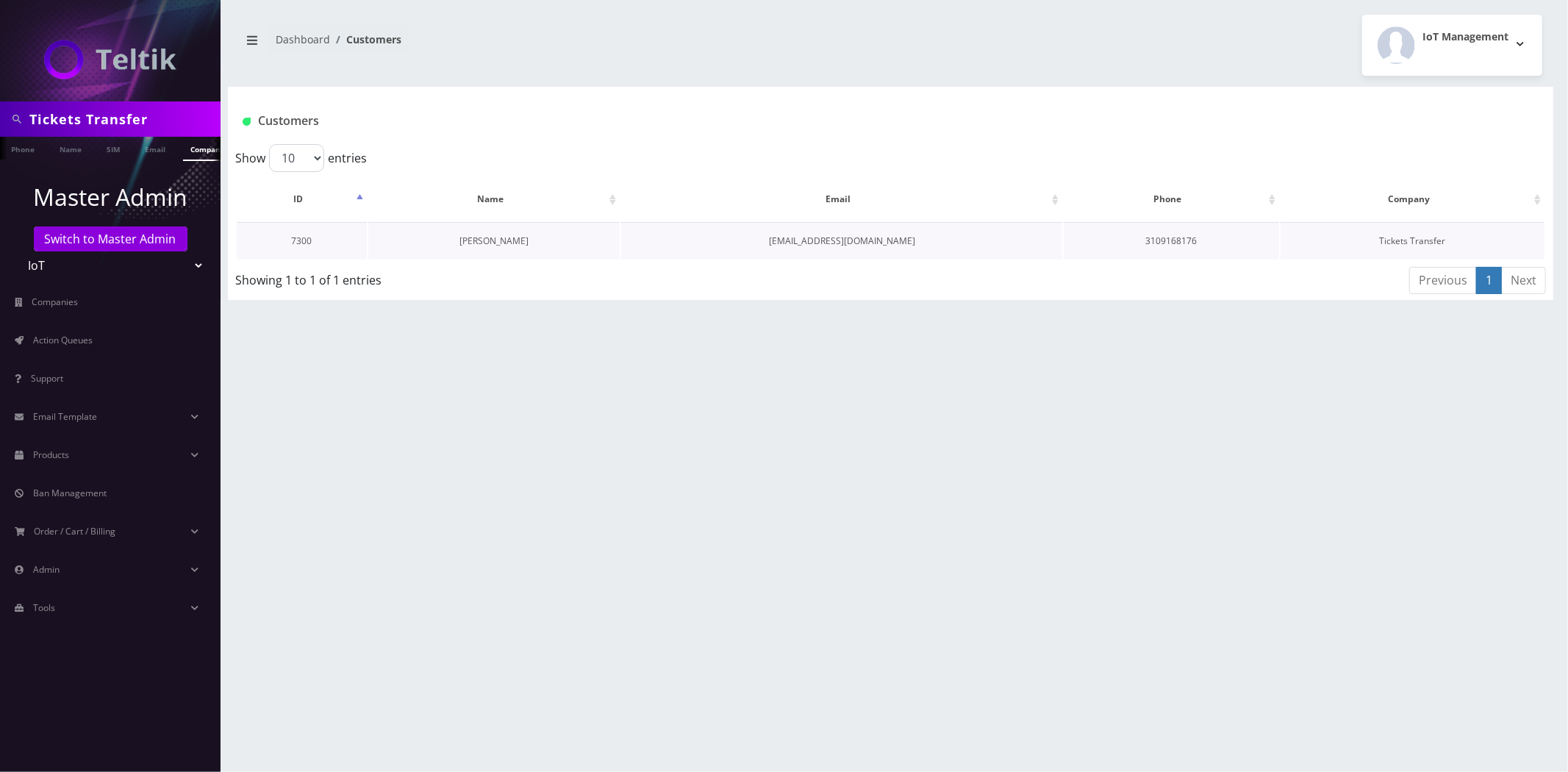
click at [495, 235] on link "[PERSON_NAME]" at bounding box center [493, 241] width 69 height 13
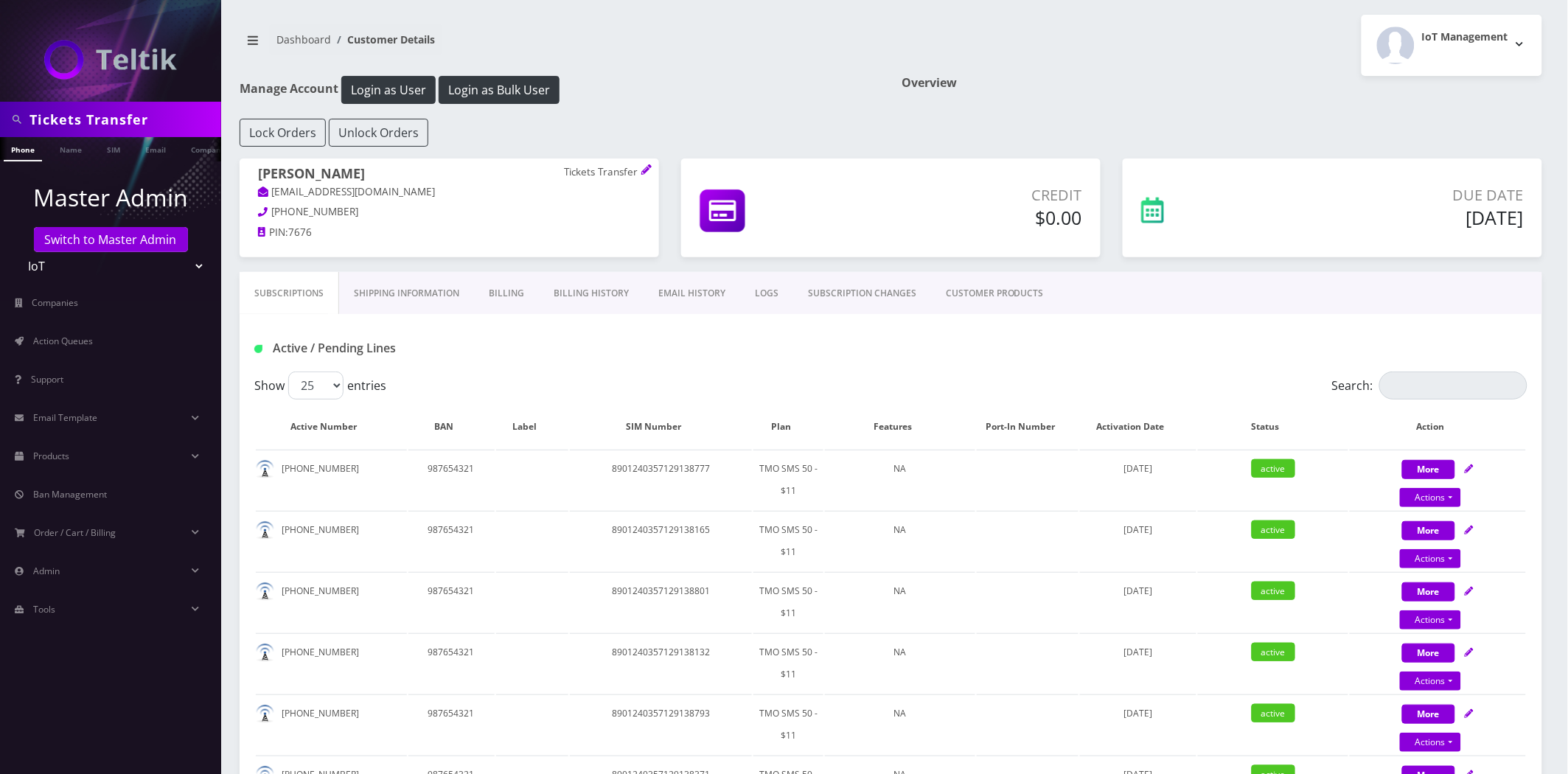
click at [365, 285] on link "Shipping Information" at bounding box center [406, 293] width 135 height 42
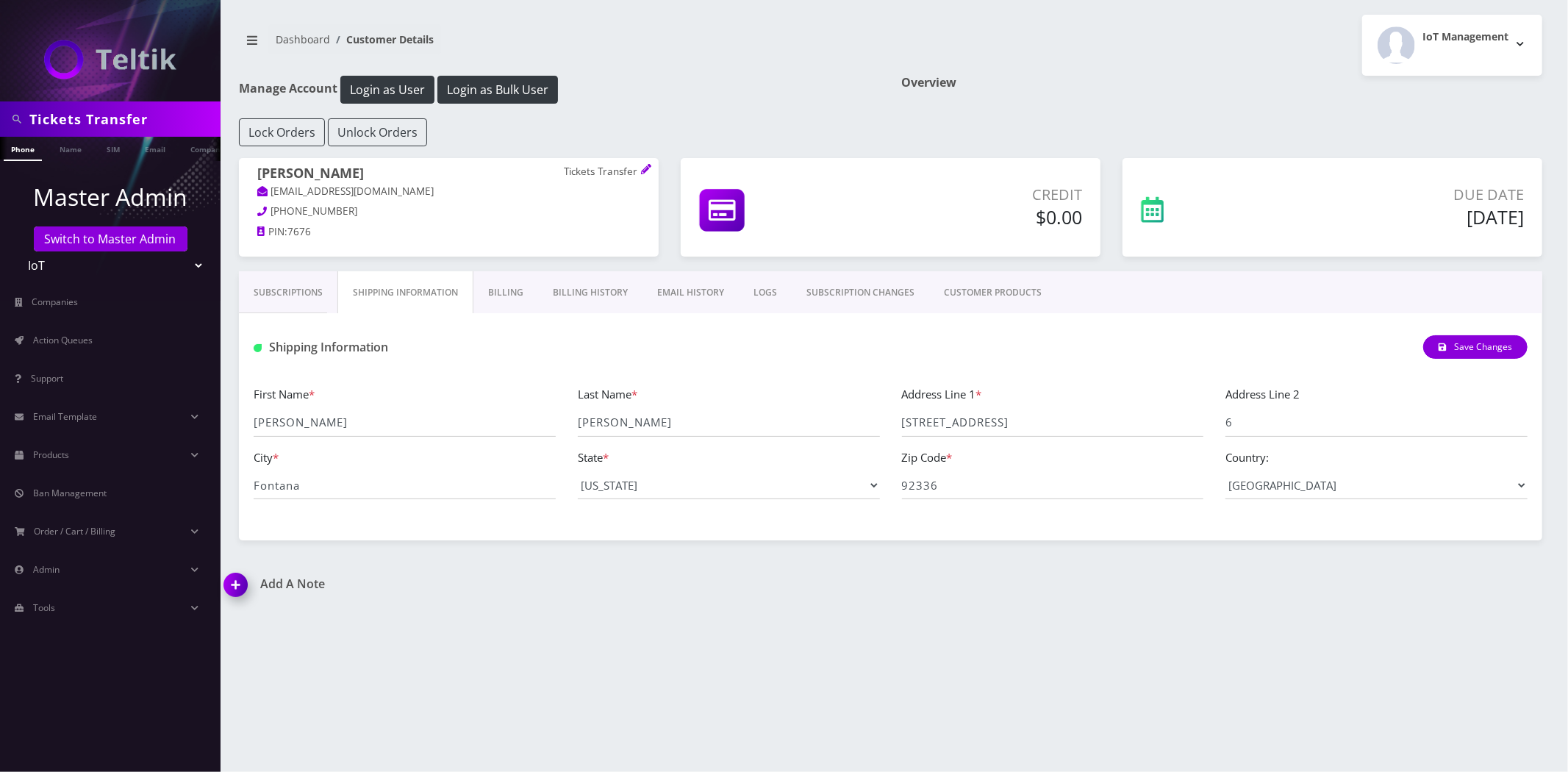
click at [480, 288] on link "Billing" at bounding box center [505, 292] width 65 height 42
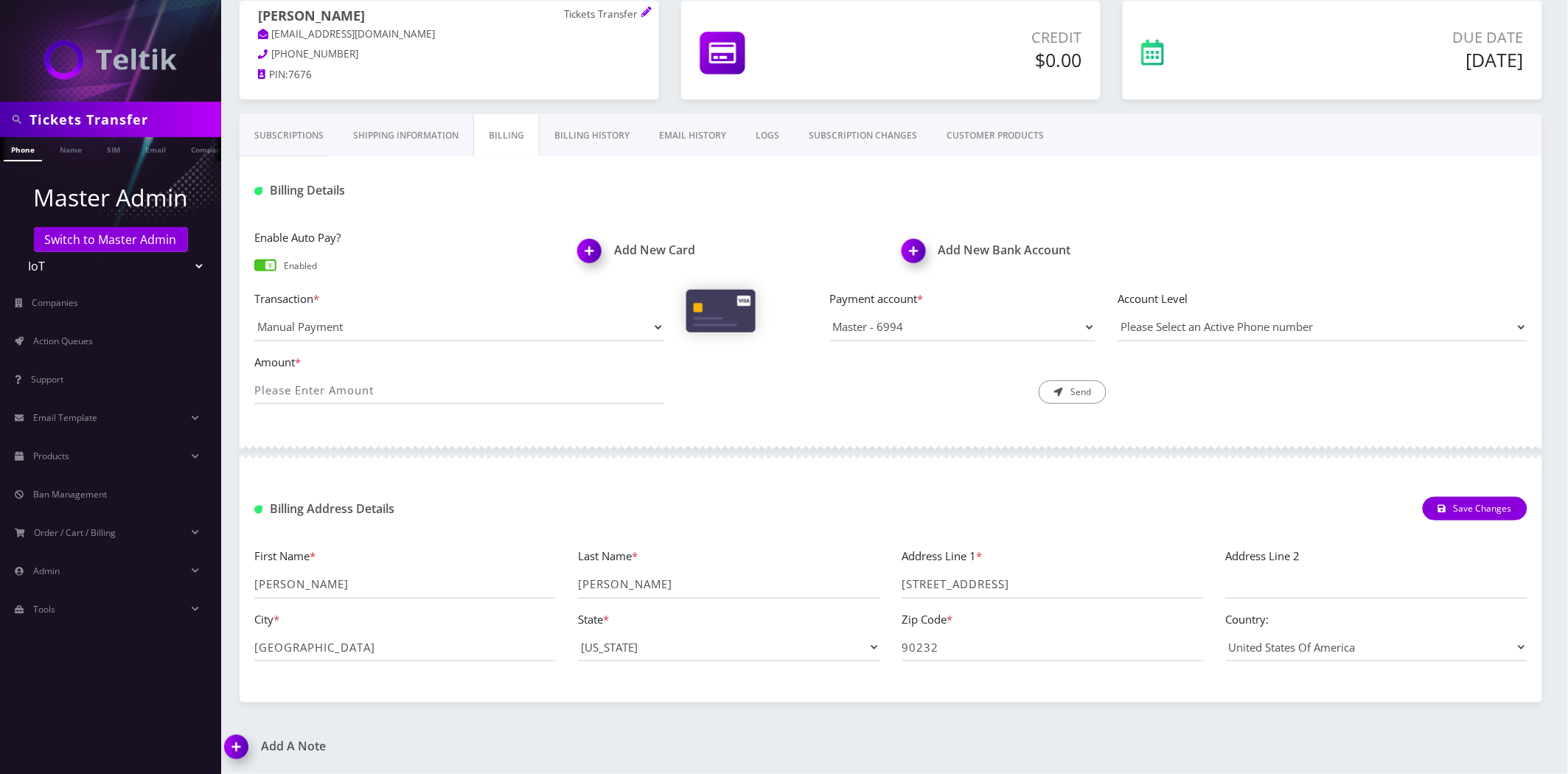
scroll to position [159, 0]
click at [356, 132] on link "Shipping Information" at bounding box center [406, 135] width 135 height 42
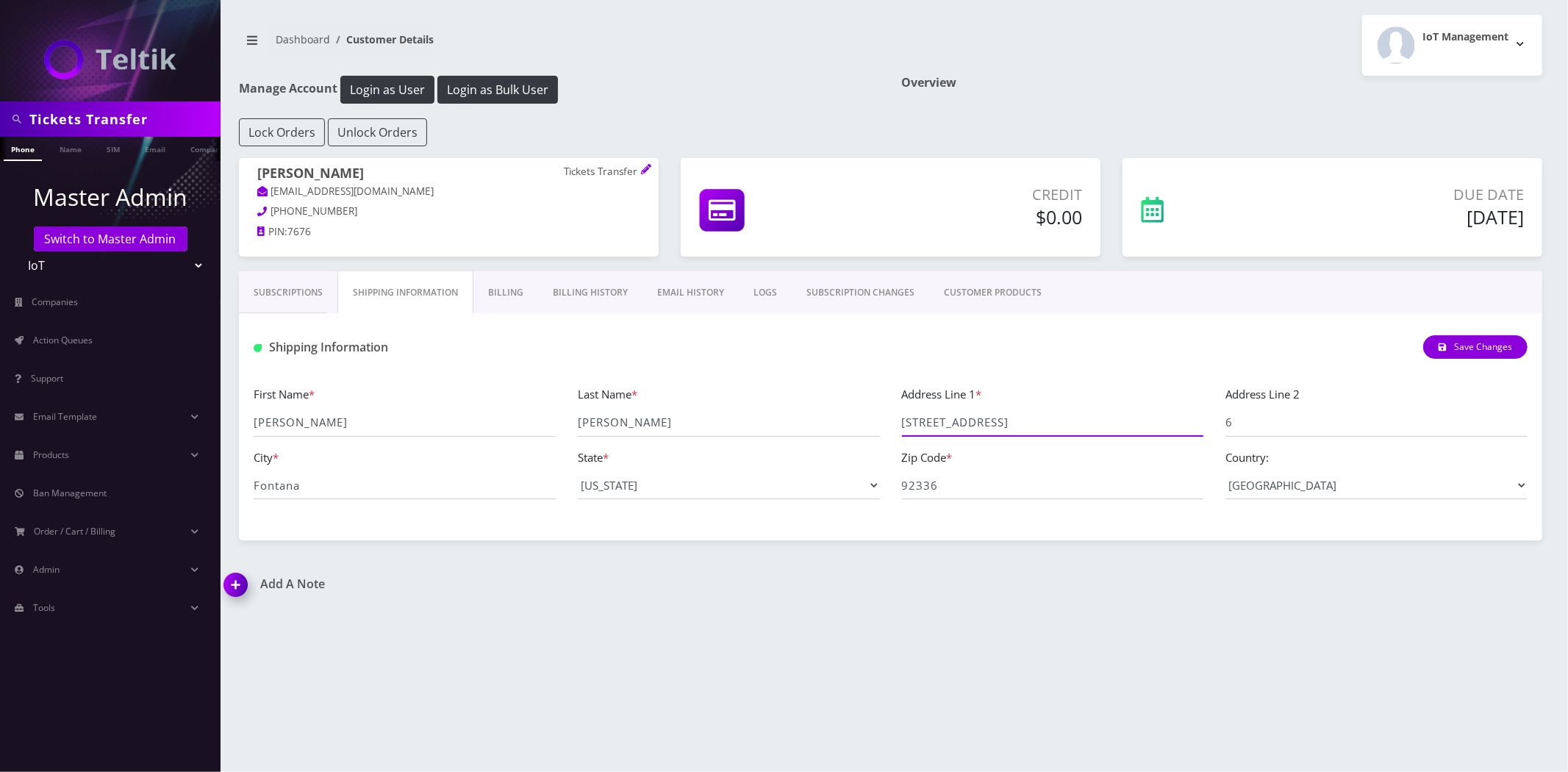
click at [991, 430] on input "[STREET_ADDRESS]" at bounding box center [1053, 423] width 302 height 28
click at [939, 495] on input "92336" at bounding box center [1053, 485] width 302 height 28
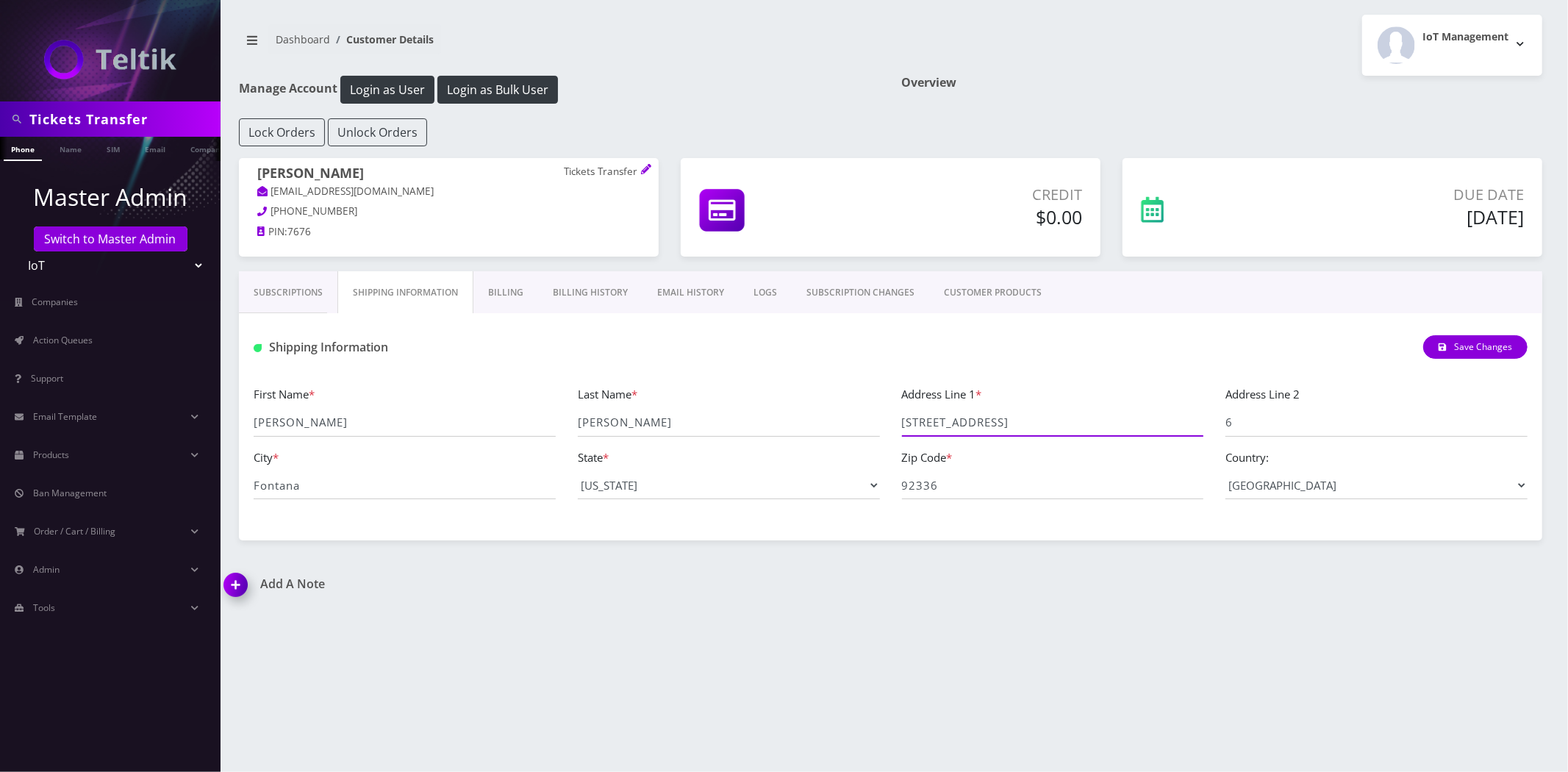
click at [981, 413] on input "15147 Ridge LN" at bounding box center [1053, 423] width 302 height 28
click at [981, 414] on input "15147 Ridge LN" at bounding box center [1053, 423] width 302 height 28
click at [304, 487] on input "Fontana" at bounding box center [404, 485] width 302 height 28
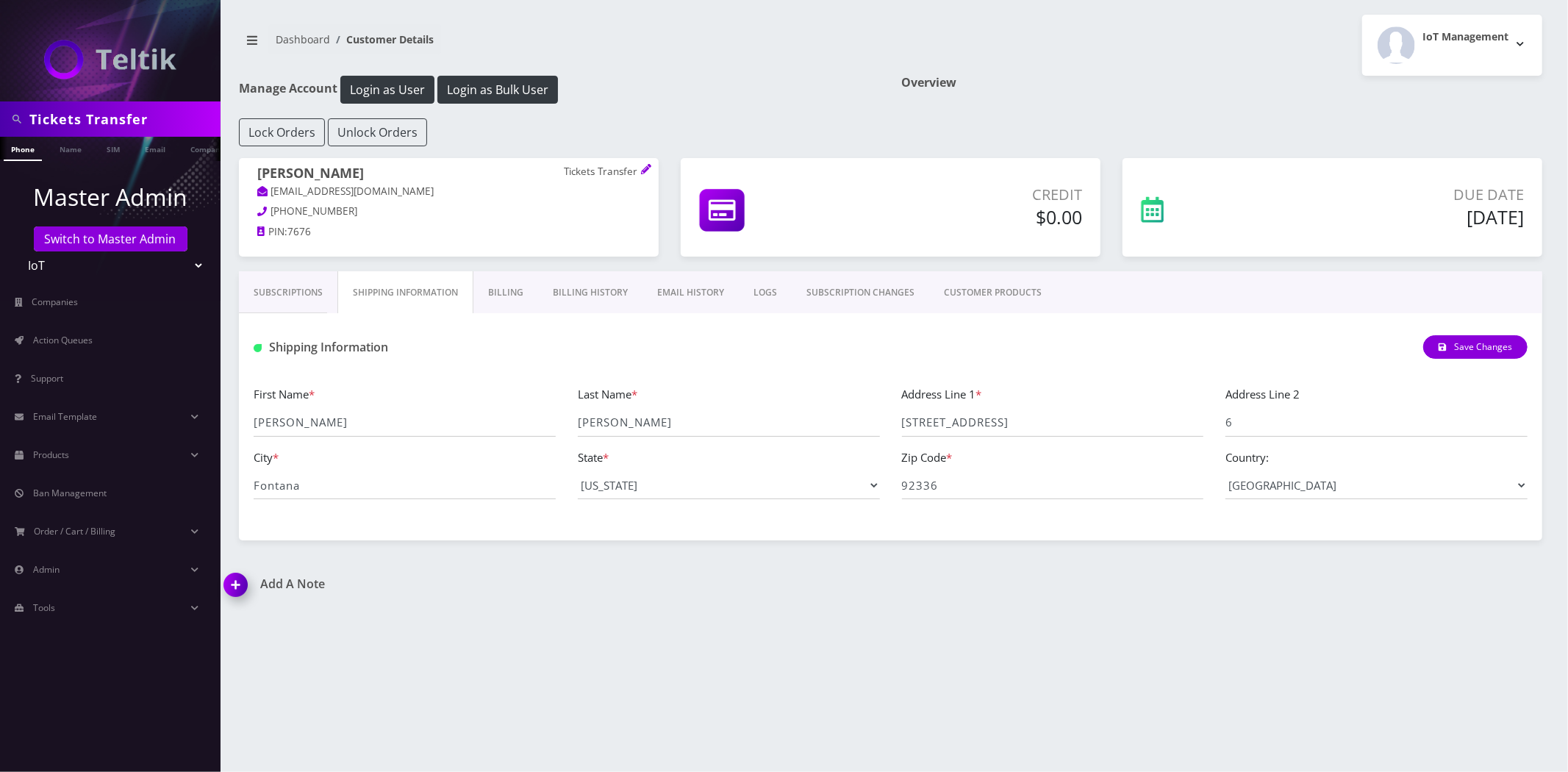
click at [145, 135] on div "Tickets Transfer" at bounding box center [110, 120] width 220 height 36
click at [143, 122] on input "Tickets Transfer" at bounding box center [123, 120] width 188 height 28
paste input "9x9 Tech"
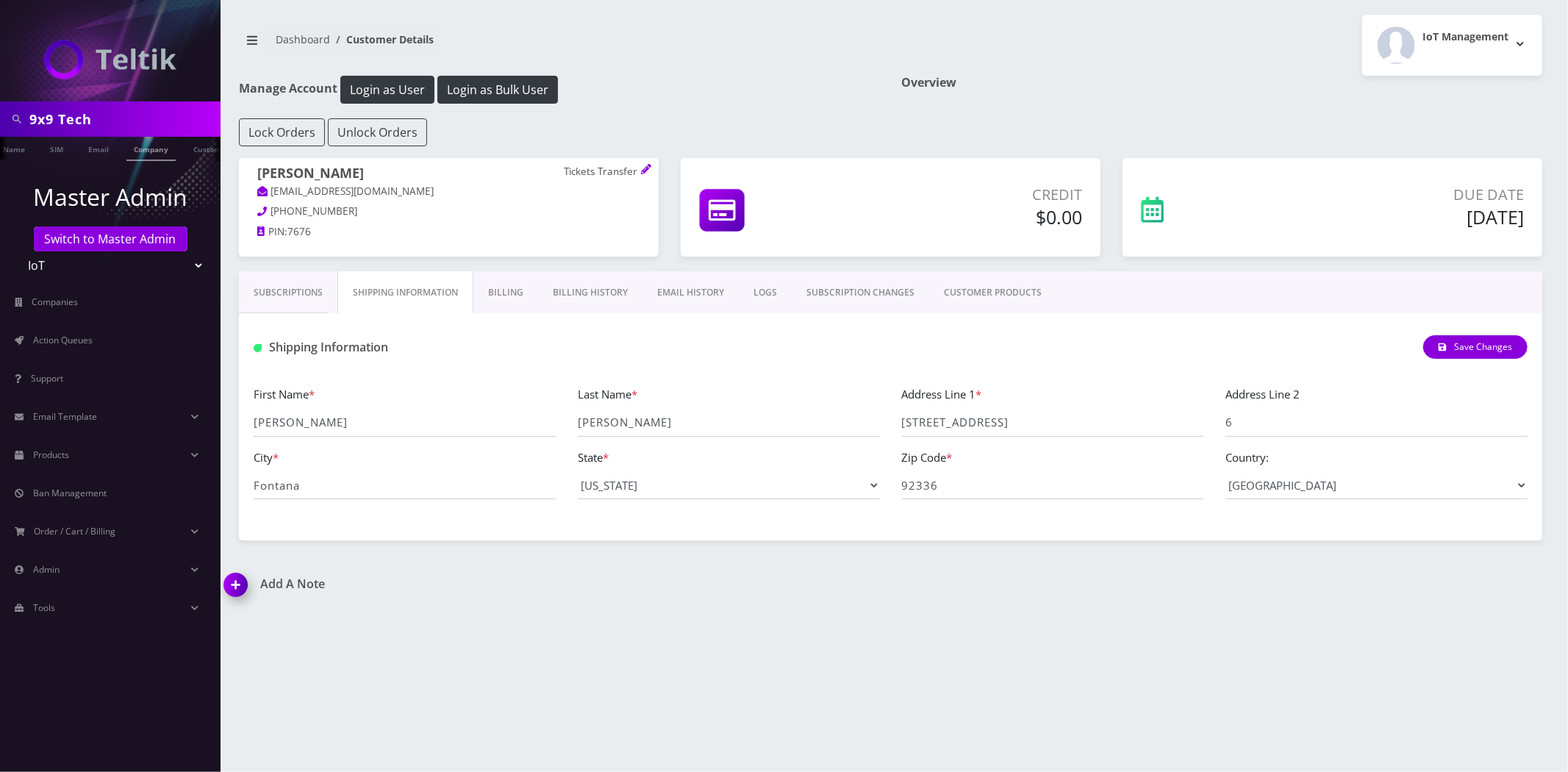
scroll to position [0, 66]
type input "9x9 Tech"
click at [145, 151] on link "Company" at bounding box center [142, 148] width 49 height 24
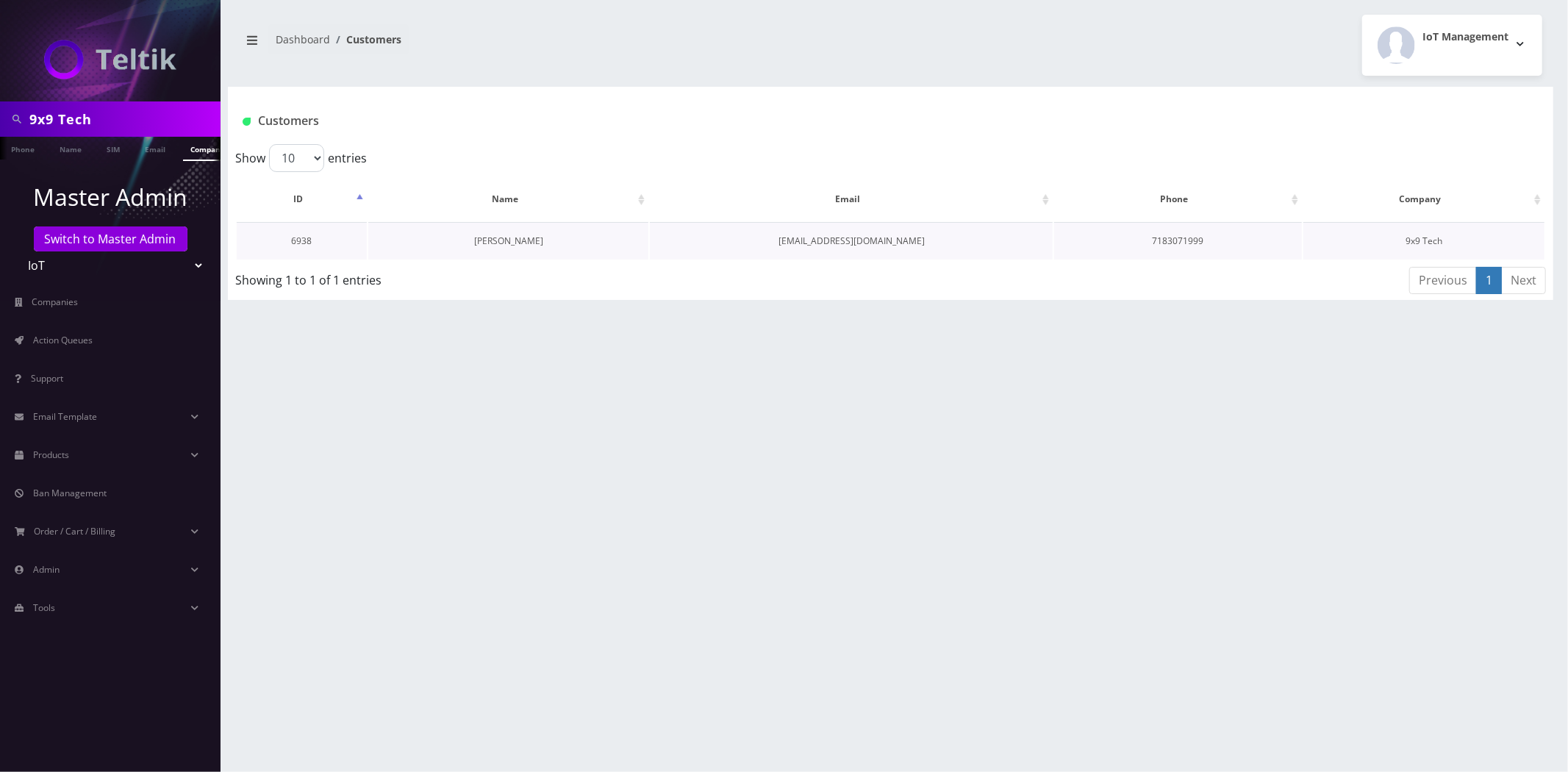
click at [516, 245] on link "[PERSON_NAME]" at bounding box center [508, 241] width 69 height 13
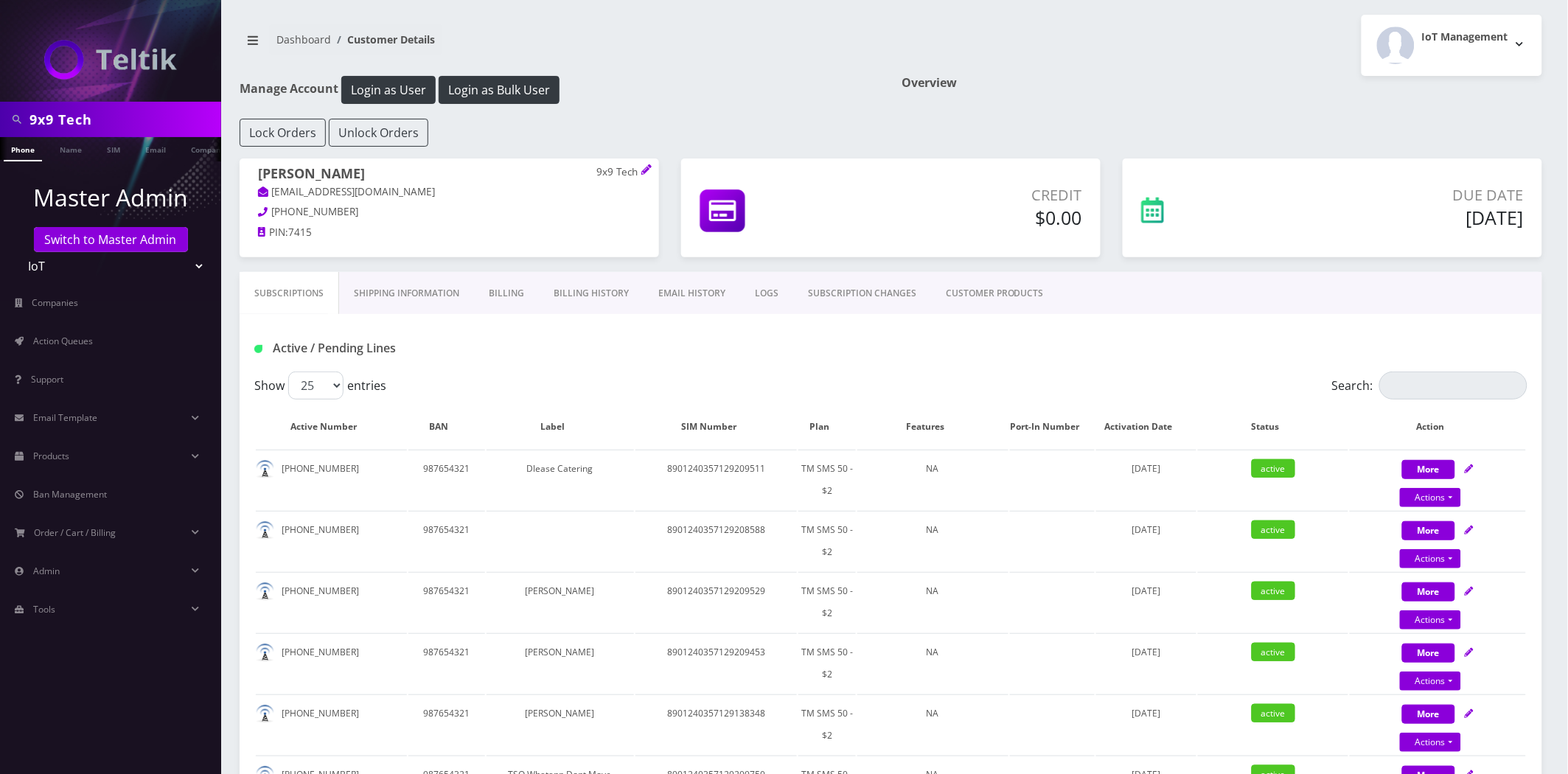
click at [386, 295] on link "Shipping Information" at bounding box center [406, 293] width 135 height 42
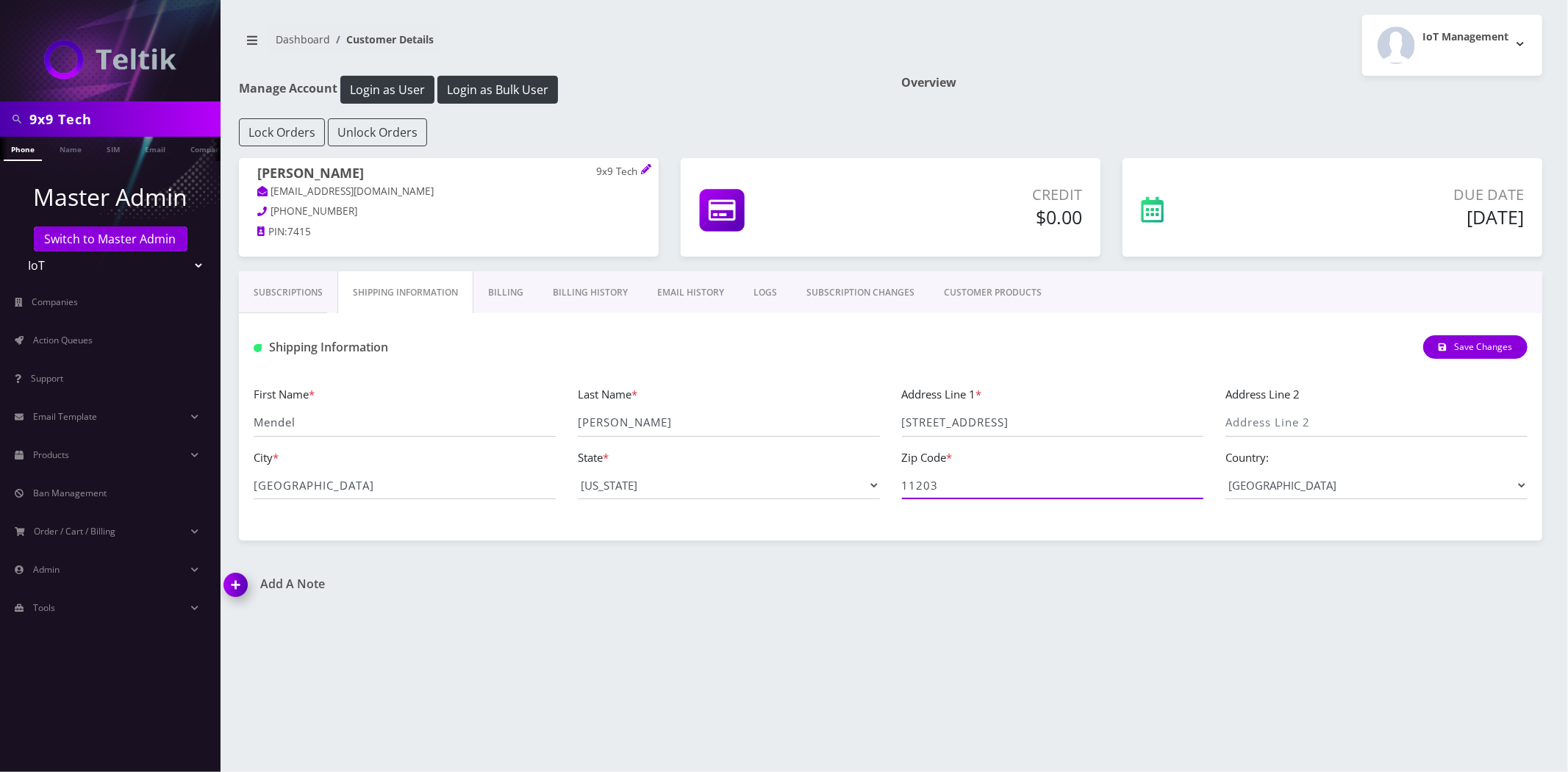
click at [1006, 482] on input "11203" at bounding box center [1053, 485] width 302 height 28
click at [453, 486] on input "Brooklyn" at bounding box center [404, 485] width 302 height 28
click at [1002, 427] on input "868 Lenox Road" at bounding box center [1053, 423] width 302 height 28
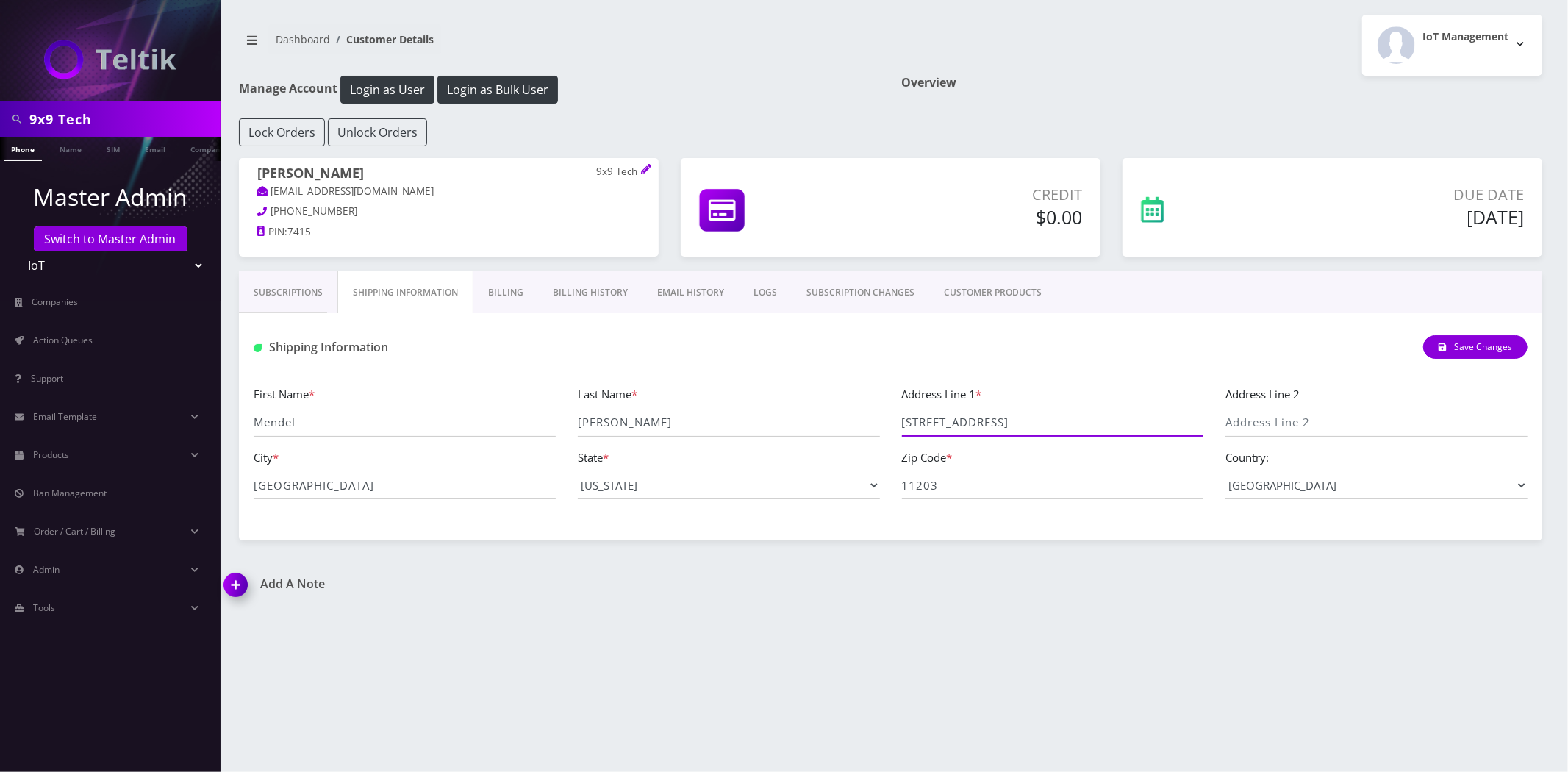
click at [1002, 427] on input "868 Lenox Road" at bounding box center [1053, 423] width 302 height 28
drag, startPoint x: 1002, startPoint y: 427, endPoint x: 1017, endPoint y: 427, distance: 15.0
click at [1001, 427] on input "868 Lenox Road" at bounding box center [1053, 423] width 302 height 28
click at [67, 122] on input "9x9 Tech" at bounding box center [123, 120] width 188 height 28
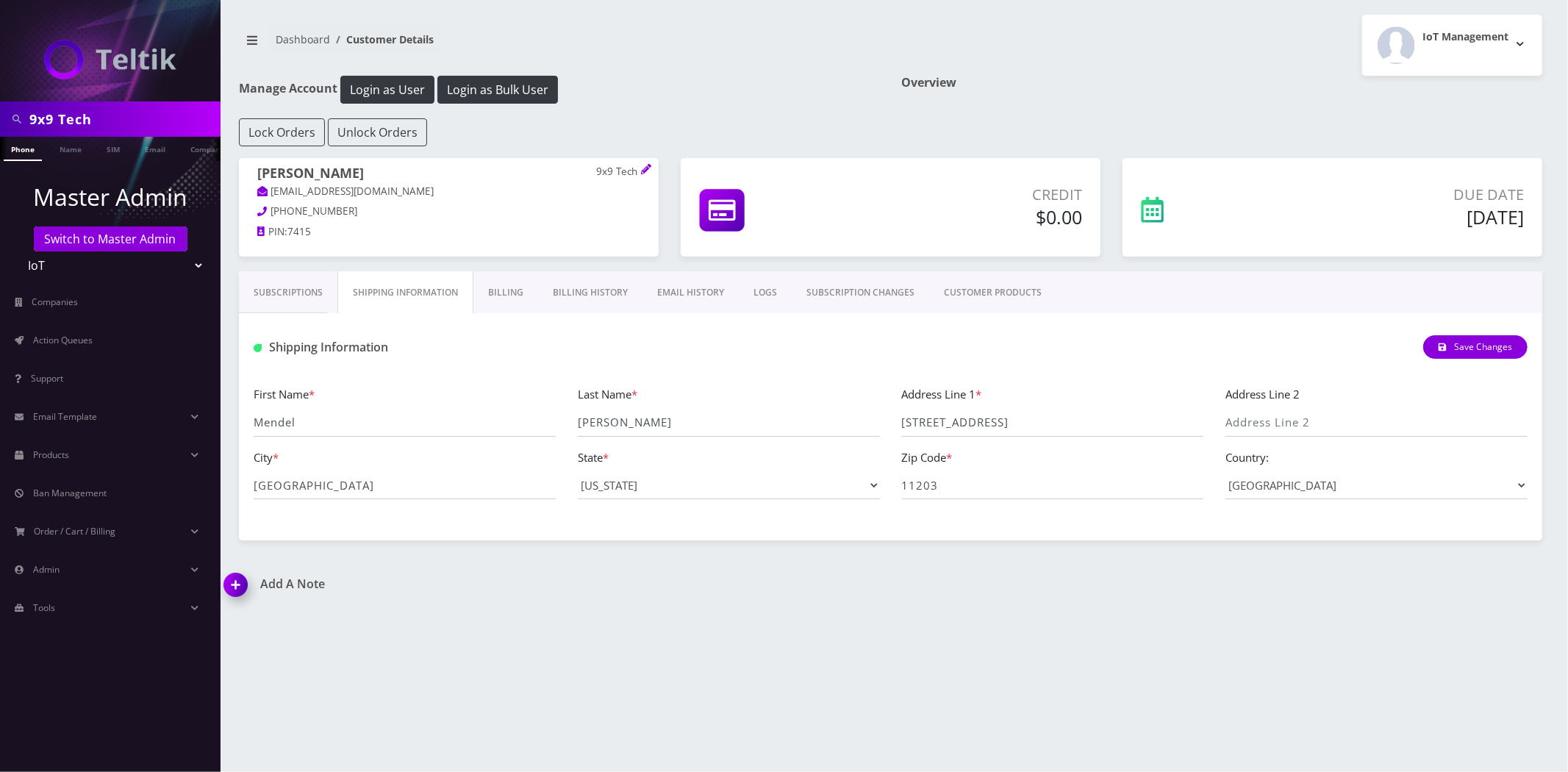
click at [67, 122] on input "9x9 Tech" at bounding box center [123, 120] width 188 height 28
paste input "Lotus Tickets"
type input "Lotus Tickets"
click at [177, 153] on link "Company" at bounding box center [193, 148] width 49 height 24
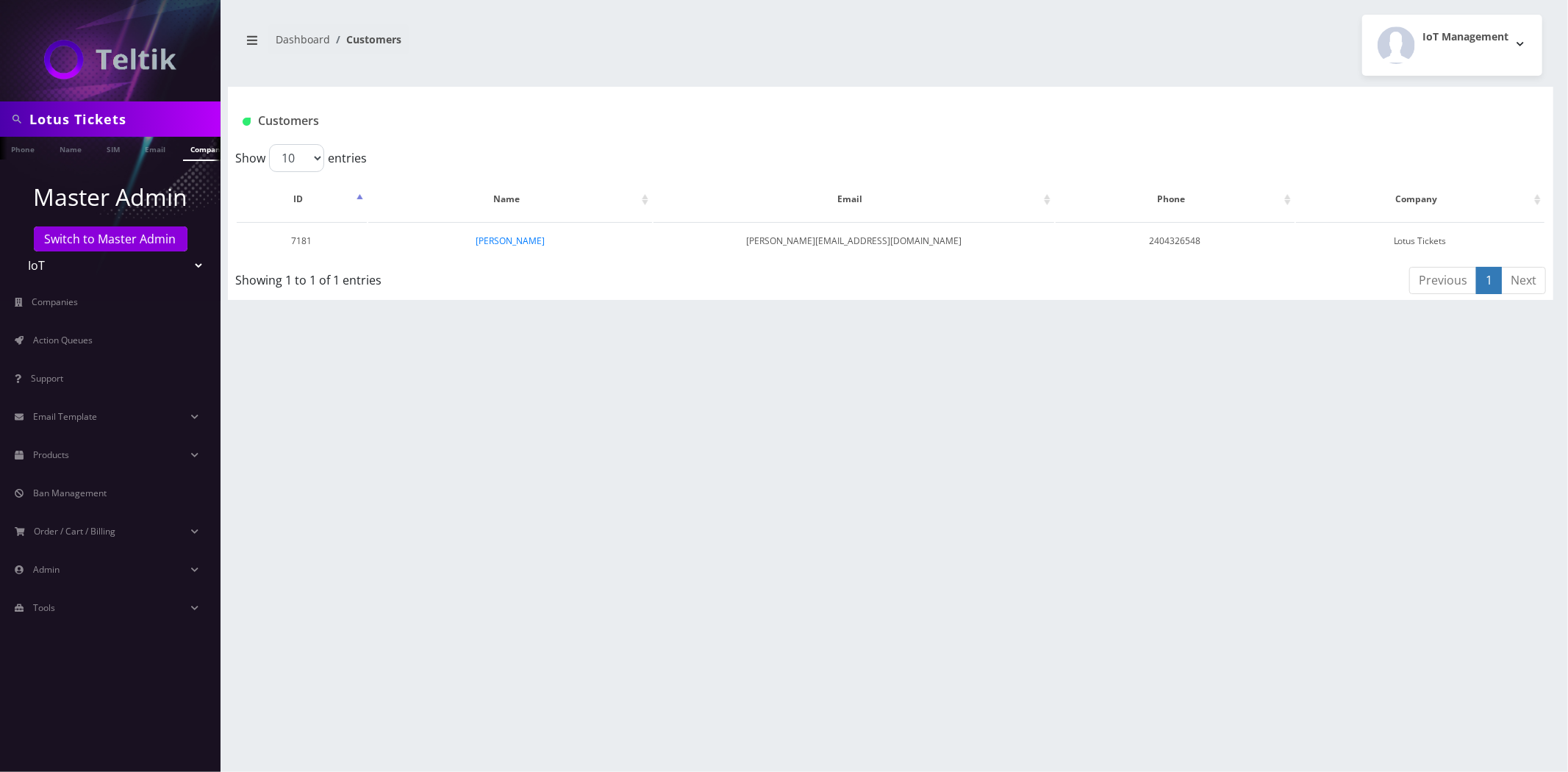
scroll to position [0, 7]
click at [531, 244] on link "[PERSON_NAME]" at bounding box center [510, 241] width 69 height 13
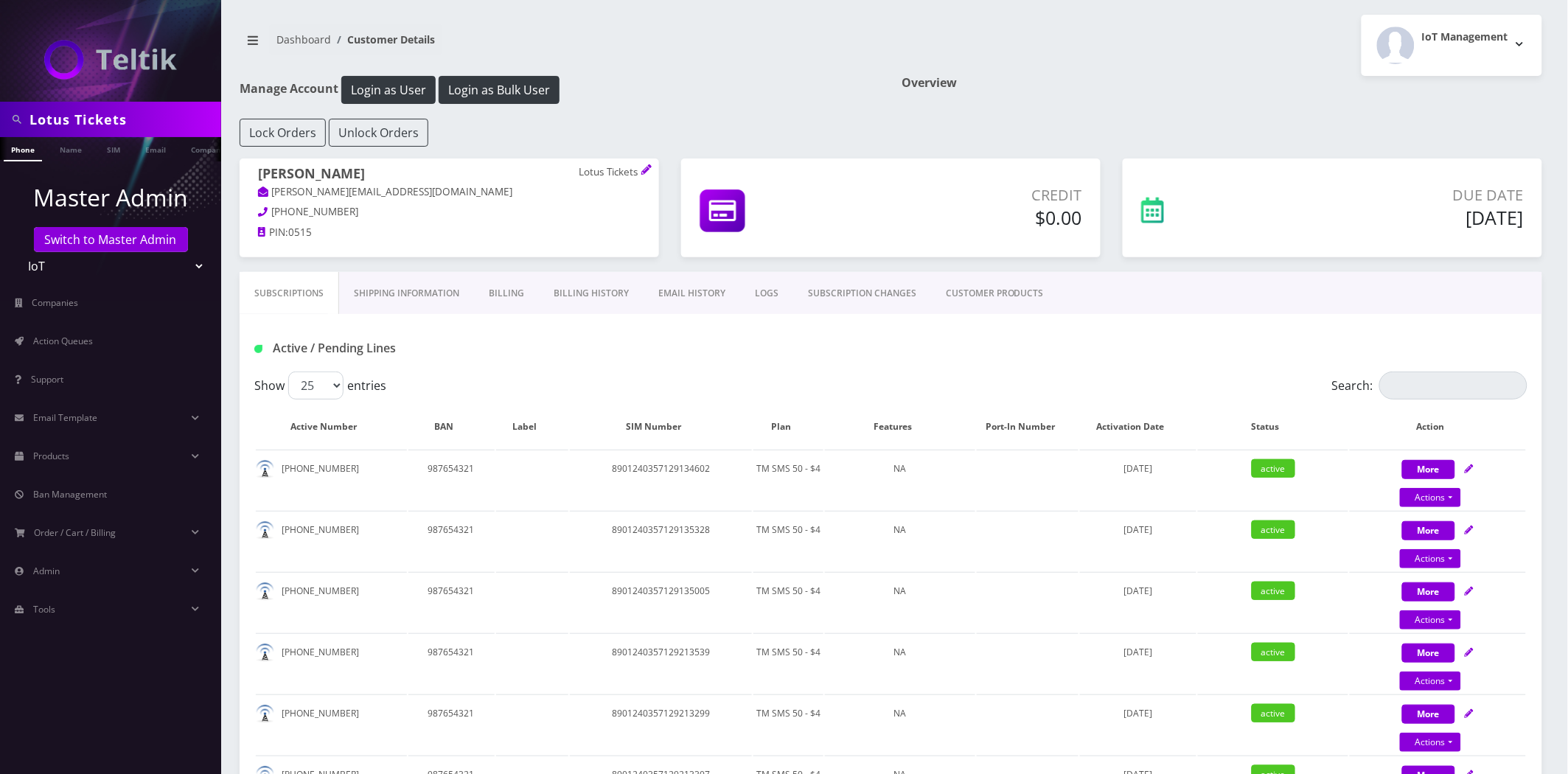
click at [394, 298] on link "Shipping Information" at bounding box center [406, 293] width 135 height 42
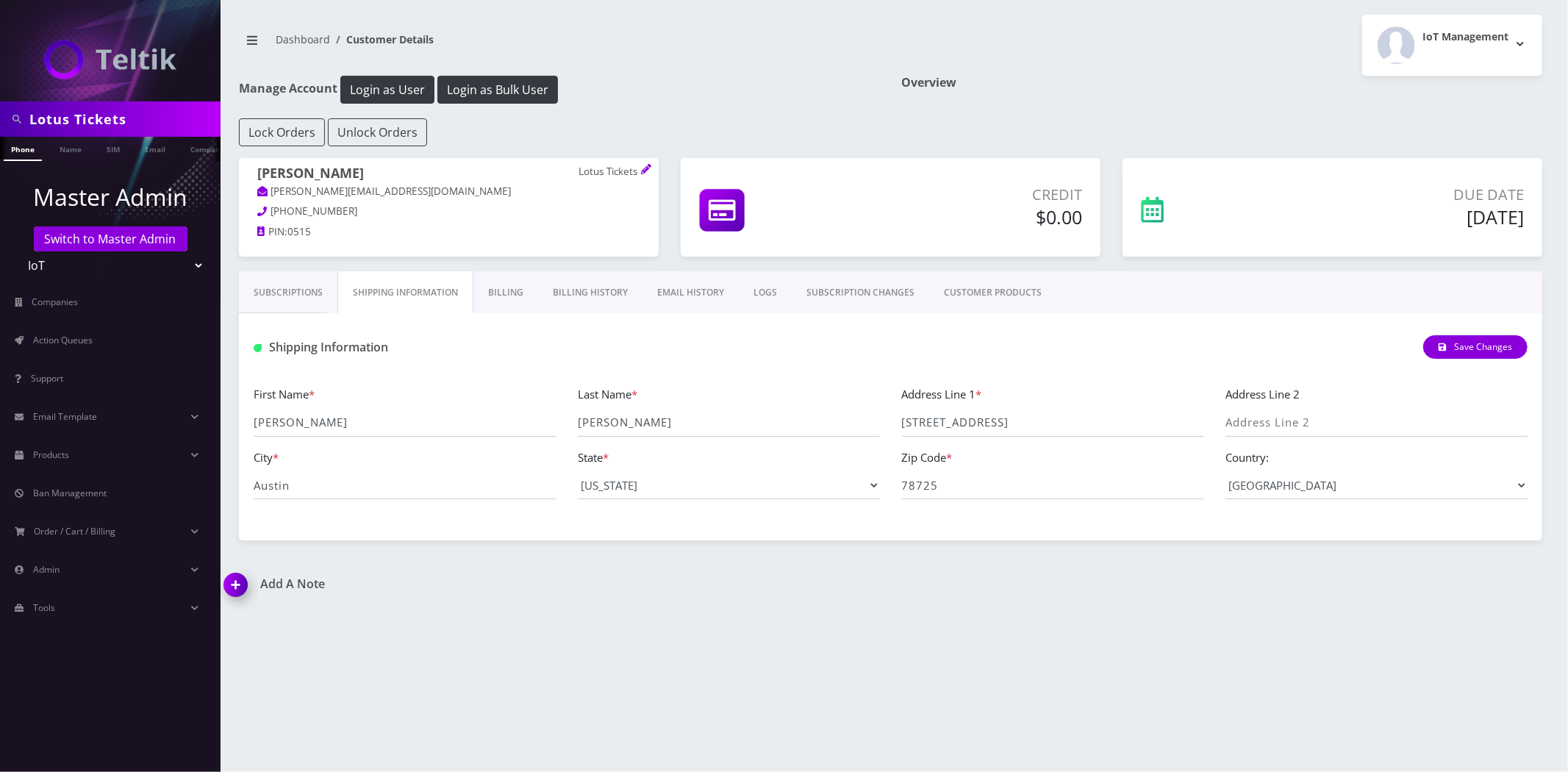
click at [504, 298] on link "Billing" at bounding box center [505, 292] width 65 height 42
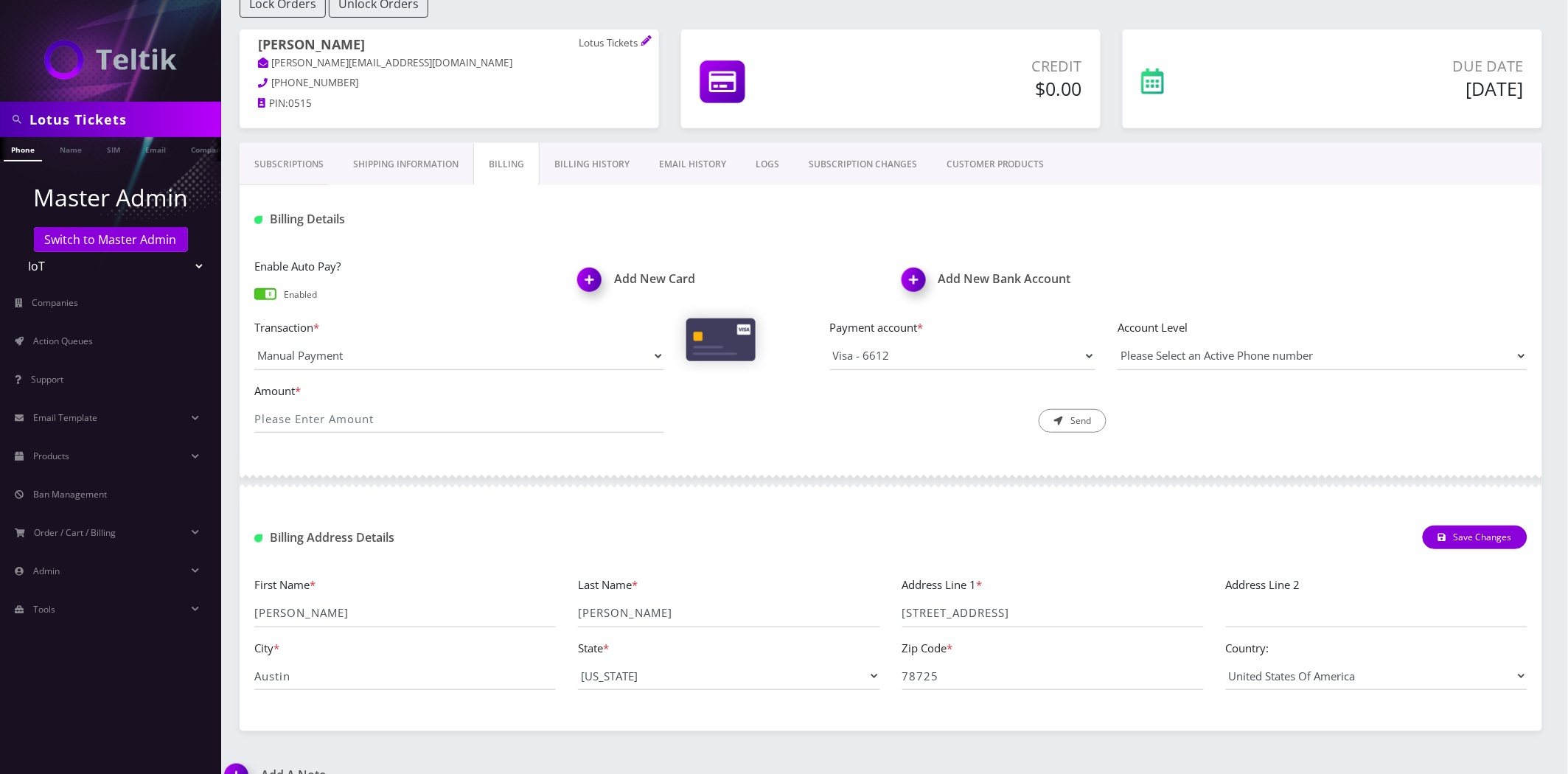
scroll to position [159, 0]
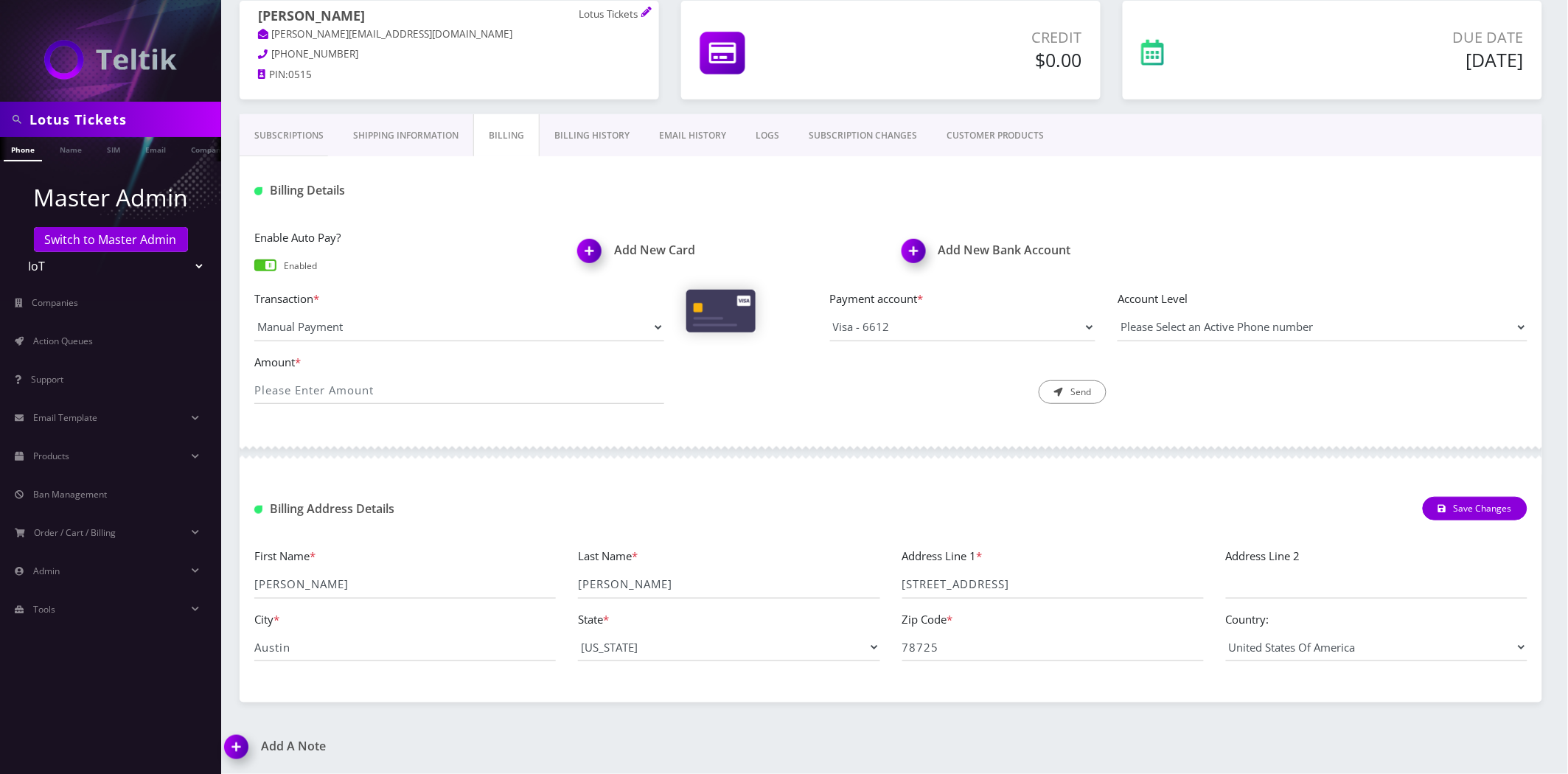
click at [438, 131] on link "Shipping Information" at bounding box center [406, 135] width 135 height 42
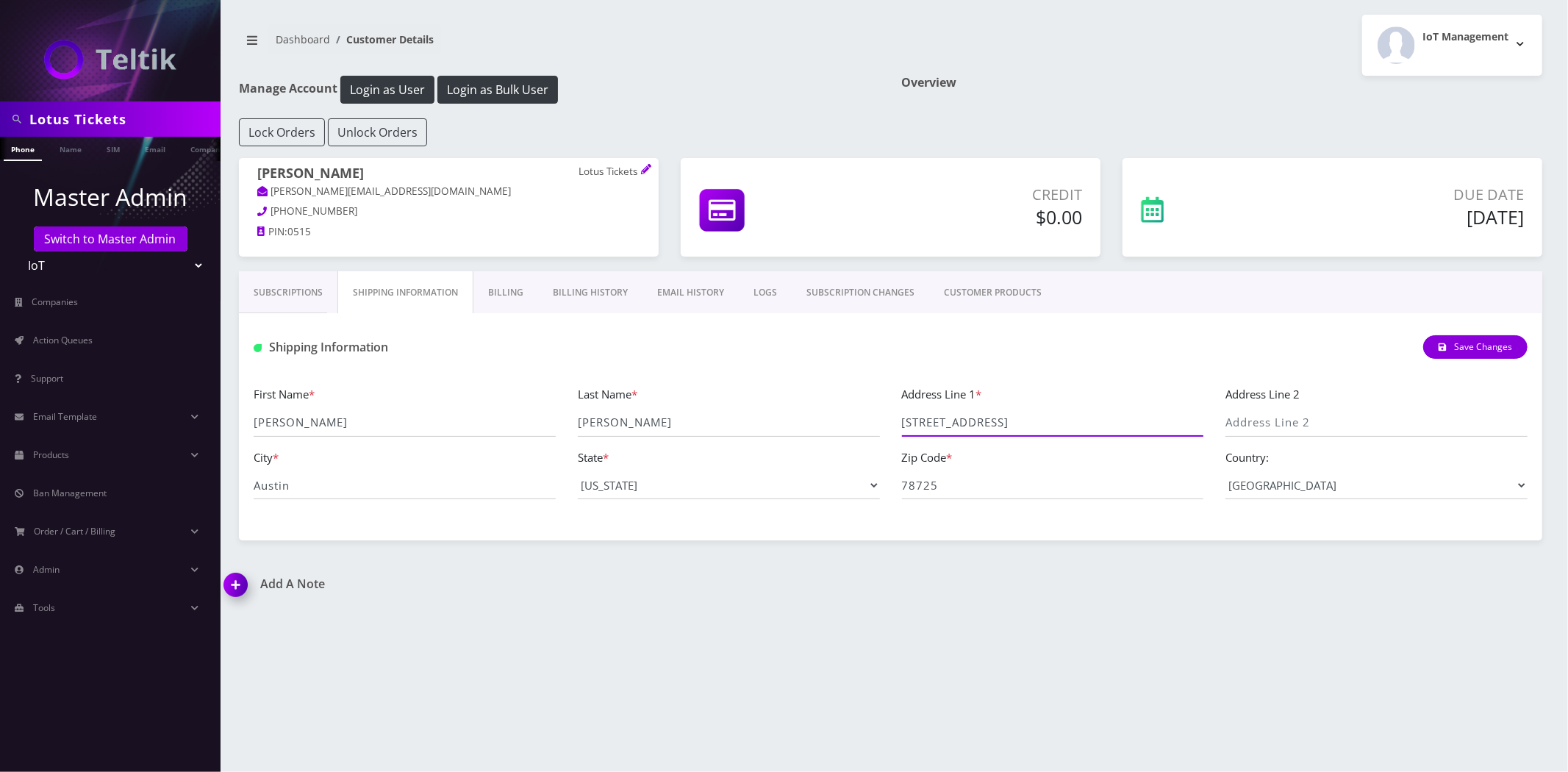
click at [1000, 424] on input "6616 Alleyton Dr" at bounding box center [1053, 423] width 302 height 28
click at [1031, 488] on input "78725" at bounding box center [1053, 485] width 302 height 28
click at [1030, 488] on input "78725" at bounding box center [1053, 485] width 302 height 28
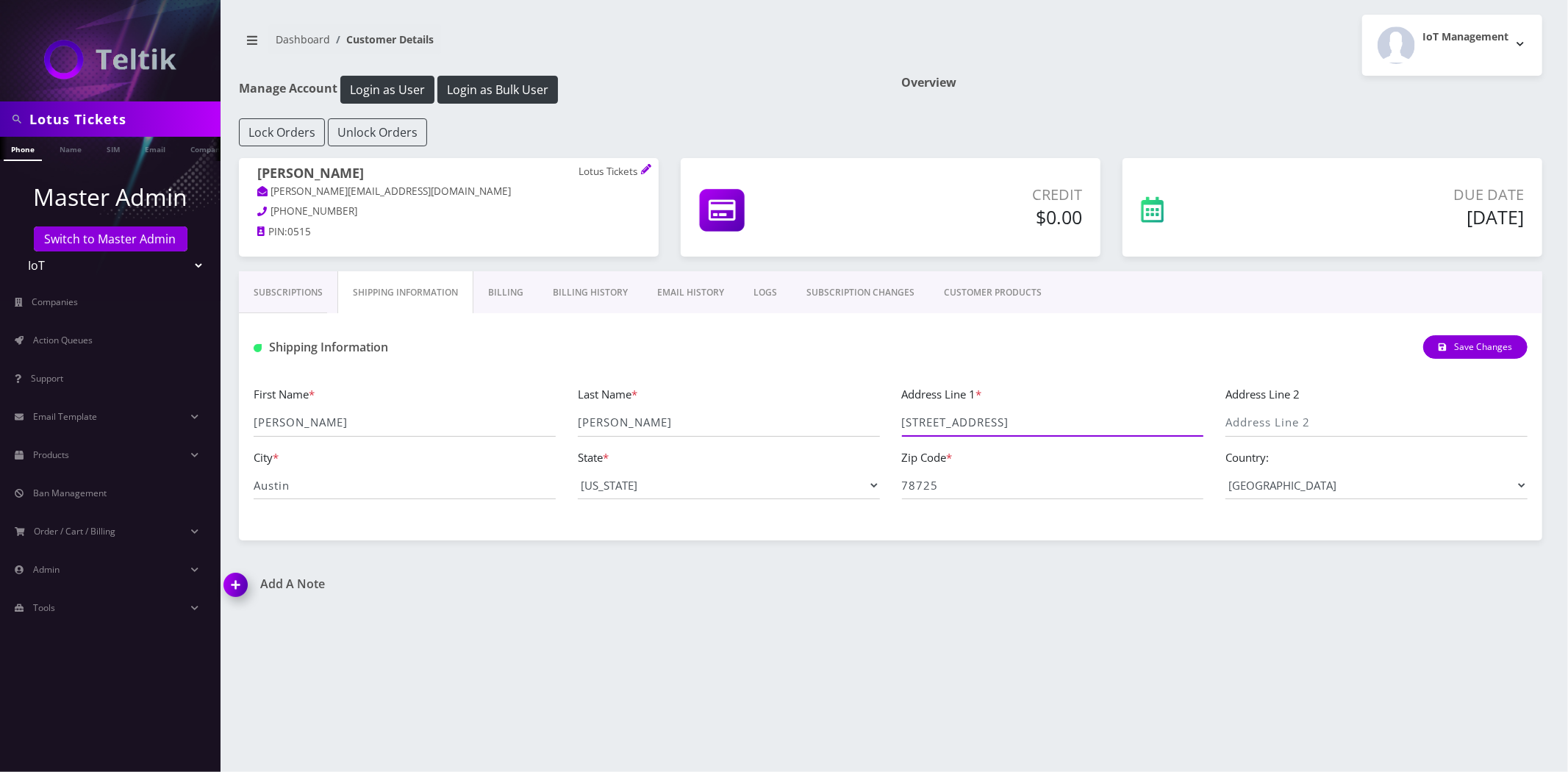
click at [1069, 417] on input "6616 Alleyton Dr" at bounding box center [1053, 423] width 302 height 28
click at [480, 477] on input "Austin" at bounding box center [404, 485] width 302 height 28
click at [479, 477] on input "Austin" at bounding box center [404, 485] width 302 height 28
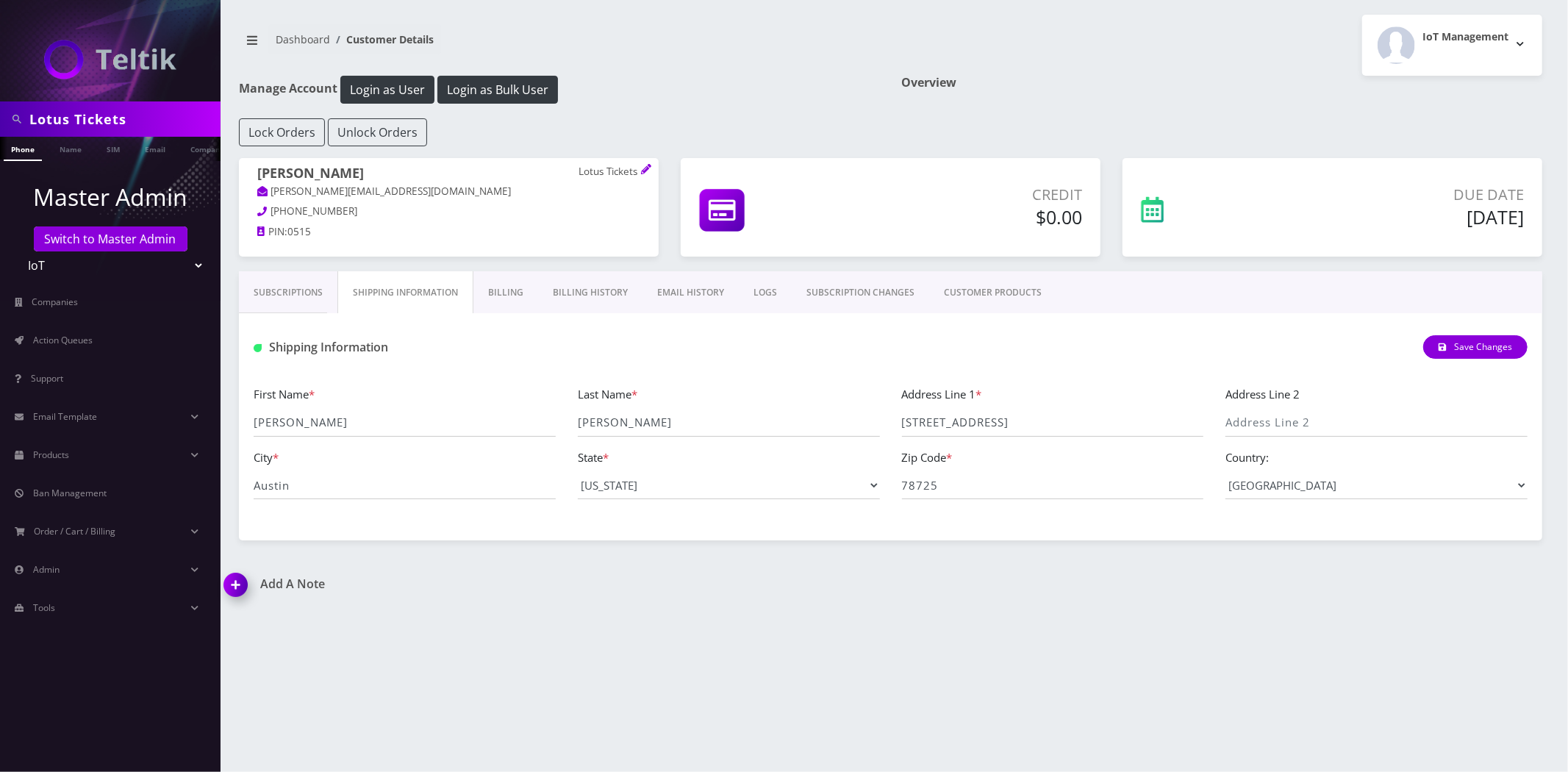
click at [173, 120] on input "Lotus Tickets" at bounding box center [123, 120] width 188 height 28
click at [172, 120] on input "Lotus Tickets" at bounding box center [123, 120] width 188 height 28
click at [171, 120] on input "Lotus Tickets" at bounding box center [123, 120] width 188 height 28
paste input "Outlet"
type input "Outlet"
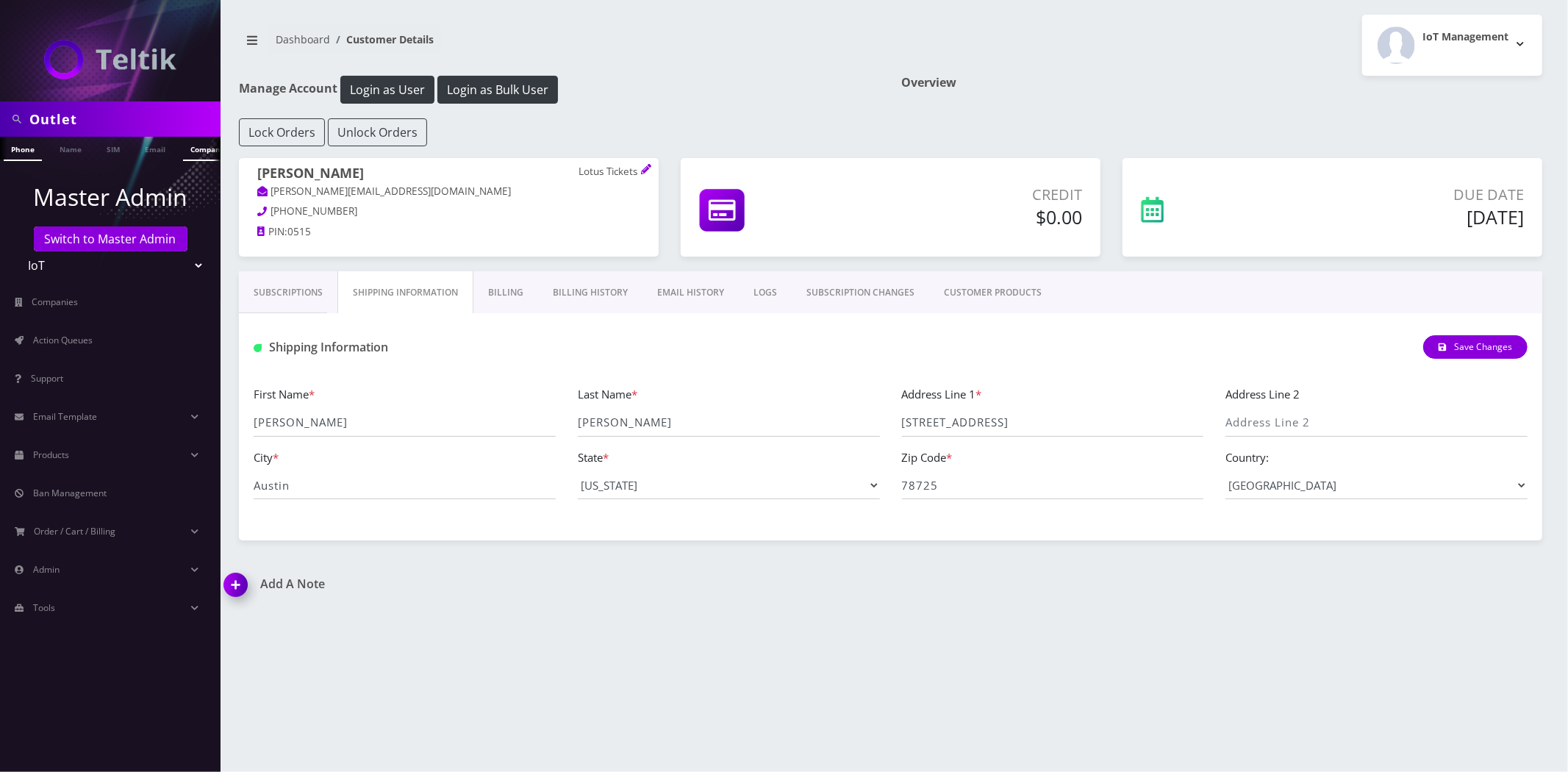
click at [194, 151] on link "Company" at bounding box center [208, 148] width 49 height 24
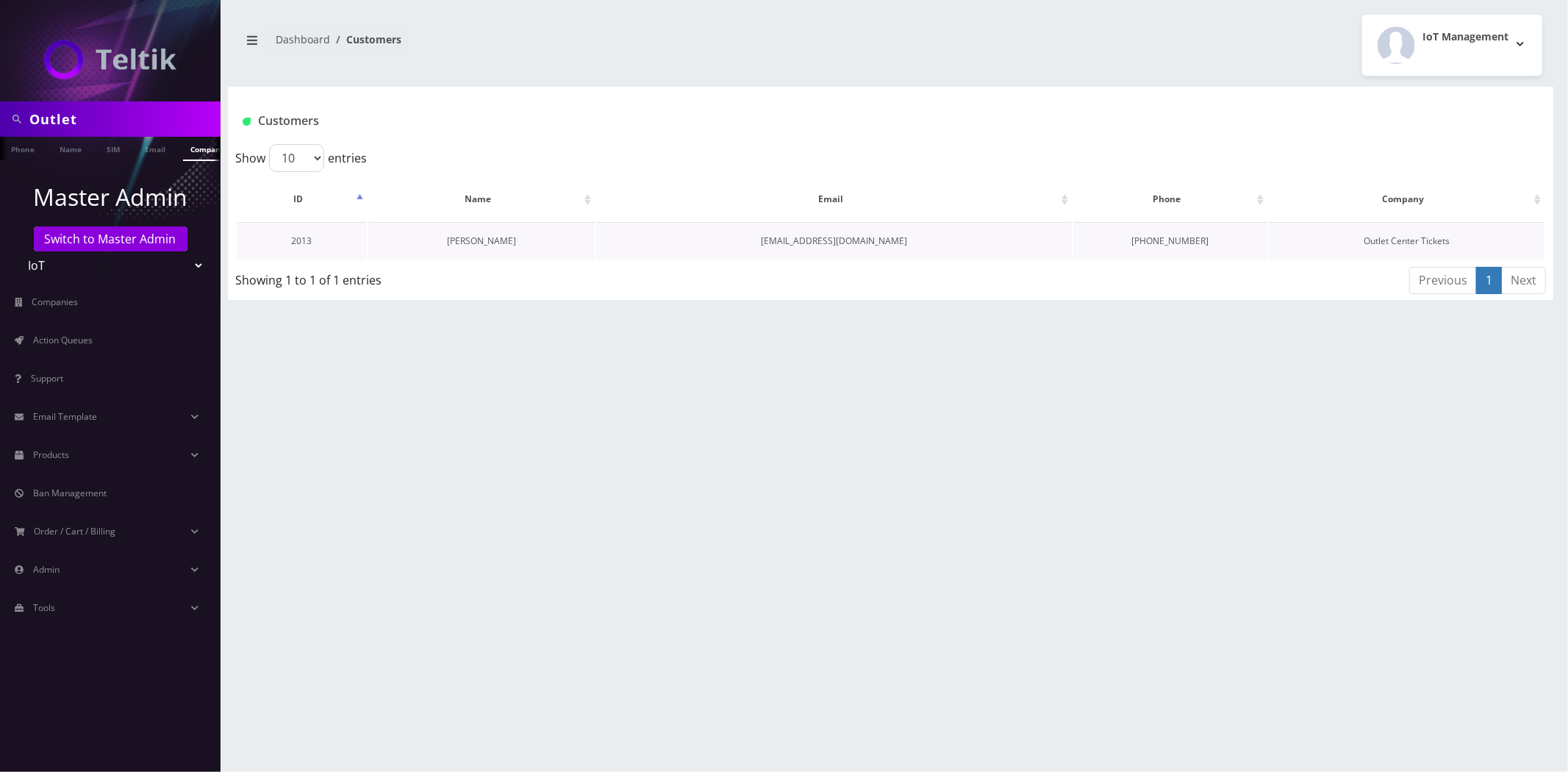
click at [482, 236] on link "[PERSON_NAME]" at bounding box center [481, 241] width 69 height 13
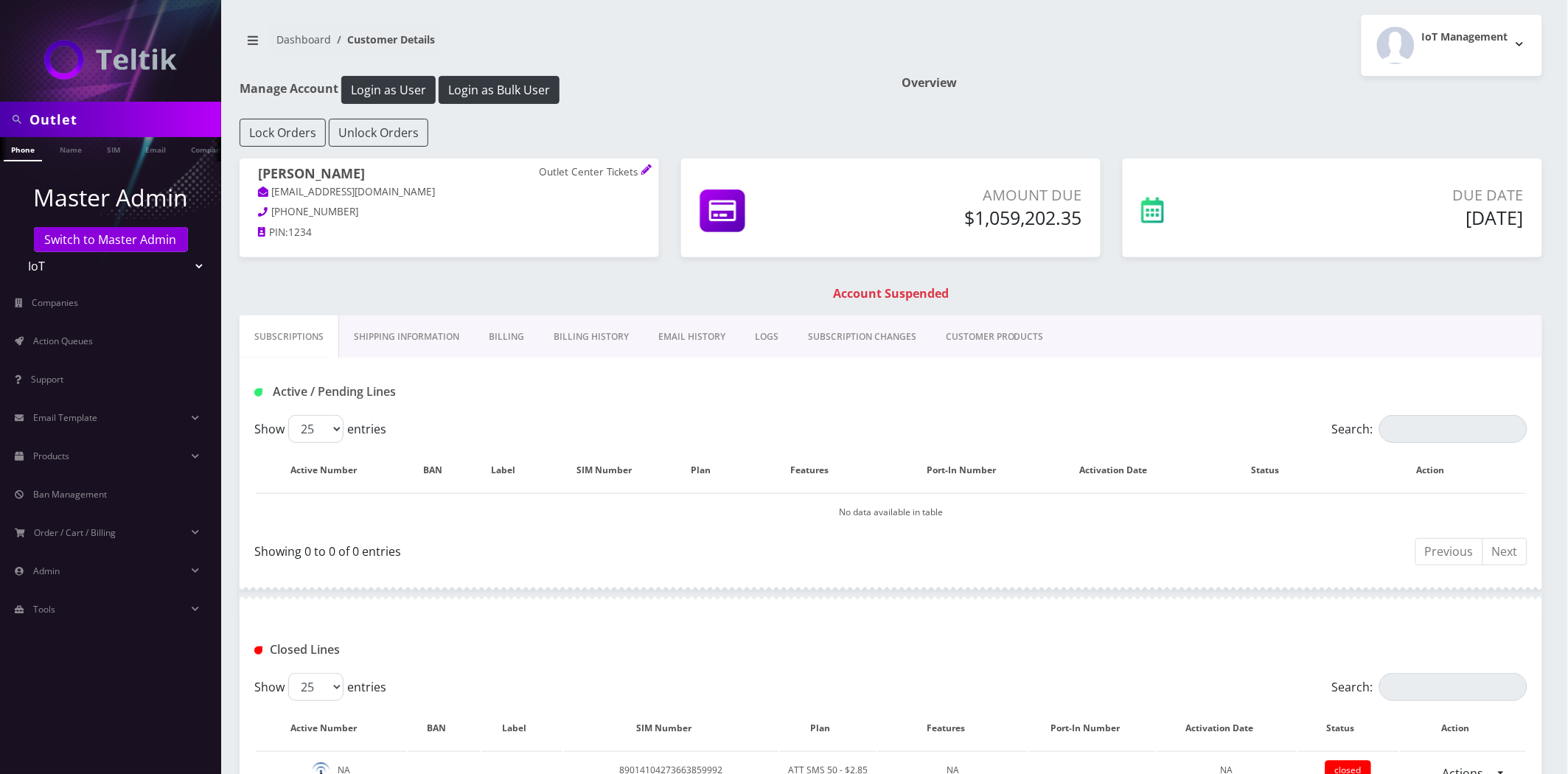
click at [408, 342] on link "Shipping Information" at bounding box center [406, 336] width 135 height 42
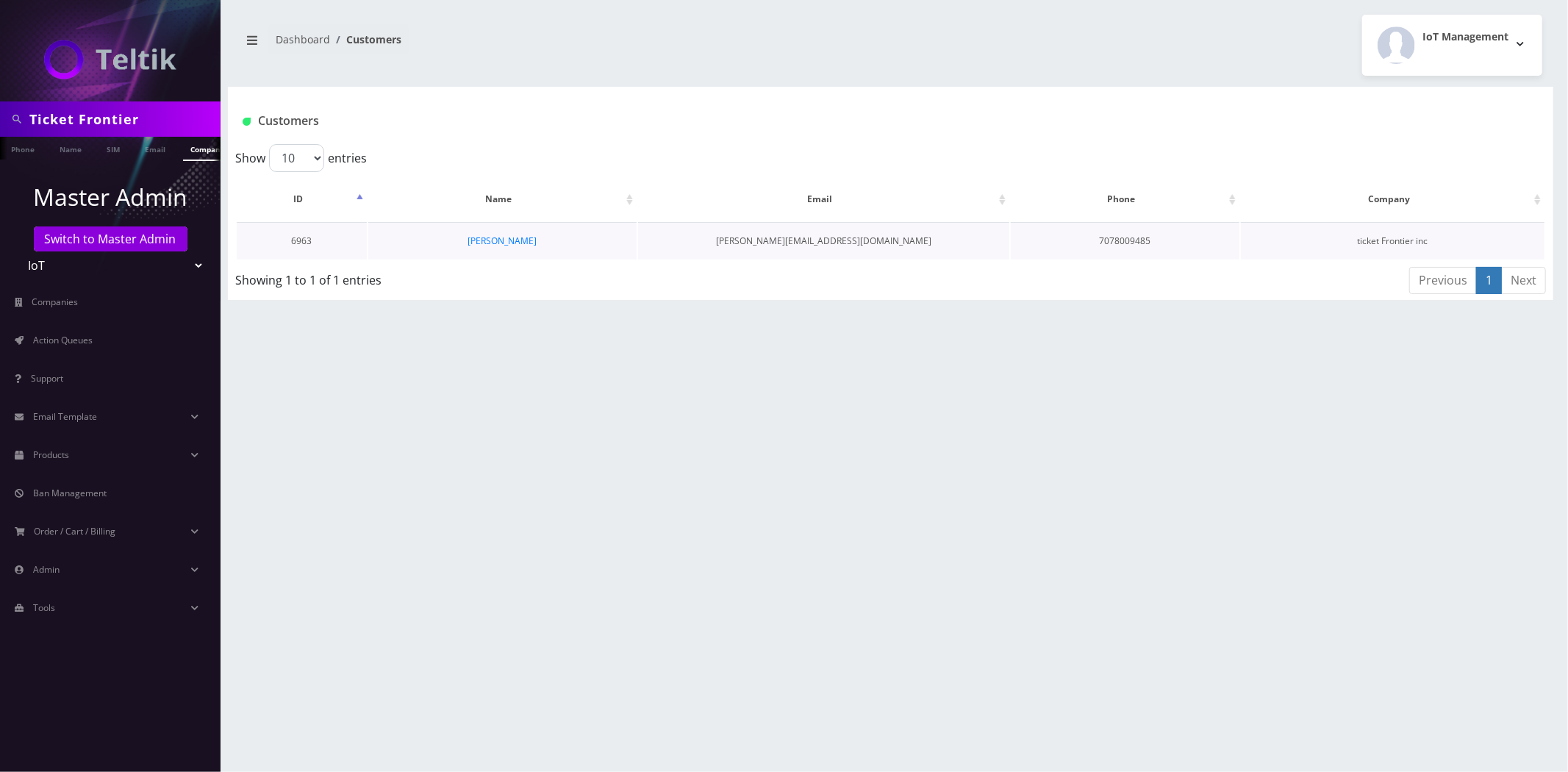
scroll to position [0, 7]
click at [510, 243] on link "[PERSON_NAME]" at bounding box center [502, 241] width 69 height 13
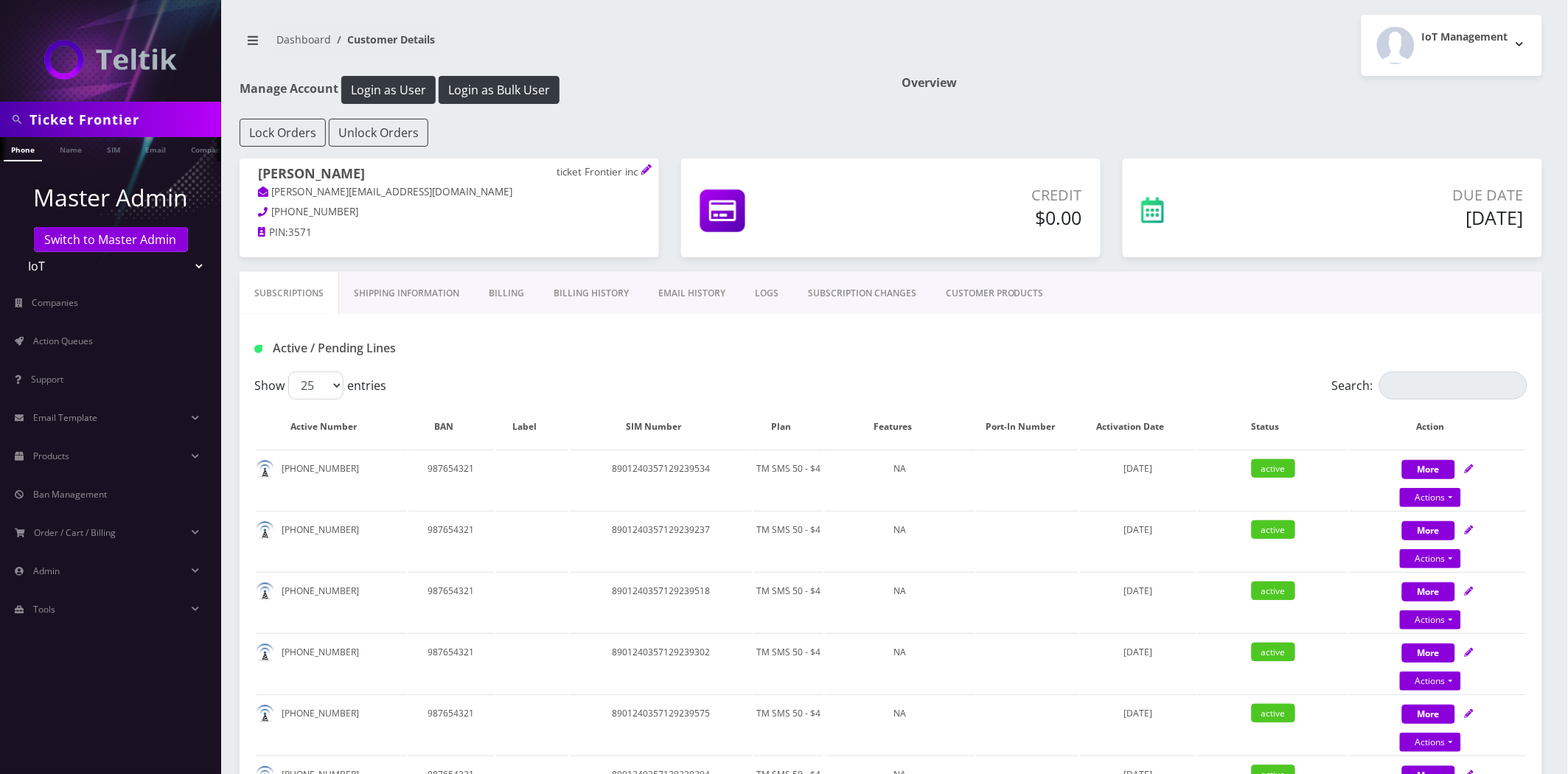
click at [394, 279] on link "Shipping Information" at bounding box center [406, 293] width 135 height 42
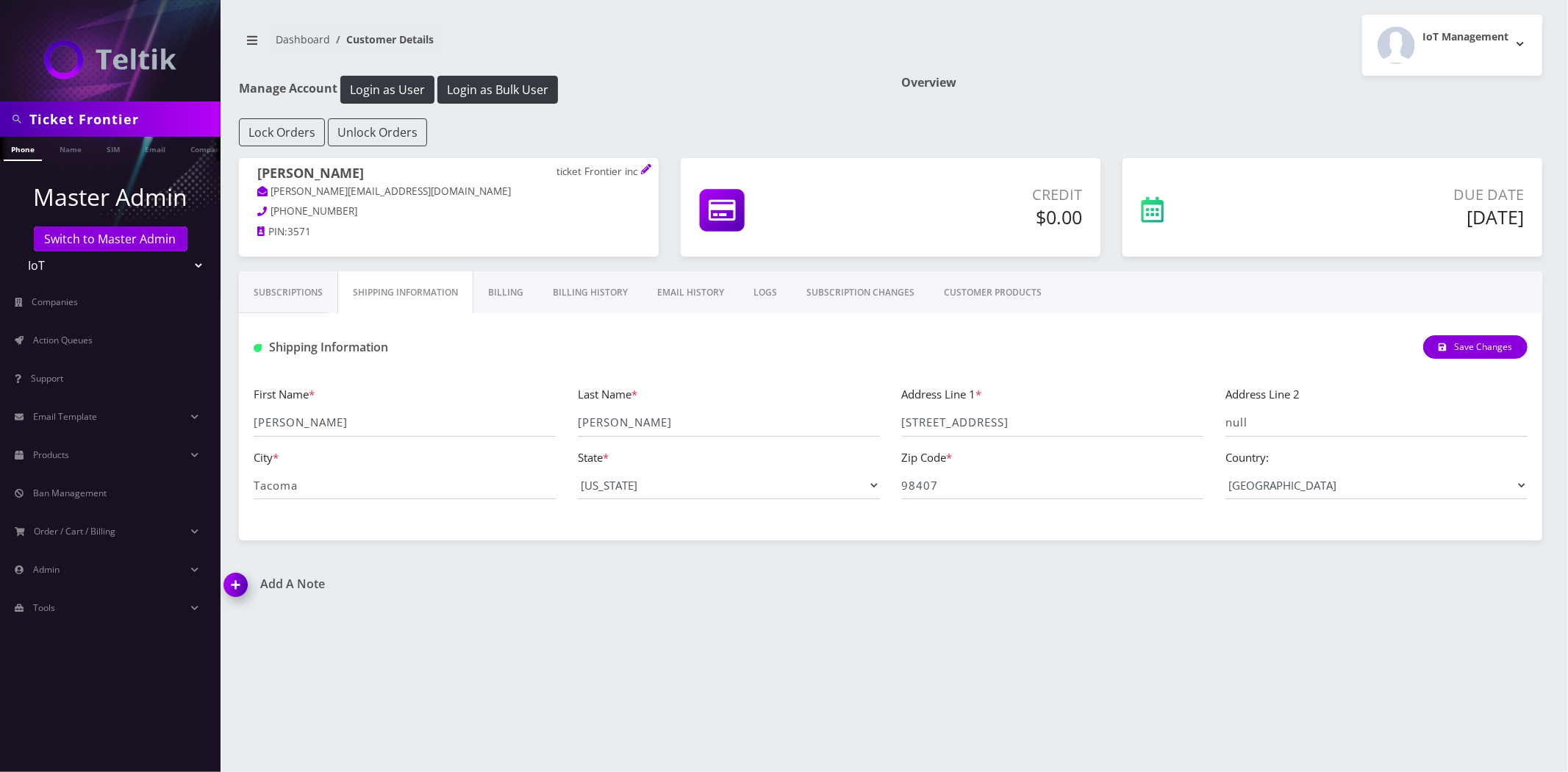
click at [497, 287] on link "Billing" at bounding box center [505, 292] width 65 height 42
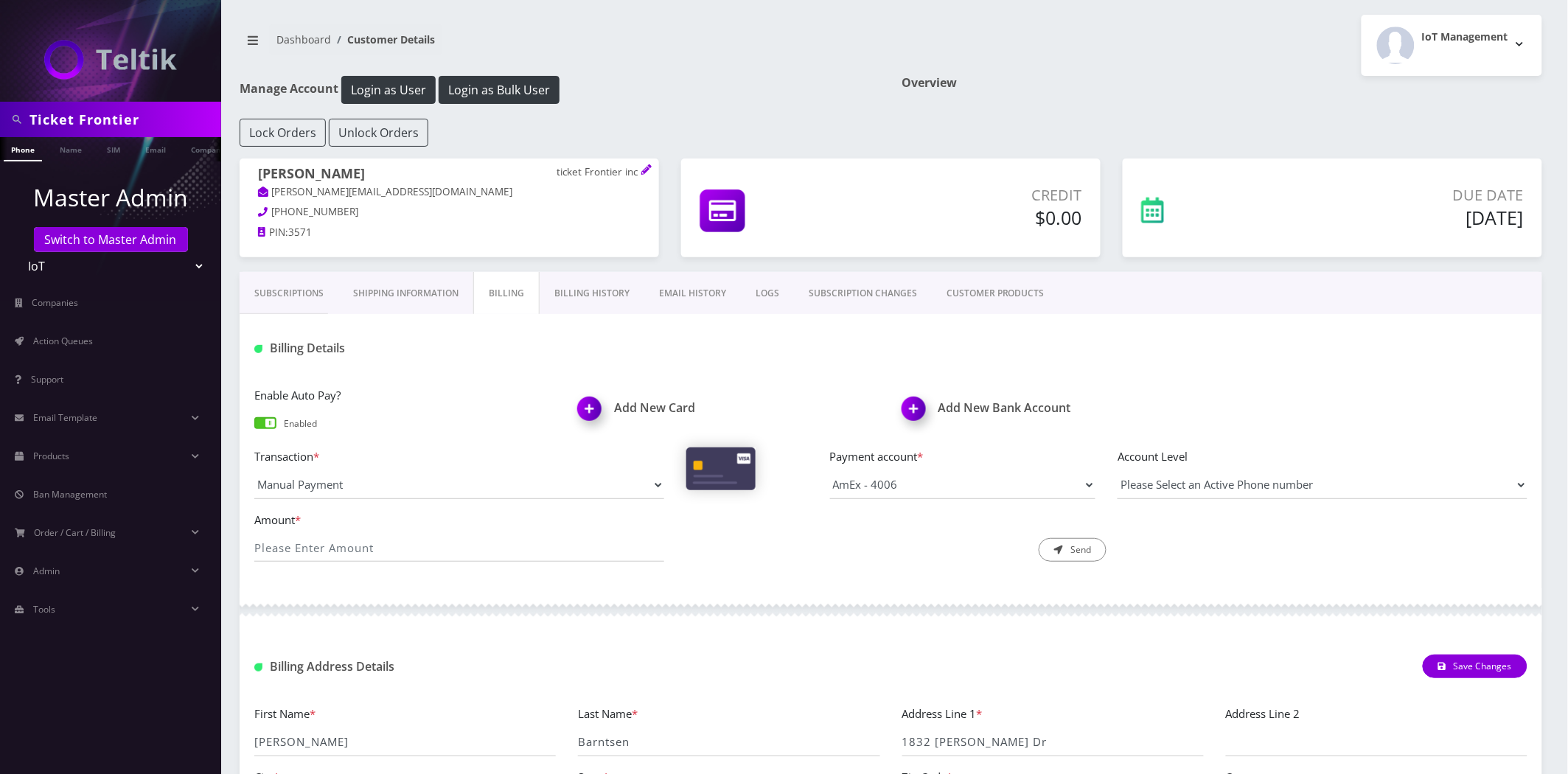
click at [378, 292] on link "Shipping Information" at bounding box center [406, 293] width 135 height 42
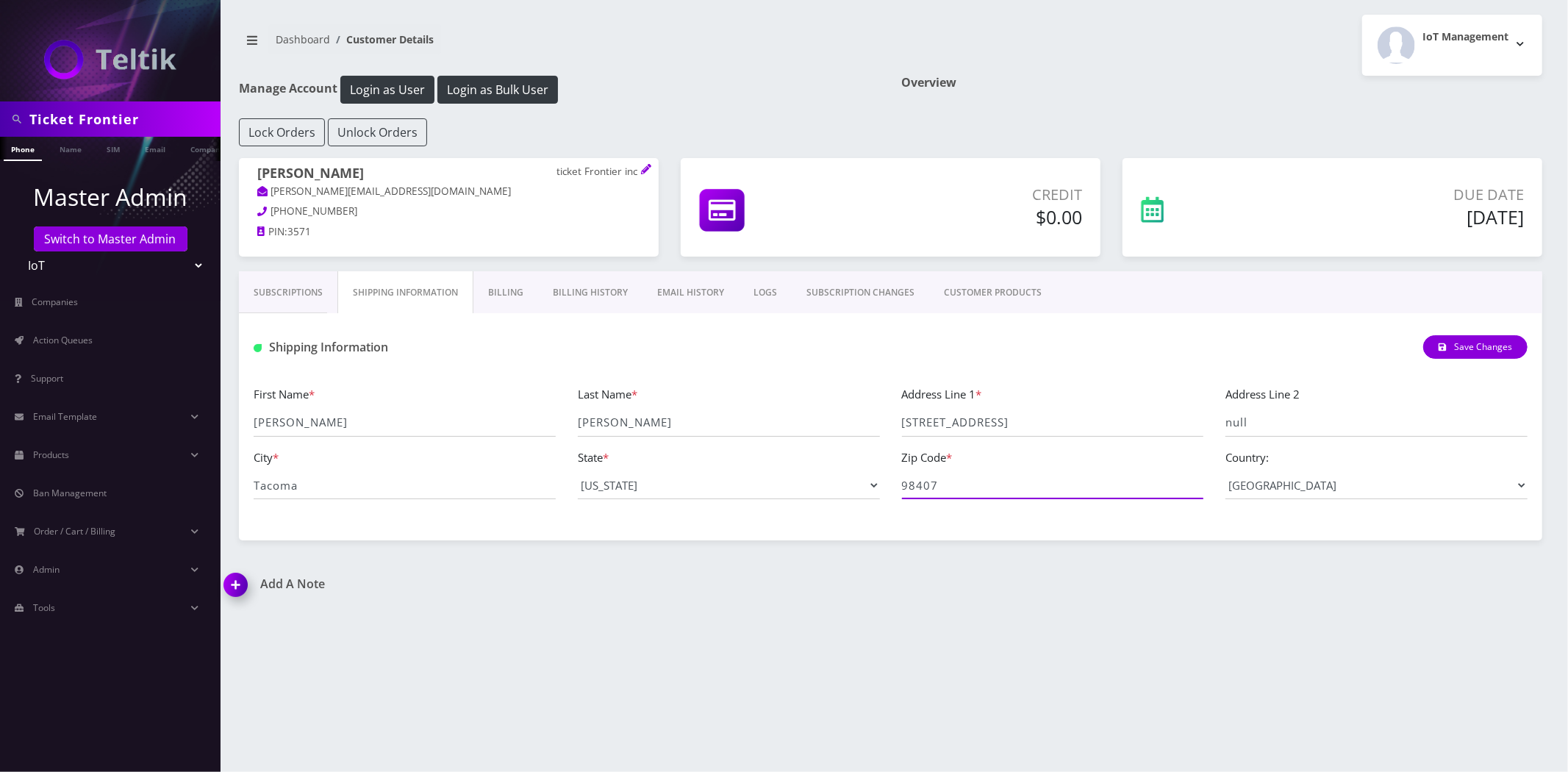
click at [1023, 483] on input "98407" at bounding box center [1053, 485] width 302 height 28
click at [1060, 418] on input "4217 N VERDE ST" at bounding box center [1053, 423] width 302 height 28
drag, startPoint x: 1060, startPoint y: 418, endPoint x: 1077, endPoint y: 418, distance: 17.0
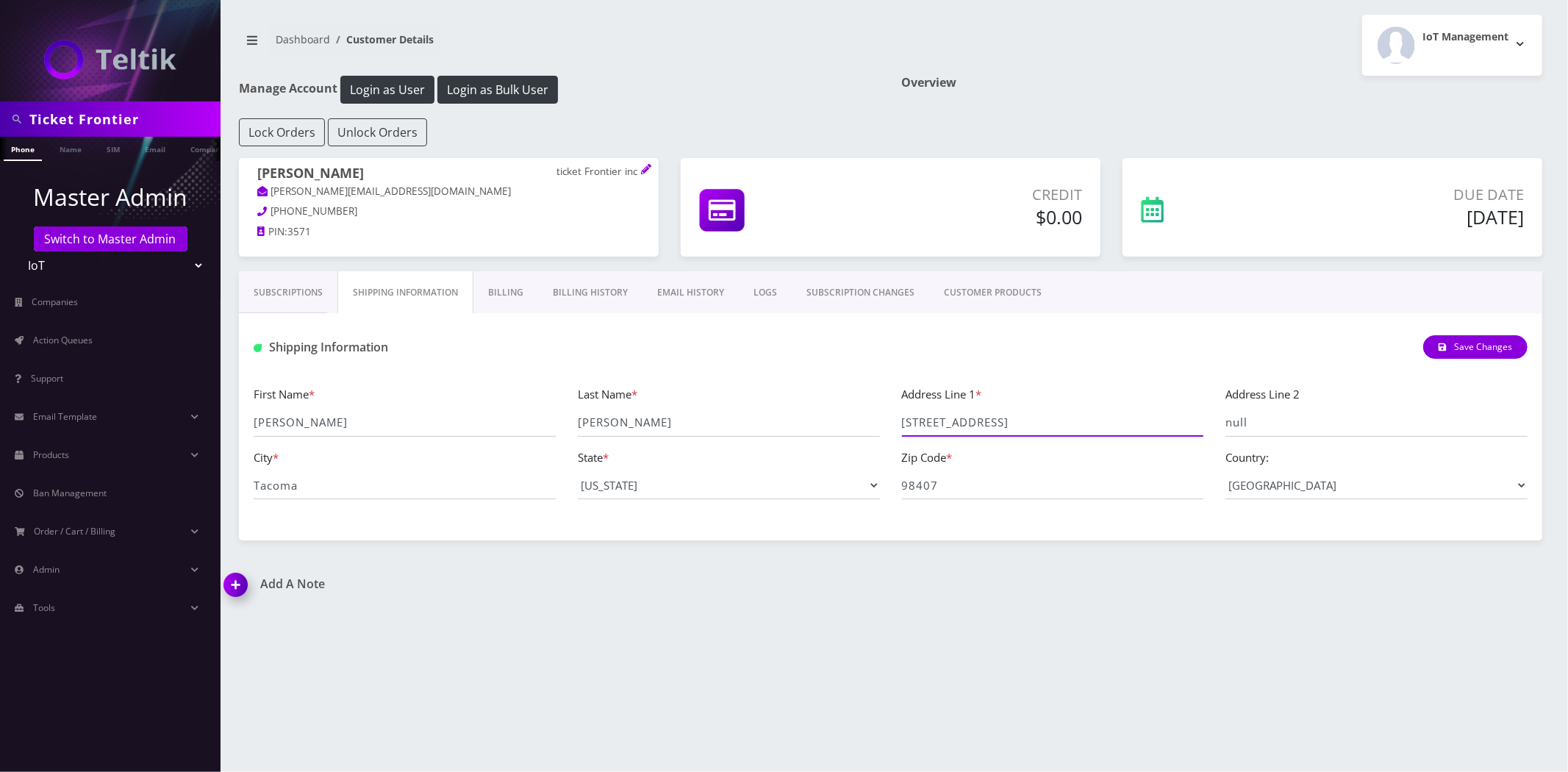
click at [1060, 418] on input "4217 N VERDE ST" at bounding box center [1053, 423] width 302 height 28
click at [401, 490] on input "Tacoma" at bounding box center [404, 485] width 302 height 28
click at [104, 122] on input "Ticket Frontier" at bounding box center [123, 120] width 188 height 28
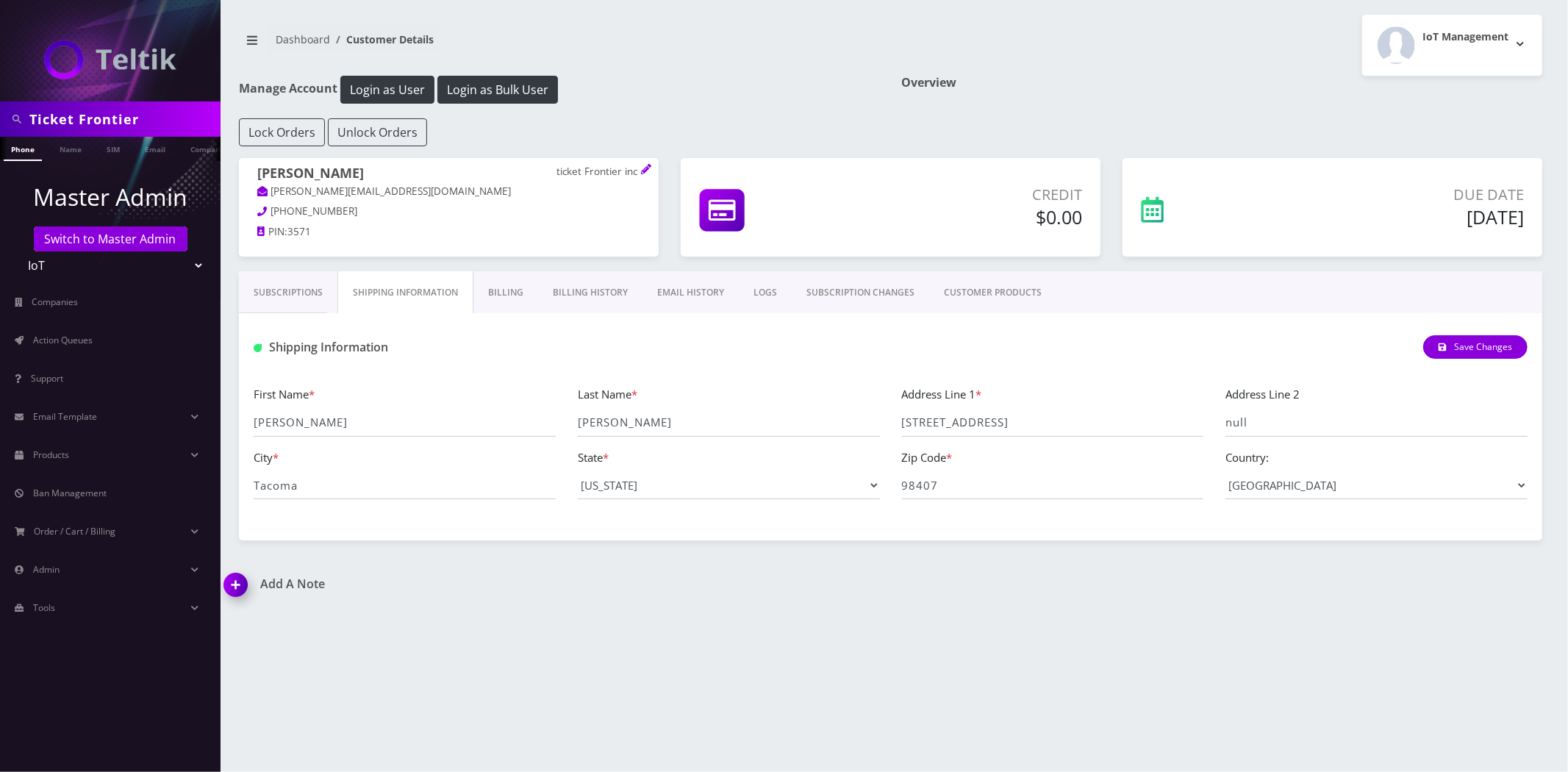
click at [104, 122] on input "Ticket Frontier" at bounding box center [123, 120] width 188 height 28
paste input "Ryan Bak"
type input "Ryan Baker"
click at [76, 154] on link "Name" at bounding box center [70, 148] width 37 height 24
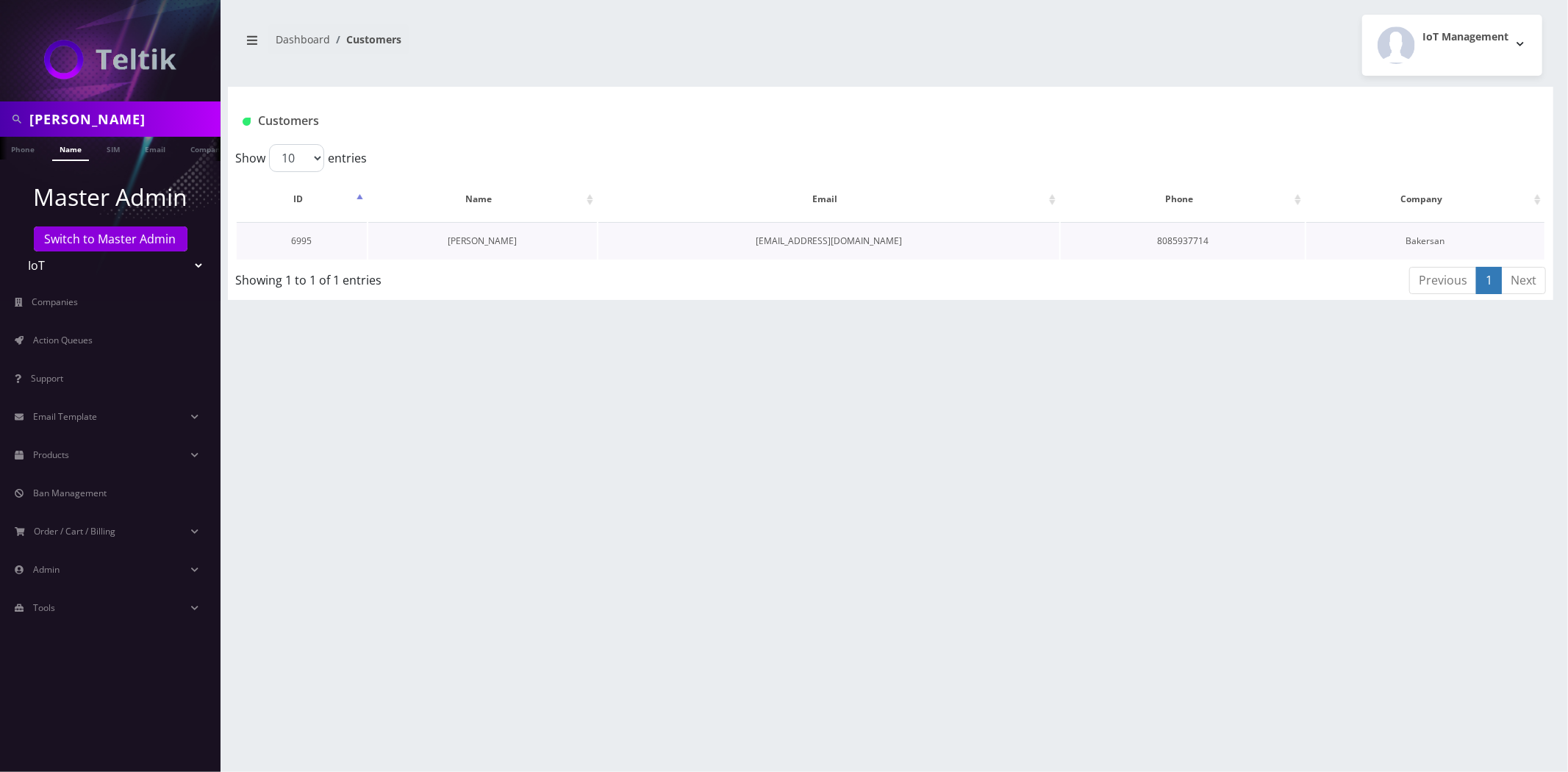
click at [487, 240] on link "[PERSON_NAME]" at bounding box center [482, 241] width 69 height 13
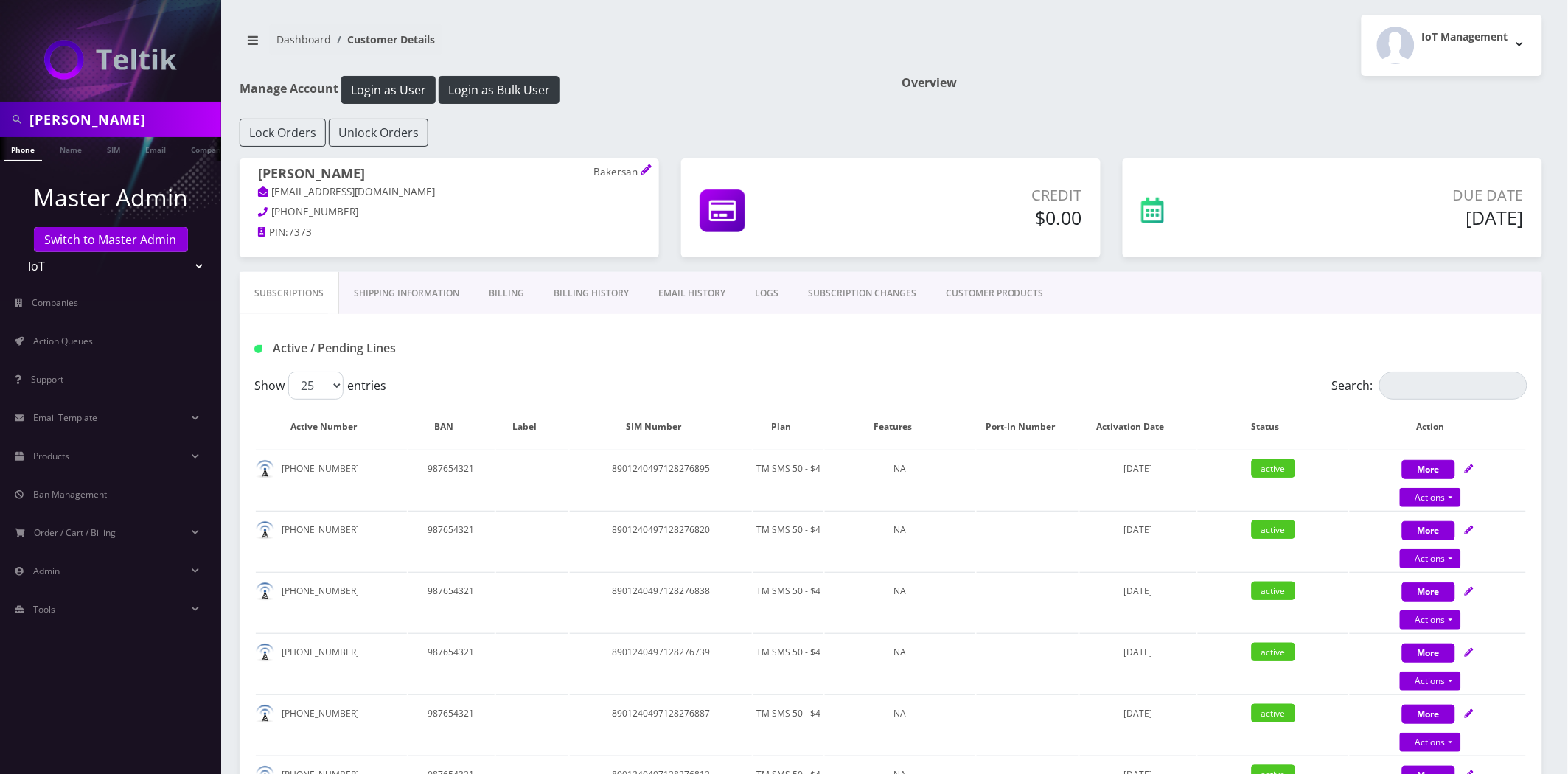
click at [374, 319] on div "Active / Pending Lines" at bounding box center [891, 342] width 1303 height 57
click at [385, 300] on link "Shipping Information" at bounding box center [406, 293] width 135 height 42
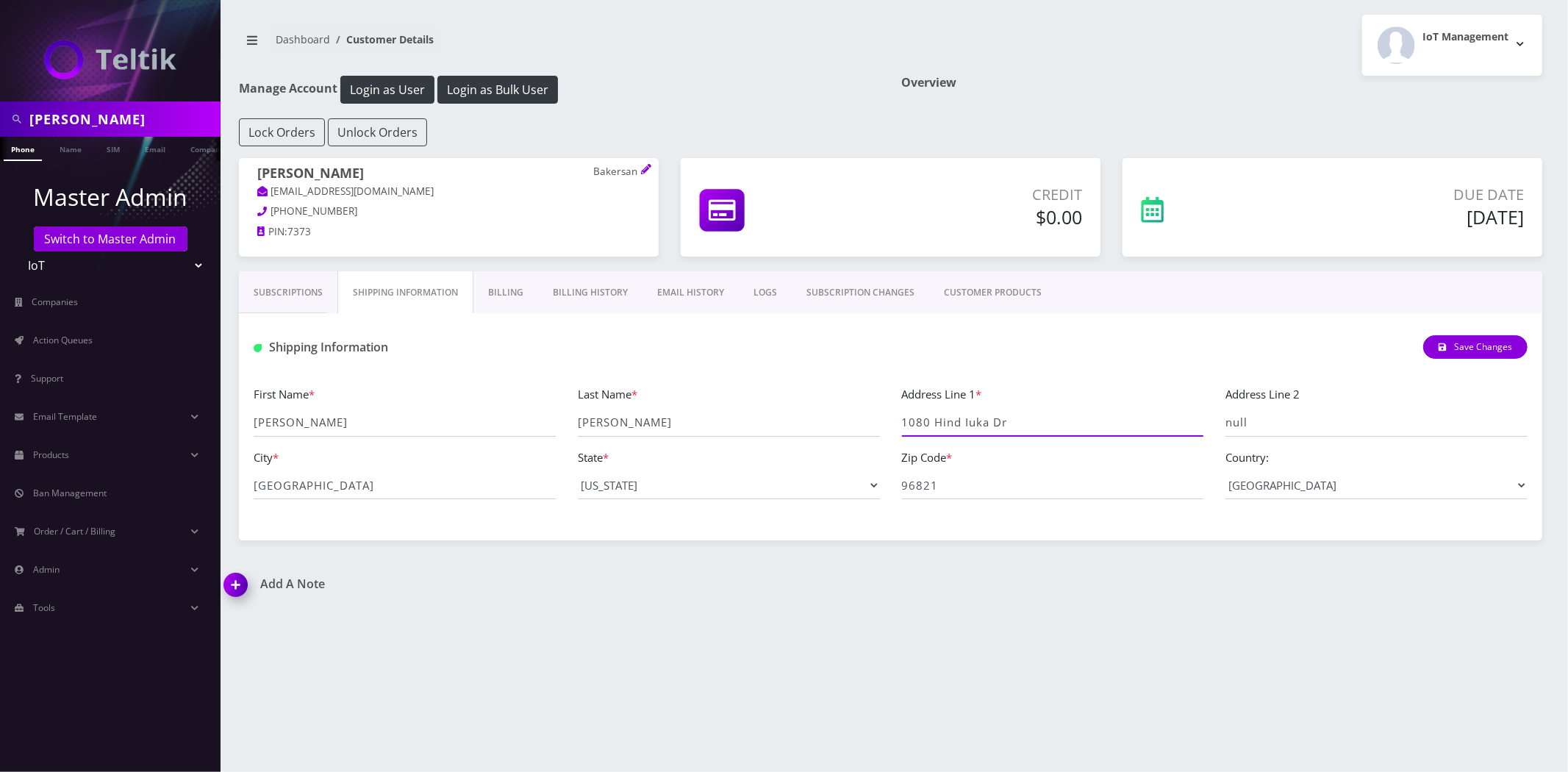
click at [1002, 436] on input "1080 Hind Iuka Dr" at bounding box center [1053, 423] width 302 height 28
click at [1025, 478] on input "96821" at bounding box center [1053, 485] width 302 height 28
click at [1026, 428] on input "1080 Hind Iuka Dr" at bounding box center [1053, 423] width 302 height 28
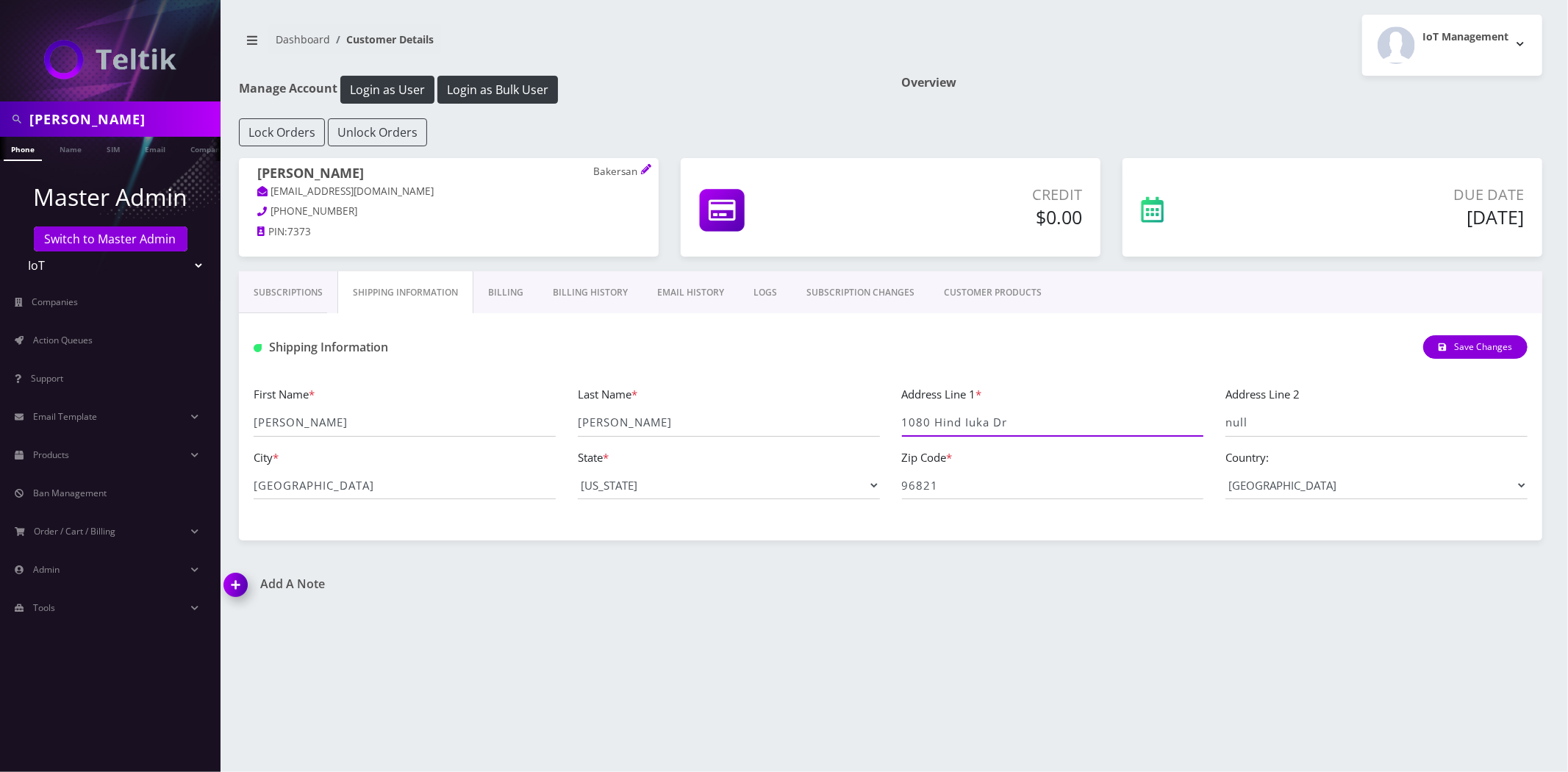
click at [1026, 428] on input "1080 Hind Iuka Dr" at bounding box center [1053, 423] width 302 height 28
click at [432, 490] on input "Honolulu" at bounding box center [404, 485] width 302 height 28
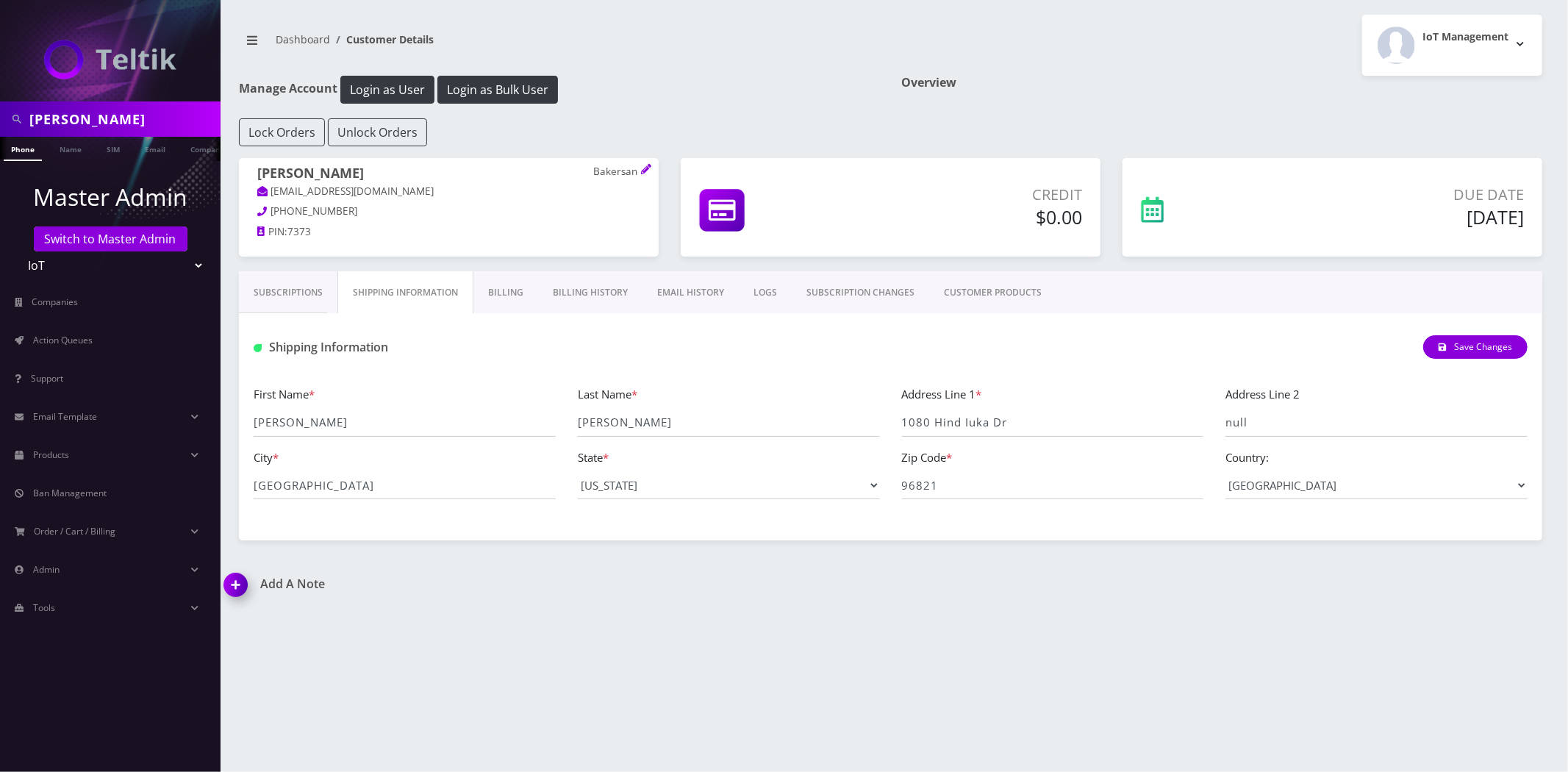
click at [99, 99] on div at bounding box center [110, 50] width 220 height 102
click at [100, 113] on input "Ryan Baker" at bounding box center [123, 120] width 188 height 28
paste input "Smash Capital"
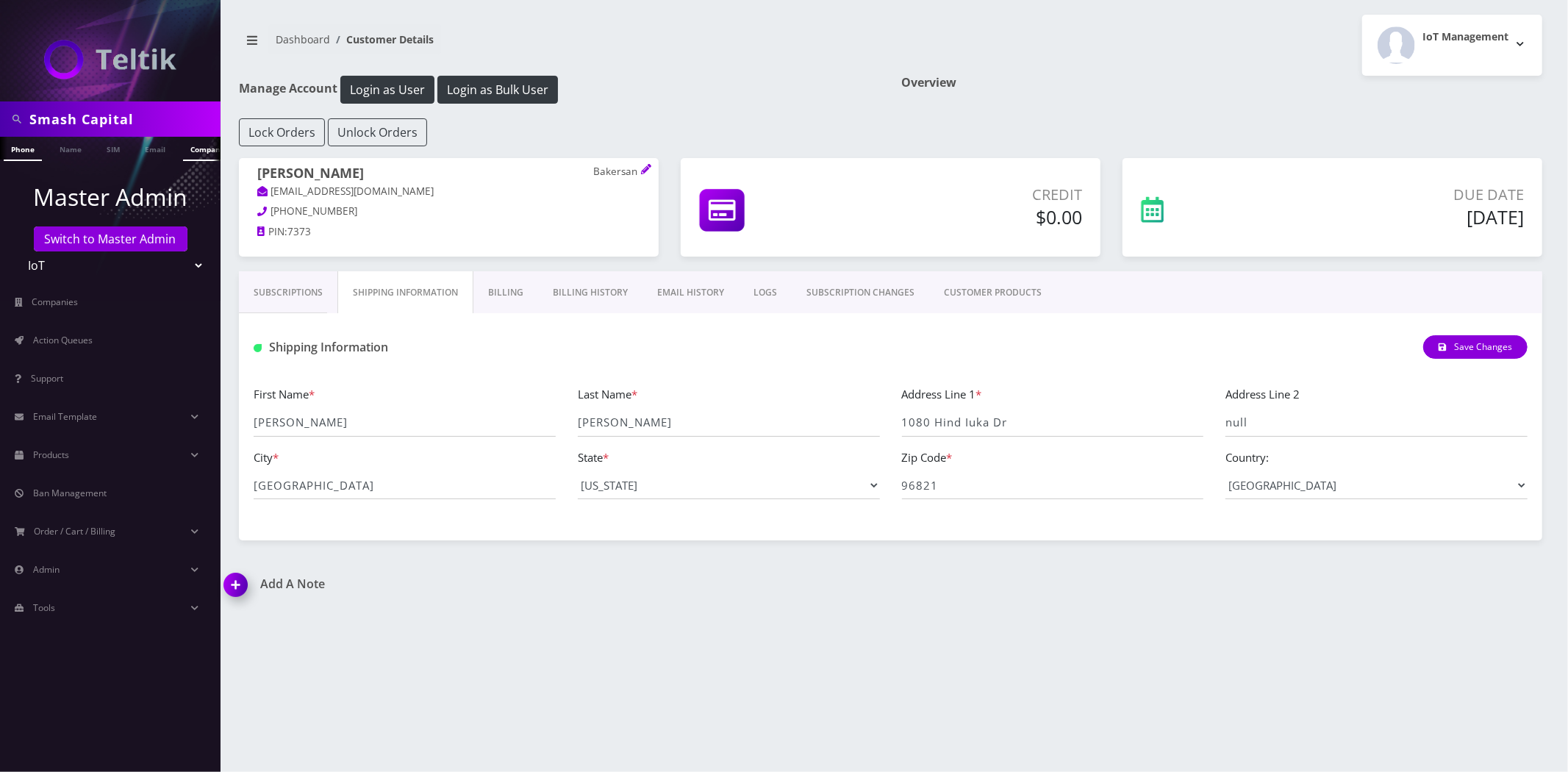
type input "Smash Capital"
click at [199, 151] on link "Company" at bounding box center [208, 148] width 49 height 24
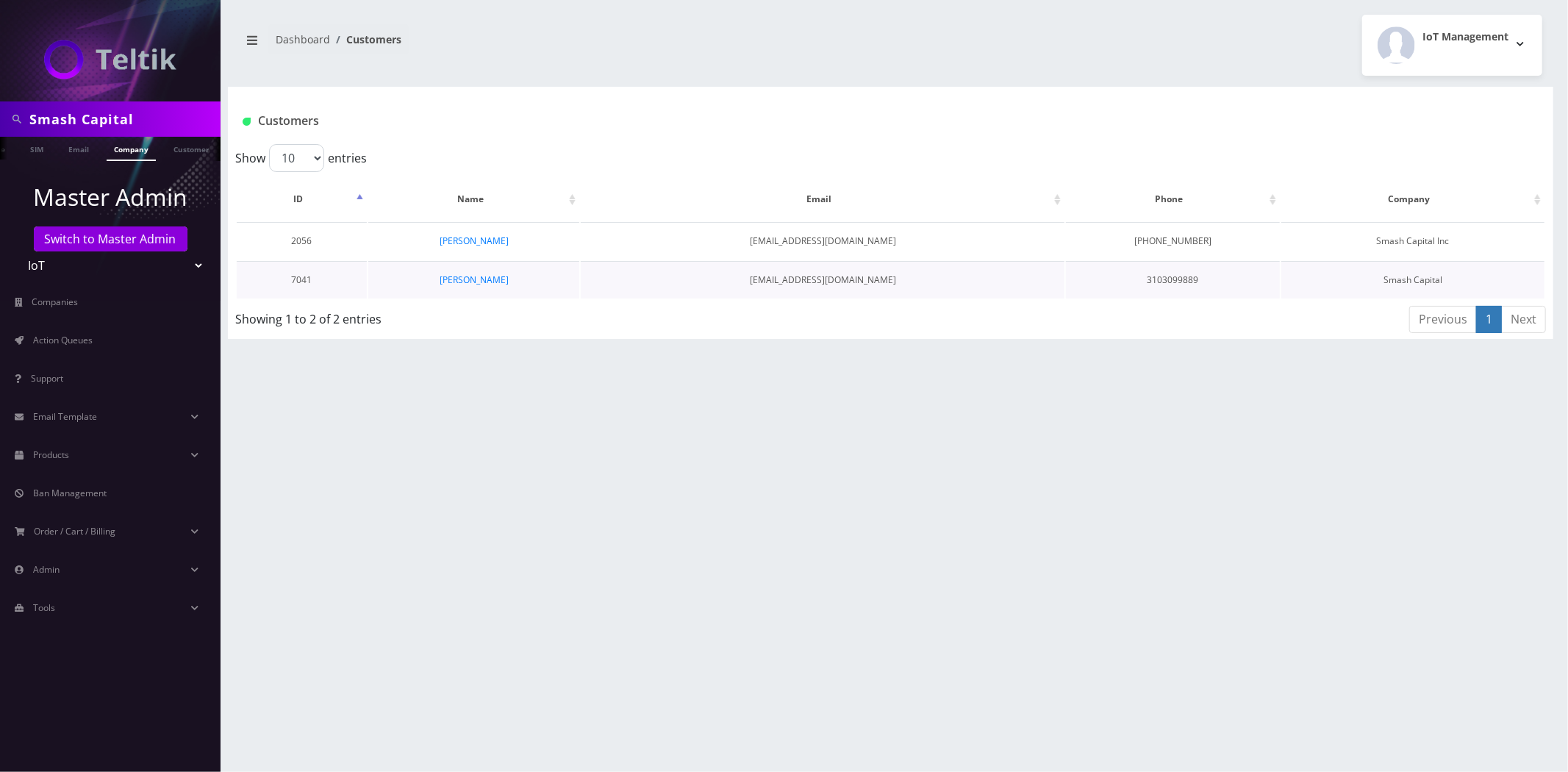
scroll to position [0, 79]
click at [458, 277] on link "[PERSON_NAME]" at bounding box center [473, 280] width 69 height 13
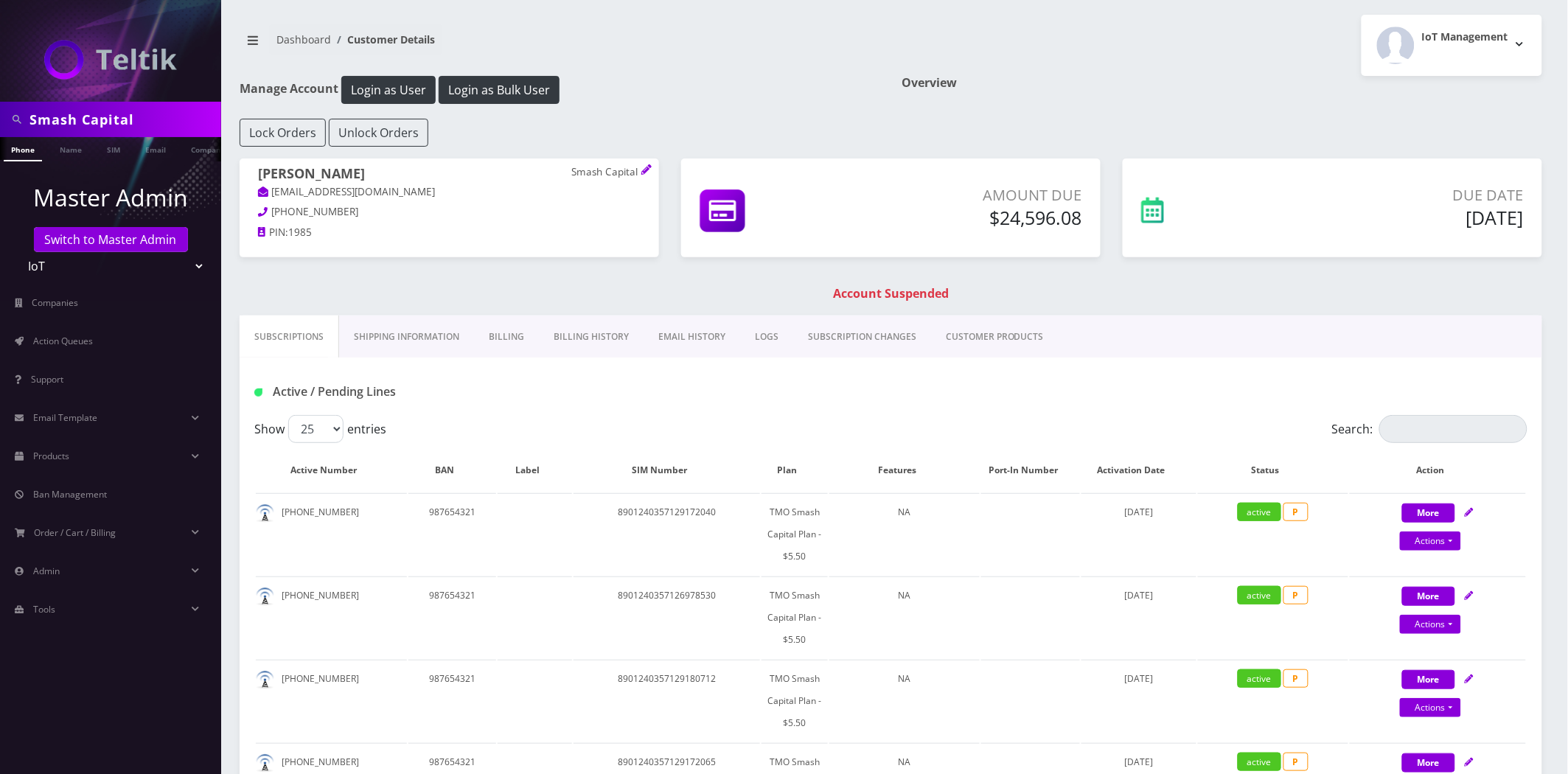
click at [629, 348] on link "Billing History" at bounding box center [591, 336] width 105 height 42
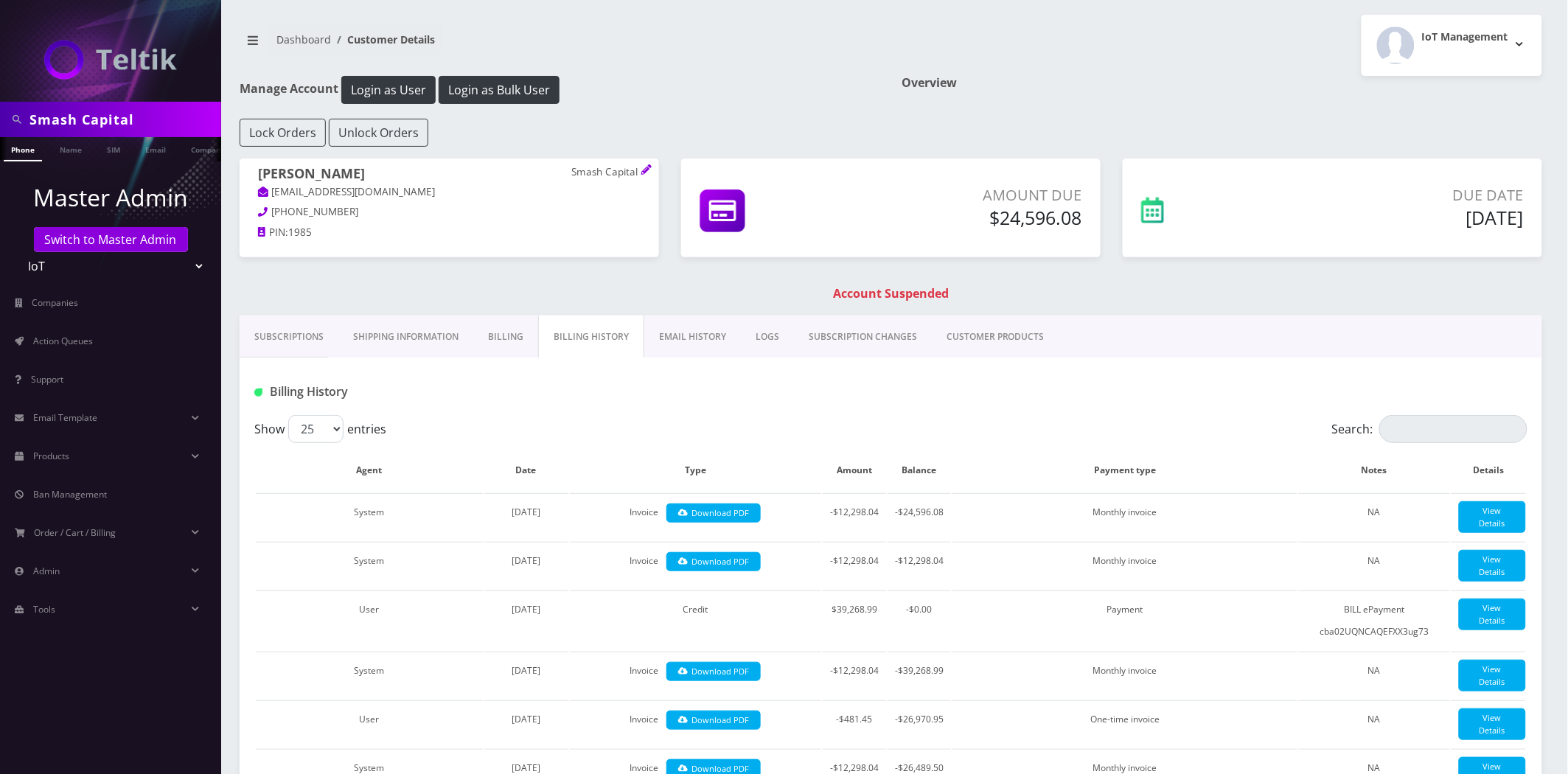
click at [315, 342] on link "Subscriptions" at bounding box center [289, 336] width 99 height 42
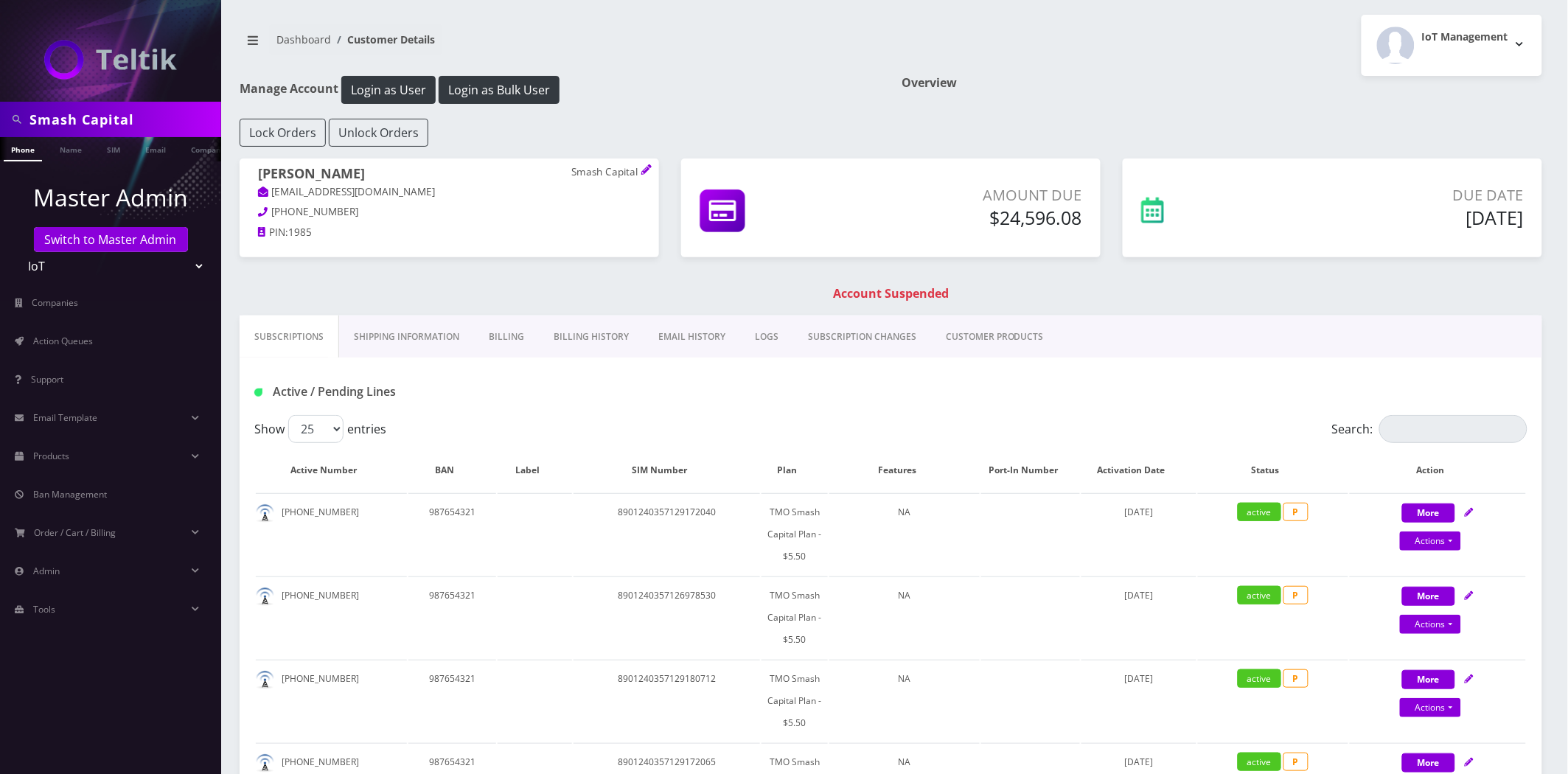
click at [391, 335] on link "Shipping Information" at bounding box center [406, 336] width 135 height 42
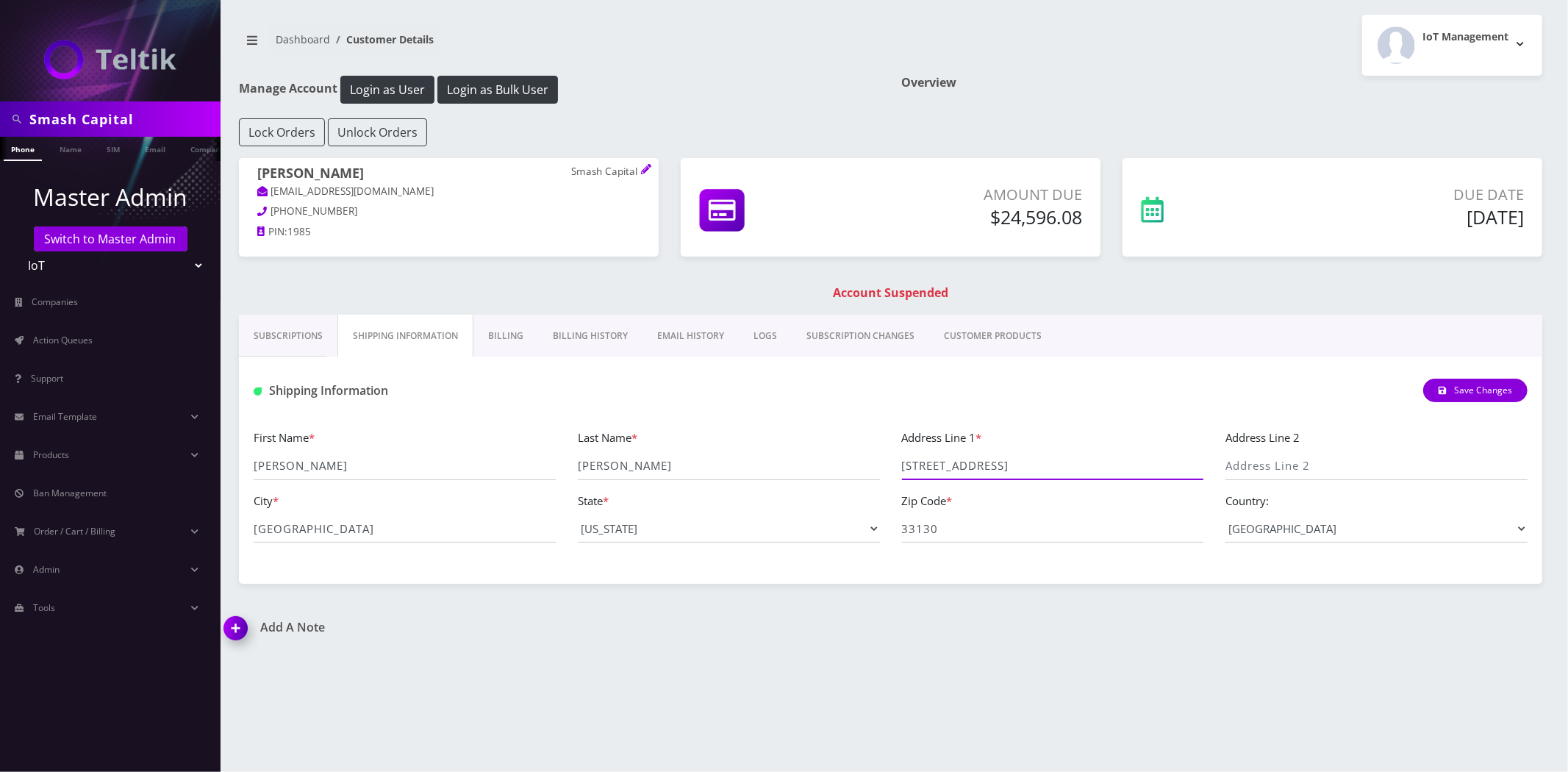
click at [1026, 473] on input "936 SW 1st Ave #271" at bounding box center [1053, 466] width 302 height 28
click at [997, 471] on input "936 SW 1st Ave #271" at bounding box center [1053, 466] width 302 height 28
click at [986, 464] on input "936 SW 1st Ave #271" at bounding box center [1053, 466] width 302 height 28
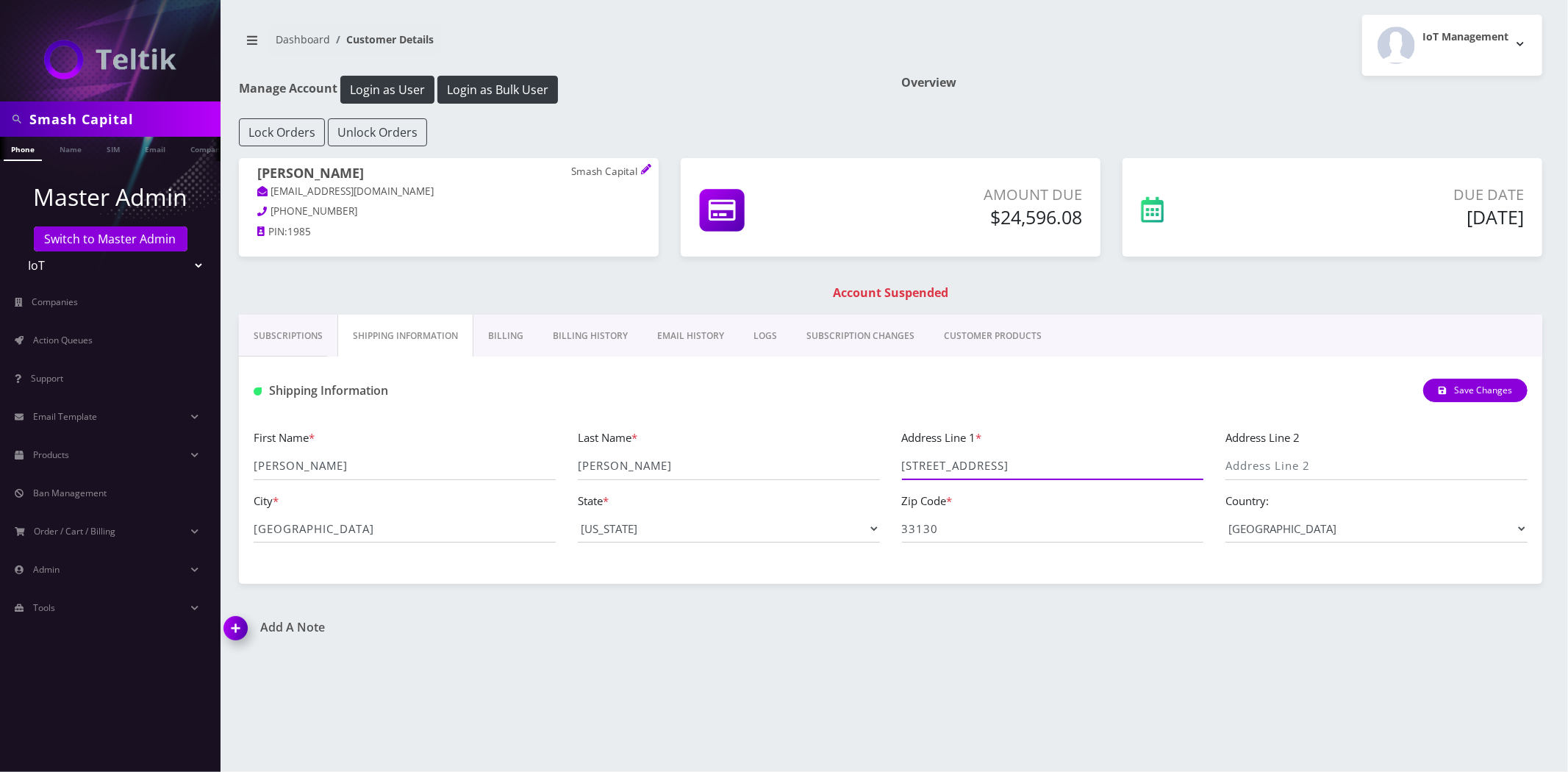
drag, startPoint x: 990, startPoint y: 465, endPoint x: 699, endPoint y: 456, distance: 291.1
click at [699, 456] on div "First Name * Jeremy Last Name * Najjar Address Line 1 * 936 SW 1st Ave #271 Add…" at bounding box center [890, 491] width 1296 height 125
click at [908, 524] on input "33130" at bounding box center [1053, 529] width 302 height 28
click at [372, 526] on input "Miami" at bounding box center [404, 529] width 302 height 28
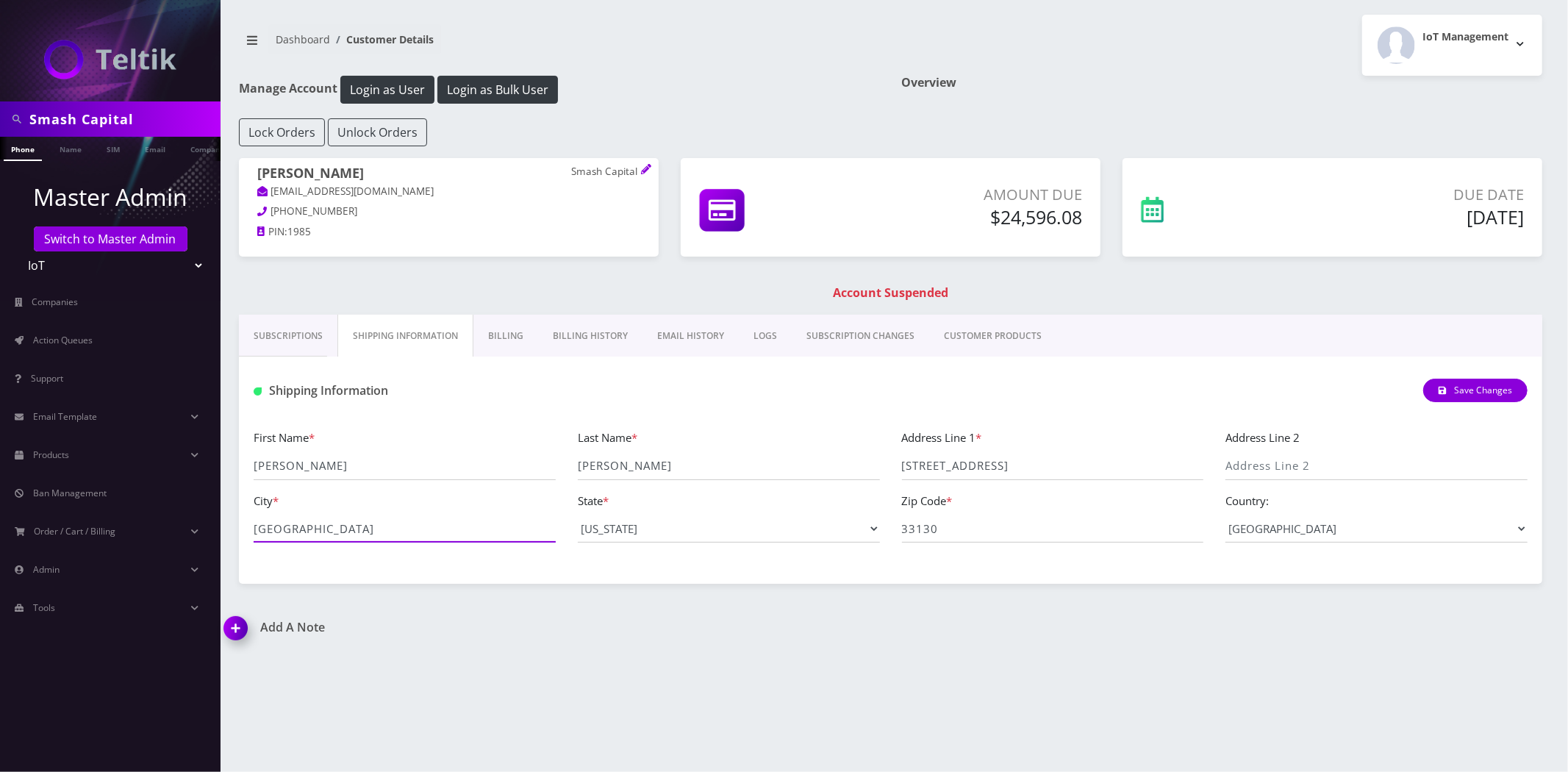
click at [372, 526] on input "Miami" at bounding box center [404, 529] width 302 height 28
click at [129, 338] on link "Action Queues" at bounding box center [110, 341] width 220 height 31
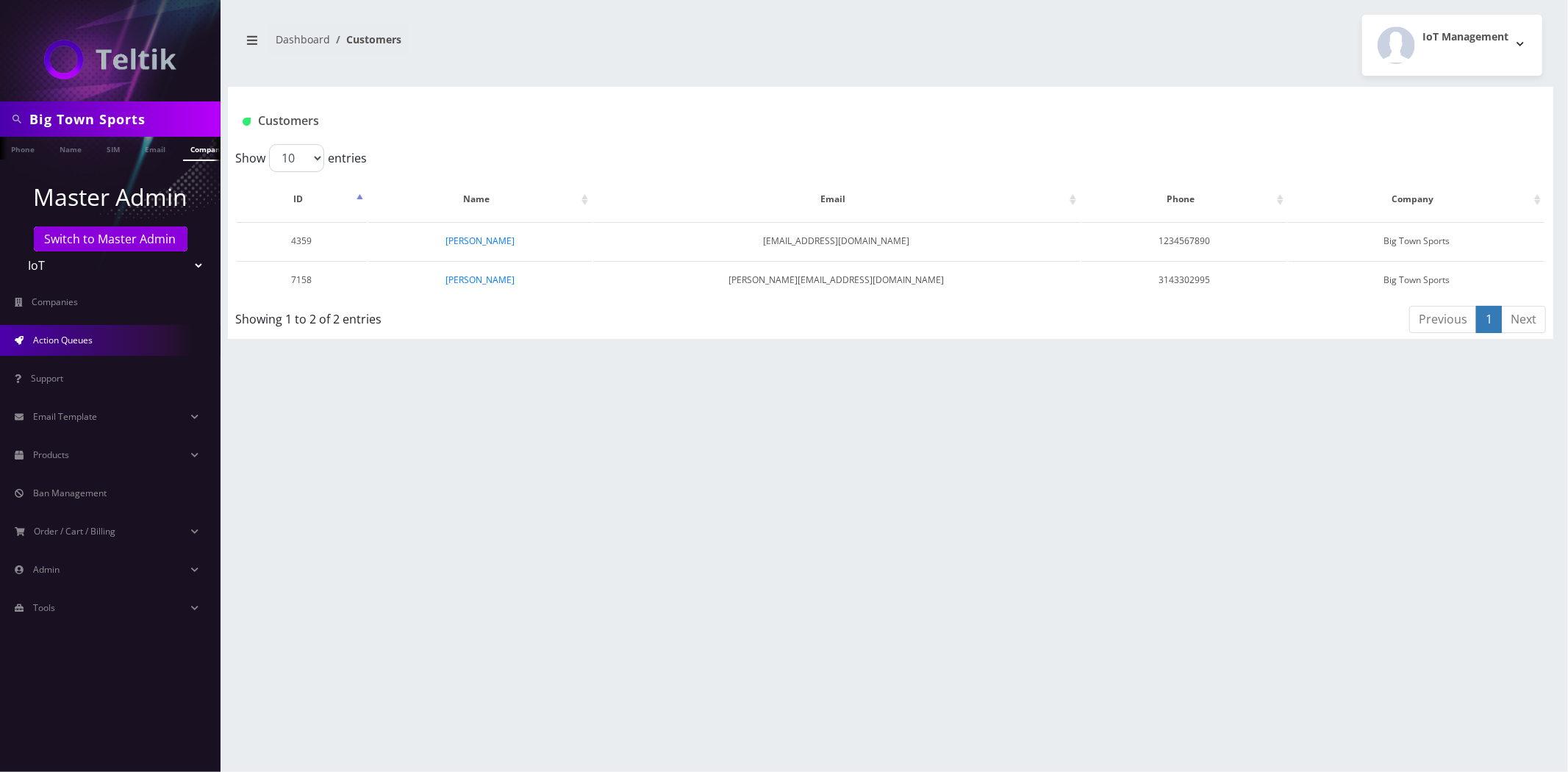
click at [109, 353] on link "Action Queues" at bounding box center [110, 341] width 220 height 31
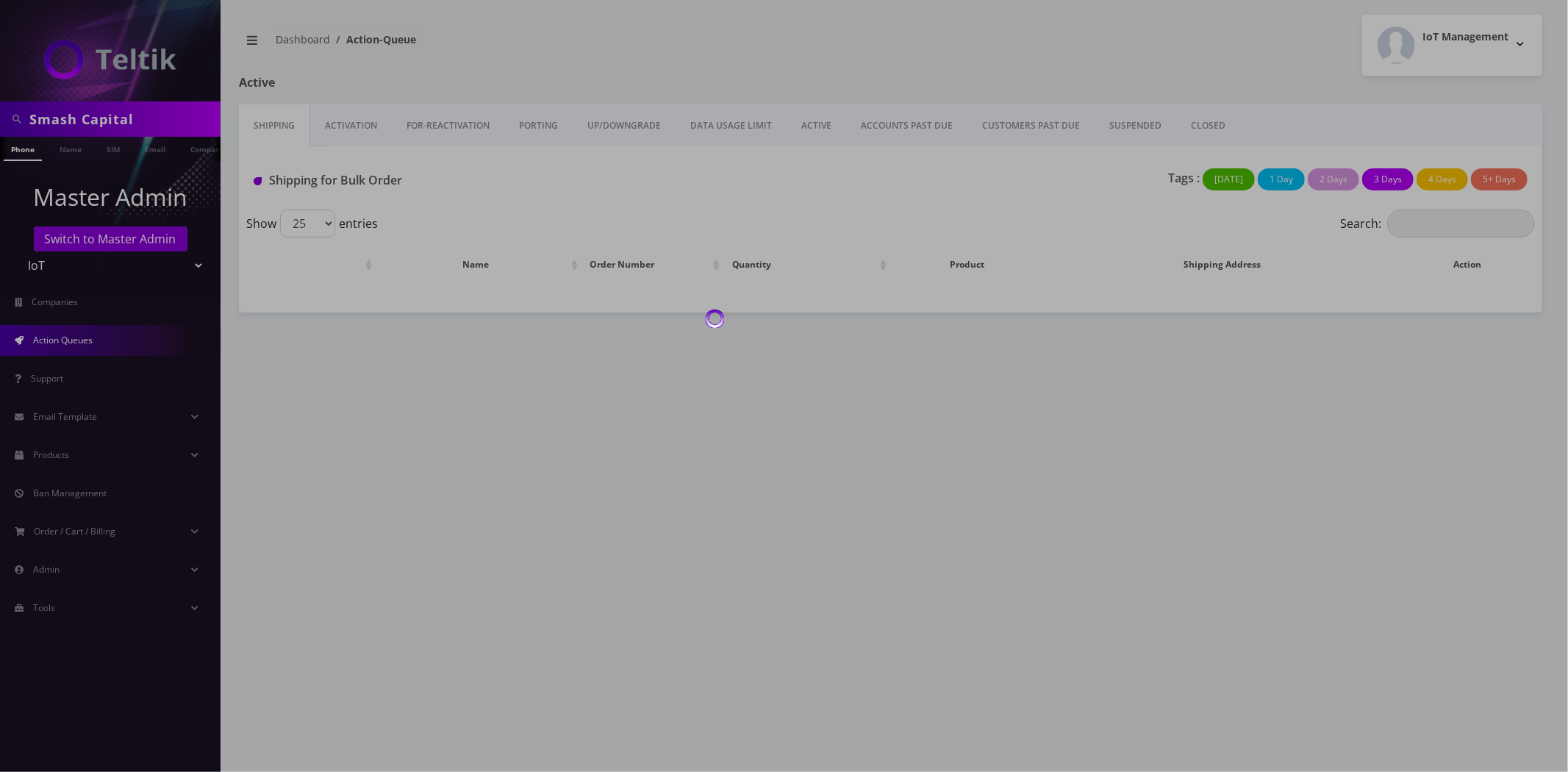
drag, startPoint x: 0, startPoint y: 0, endPoint x: 362, endPoint y: 128, distance: 384.0
click at [362, 128] on div at bounding box center [784, 386] width 1568 height 772
click at [355, 129] on div at bounding box center [784, 386] width 1568 height 772
click at [355, 130] on div at bounding box center [784, 386] width 1568 height 772
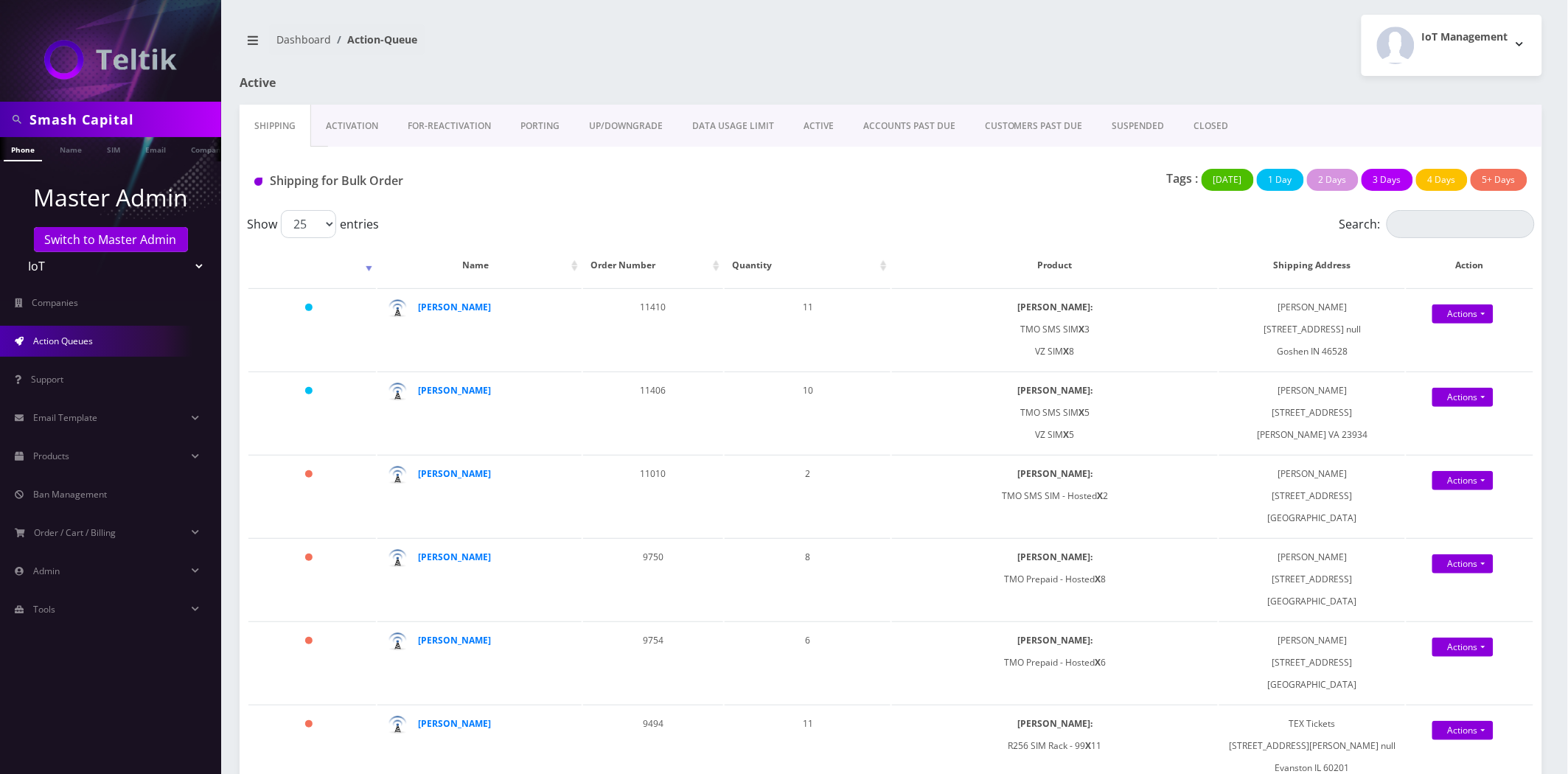
click at [361, 133] on link "Activation" at bounding box center [352, 126] width 82 height 42
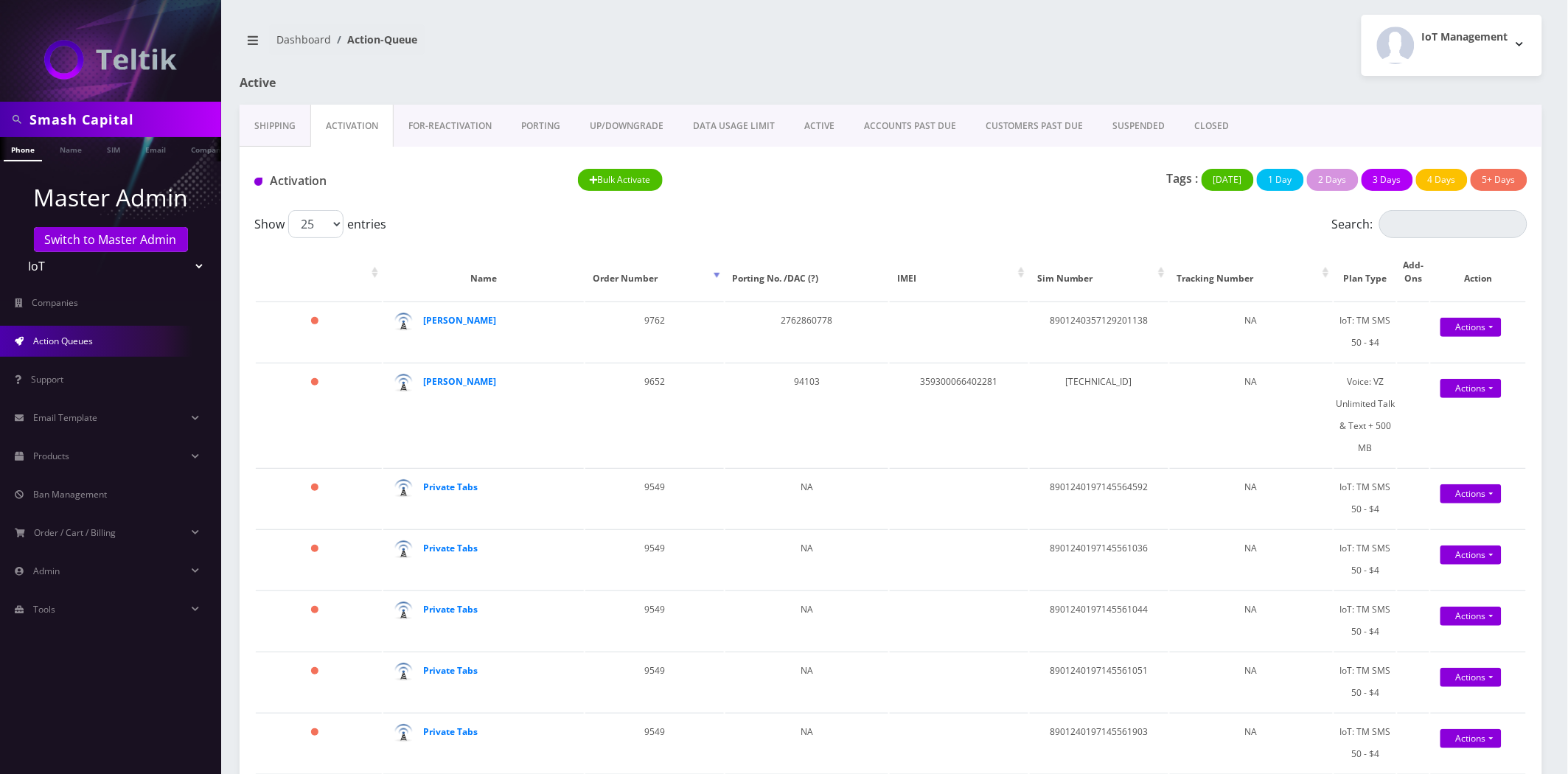
click at [820, 109] on link "ACTIVE" at bounding box center [819, 126] width 60 height 42
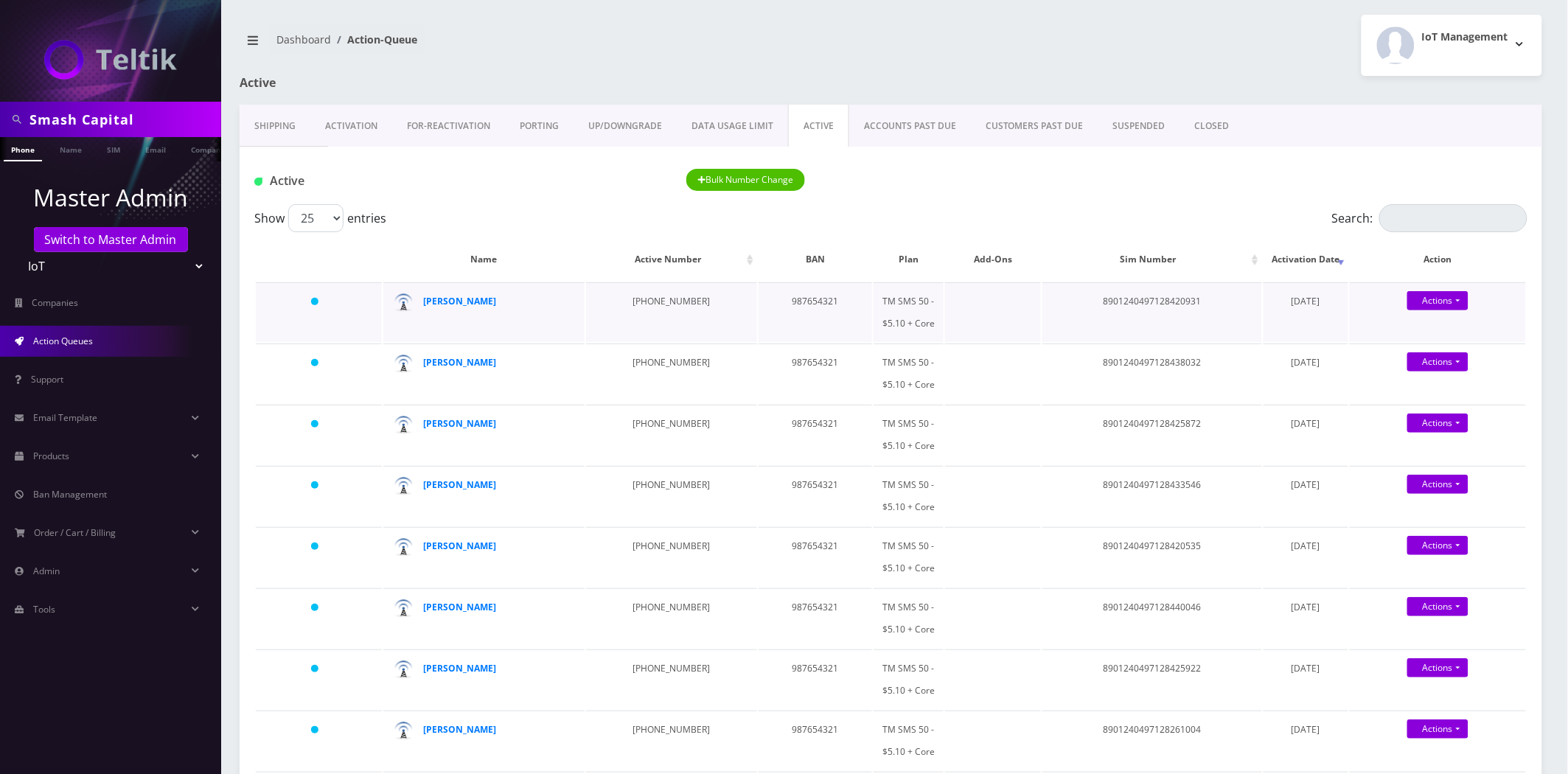
click at [1178, 310] on td "8901240497128420931" at bounding box center [1152, 312] width 219 height 60
copy td "8901240497128420931"
click at [1127, 303] on td "8901240497128420931" at bounding box center [1152, 312] width 219 height 60
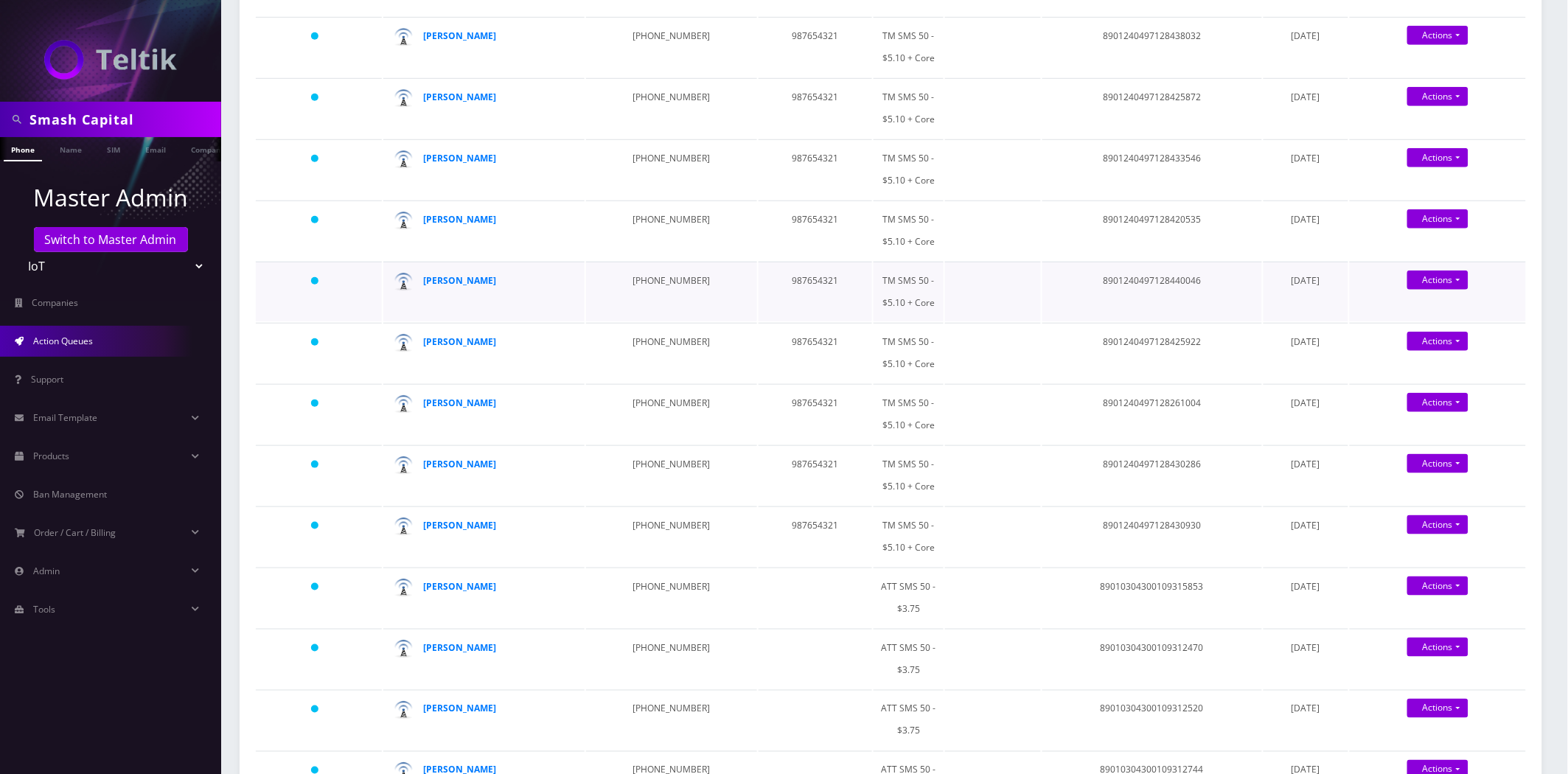
scroll to position [327, 0]
drag, startPoint x: 458, startPoint y: 458, endPoint x: 459, endPoint y: 423, distance: 35.0
click at [458, 458] on strong "Jeremy Espey" at bounding box center [461, 463] width 73 height 13
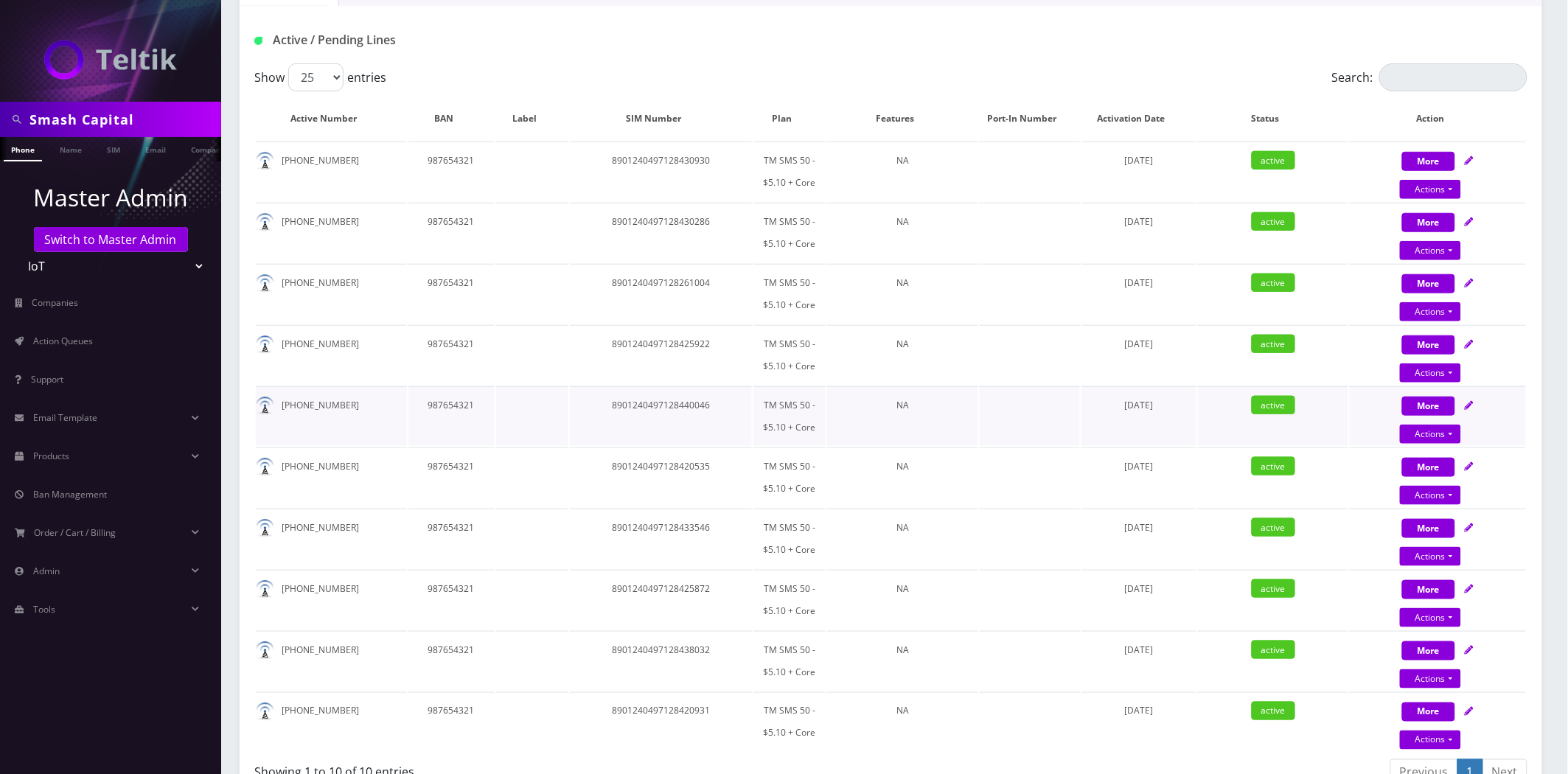
scroll to position [327, 0]
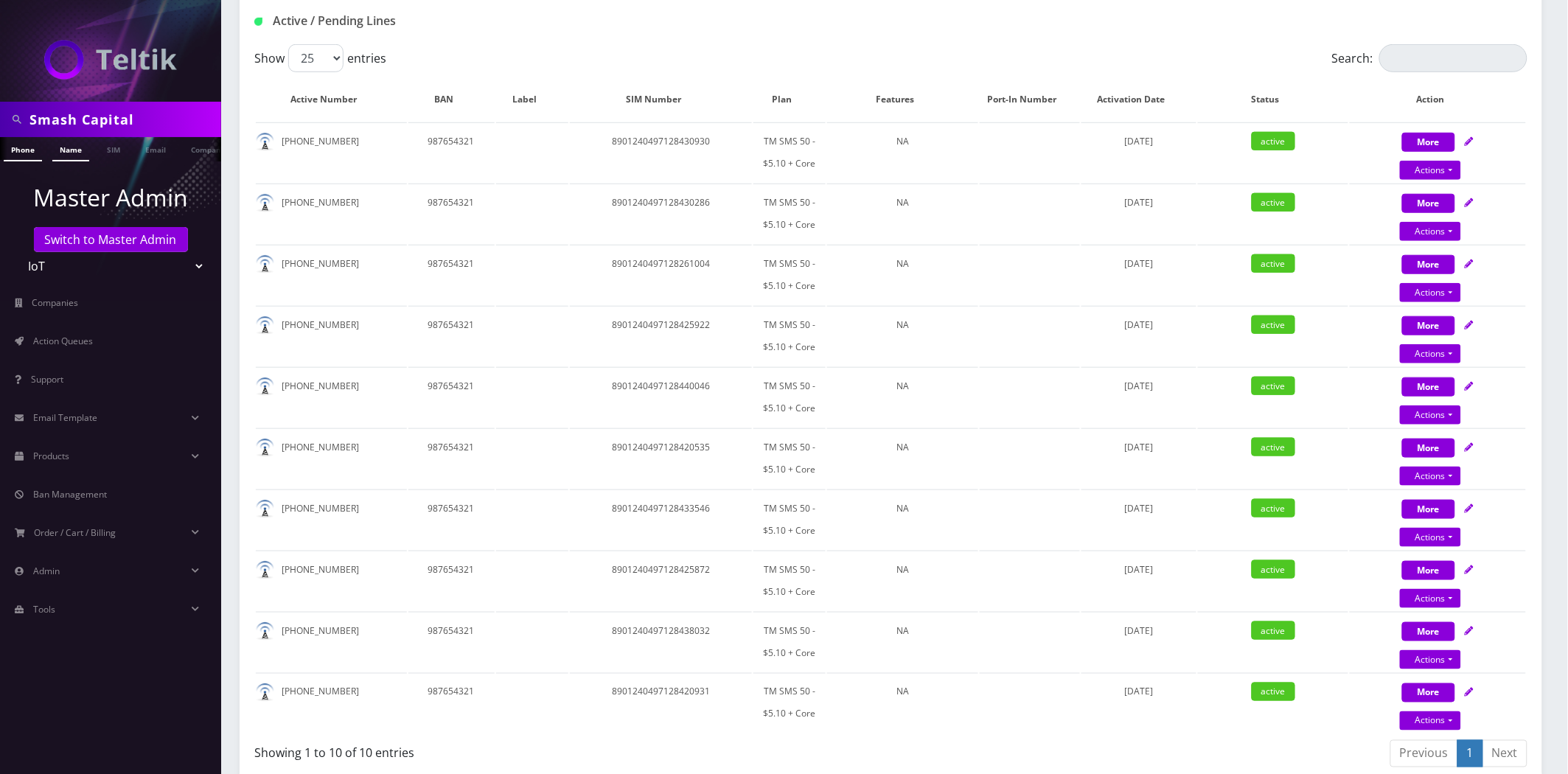
click at [77, 147] on link "Name" at bounding box center [71, 149] width 37 height 25
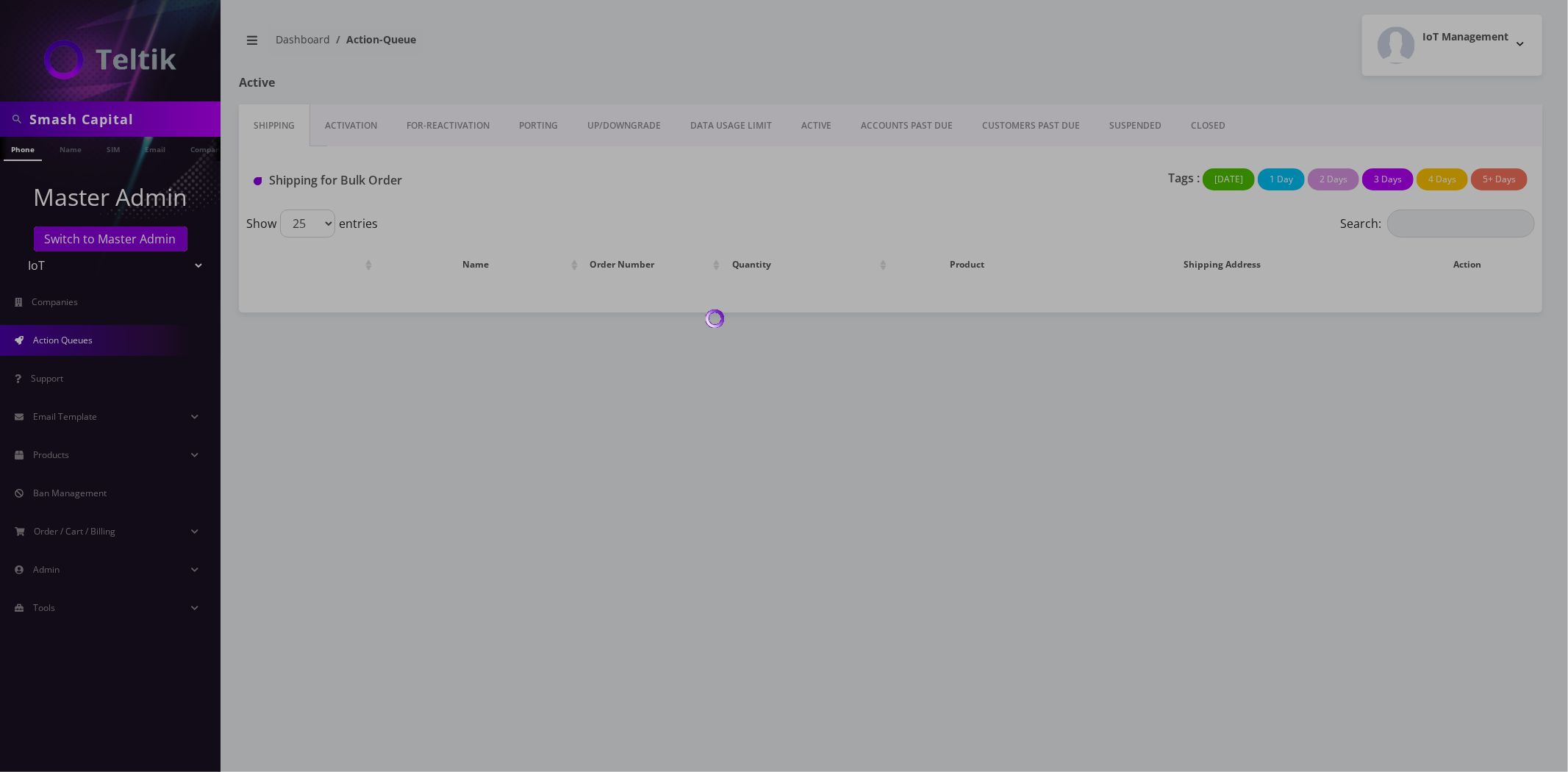
click at [804, 131] on div at bounding box center [784, 386] width 1568 height 772
click at [803, 131] on div at bounding box center [784, 386] width 1568 height 772
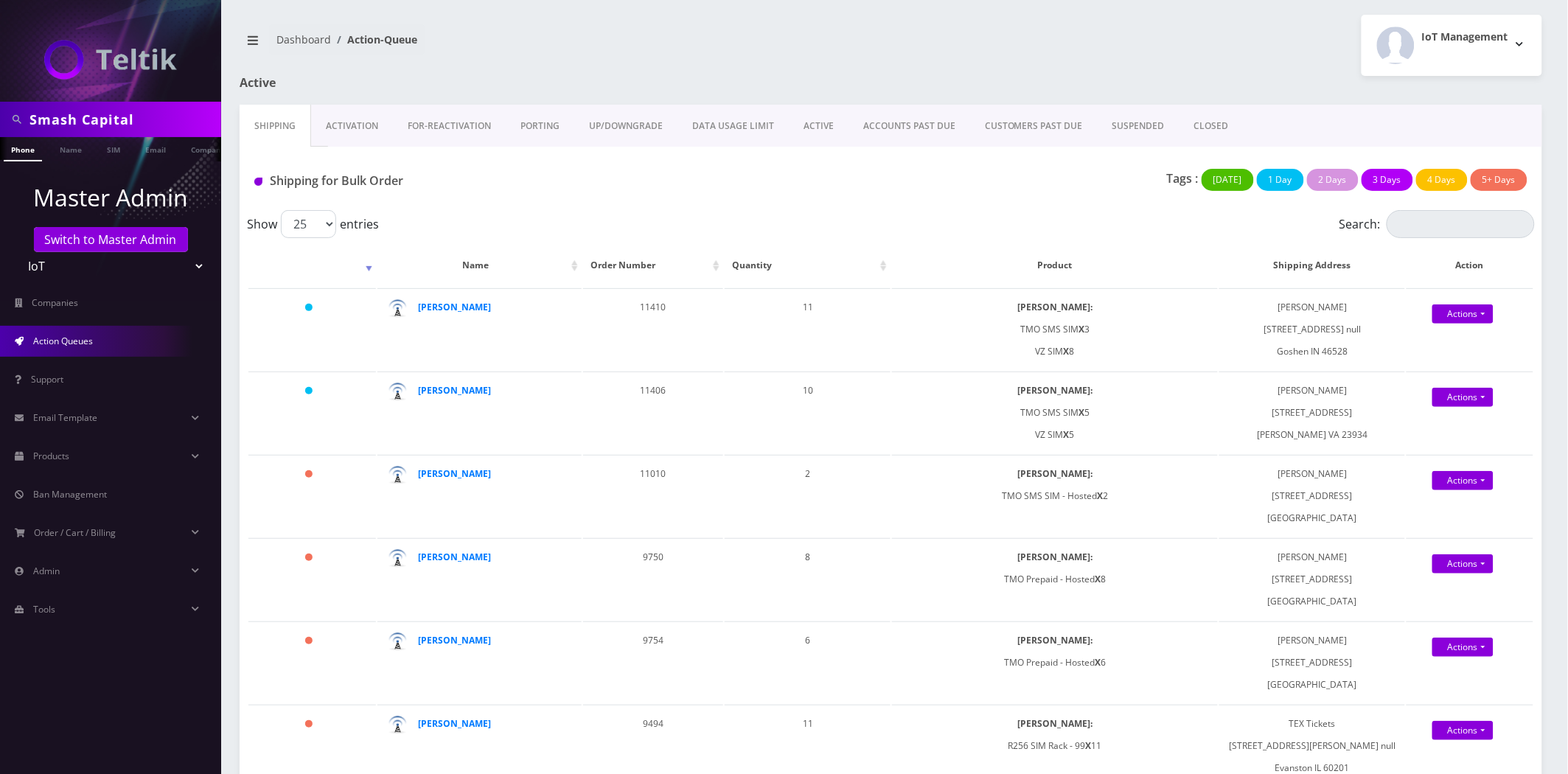
click at [805, 119] on link "ACTIVE" at bounding box center [819, 126] width 60 height 42
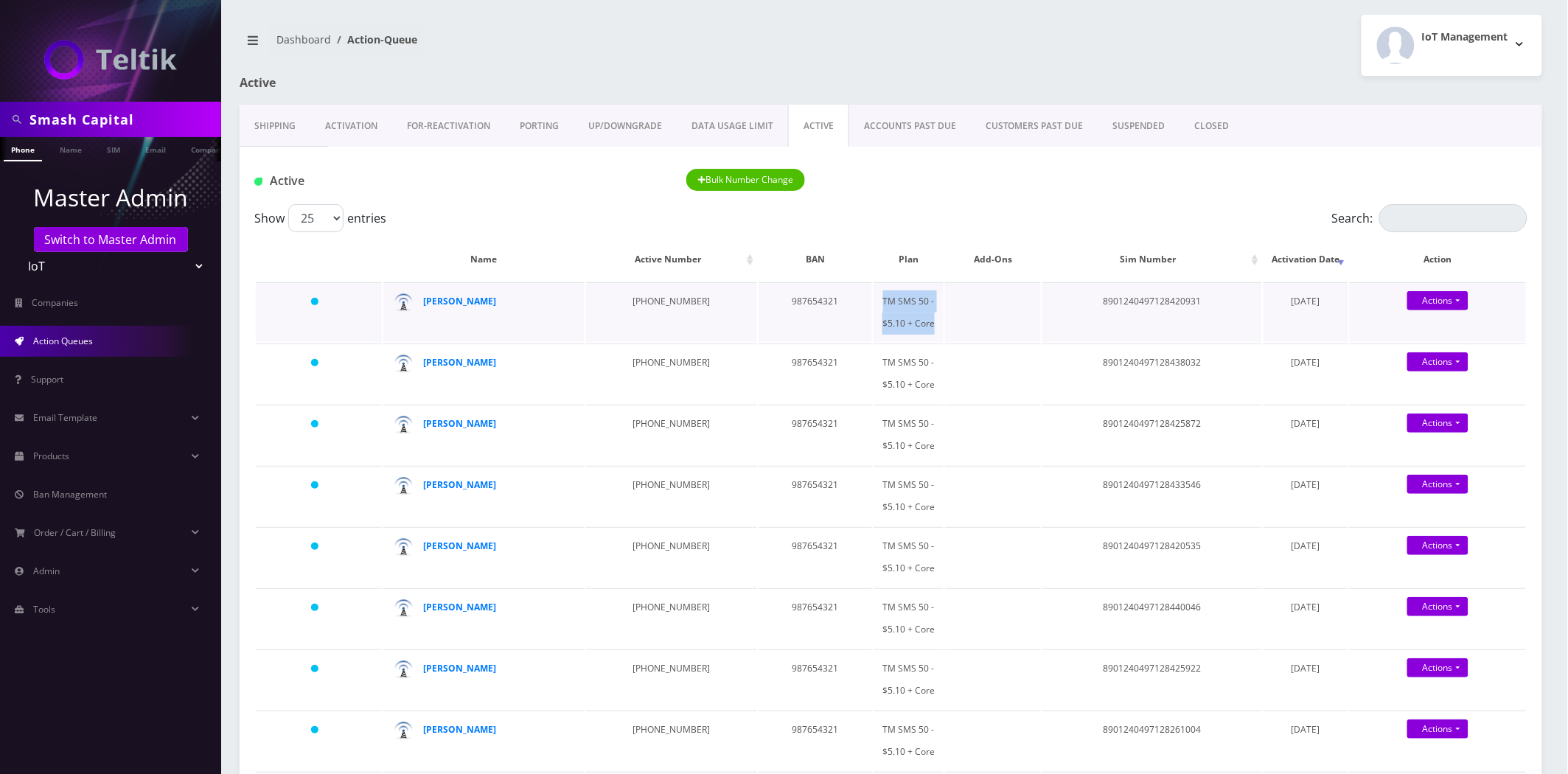
drag, startPoint x: 892, startPoint y: 322, endPoint x: 845, endPoint y: 304, distance: 50.3
click at [874, 304] on td "TM SMS 50 - $5.10 + Core" at bounding box center [909, 312] width 70 height 60
copy td "TM SMS 50 - $5.10 + Core"
click at [102, 448] on link "Products" at bounding box center [110, 456] width 221 height 31
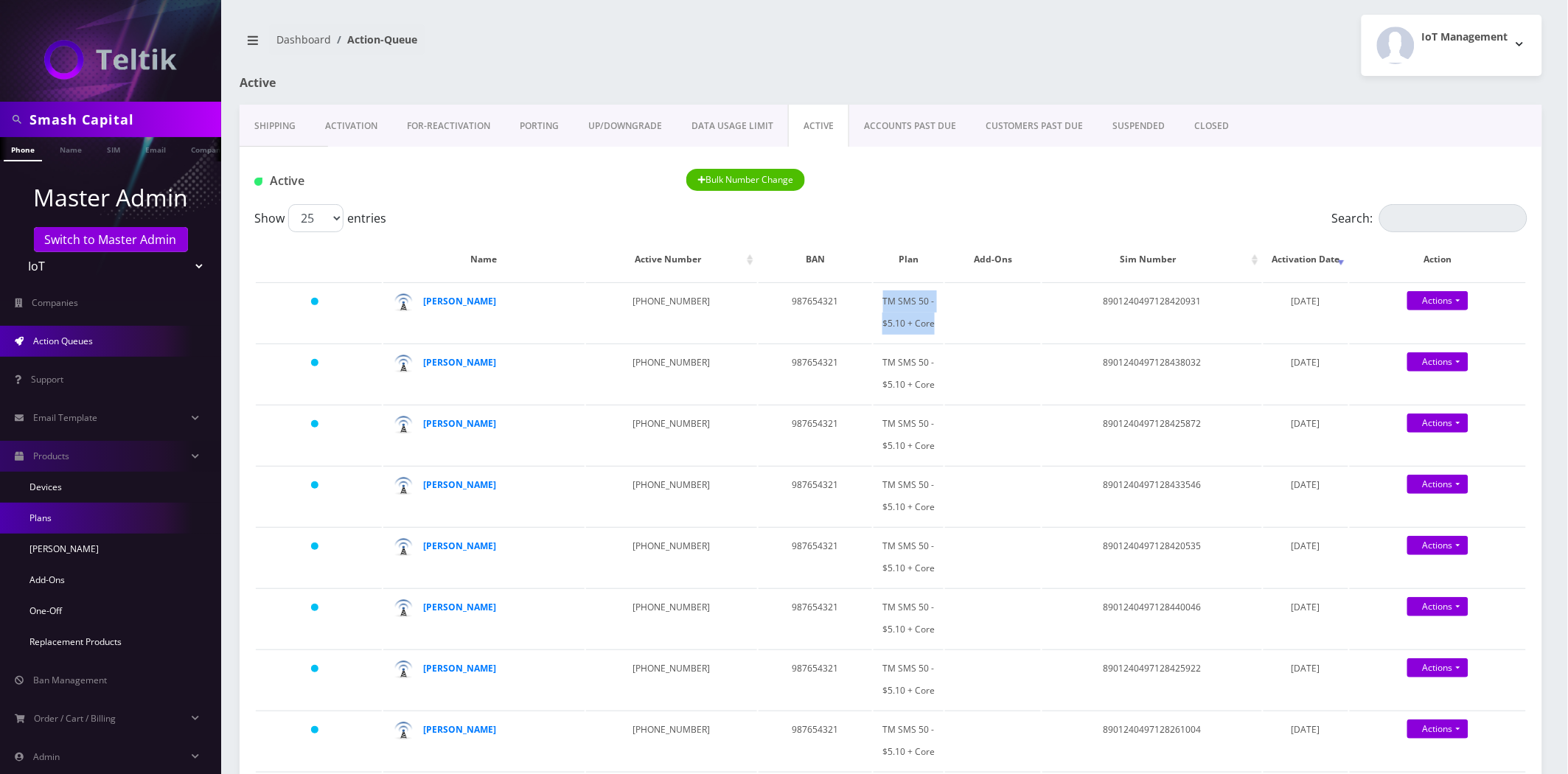
click at [48, 519] on link "Plans" at bounding box center [110, 519] width 221 height 31
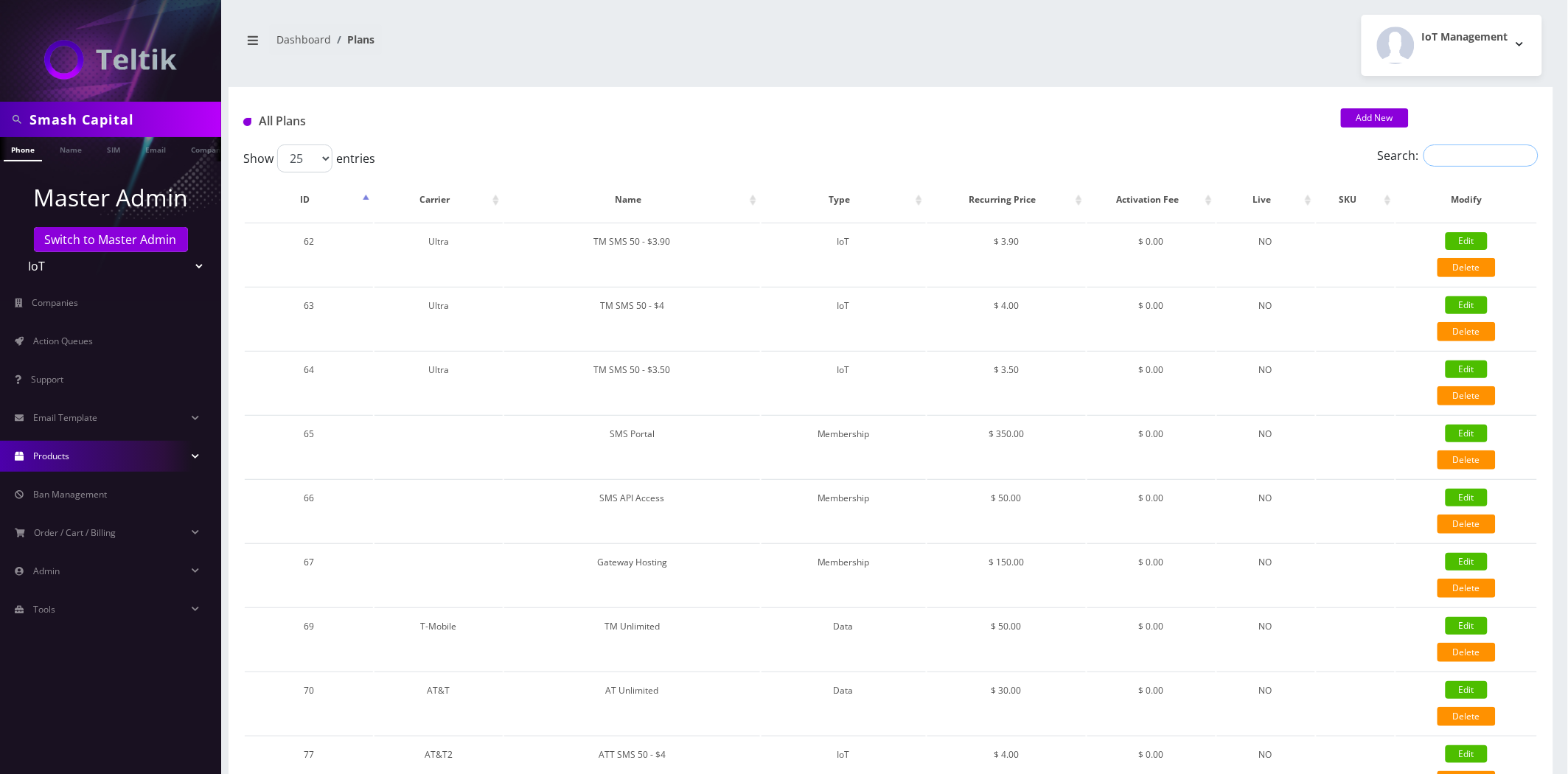
click at [1441, 159] on input "Search:" at bounding box center [1481, 156] width 115 height 22
paste input "TM SMS 50 - $5.10 + Core"
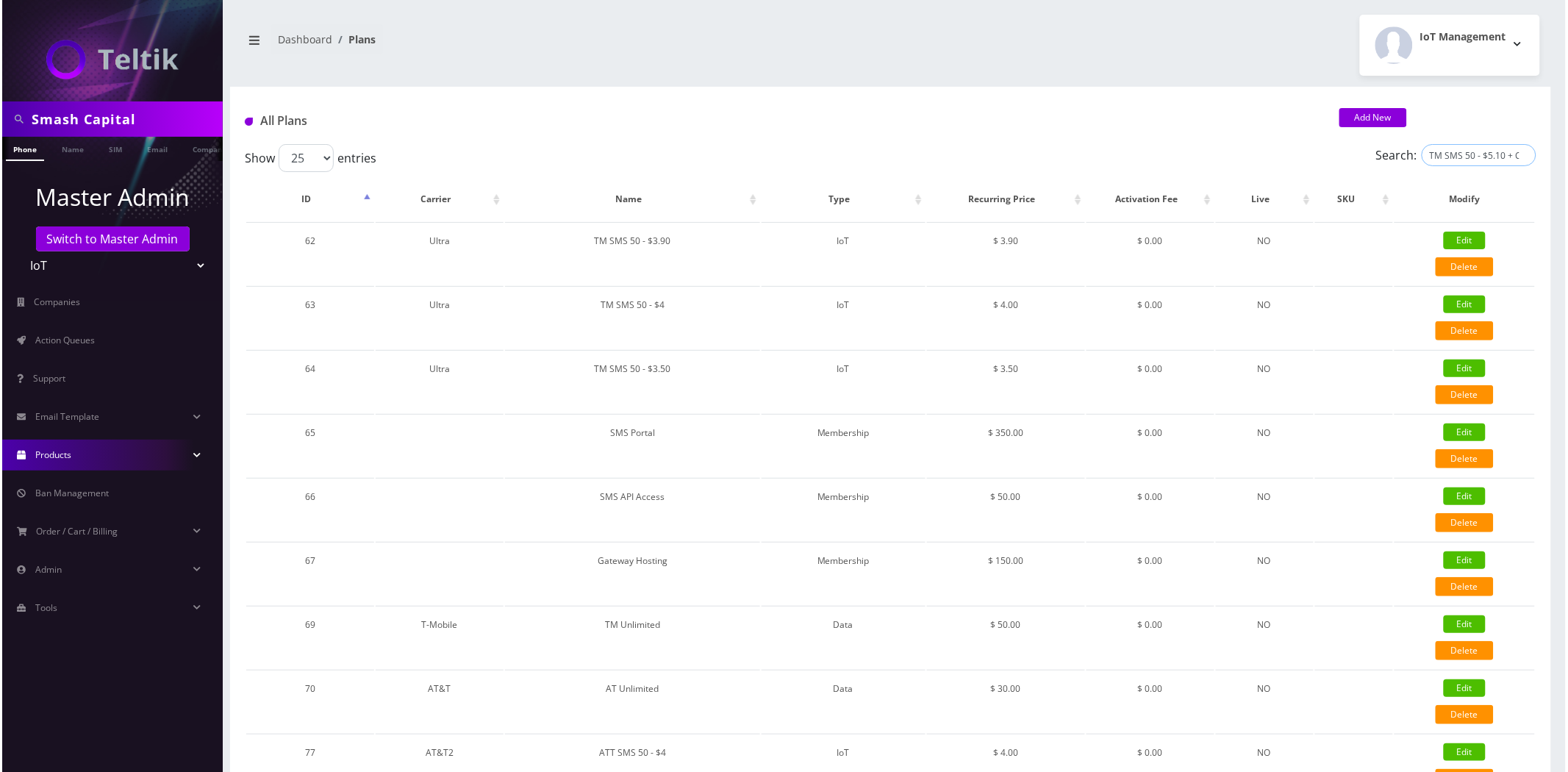
scroll to position [0, 7]
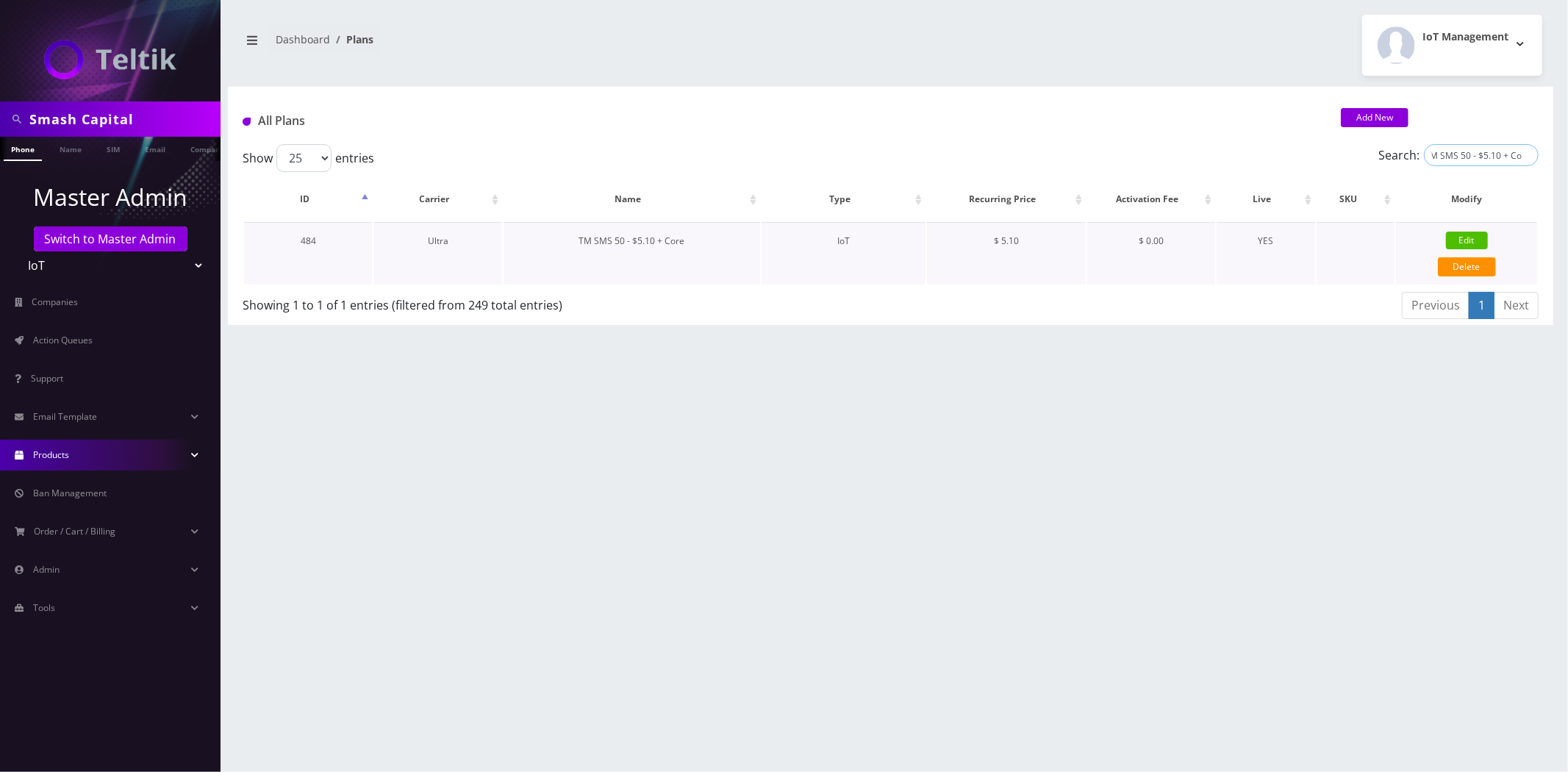
type input "TM SMS 50 - $5.10 + Core"
click at [1460, 235] on link "Edit" at bounding box center [1467, 241] width 42 height 18
type input "TM SMS 50 - $5.10 + Core"
select select "7"
select select "5"
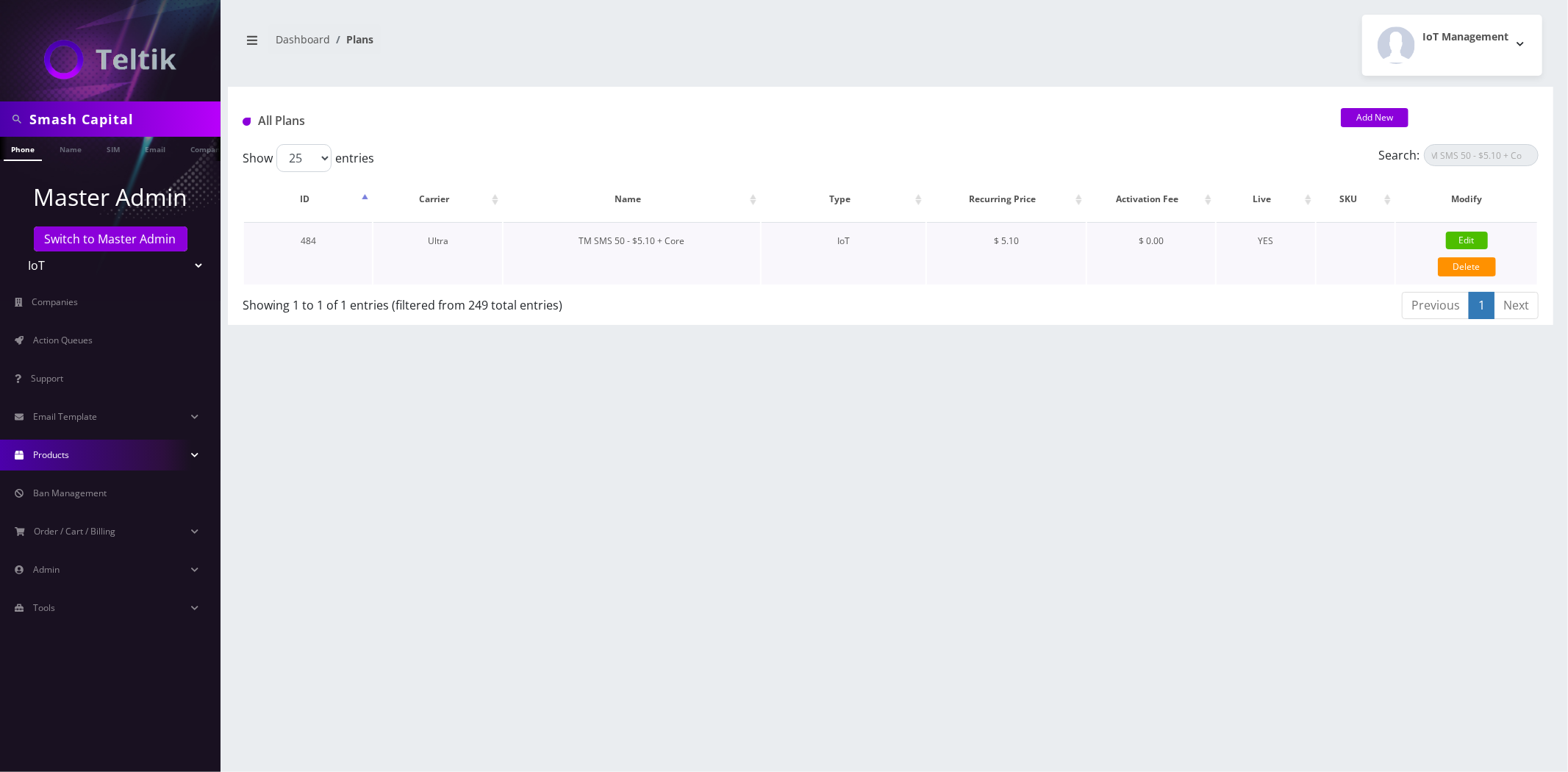
select select "0"
checkbox input "false"
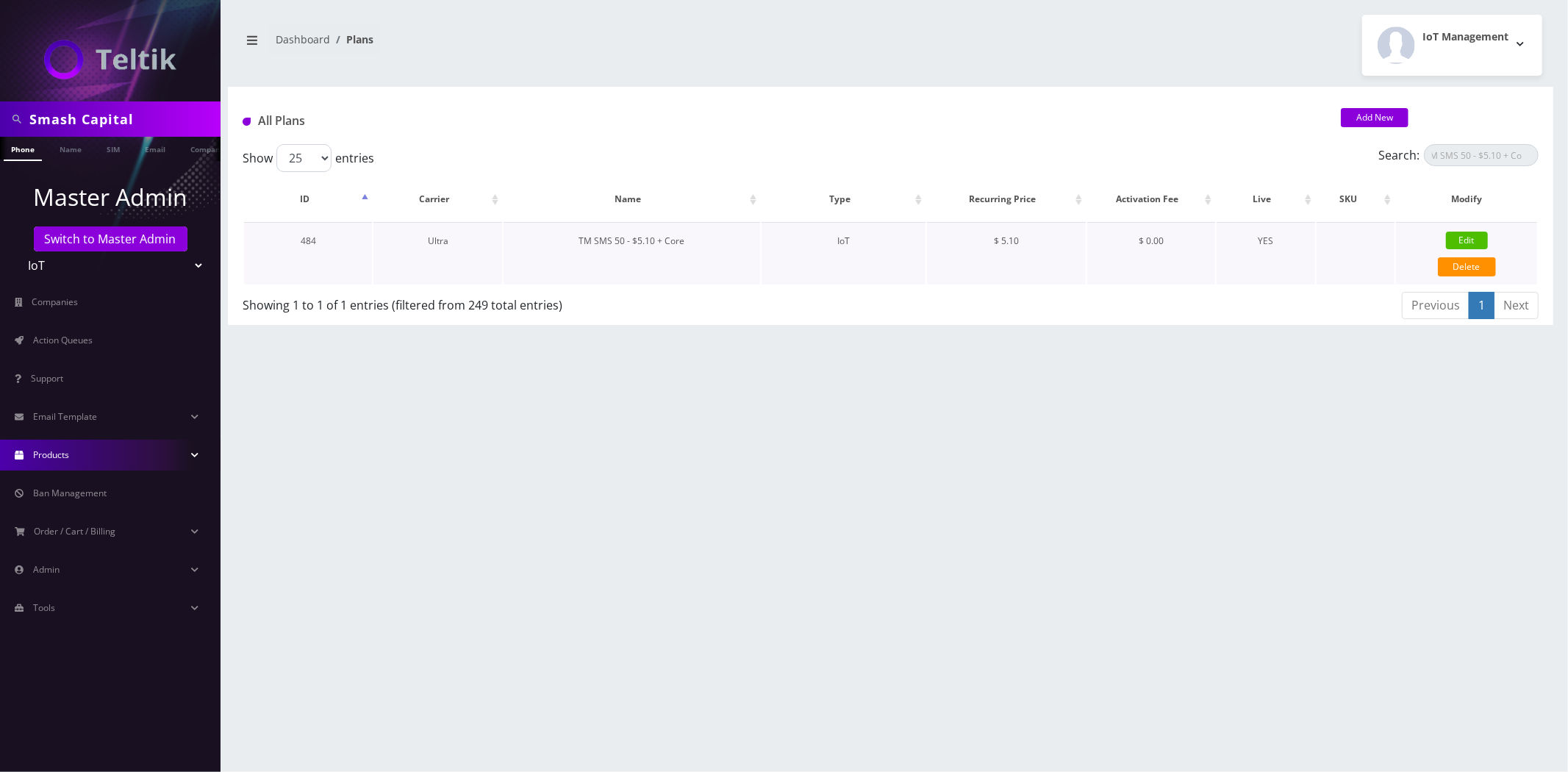
checkbox input "false"
type input "326"
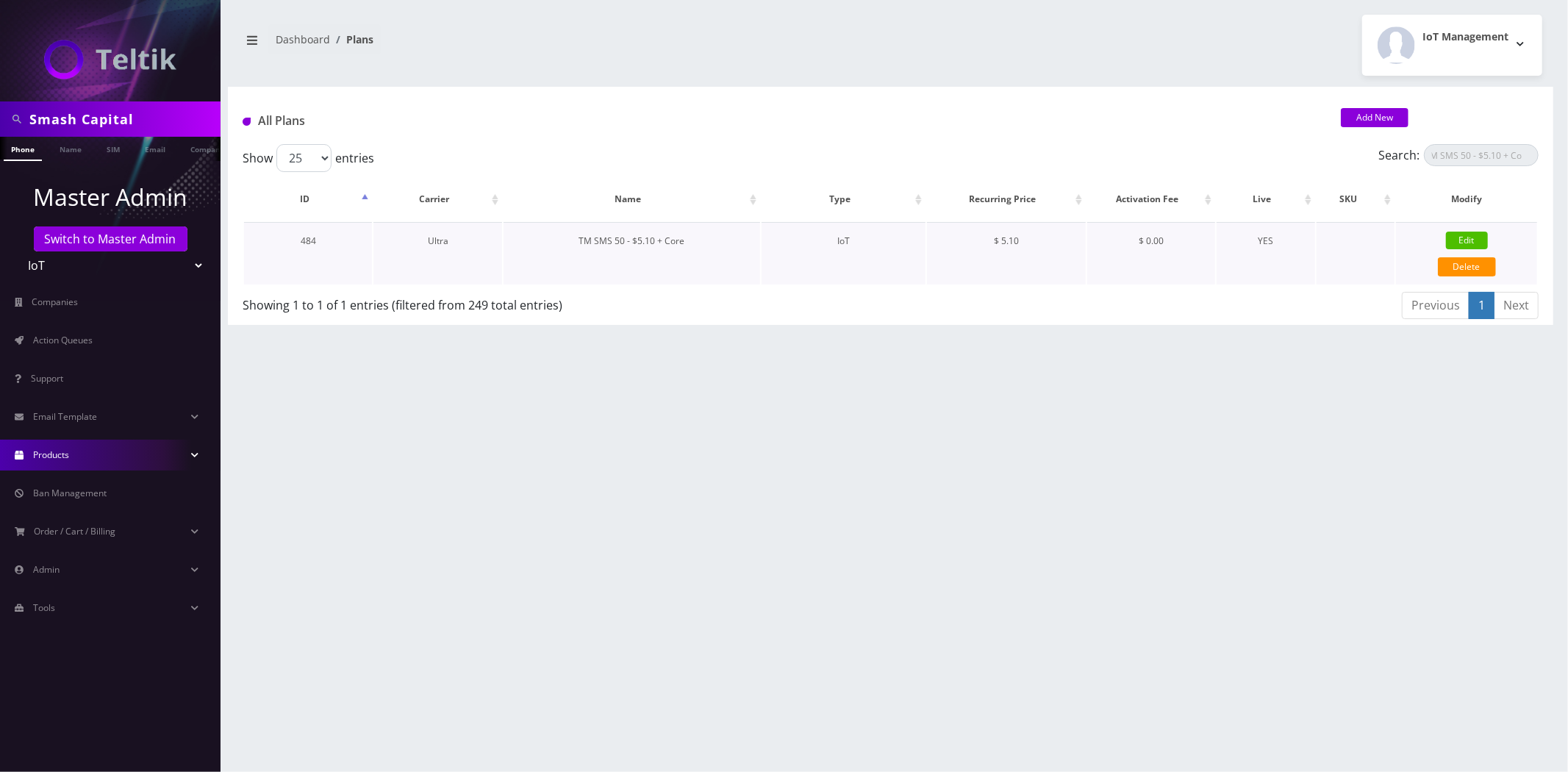
type input "IMSI"
checkbox input "true"
checkbox input "false"
type input "5.1"
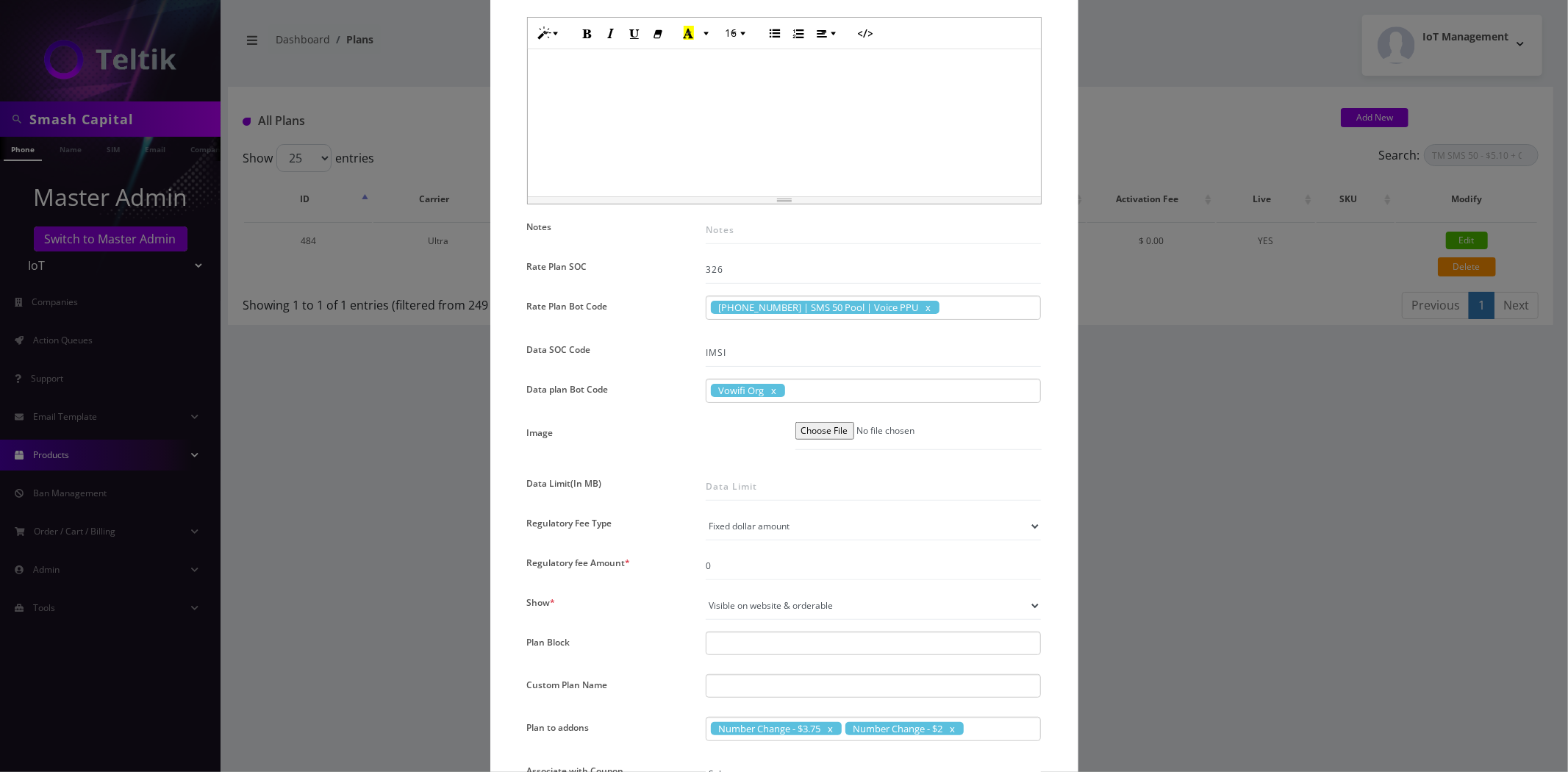
scroll to position [653, 0]
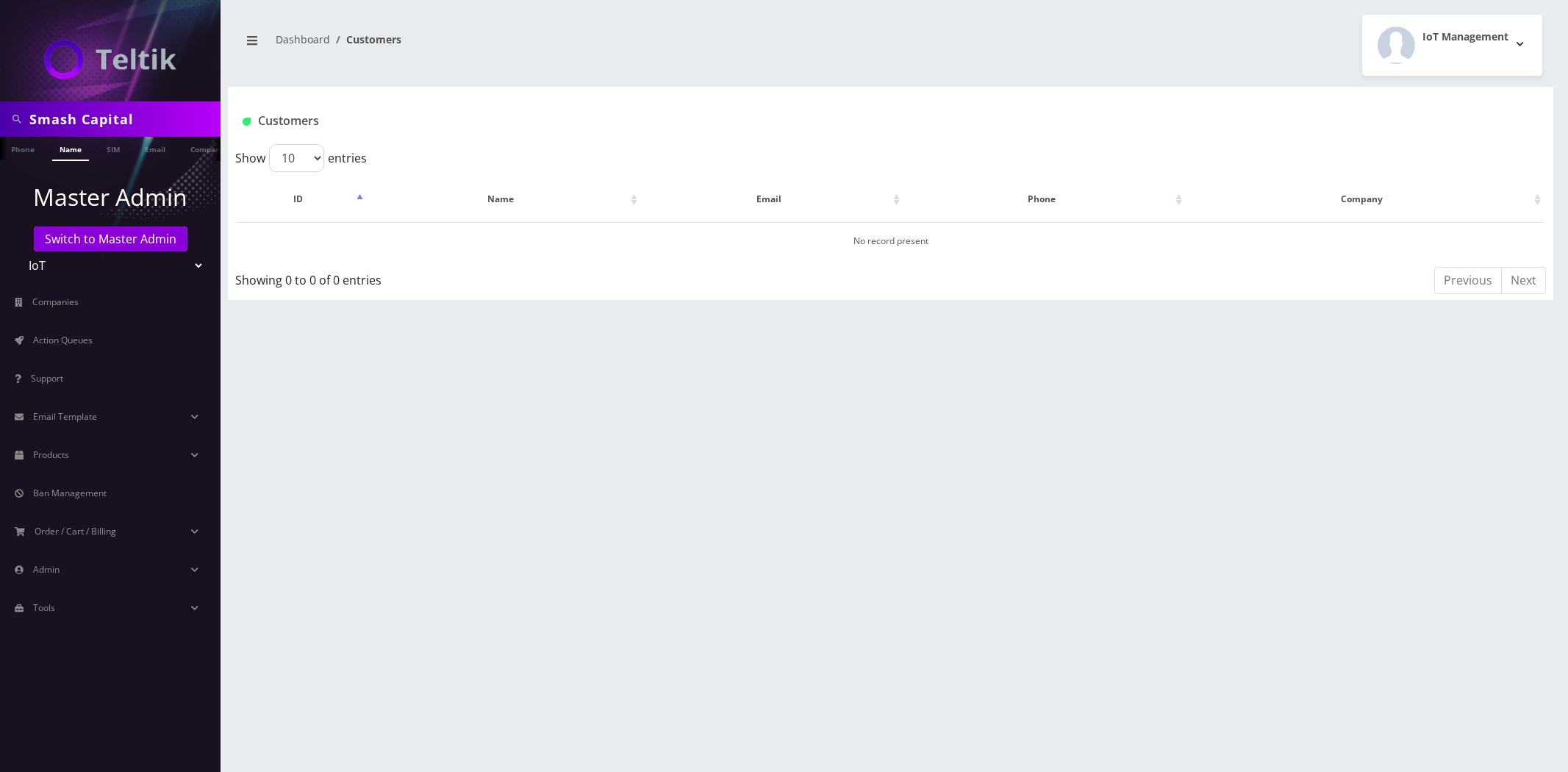
click at [97, 119] on input "Smash Capital" at bounding box center [123, 120] width 188 height 28
drag, startPoint x: 0, startPoint y: 0, endPoint x: 97, endPoint y: 119, distance: 153.5
click at [97, 119] on input "Smash Capital" at bounding box center [123, 120] width 188 height 28
type input "[PERSON_NAME]"
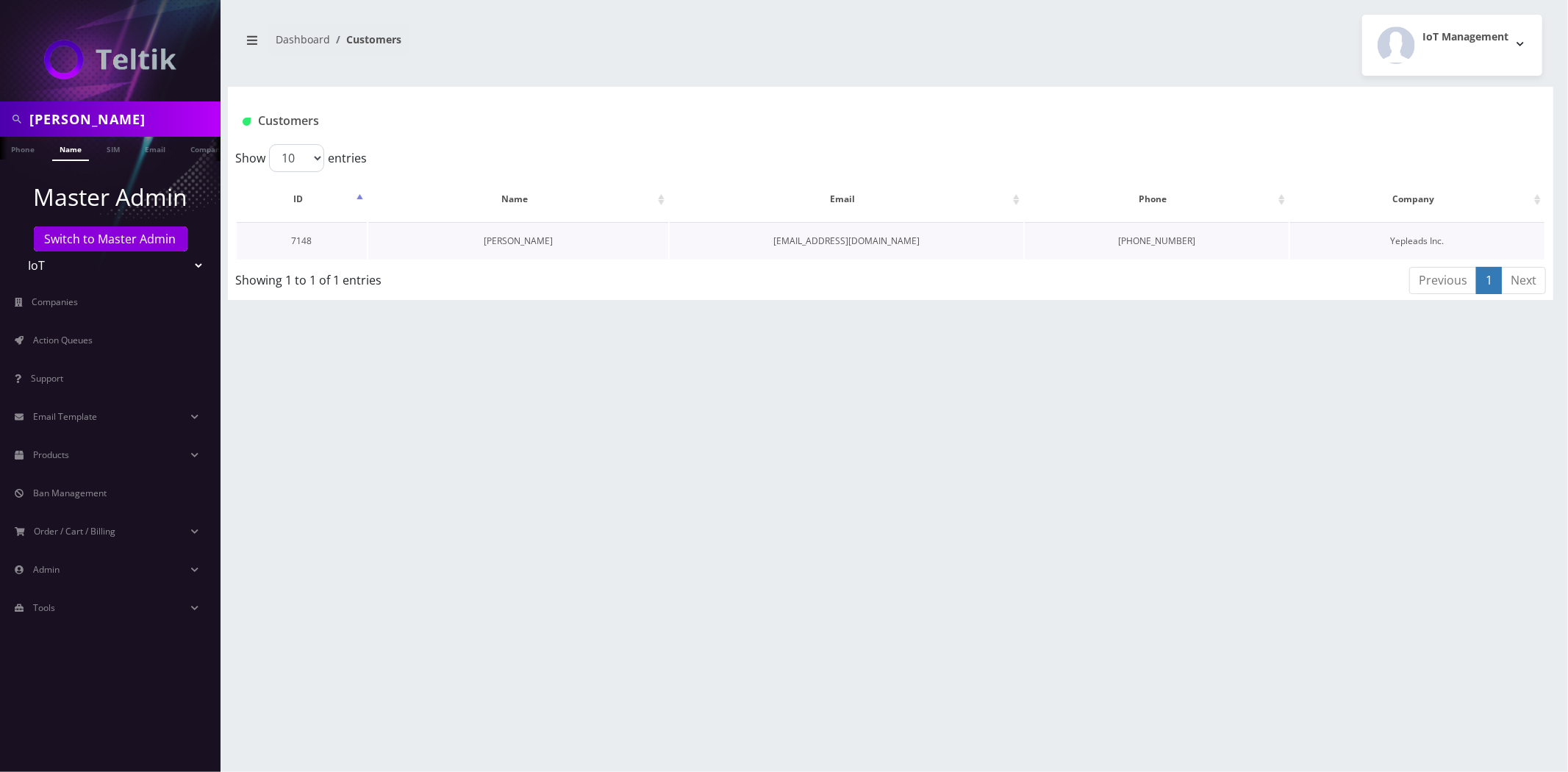
click at [526, 236] on link "[PERSON_NAME]" at bounding box center [518, 241] width 69 height 13
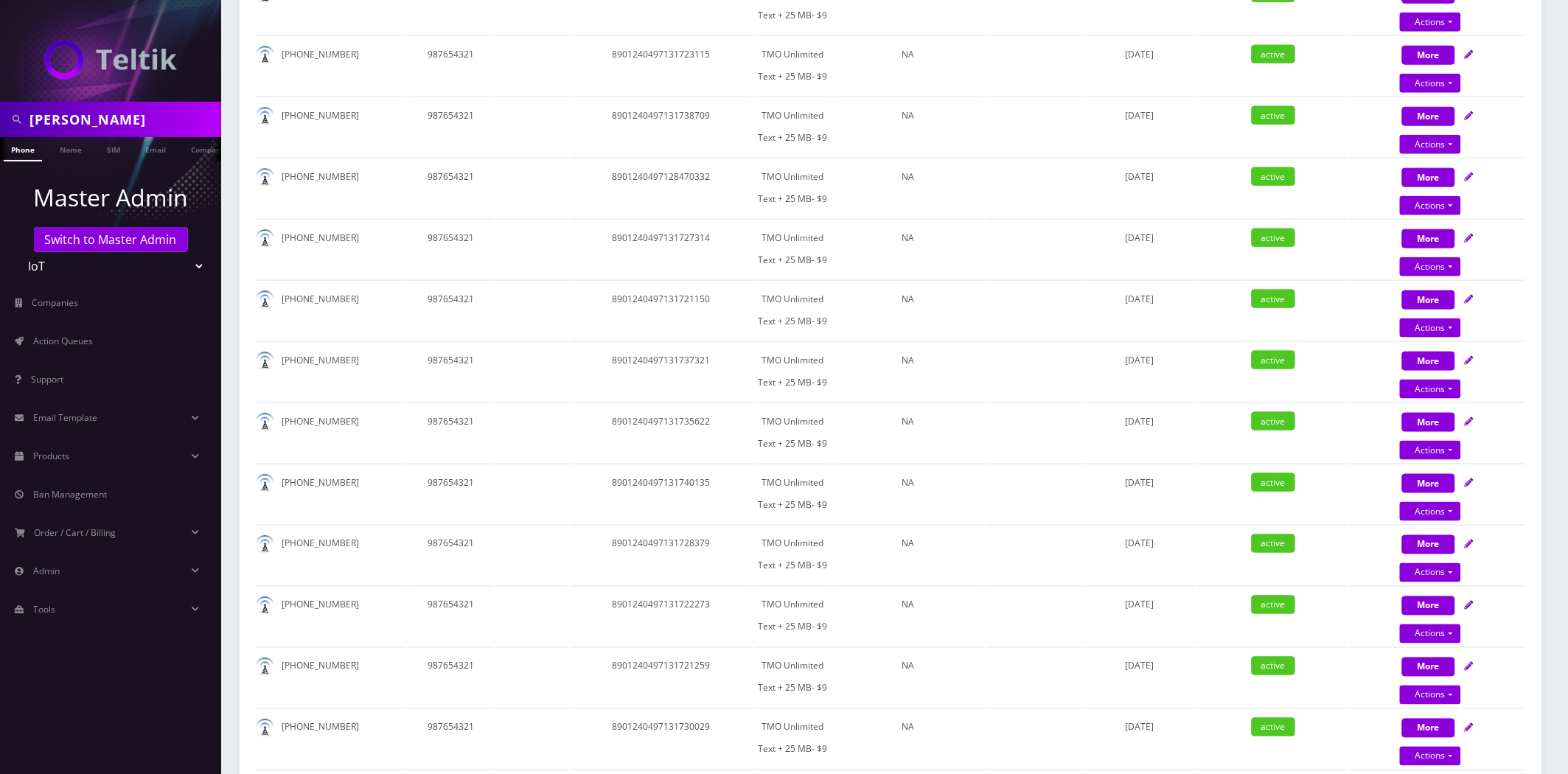
scroll to position [82, 0]
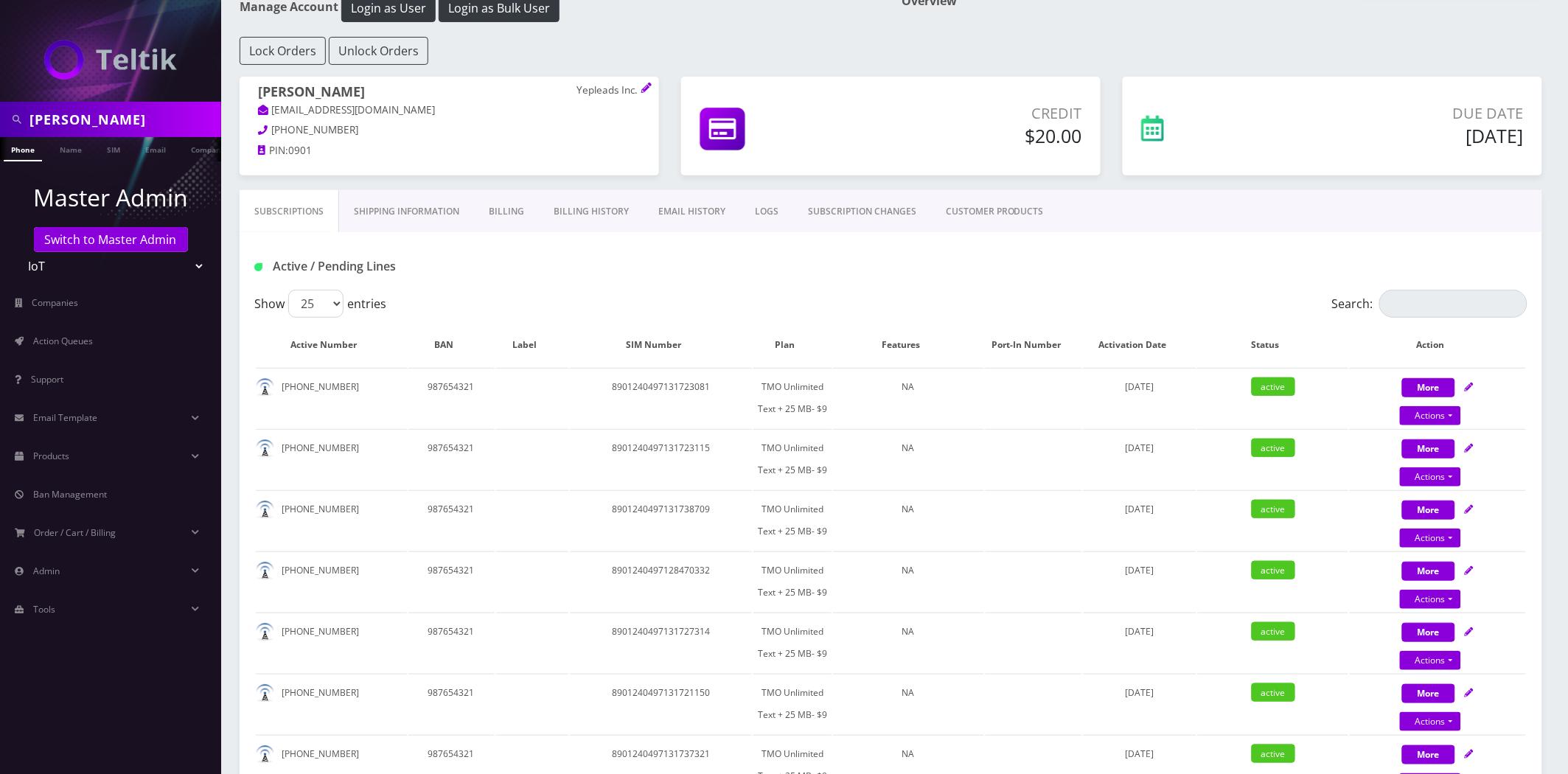
click at [791, 344] on th "Plan" at bounding box center [793, 345] width 78 height 42
click at [791, 342] on th "Plan" at bounding box center [793, 345] width 78 height 42
drag, startPoint x: 572, startPoint y: 92, endPoint x: 620, endPoint y: 91, distance: 48.0
click at [620, 91] on h1 "Javier Navarrete Yepleads Inc." at bounding box center [449, 93] width 383 height 19
copy h1 "Yepleads"
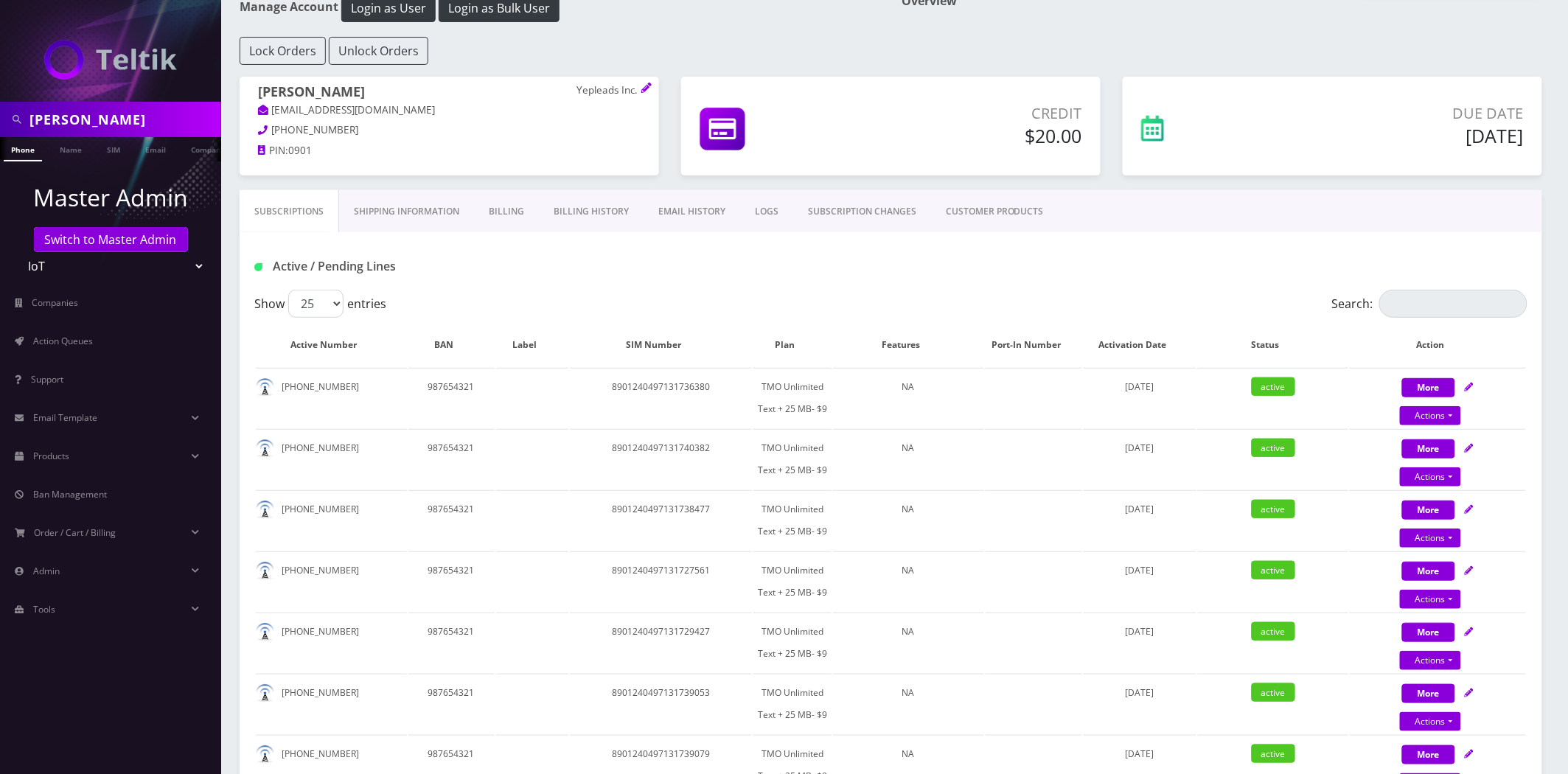
click at [1436, 288] on div "Active / Pending Lines" at bounding box center [891, 260] width 1303 height 57
click at [1436, 292] on input "Search:" at bounding box center [1453, 304] width 148 height 28
paste input "8901240497131720566"
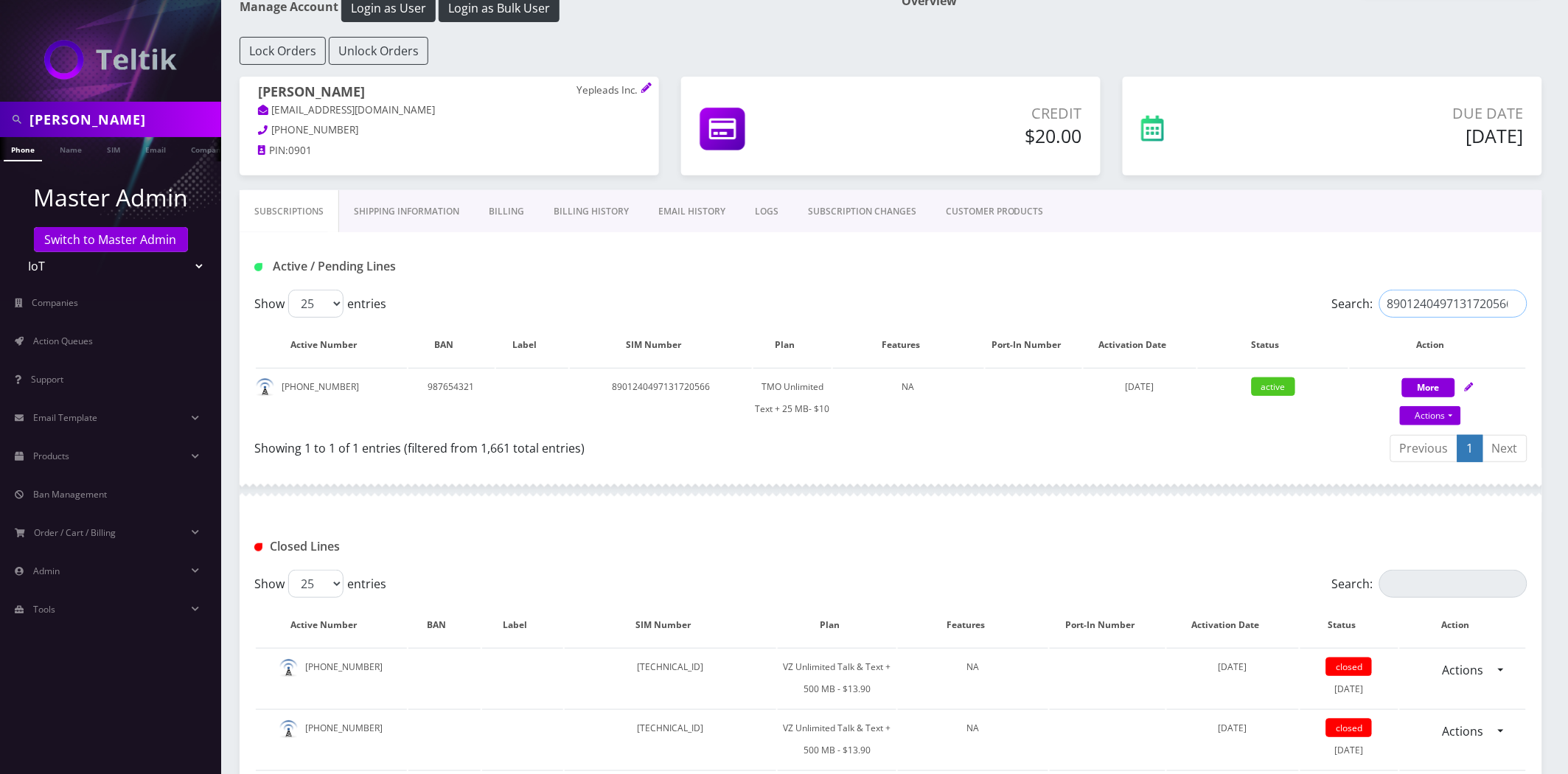
type input "8901240497131720566"
click at [954, 217] on link "CUSTOMER PRODUCTS" at bounding box center [994, 211] width 127 height 42
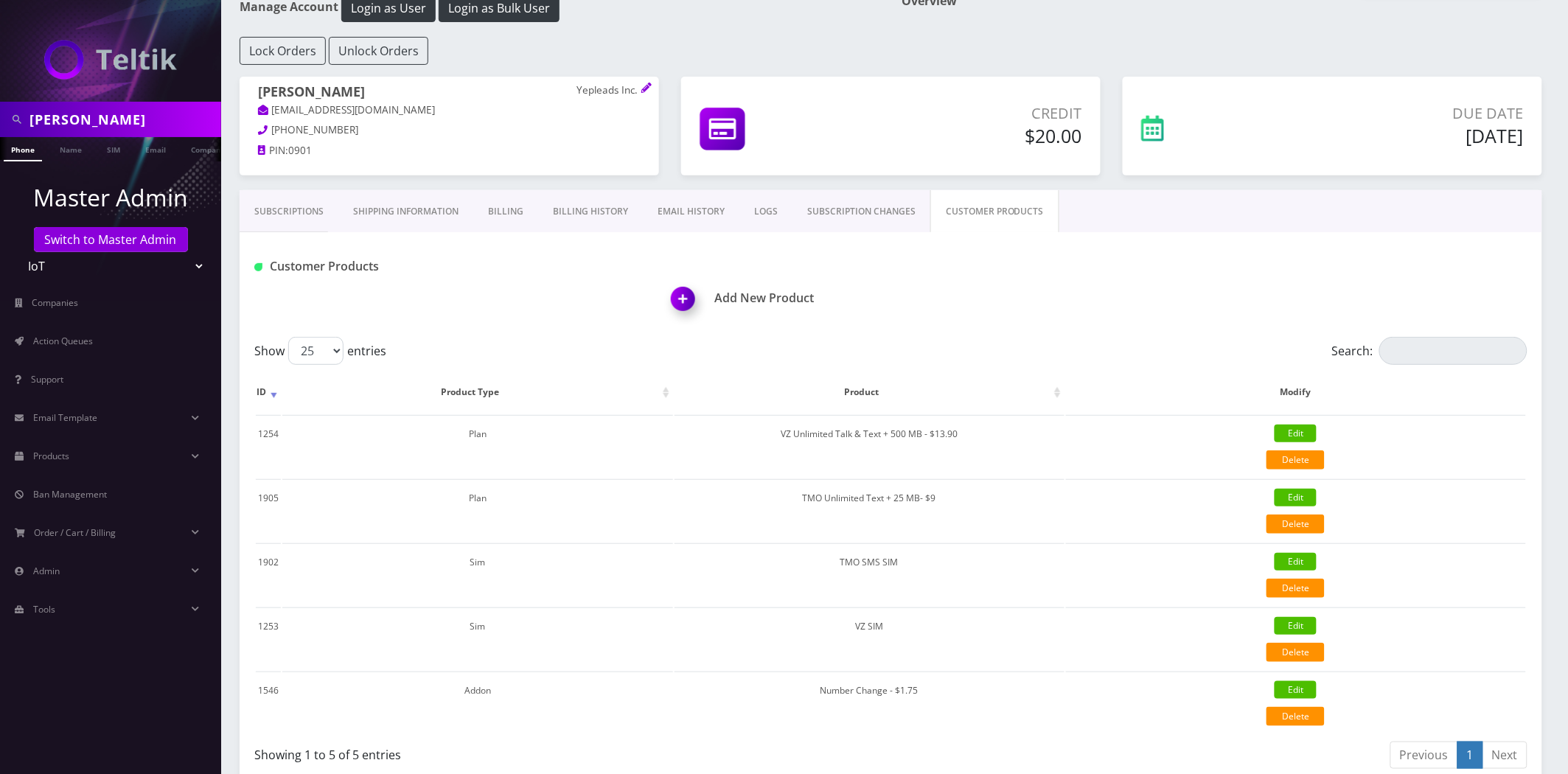
click at [275, 209] on link "Subscriptions" at bounding box center [289, 211] width 99 height 42
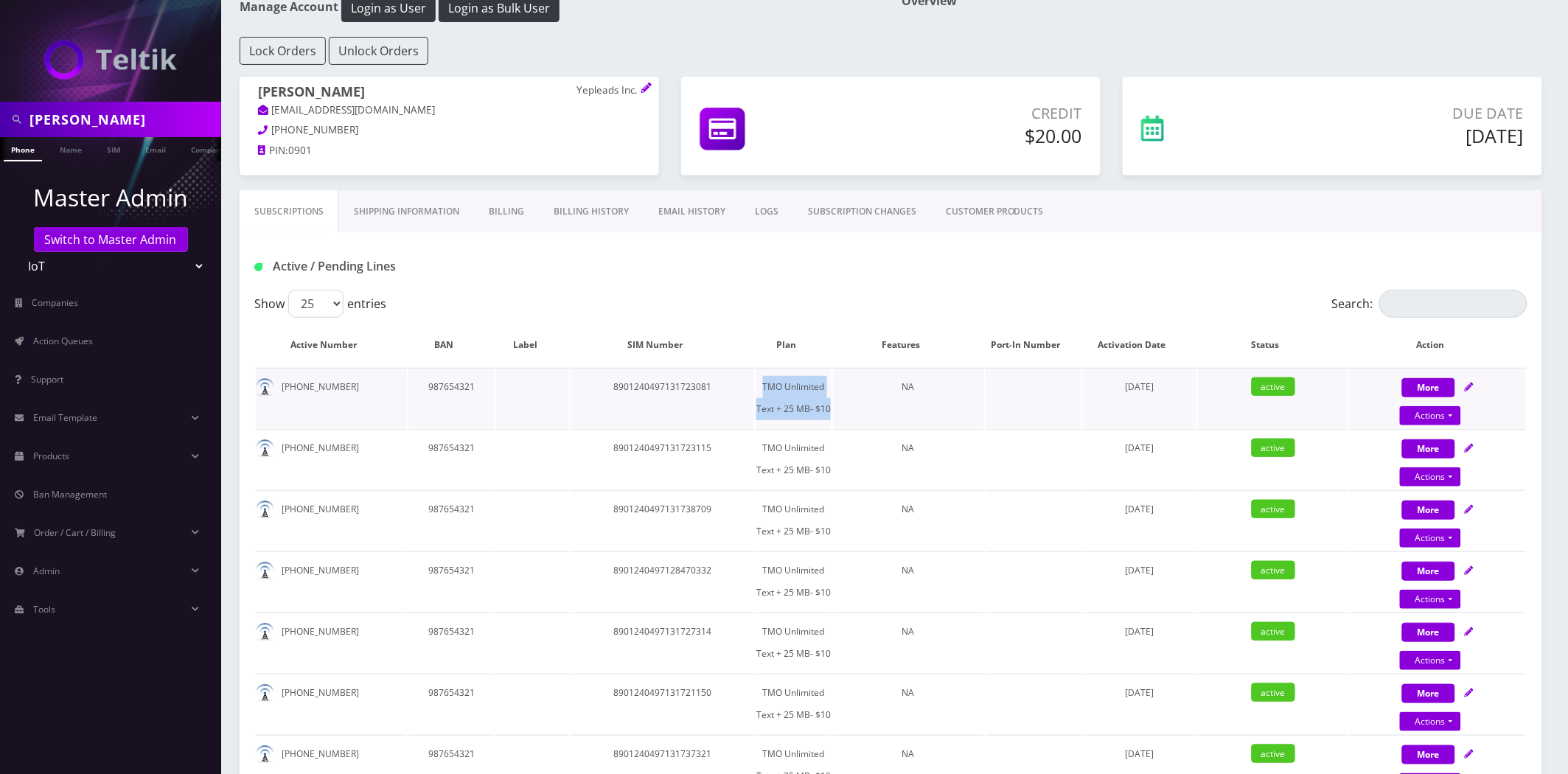
drag, startPoint x: 829, startPoint y: 404, endPoint x: 719, endPoint y: 374, distance: 114.0
click at [719, 374] on tr "951-260-1053 987654321 8901240497131723081 TMO Unlimited Text + 25 MB- $10 NA A…" at bounding box center [891, 397] width 1270 height 60
copy tr "TMO Unlimited Text + 25 MB- $10"
click at [84, 444] on link "Products" at bounding box center [110, 456] width 221 height 31
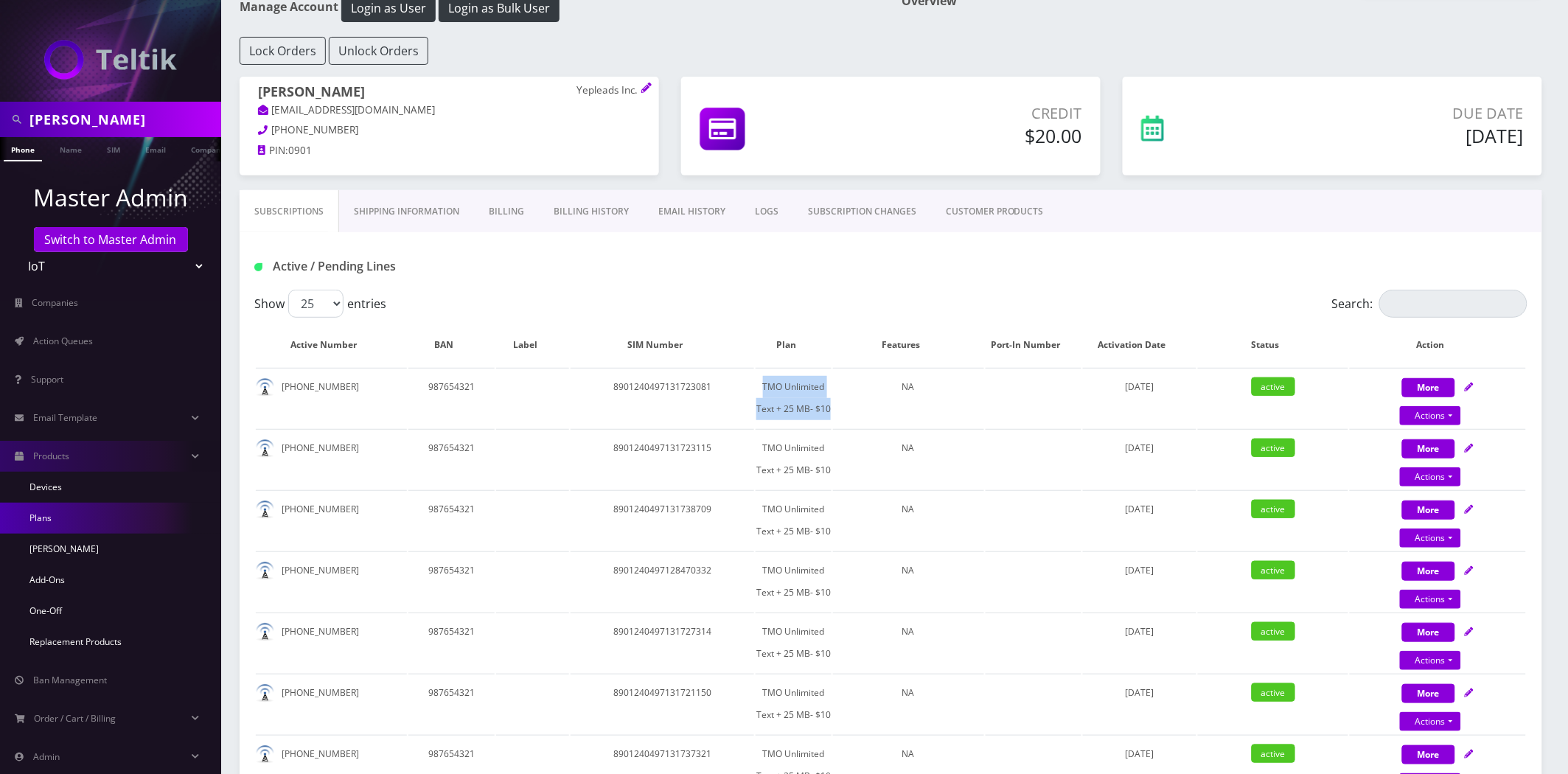
click at [47, 517] on link "Plans" at bounding box center [110, 519] width 221 height 31
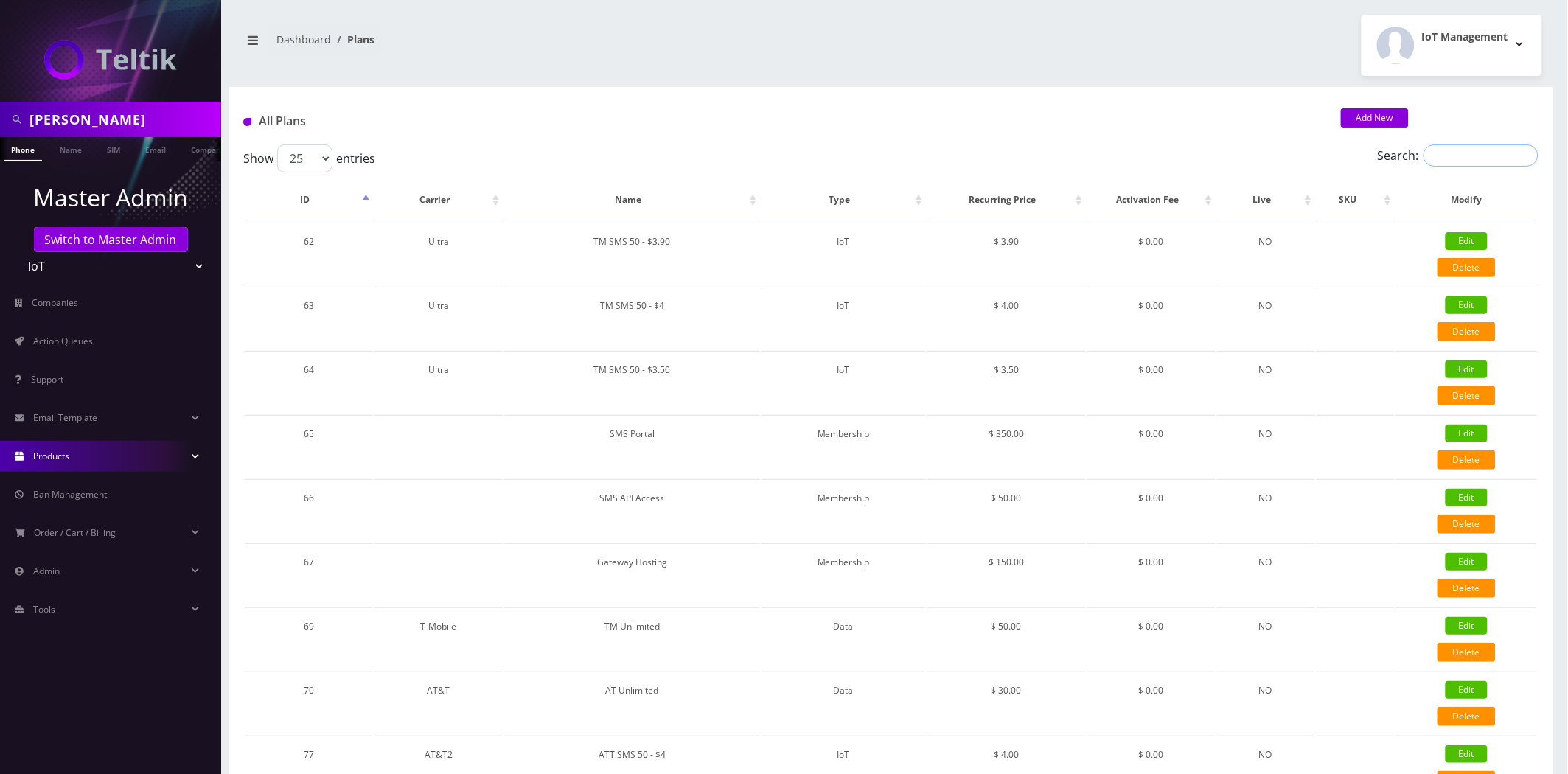
click at [1510, 162] on input "Search:" at bounding box center [1481, 156] width 115 height 22
paste input "TMO Unlimited Text + 25 MB- $10"
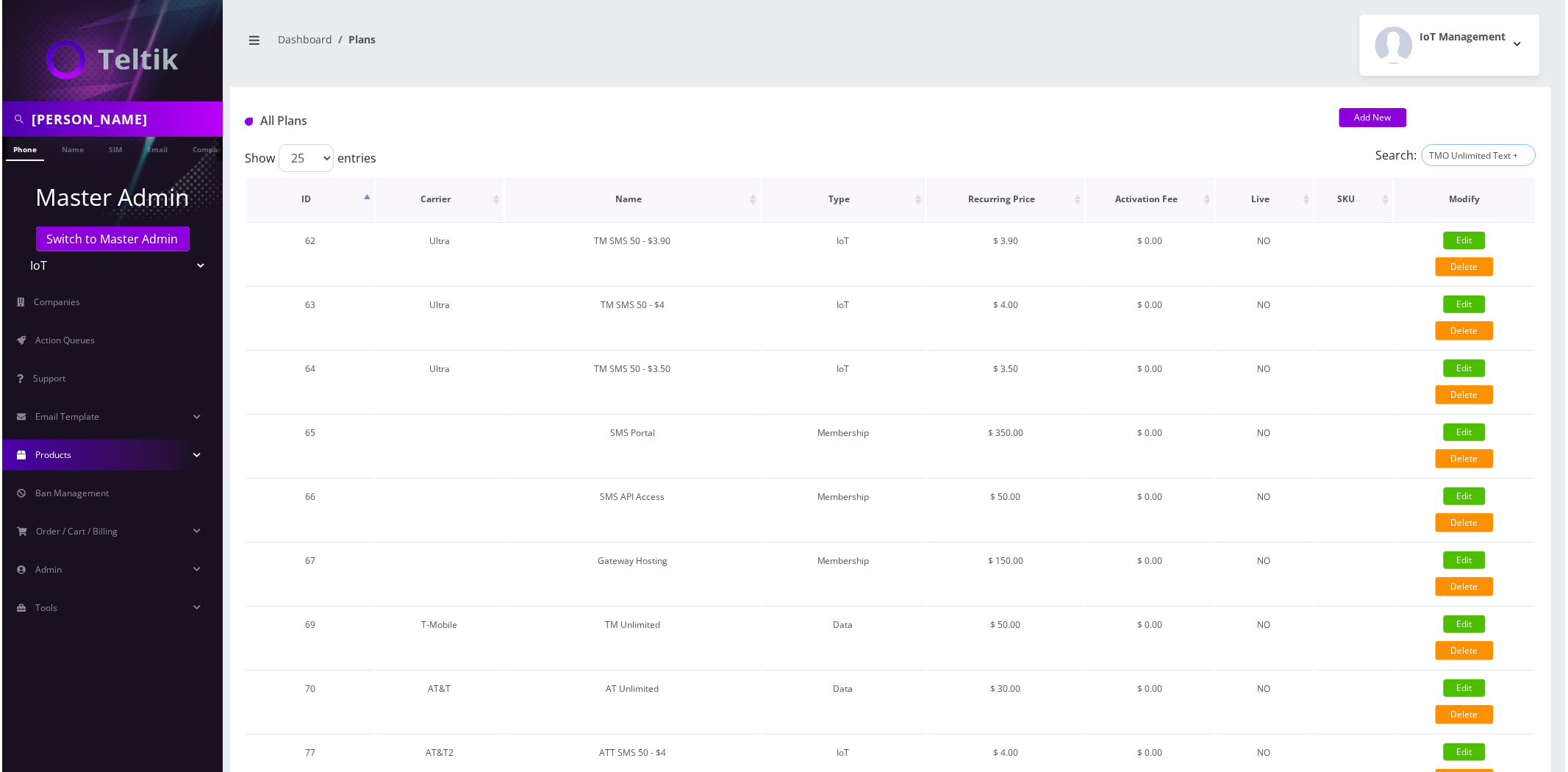
scroll to position [0, 59]
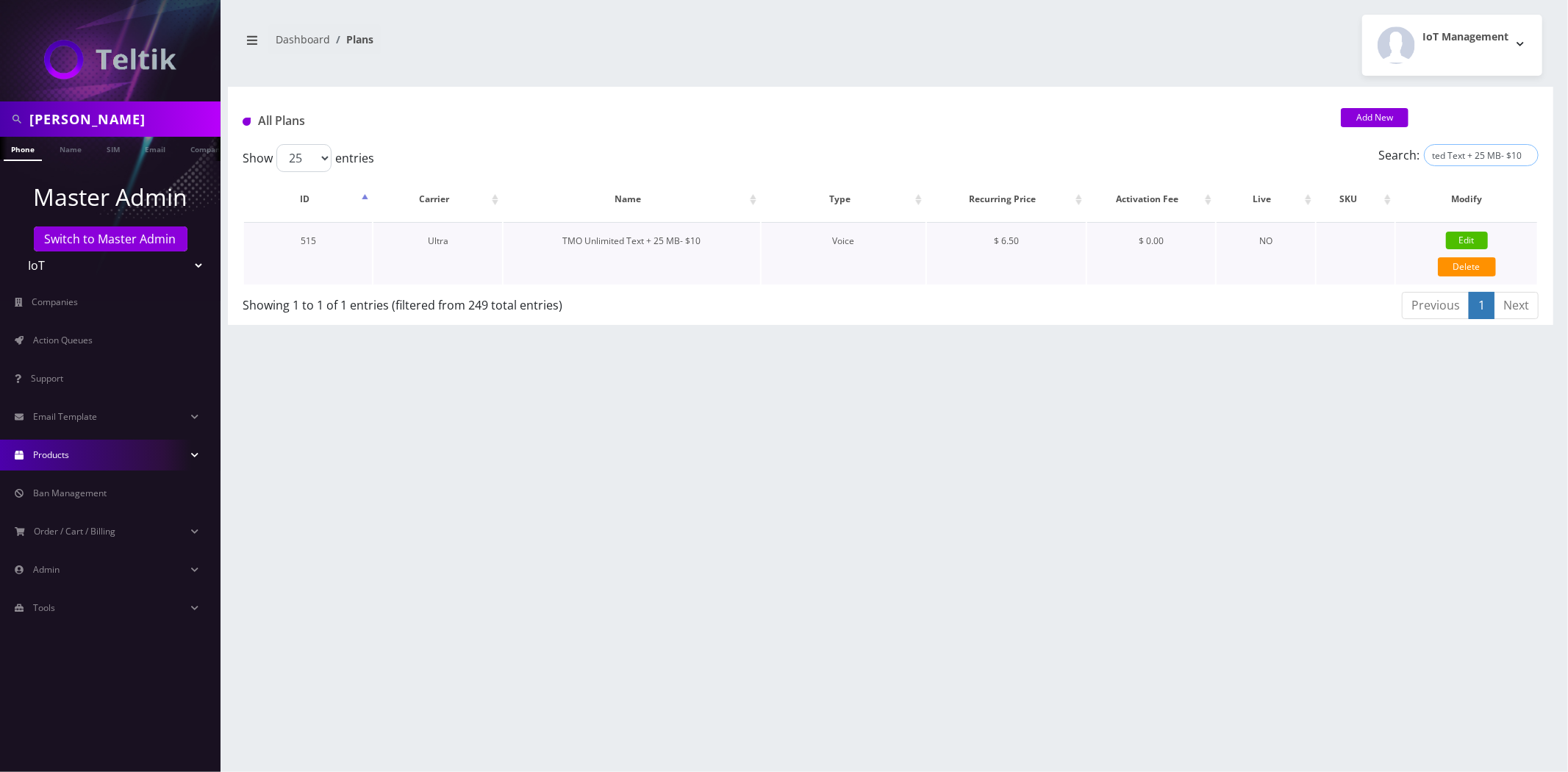
type input "TMO Unlimited Text + 25 MB- $10"
click at [1458, 244] on link "Edit" at bounding box center [1467, 241] width 42 height 18
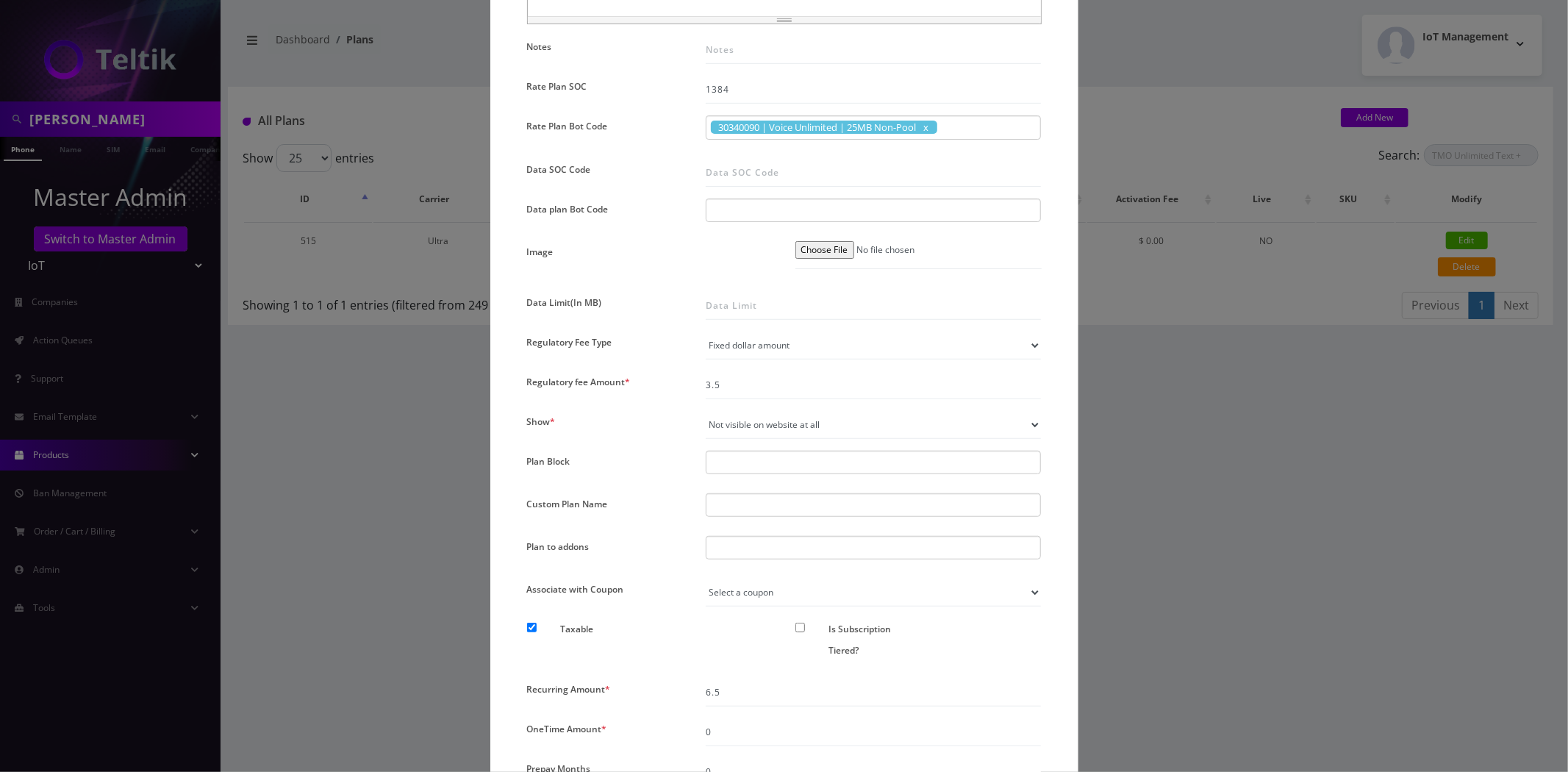
scroll to position [820, 0]
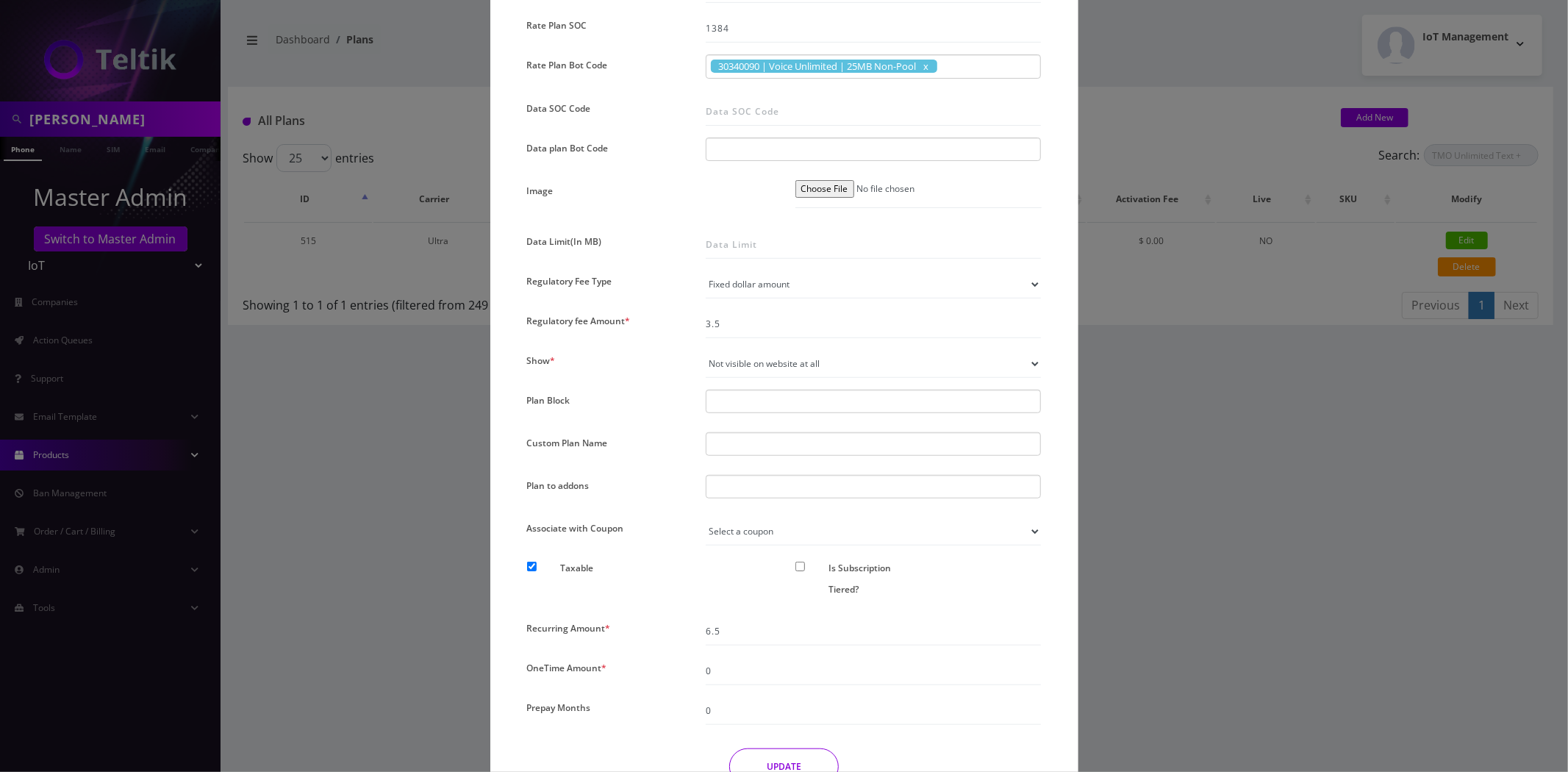
click at [386, 449] on div "× Edit Plan Name * TMO Unlimited Text + 25 MB- $10 SKU Tag Type * Voice Data We…" at bounding box center [784, 386] width 1568 height 772
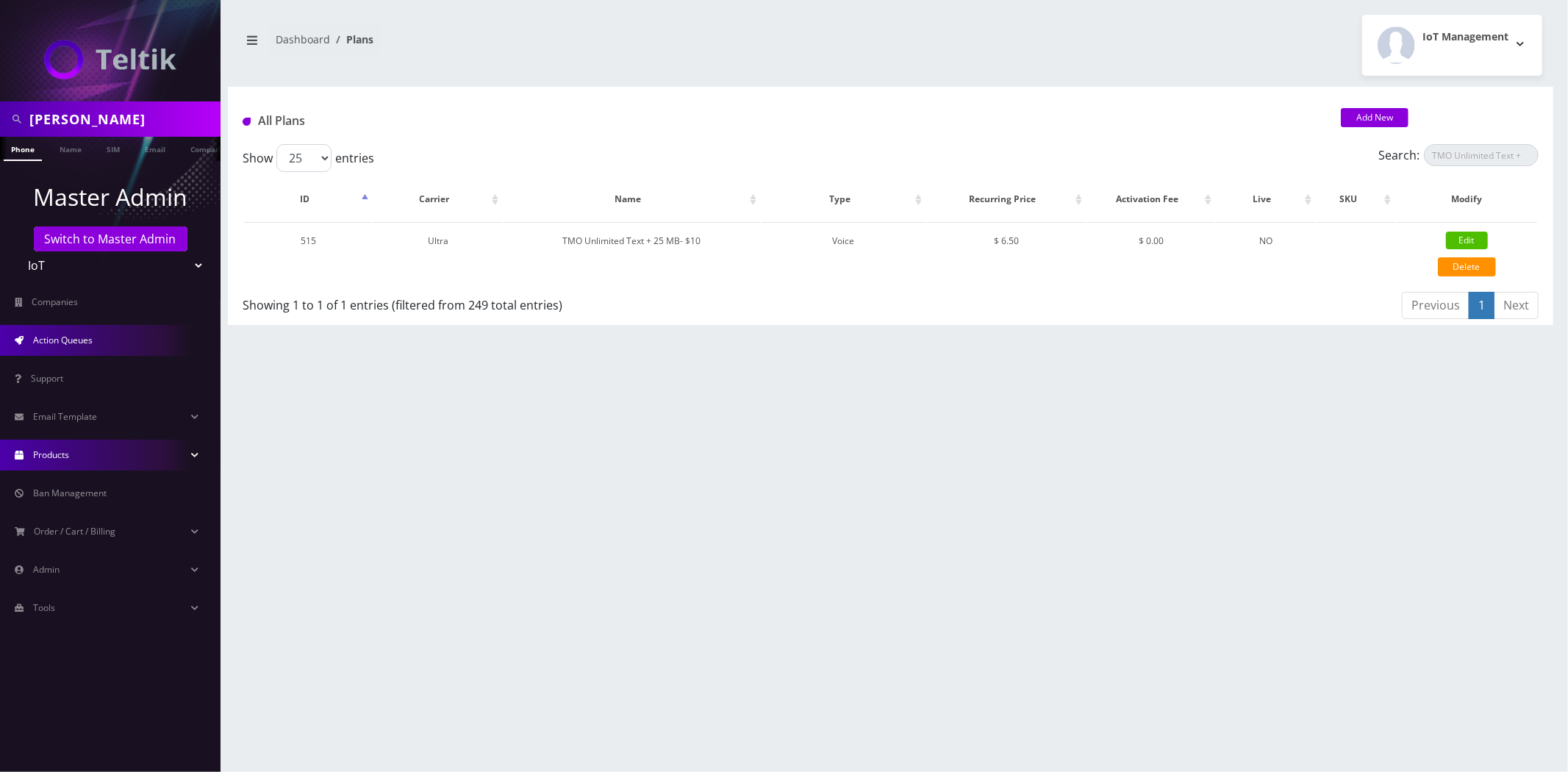
click at [68, 346] on link "Action Queues" at bounding box center [110, 341] width 220 height 31
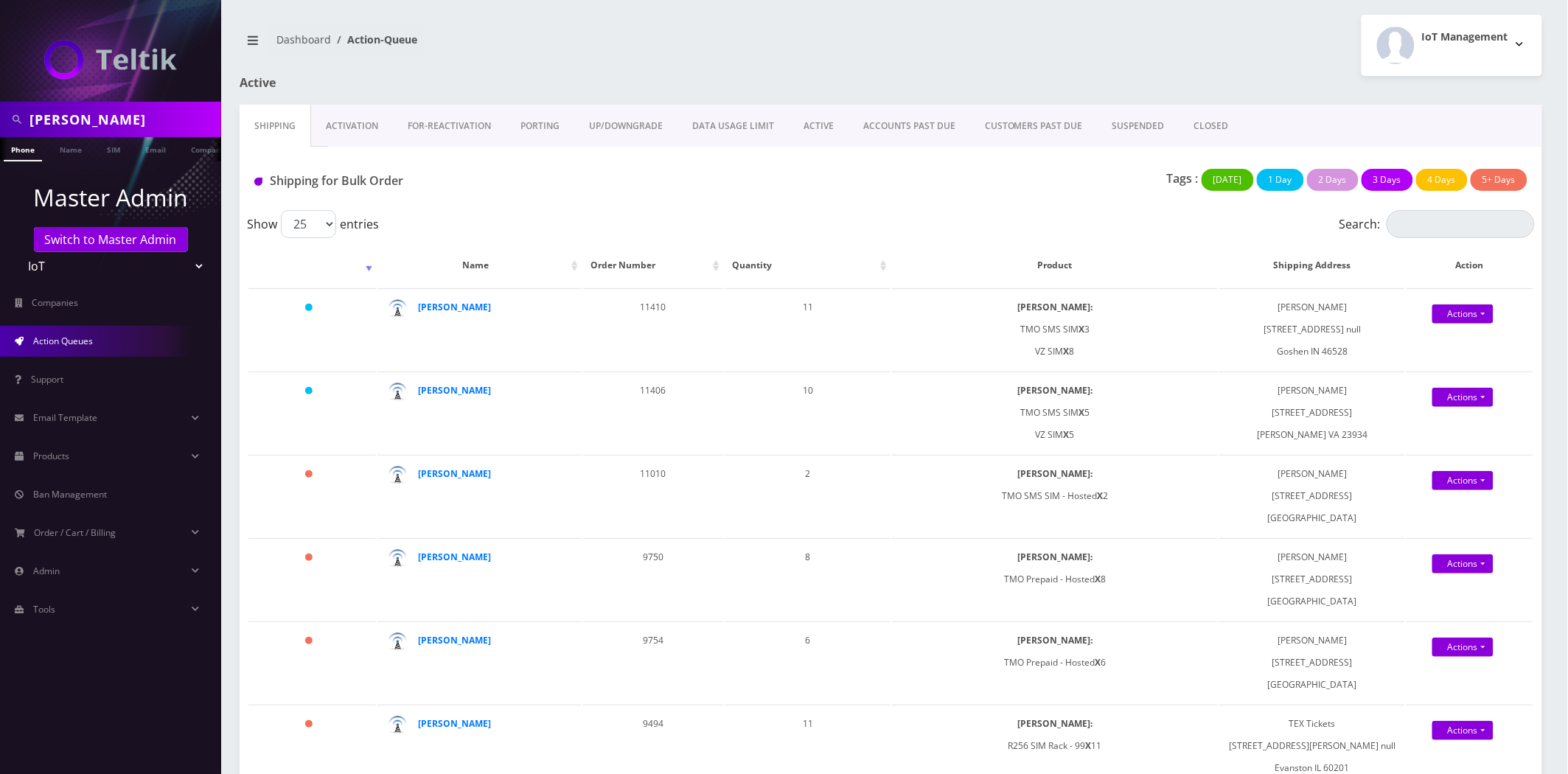
click at [339, 136] on link "Activation" at bounding box center [352, 126] width 82 height 42
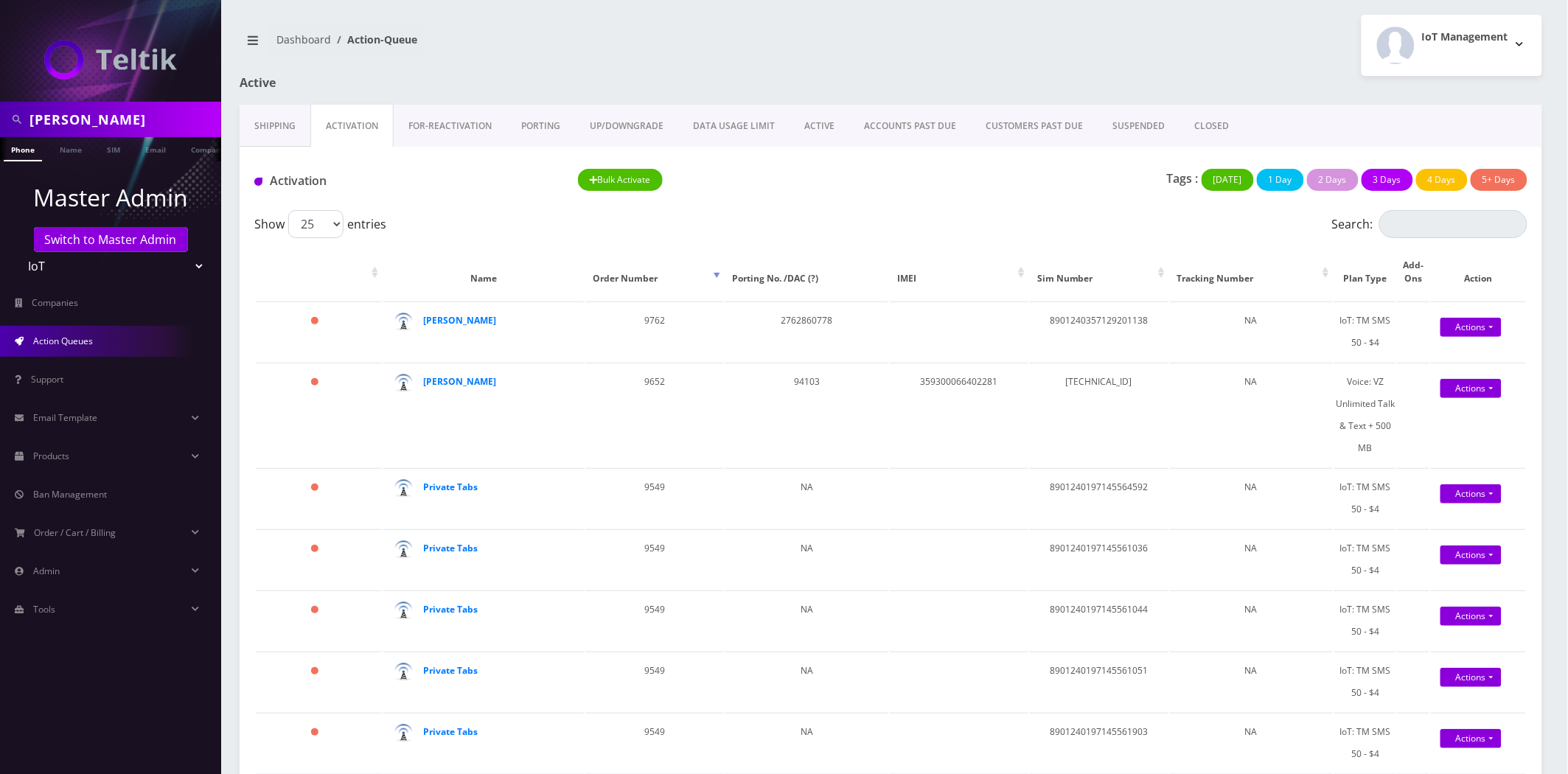
click at [807, 127] on link "ACTIVE" at bounding box center [819, 126] width 60 height 42
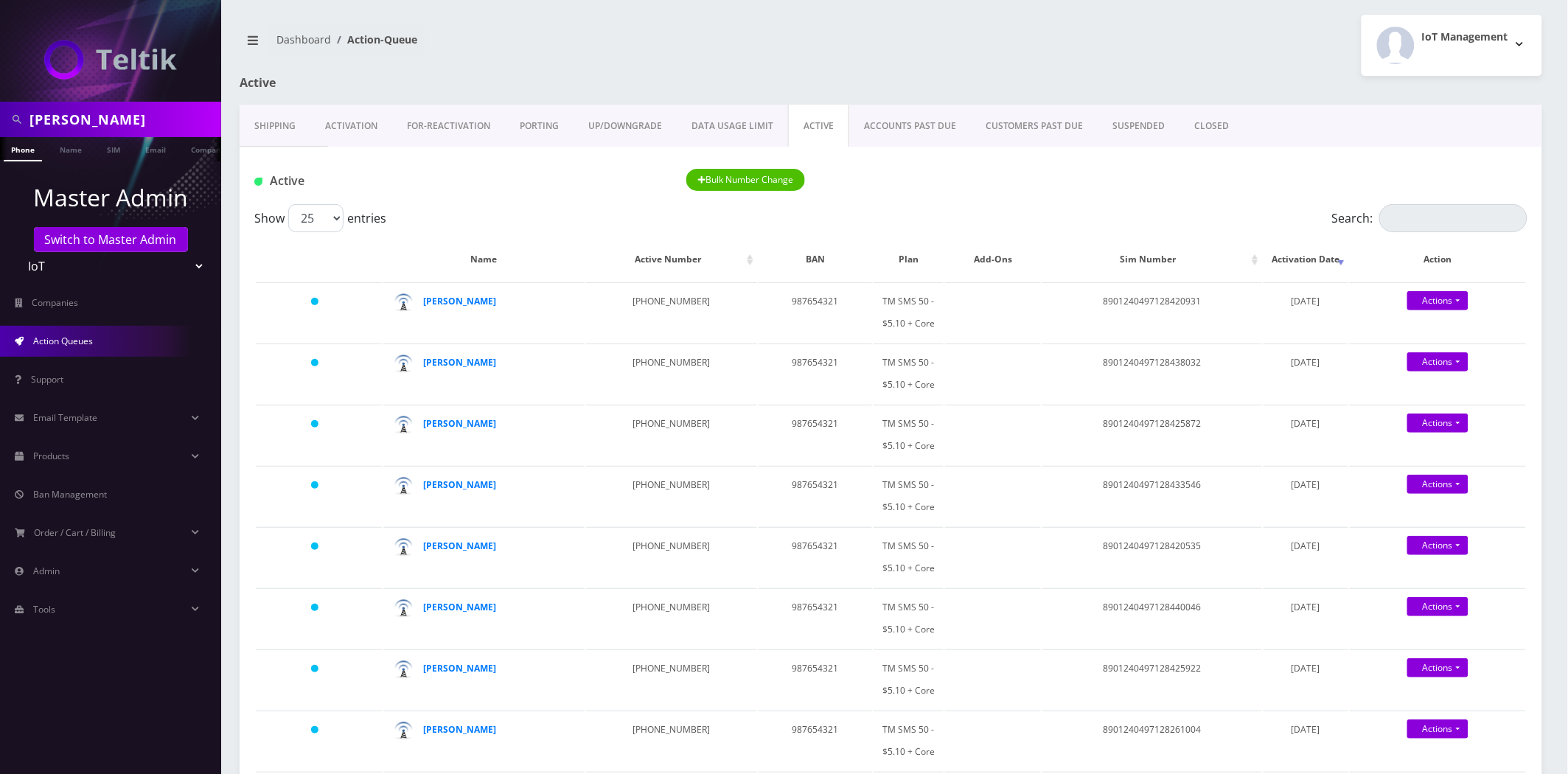
click at [272, 127] on link "Shipping" at bounding box center [275, 126] width 71 height 42
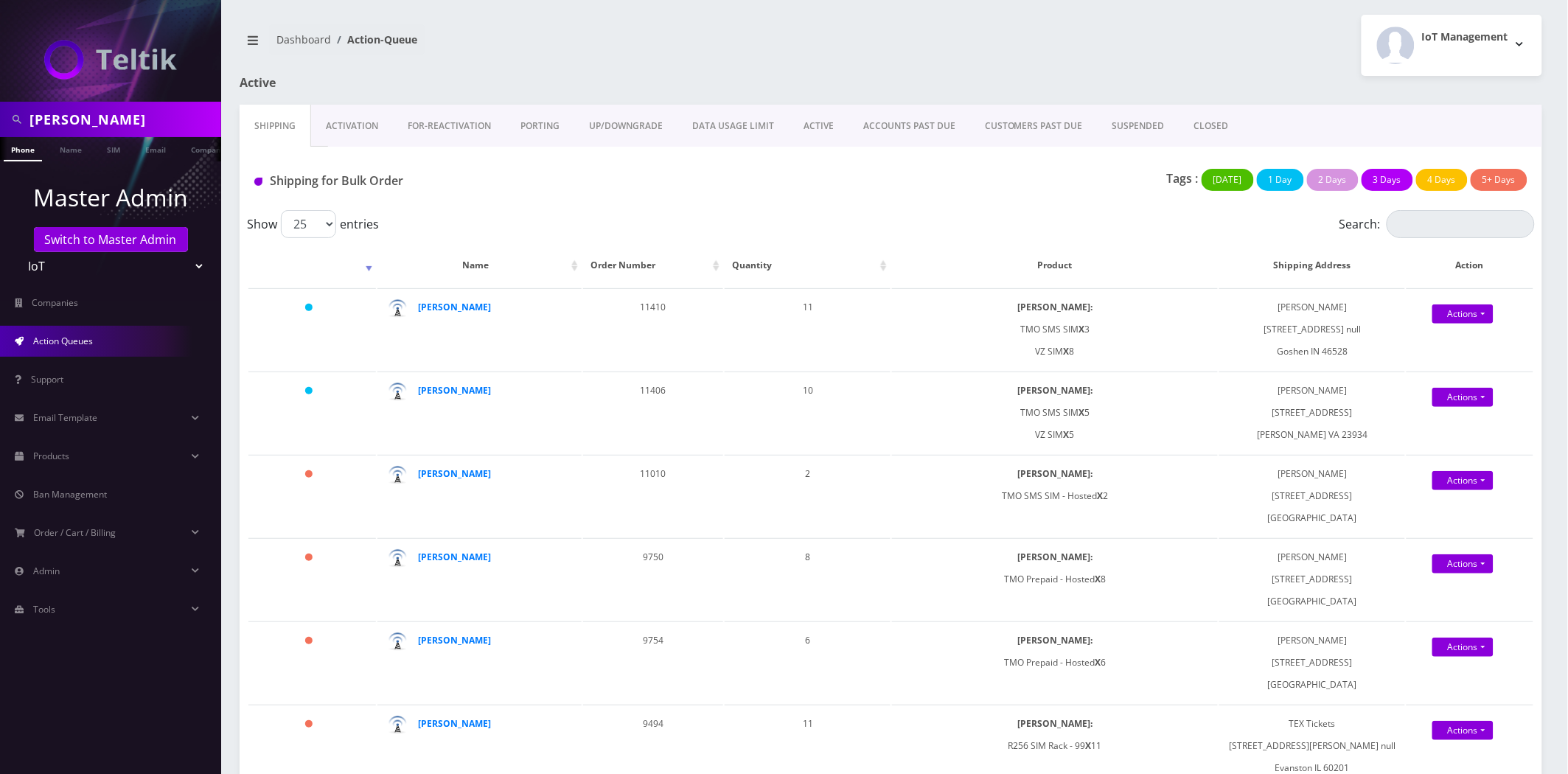
click at [102, 120] on input "[PERSON_NAME]" at bounding box center [124, 120] width 188 height 28
click at [100, 122] on input "[PERSON_NAME]" at bounding box center [124, 120] width 188 height 28
paste input "Smash Capital"
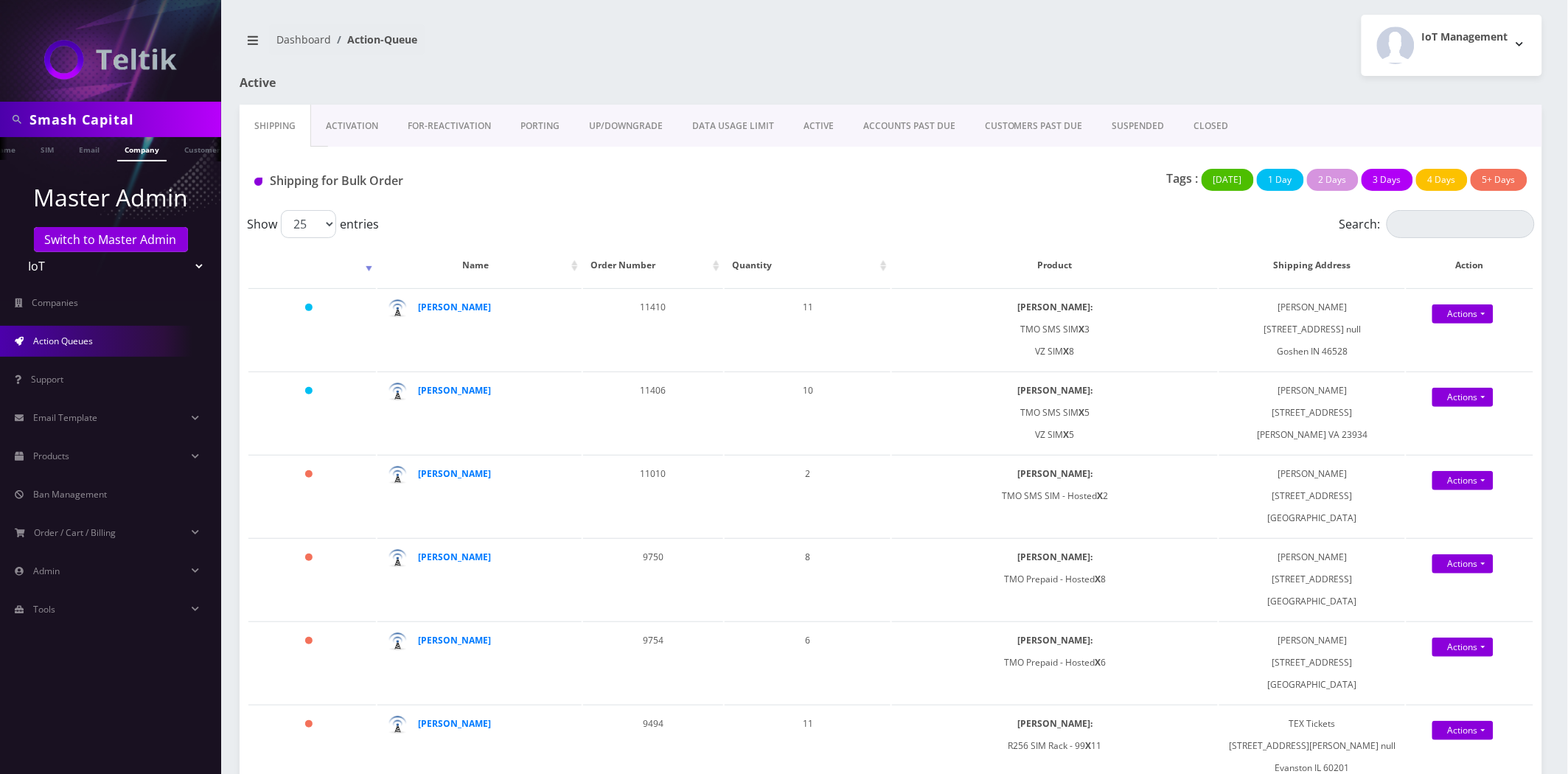
type input "Smash Capital"
click at [148, 149] on link "Company" at bounding box center [142, 149] width 49 height 25
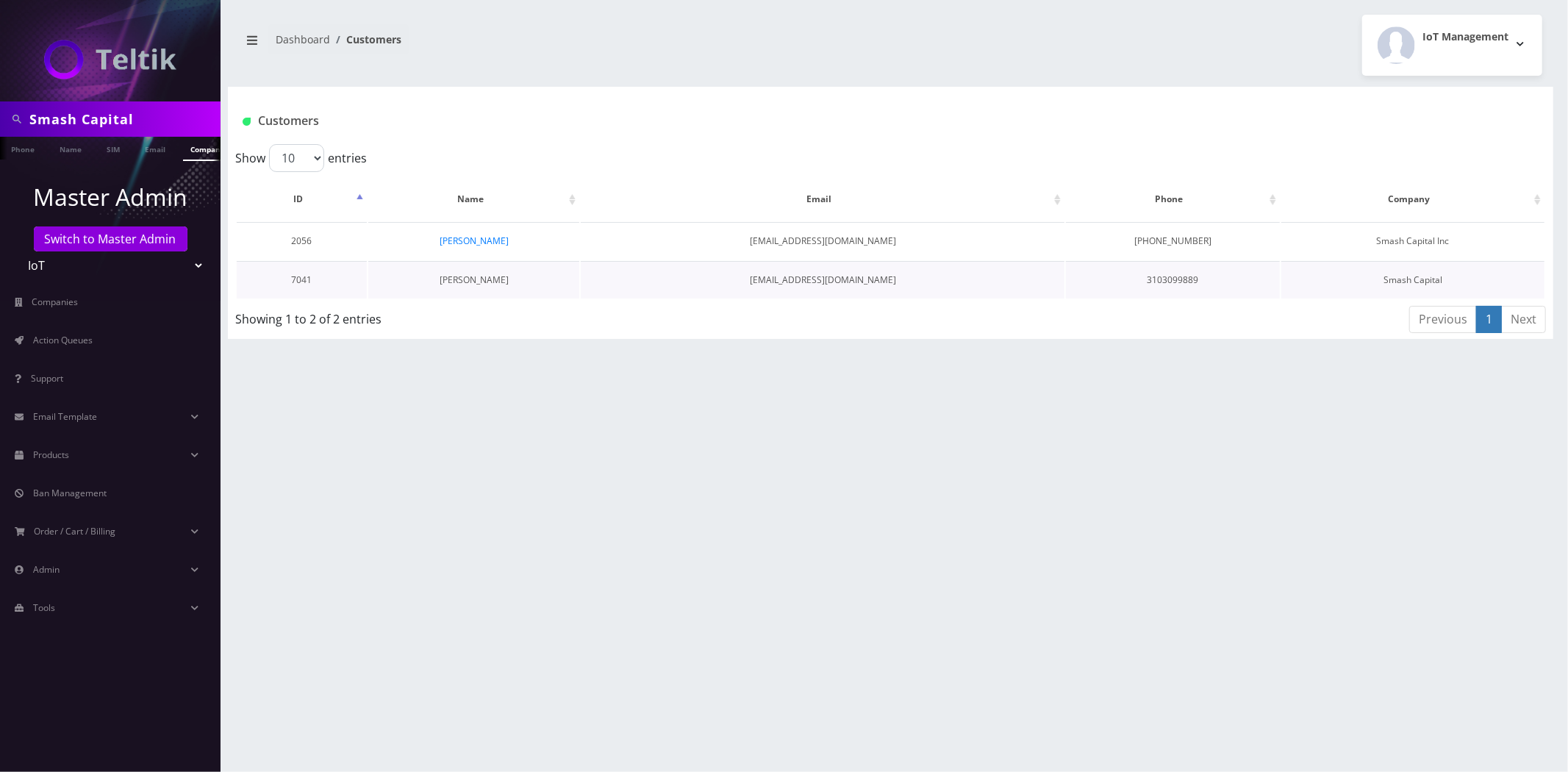
click at [486, 281] on link "[PERSON_NAME]" at bounding box center [473, 280] width 69 height 13
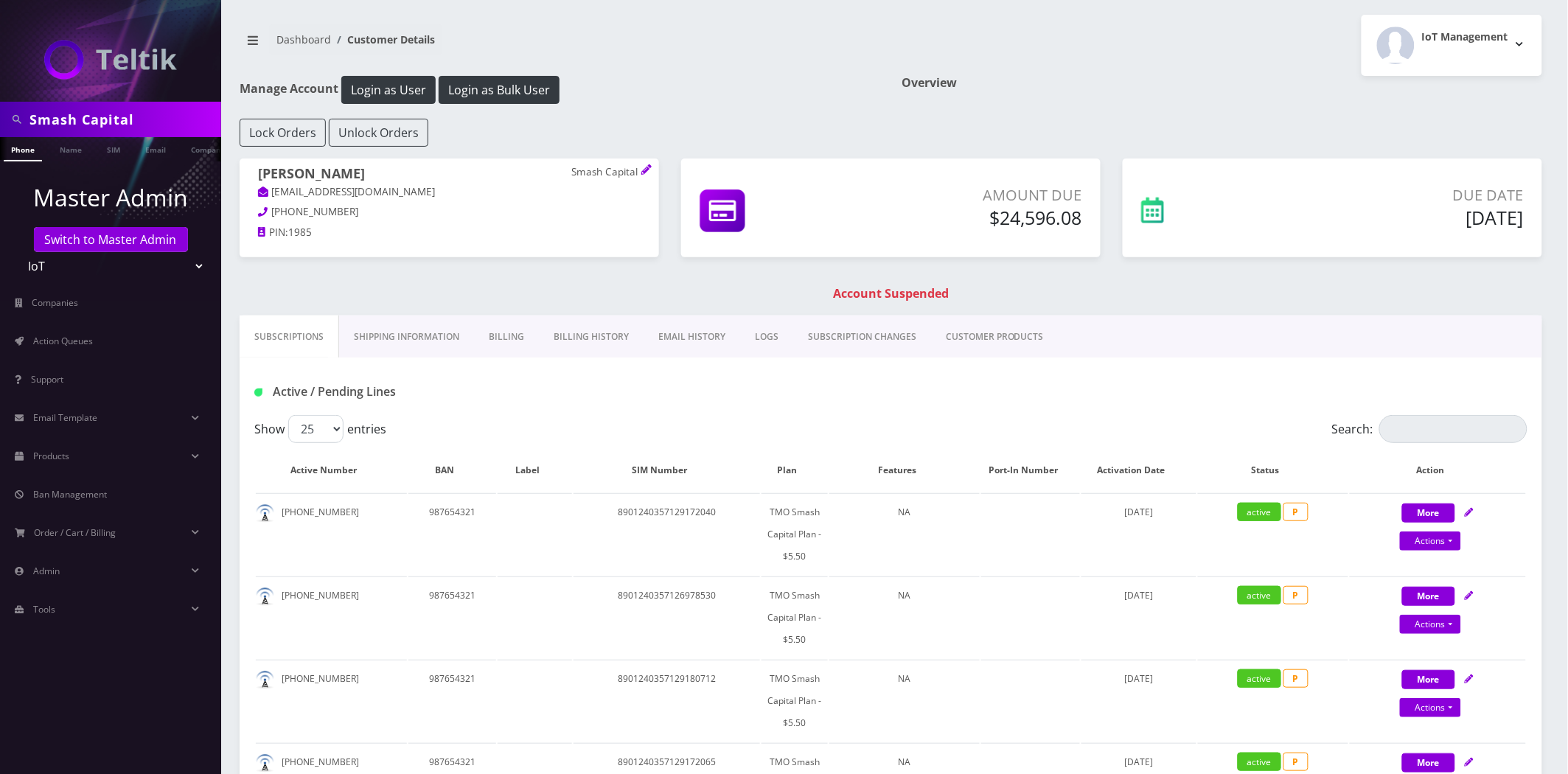
click at [396, 334] on link "Shipping Information" at bounding box center [406, 336] width 135 height 42
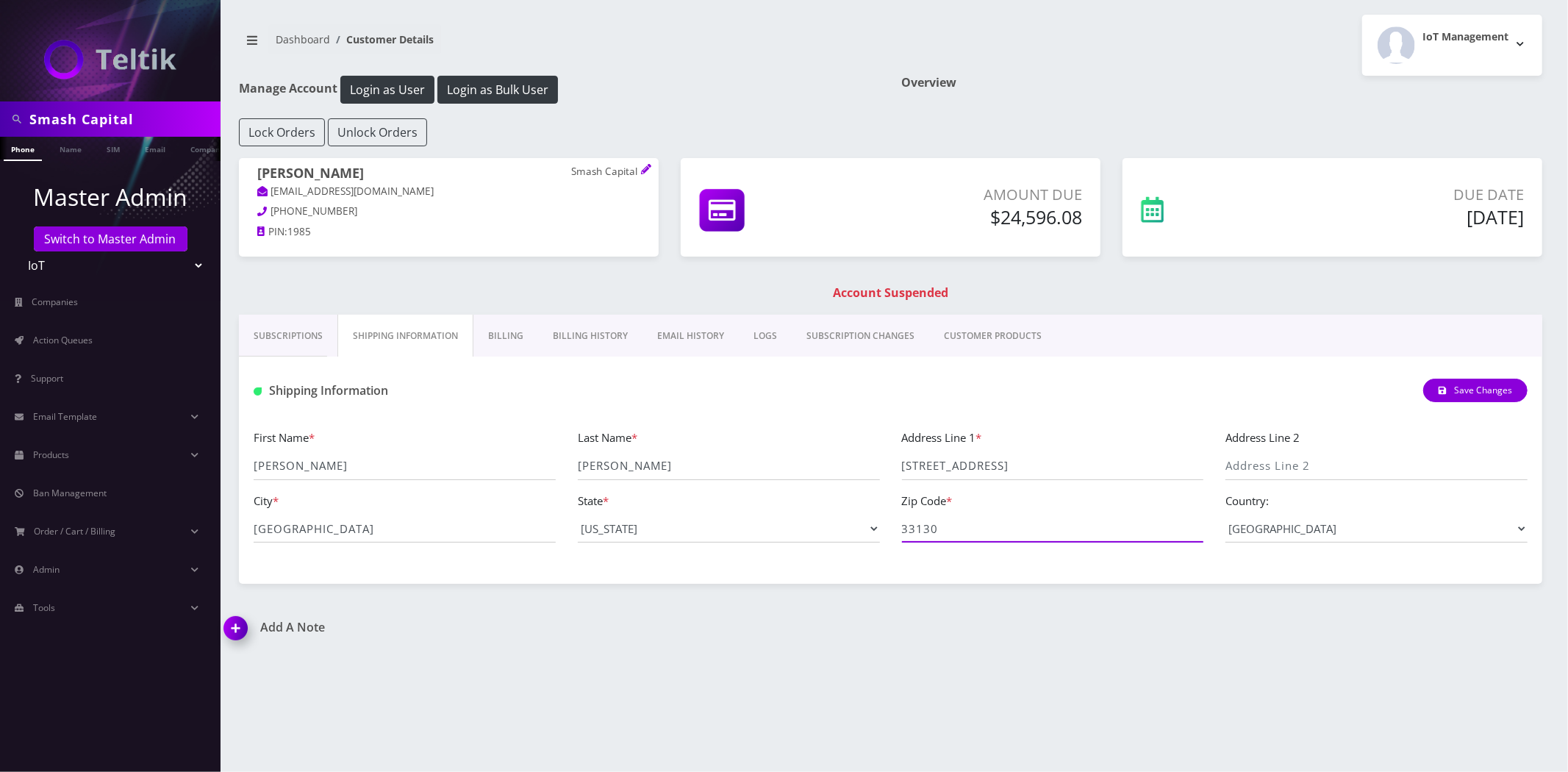
click at [963, 526] on input "33130" at bounding box center [1053, 529] width 302 height 28
drag, startPoint x: 989, startPoint y: 465, endPoint x: 832, endPoint y: 454, distance: 157.4
click at [830, 454] on div "First Name * Jeremy Last Name * Najjar Address Line 1 * 936 SW 1st Ave #271 Add…" at bounding box center [890, 491] width 1296 height 125
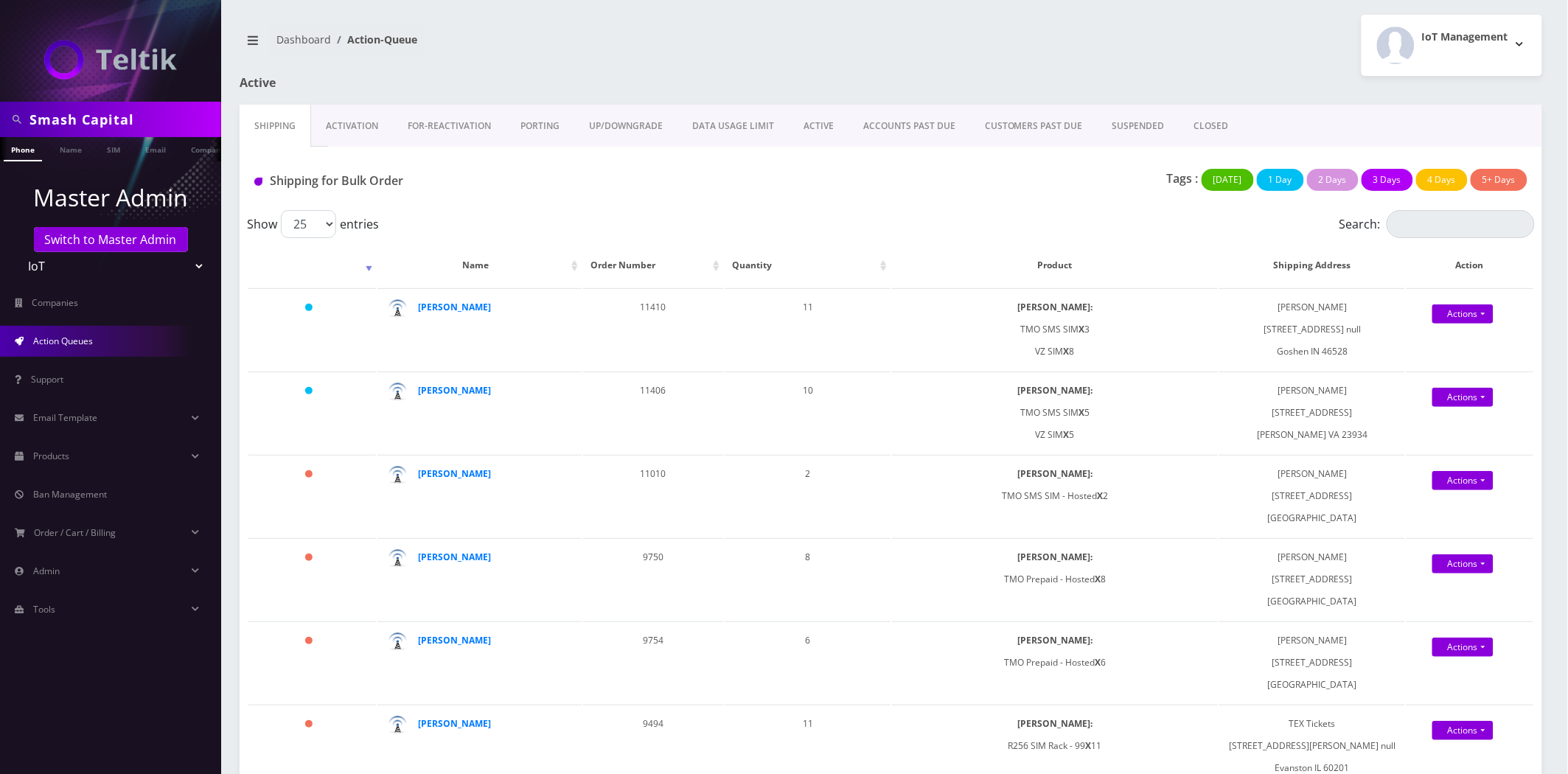
click at [106, 117] on input "Smash Capital" at bounding box center [124, 120] width 188 height 28
paste input "Boxofficetoo"
type input "Boxofficetoo"
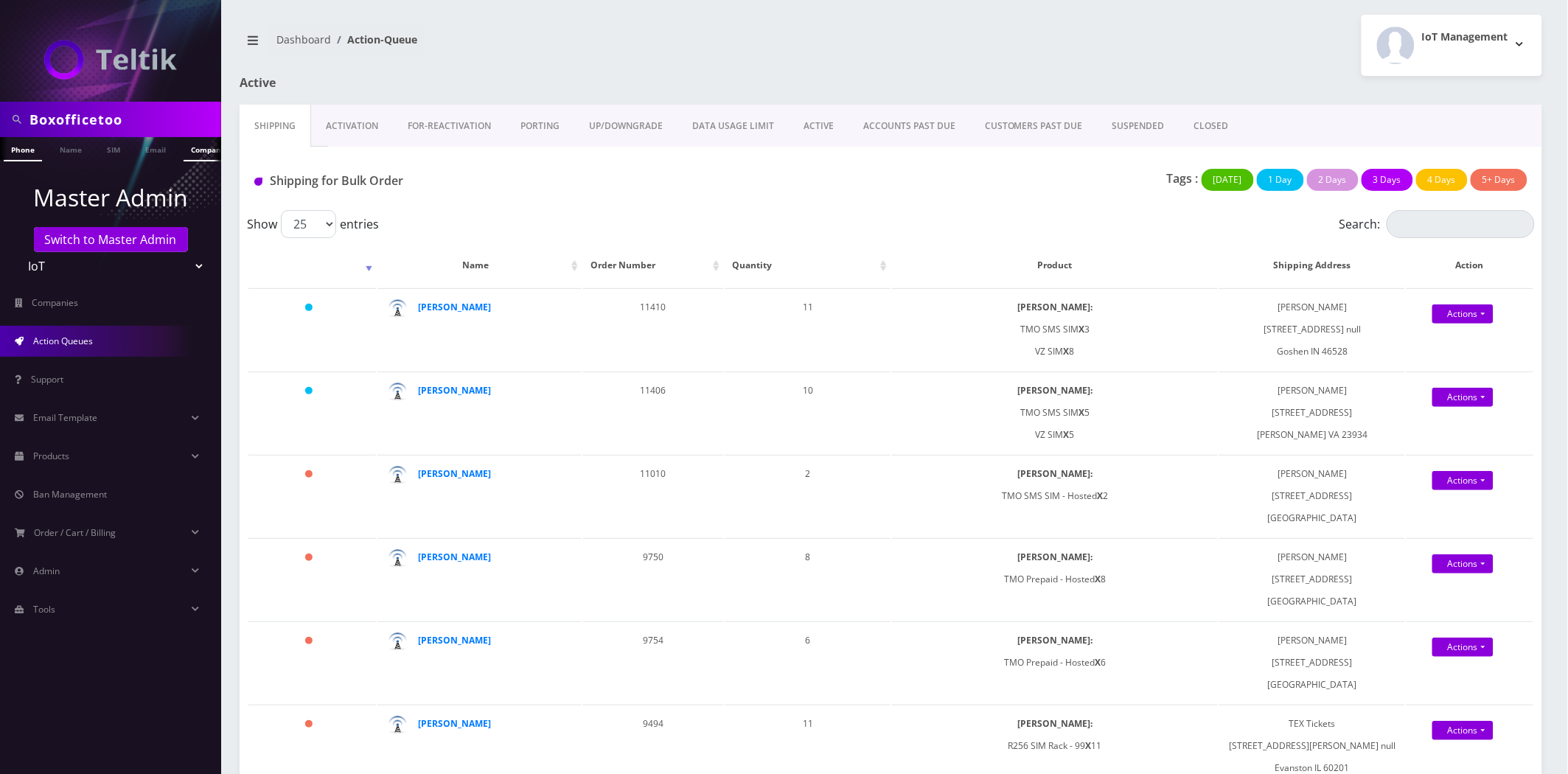
click at [197, 148] on link "Company" at bounding box center [208, 149] width 49 height 25
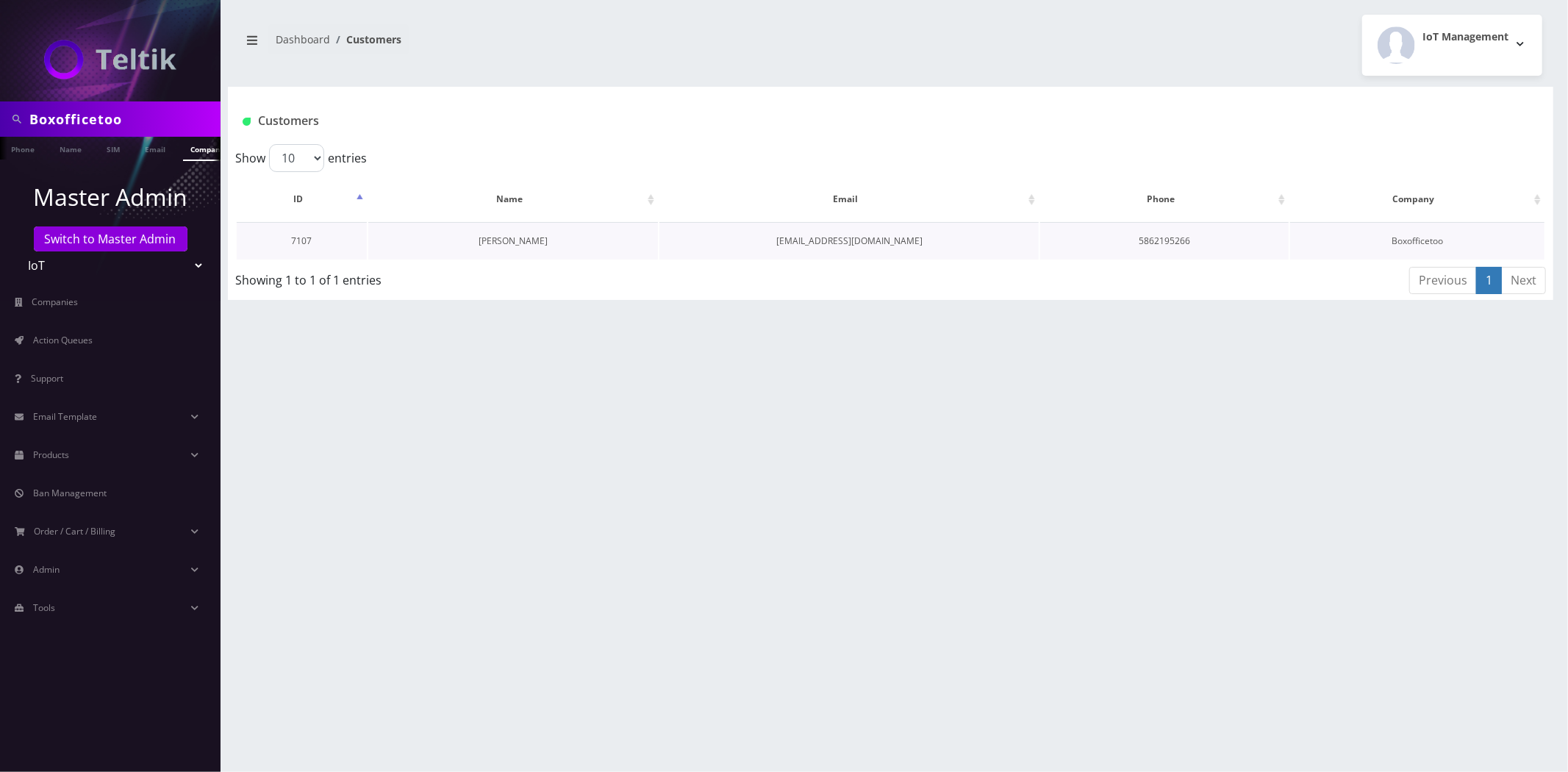
scroll to position [0, 7]
click at [506, 239] on link "[PERSON_NAME]" at bounding box center [513, 241] width 69 height 13
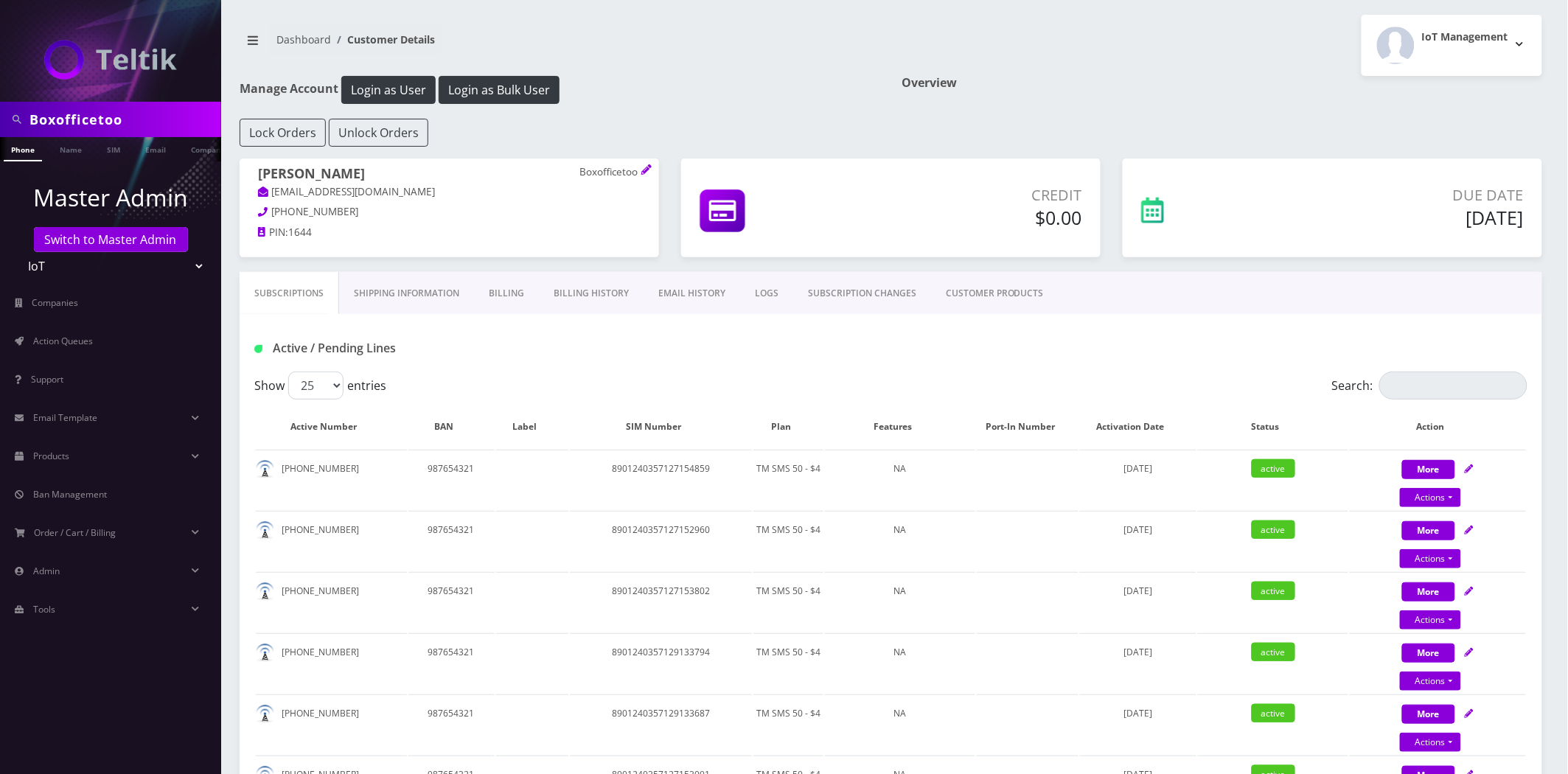
click at [365, 286] on link "Shipping Information" at bounding box center [406, 293] width 135 height 42
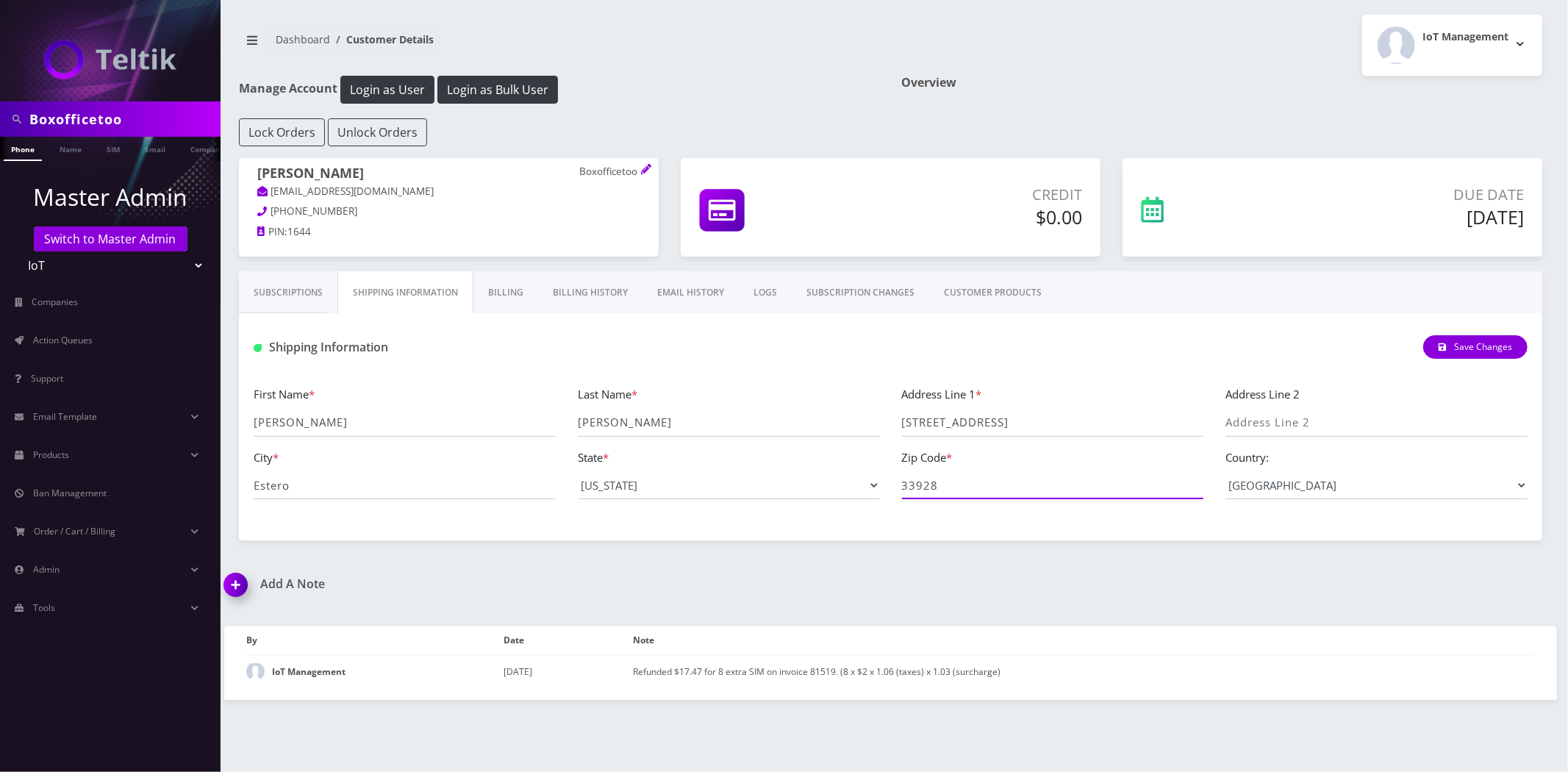
click at [966, 495] on input "33928" at bounding box center [1053, 485] width 302 height 28
click at [234, 301] on div "Subscriptions Shipping Information Billing Billing History EMAIL HISTORY LOGS S…" at bounding box center [890, 406] width 1325 height 269
click at [265, 284] on link "Subscriptions" at bounding box center [288, 292] width 99 height 42
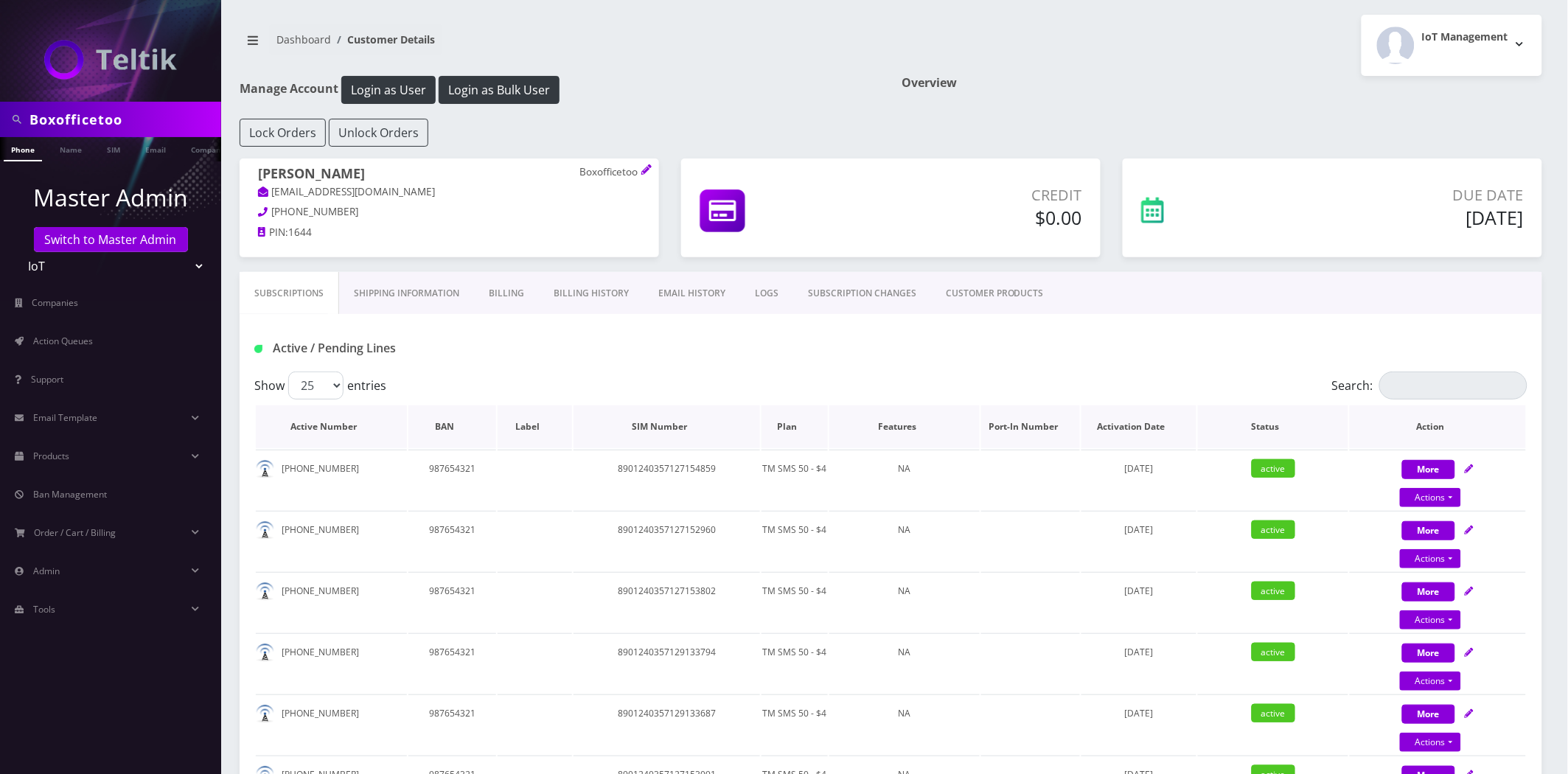
click at [799, 419] on th "Plan" at bounding box center [794, 426] width 65 height 42
click at [593, 168] on p "Boxofficetoo" at bounding box center [610, 173] width 61 height 13
click at [594, 168] on p "Boxofficetoo" at bounding box center [610, 173] width 61 height 13
copy p "Boxofficetoo"
click at [1421, 386] on input "Search:" at bounding box center [1453, 386] width 148 height 28
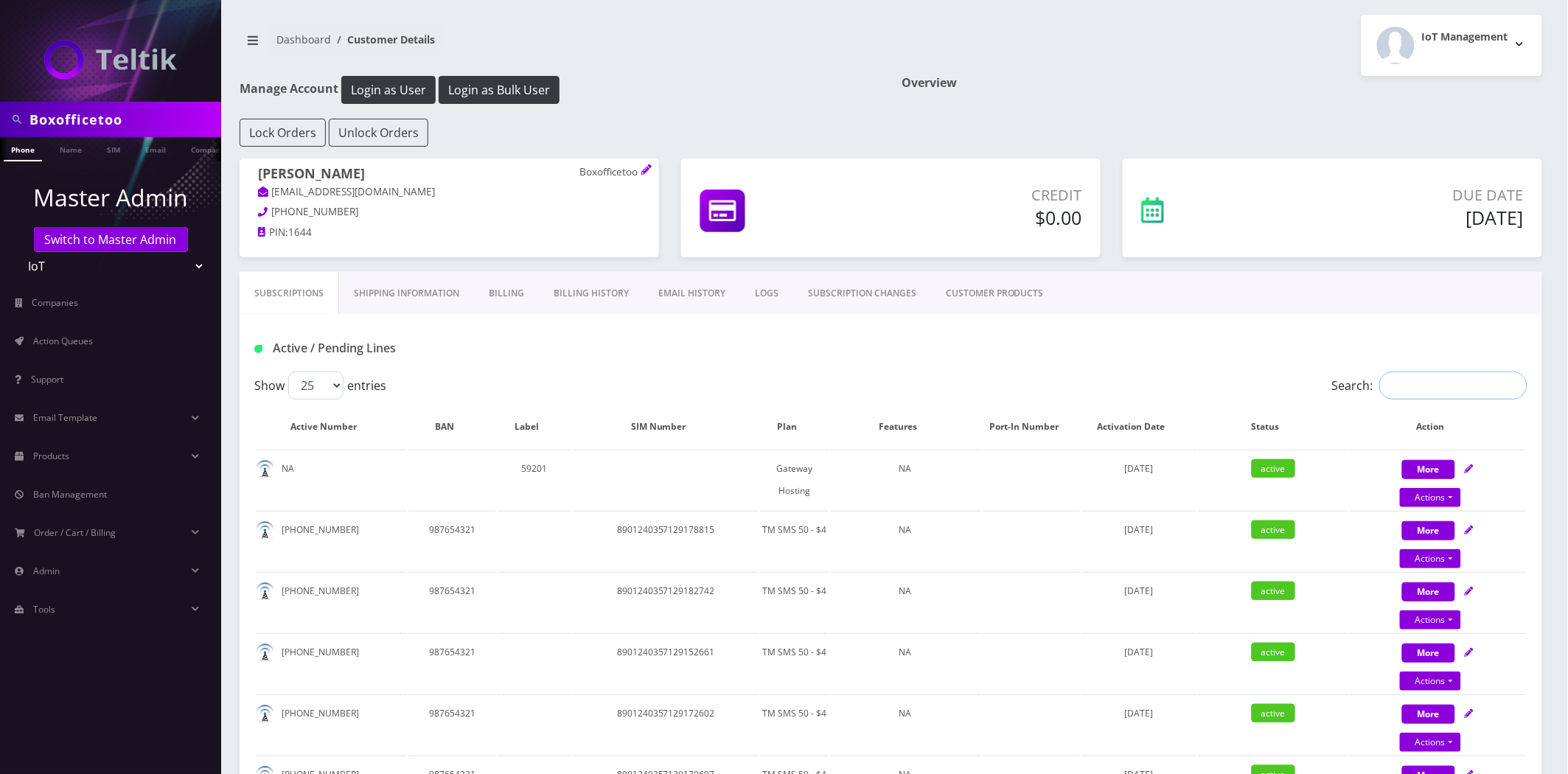
paste input "8901240357127153893"
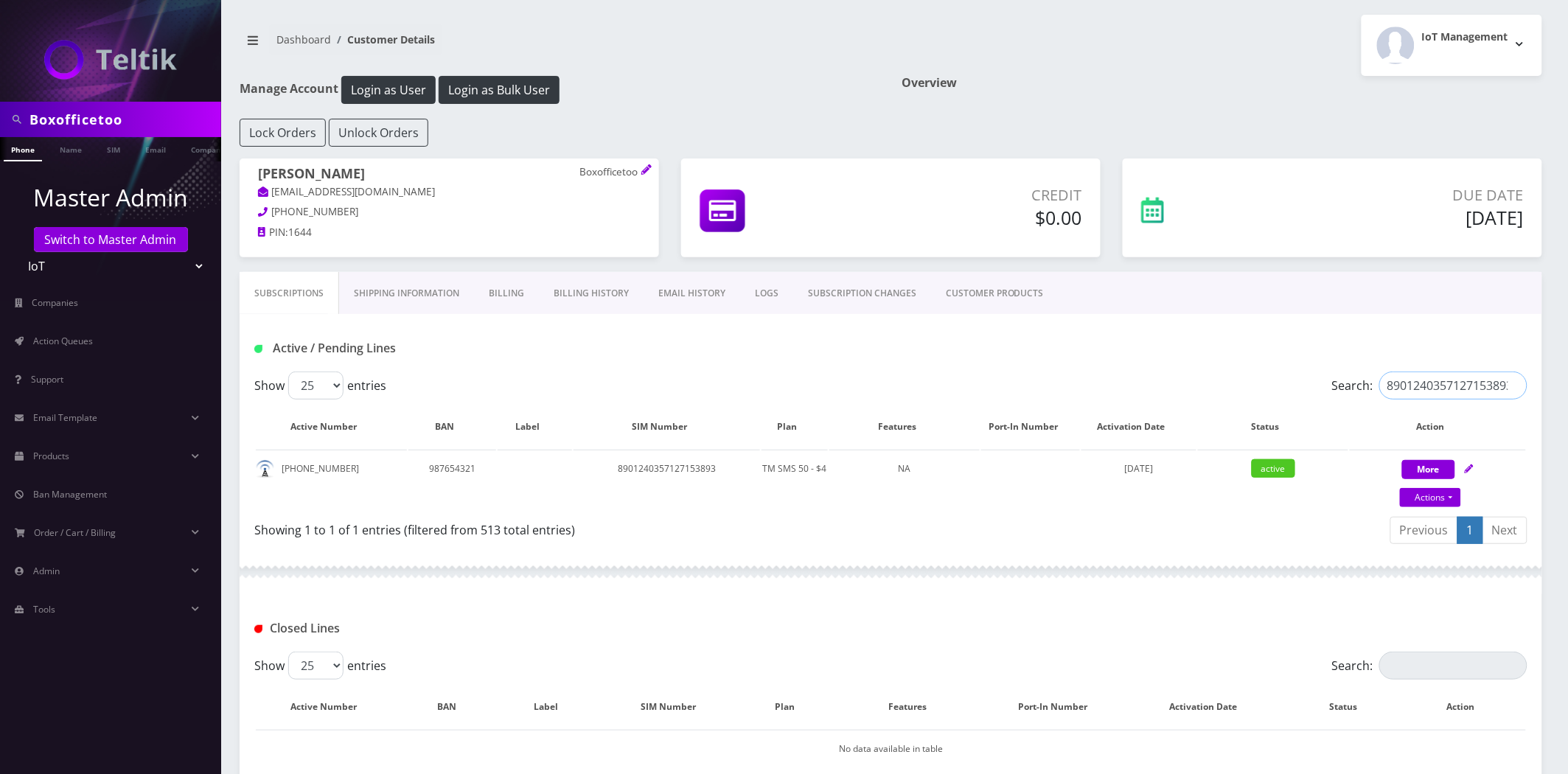
type input "8901240357127153893"
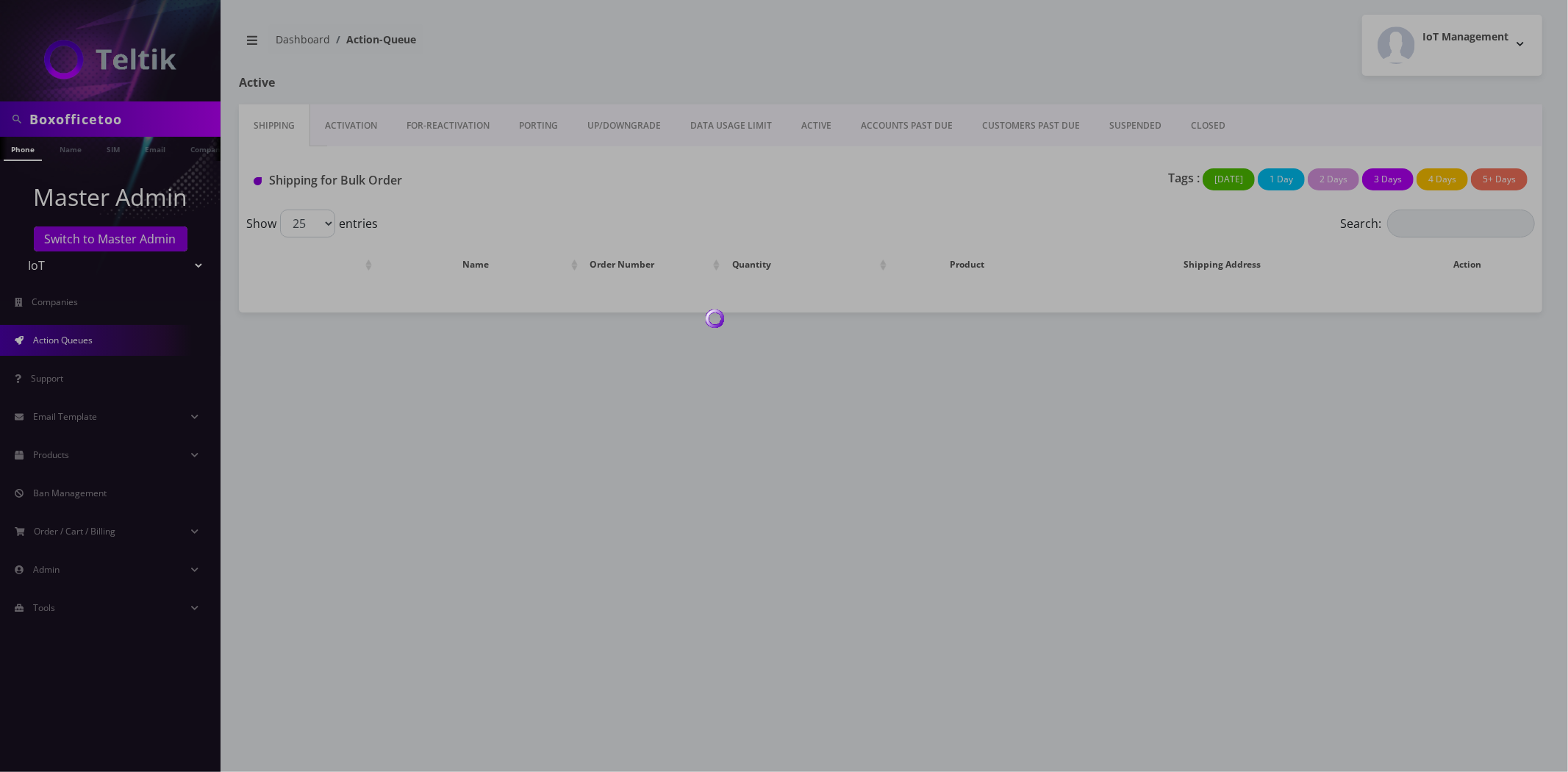
click at [113, 120] on div at bounding box center [784, 386] width 1568 height 772
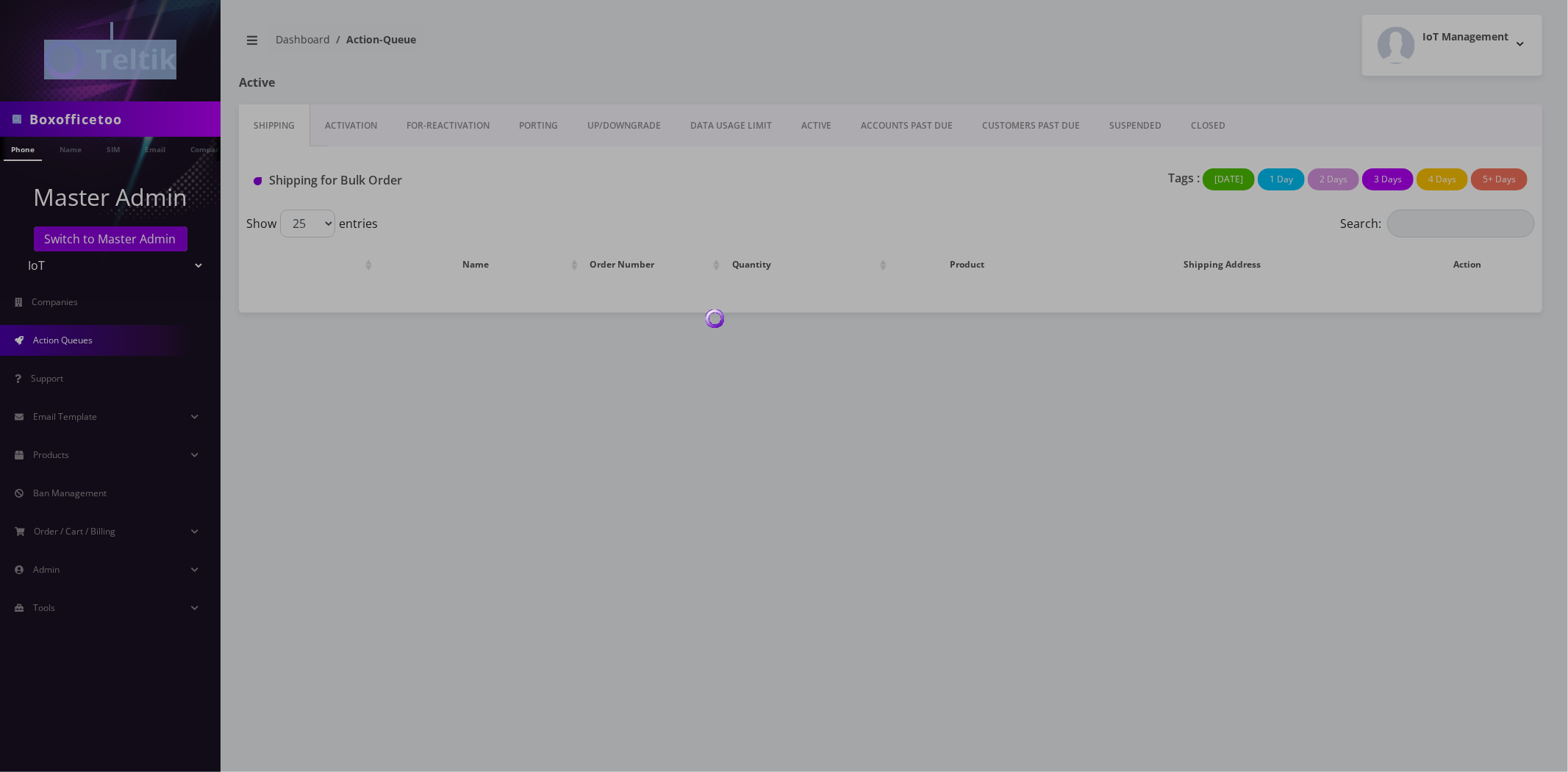
click at [112, 120] on body "Boxofficetoo Phone Name SIM Email Company Customer Master Admin Switch to Maste…" at bounding box center [784, 386] width 1568 height 772
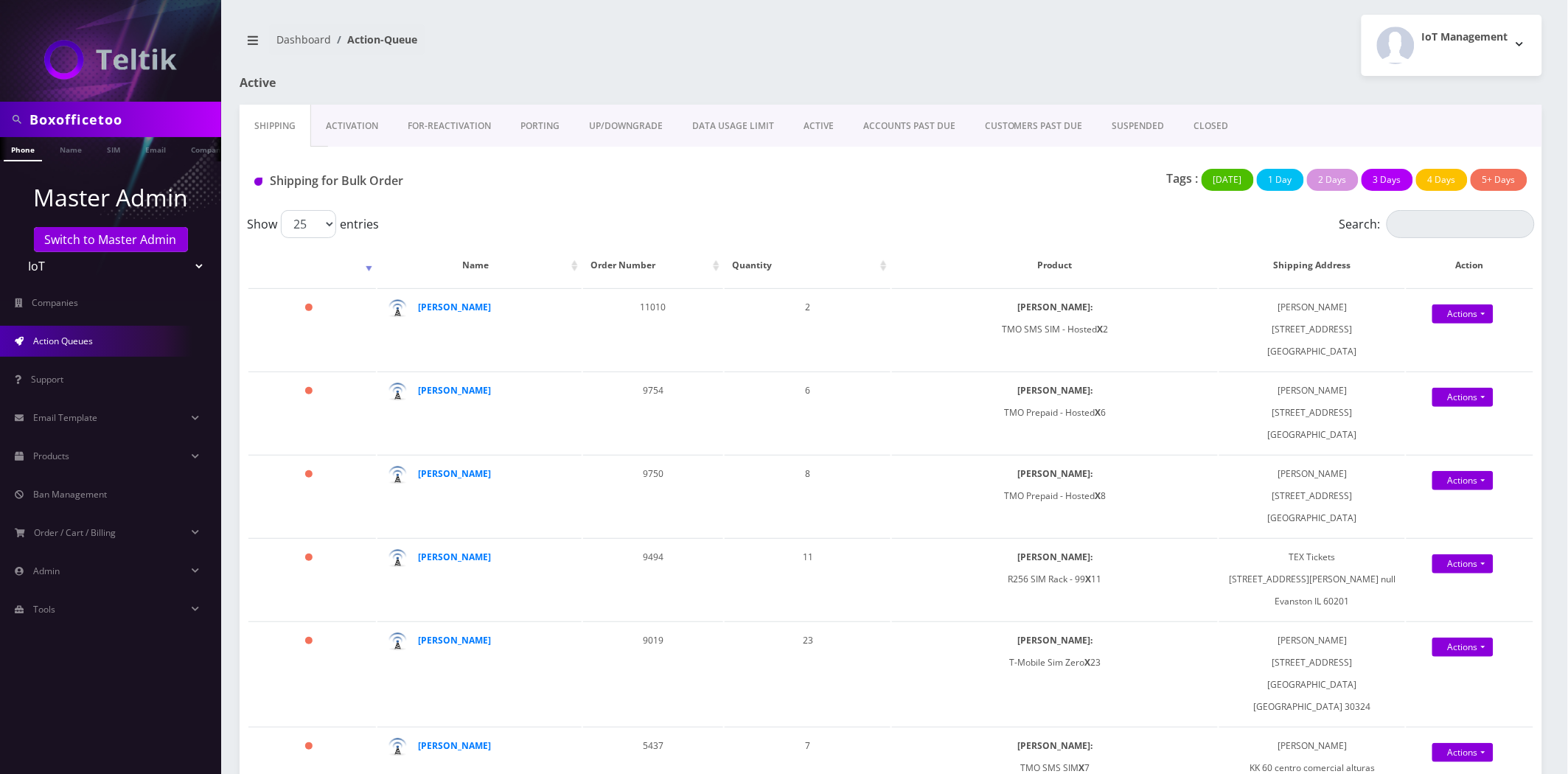
click at [112, 120] on input "Boxofficetoo" at bounding box center [124, 120] width 188 height 28
click at [105, 114] on input "Boxofficetoo" at bounding box center [124, 120] width 188 height 28
paste input "8901240357135044761"
type input "8901240357135044761"
click at [114, 147] on link "SIM" at bounding box center [114, 149] width 28 height 25
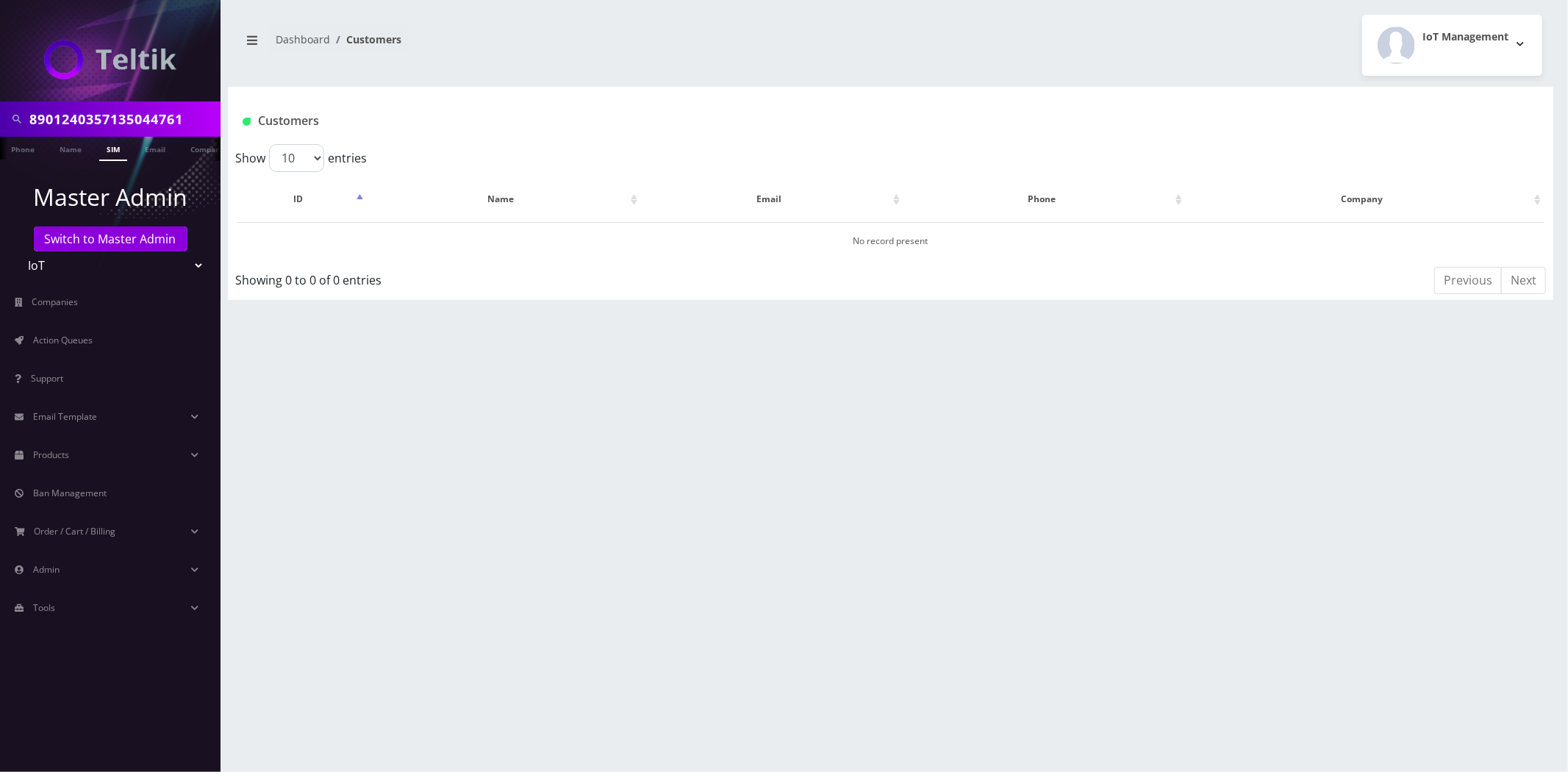
click at [189, 120] on input "8901240357135044761" at bounding box center [123, 120] width 188 height 28
click at [27, 116] on div "8901240357135044761" at bounding box center [110, 120] width 213 height 28
click at [90, 245] on link "Switch to Master Admin" at bounding box center [111, 239] width 154 height 25
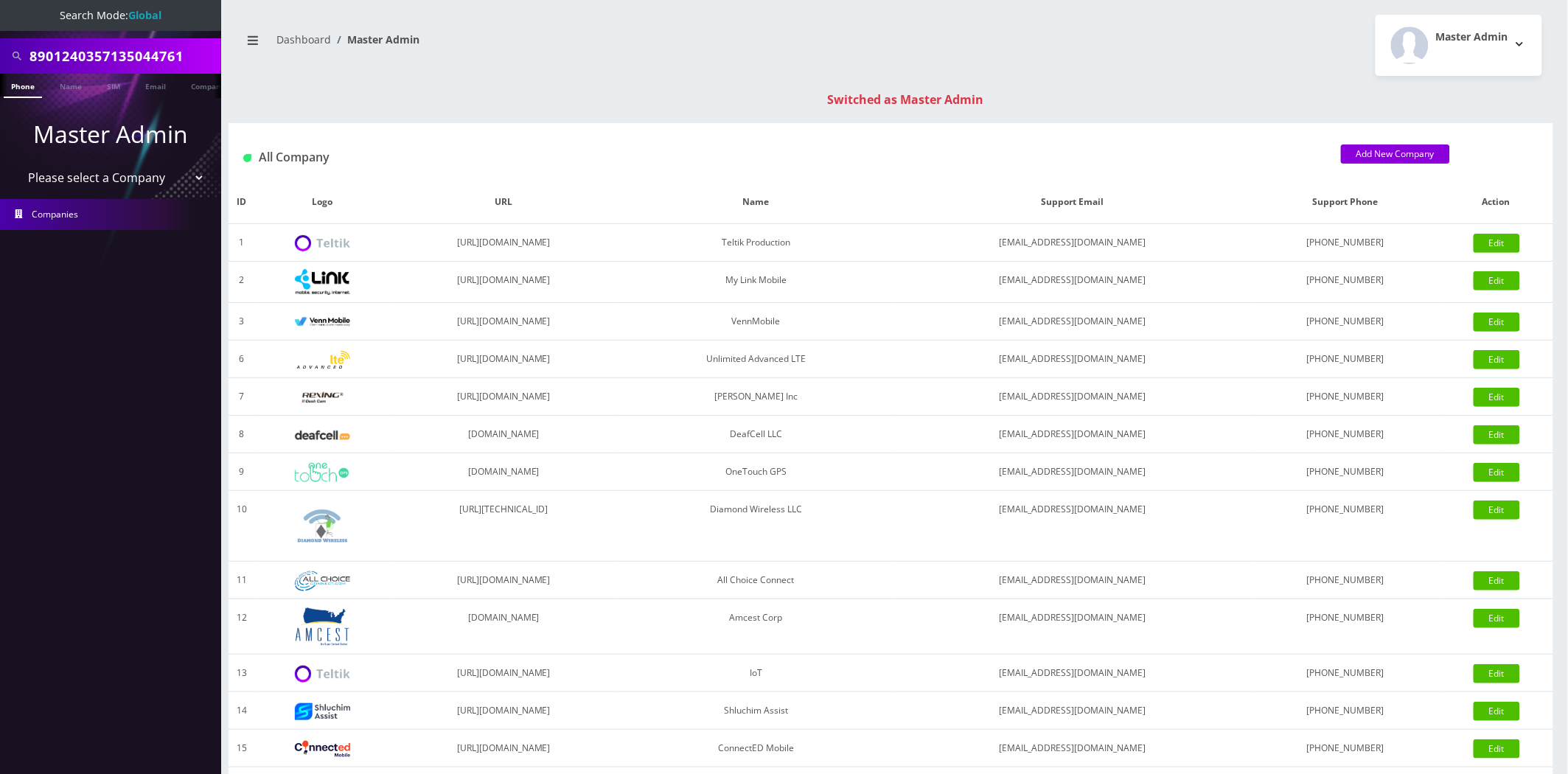
click at [125, 49] on input "8901240357135044761" at bounding box center [124, 56] width 188 height 28
click at [109, 93] on link "SIM" at bounding box center [114, 86] width 28 height 25
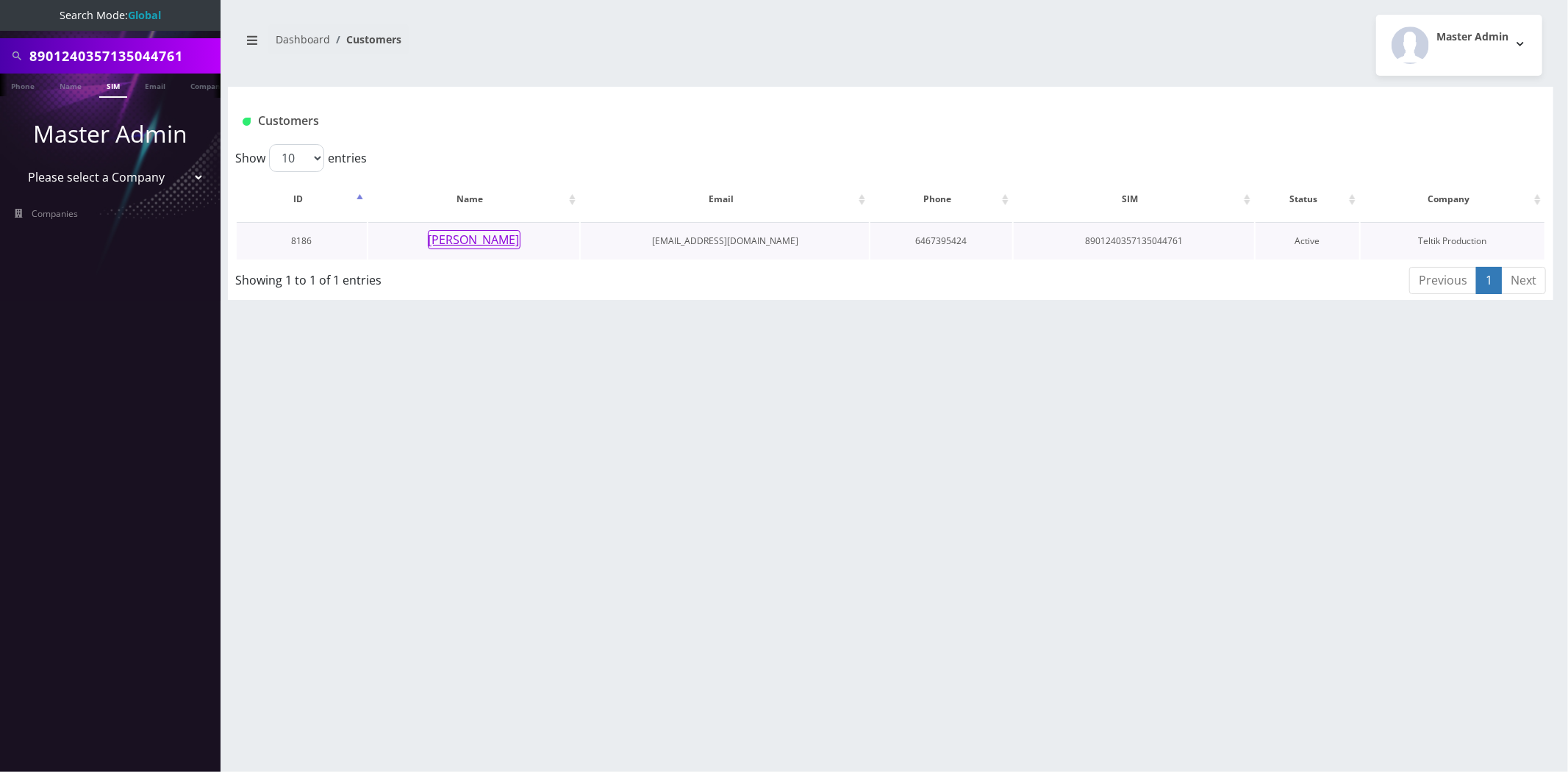
click at [453, 241] on button "[PERSON_NAME]" at bounding box center [474, 240] width 93 height 19
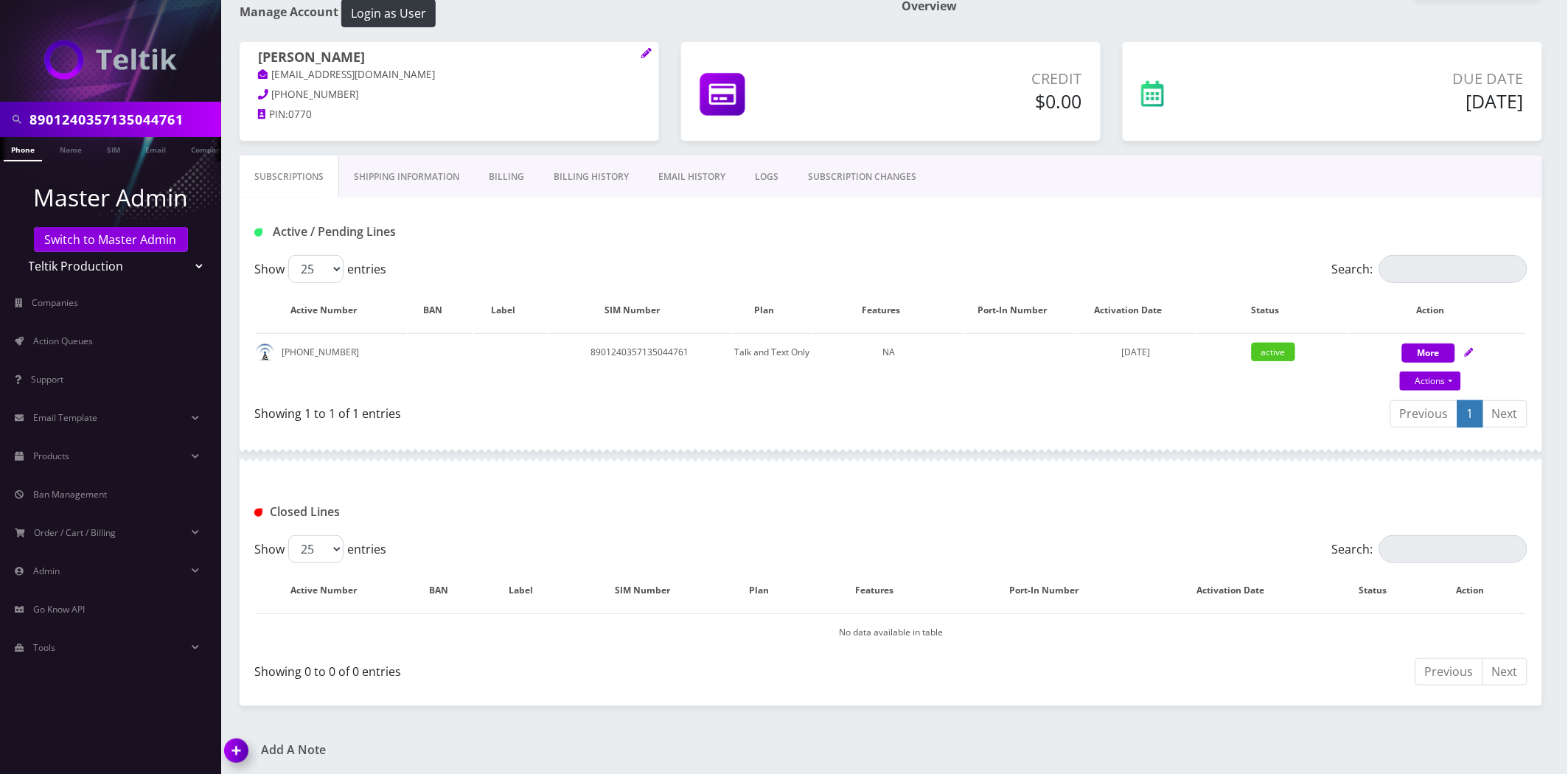
scroll to position [77, 0]
click at [594, 181] on link "Billing History" at bounding box center [591, 176] width 105 height 42
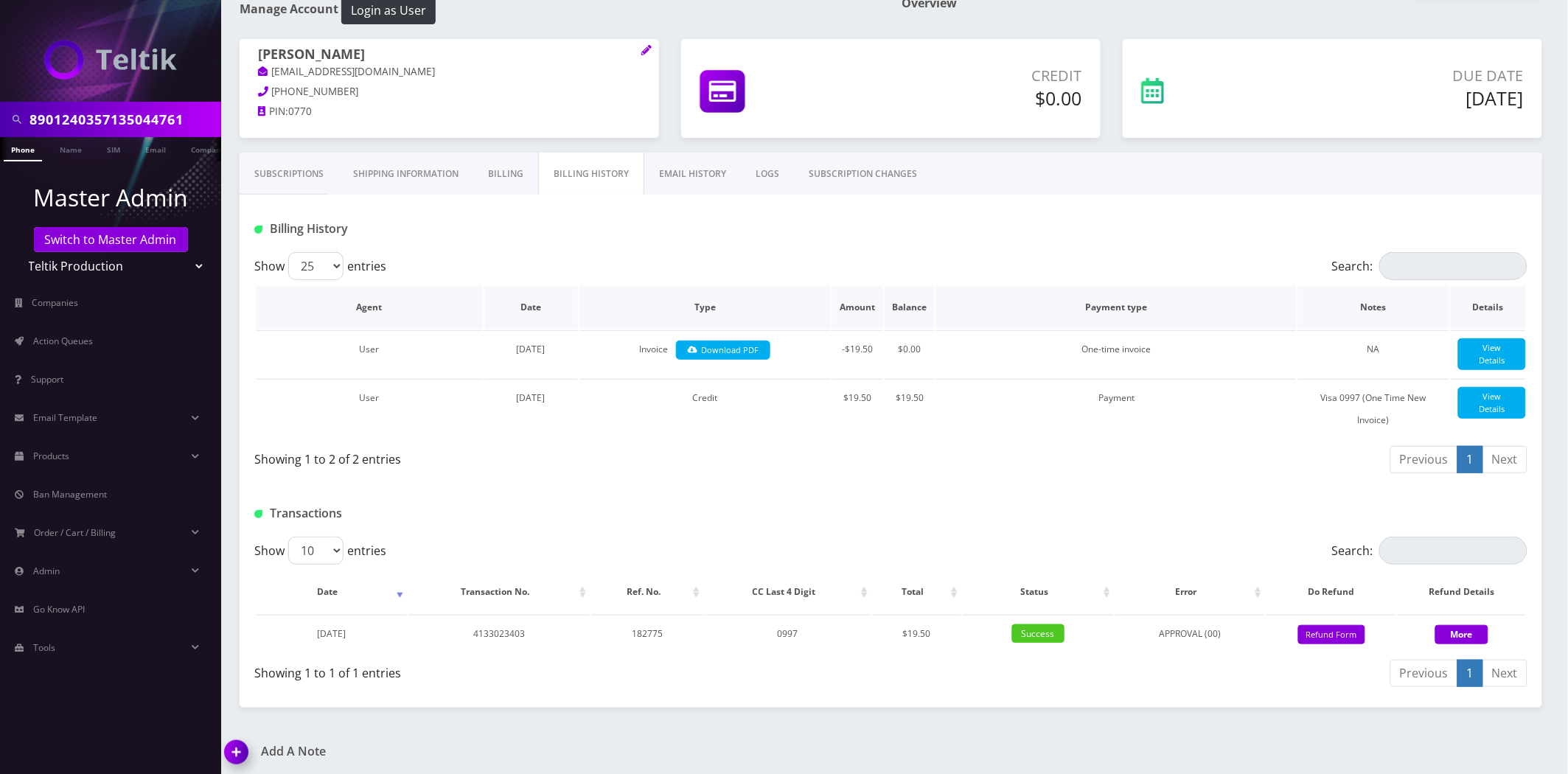
scroll to position [94, 0]
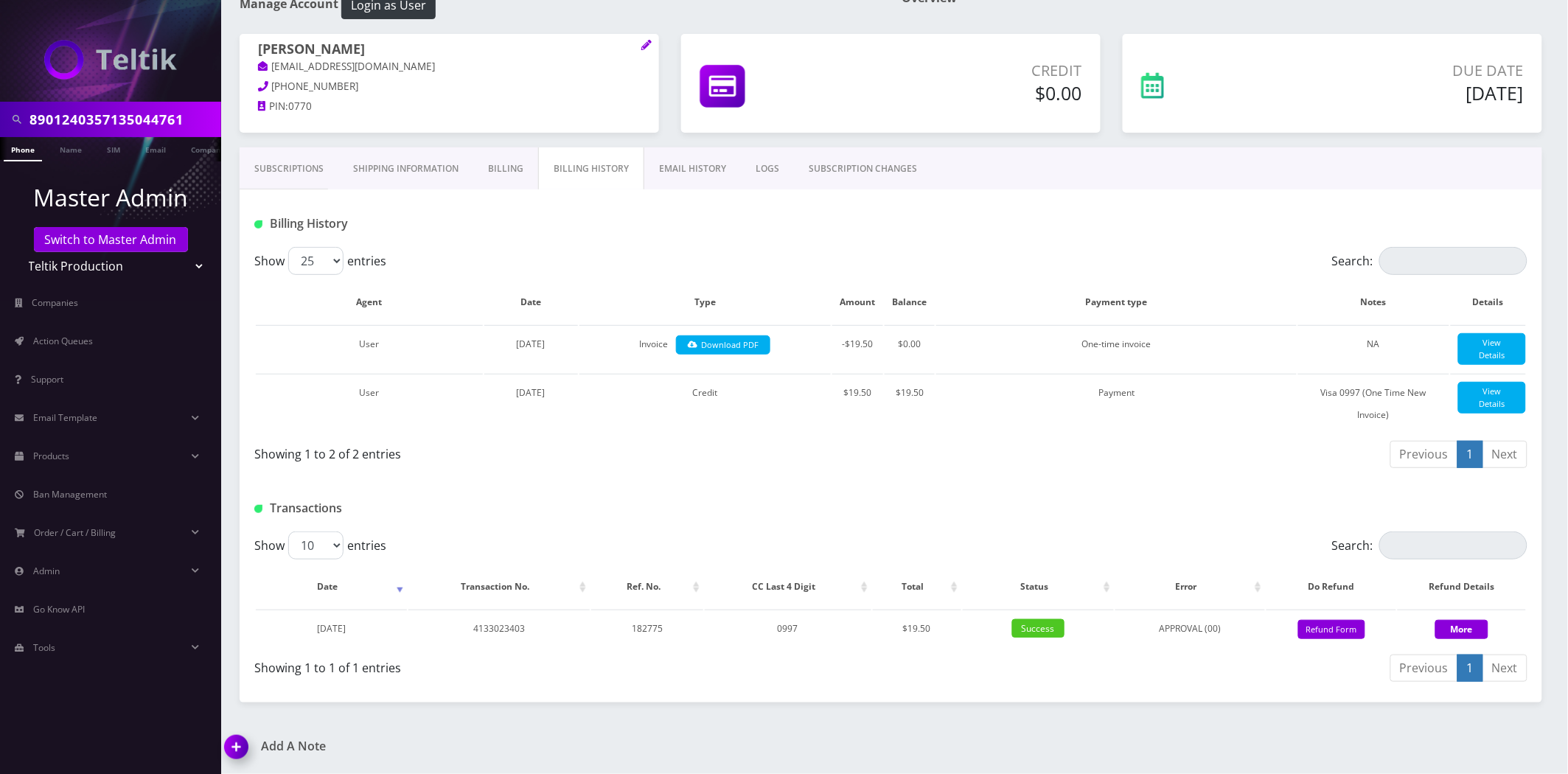
click at [496, 152] on link "Billing" at bounding box center [505, 168] width 65 height 42
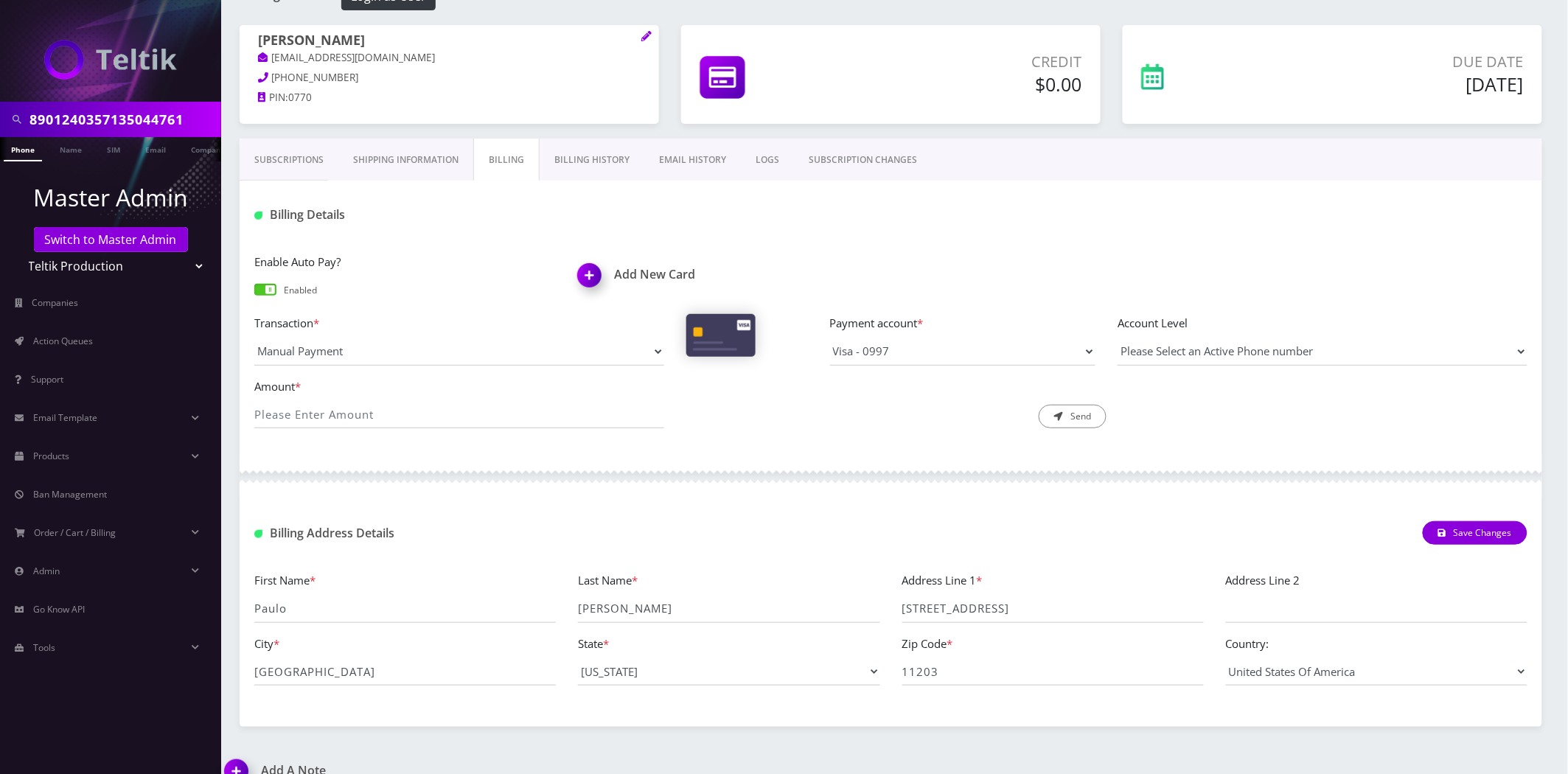
click at [285, 155] on link "Subscriptions" at bounding box center [289, 159] width 99 height 42
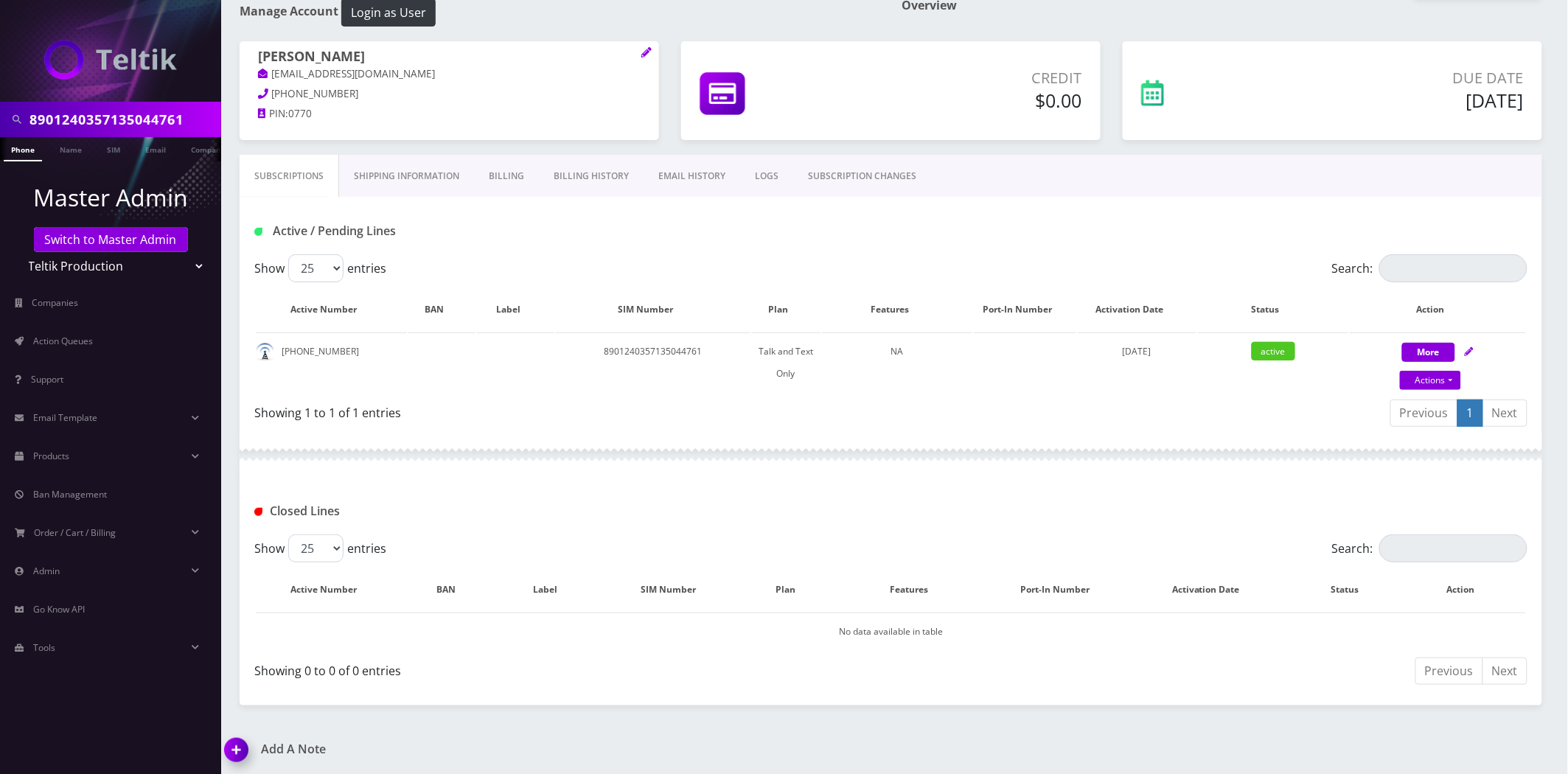
click at [410, 156] on link "Shipping Information" at bounding box center [406, 176] width 135 height 42
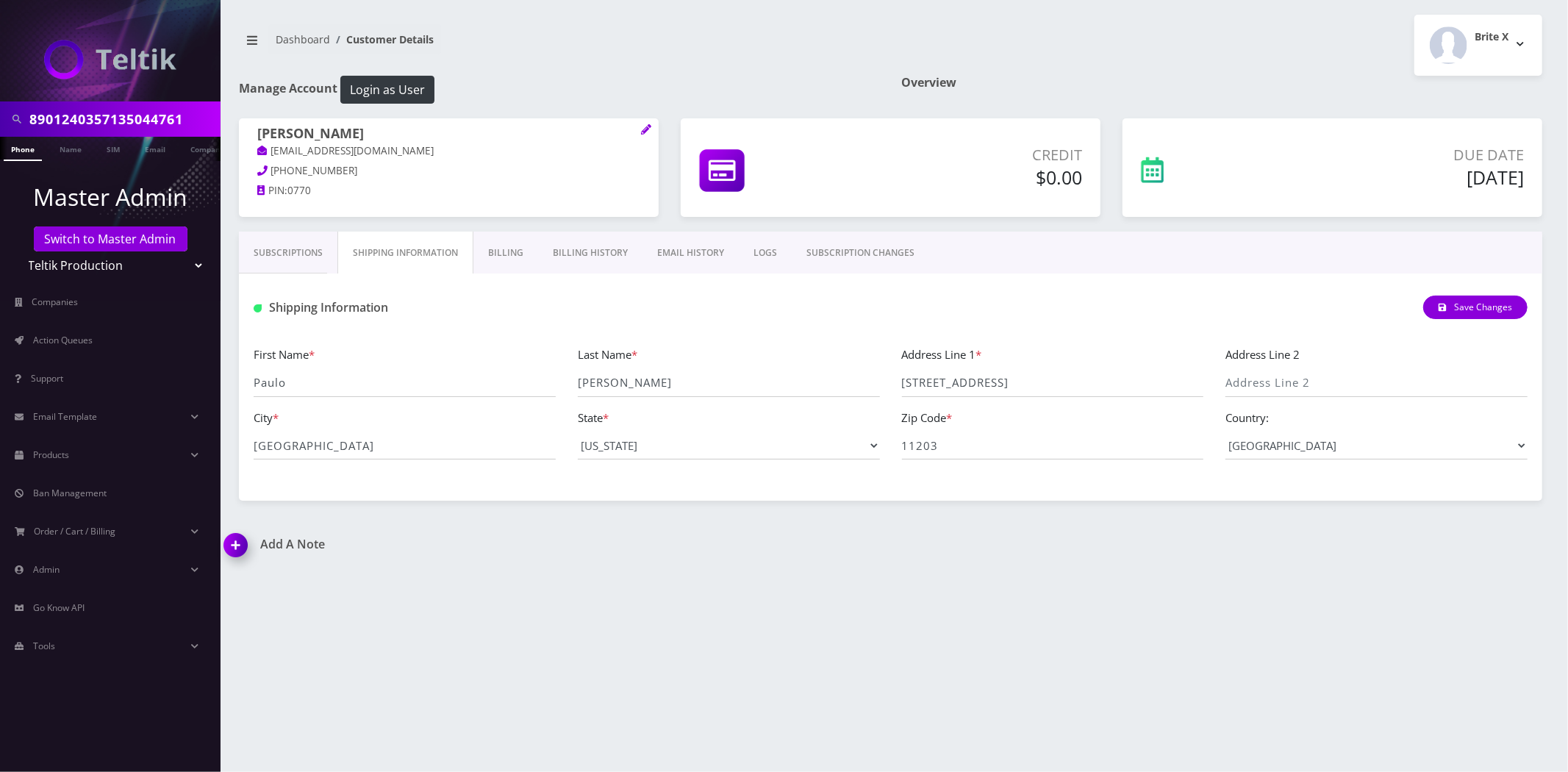
click at [482, 258] on link "Billing" at bounding box center [505, 252] width 65 height 42
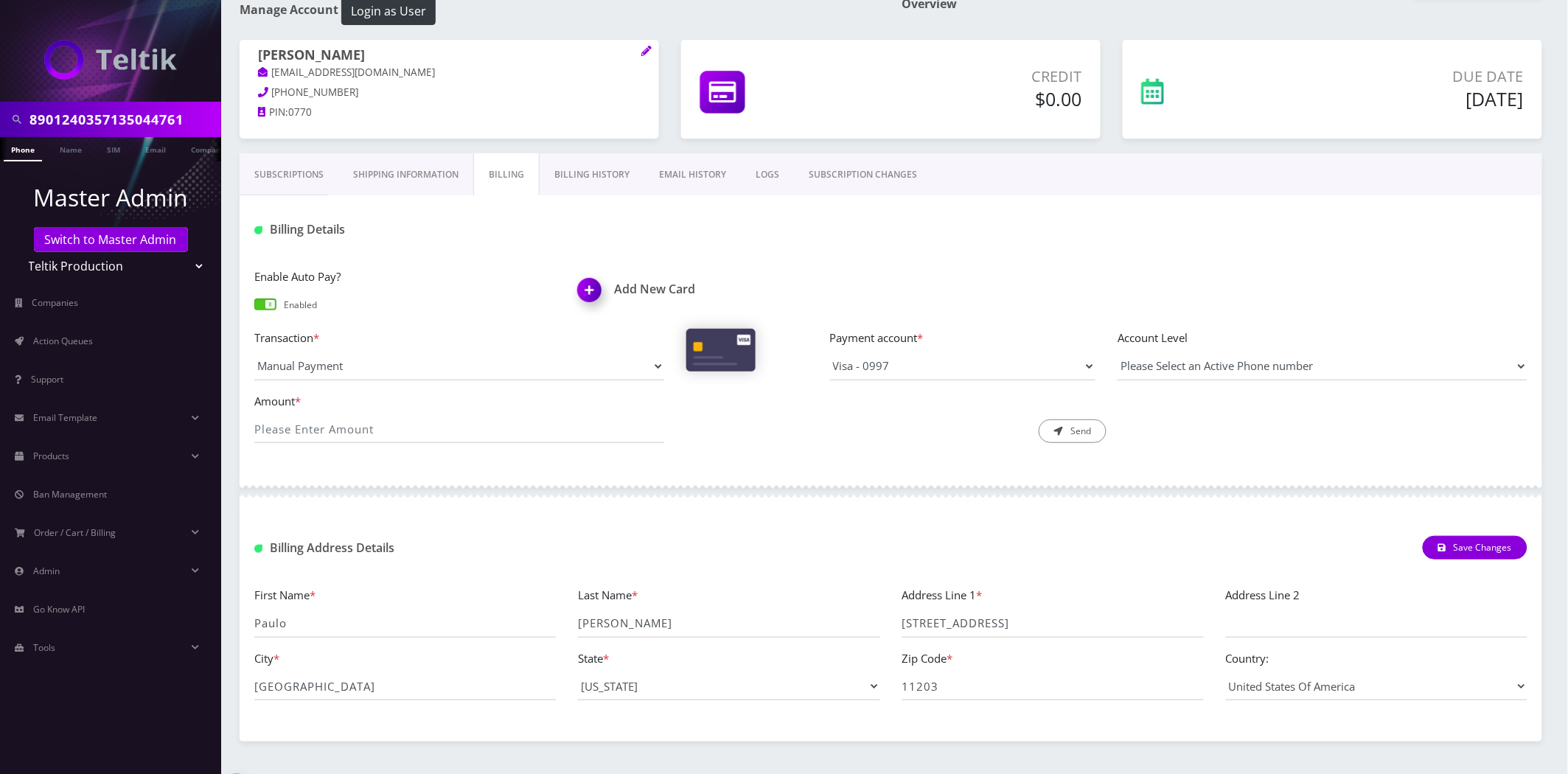
scroll to position [82, 0]
click at [461, 167] on link "Shipping Information" at bounding box center [406, 171] width 135 height 42
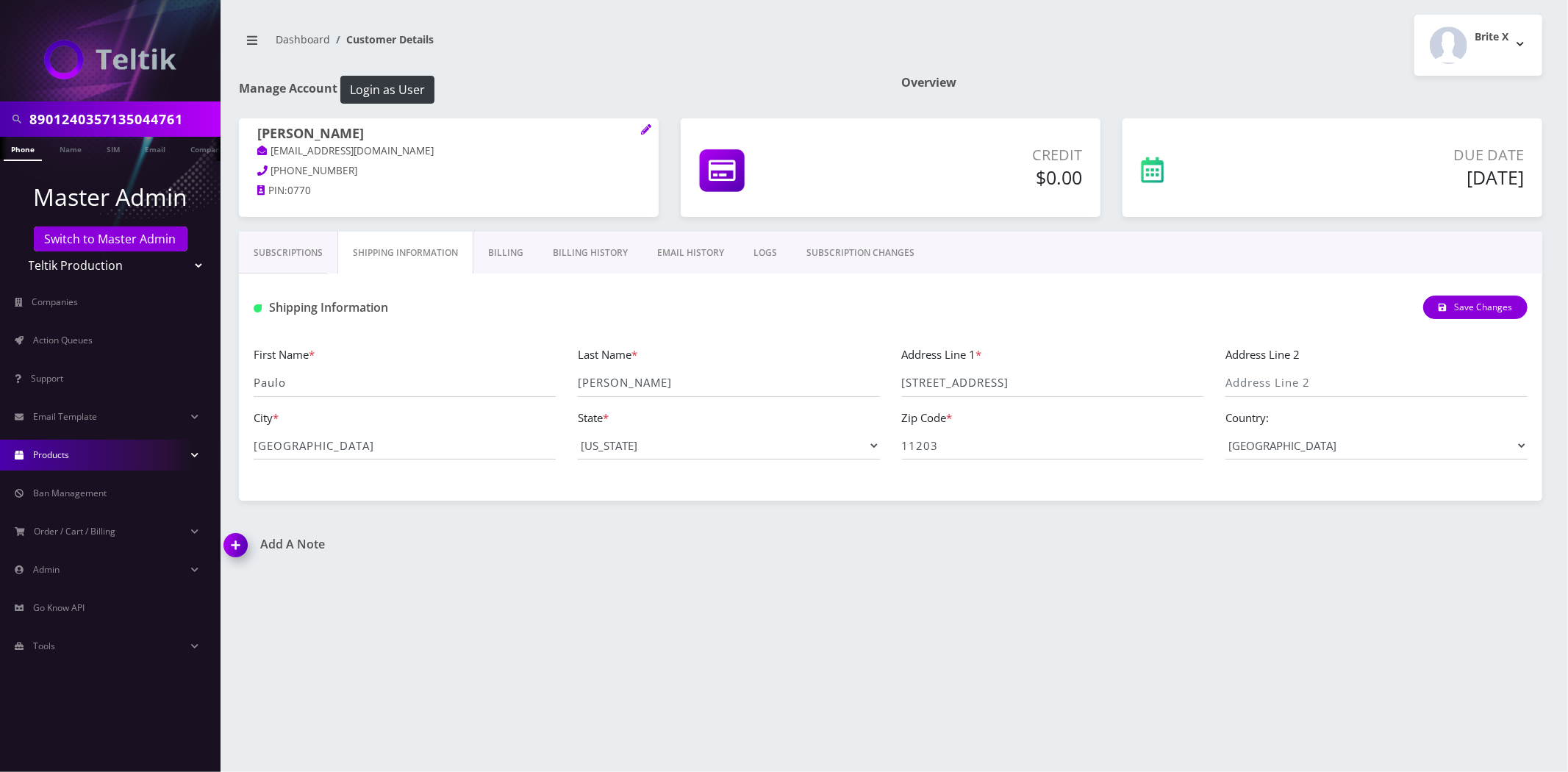
click at [70, 456] on link "Products" at bounding box center [110, 455] width 220 height 31
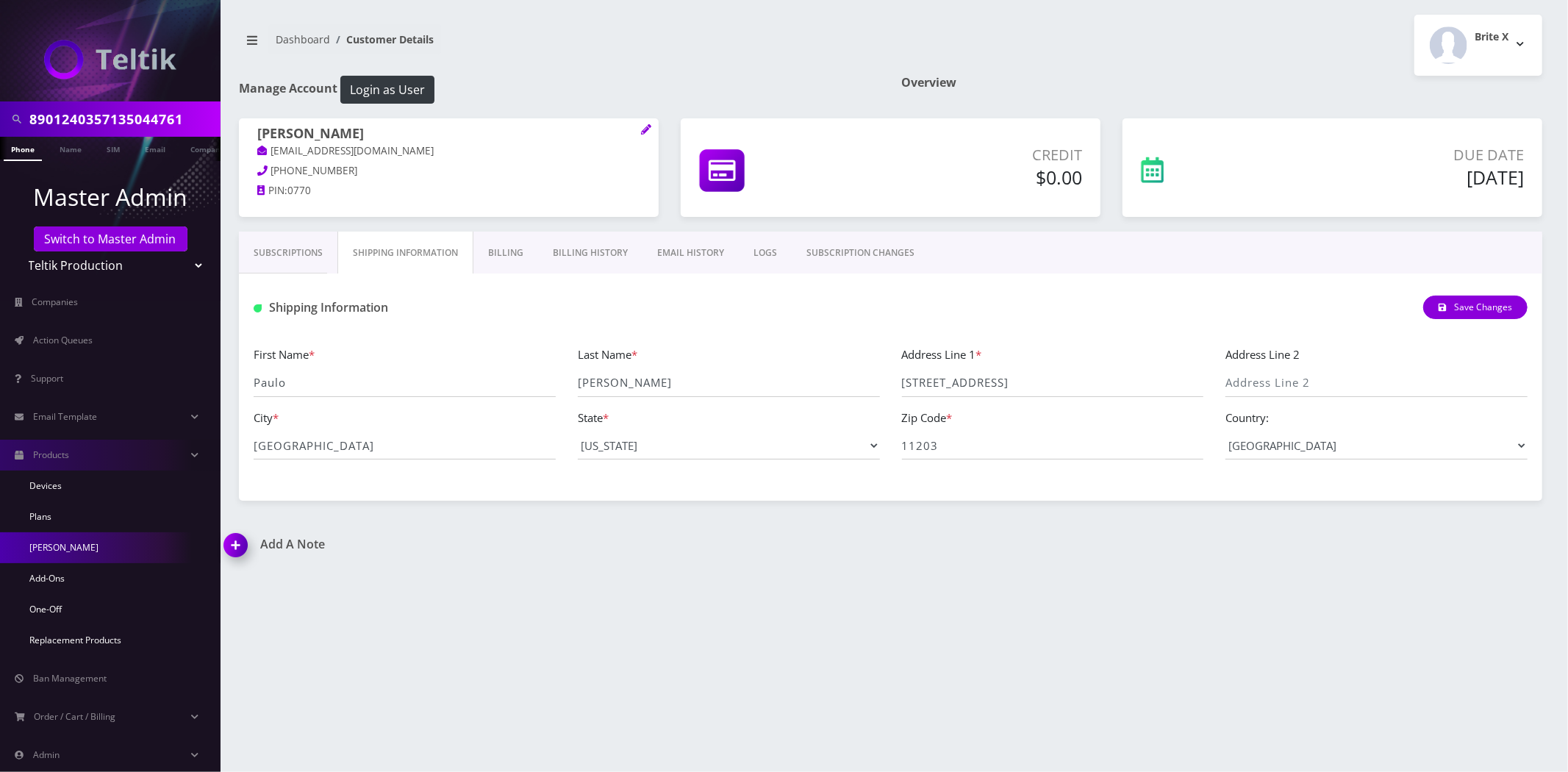
click at [53, 557] on link "[PERSON_NAME]" at bounding box center [110, 548] width 220 height 31
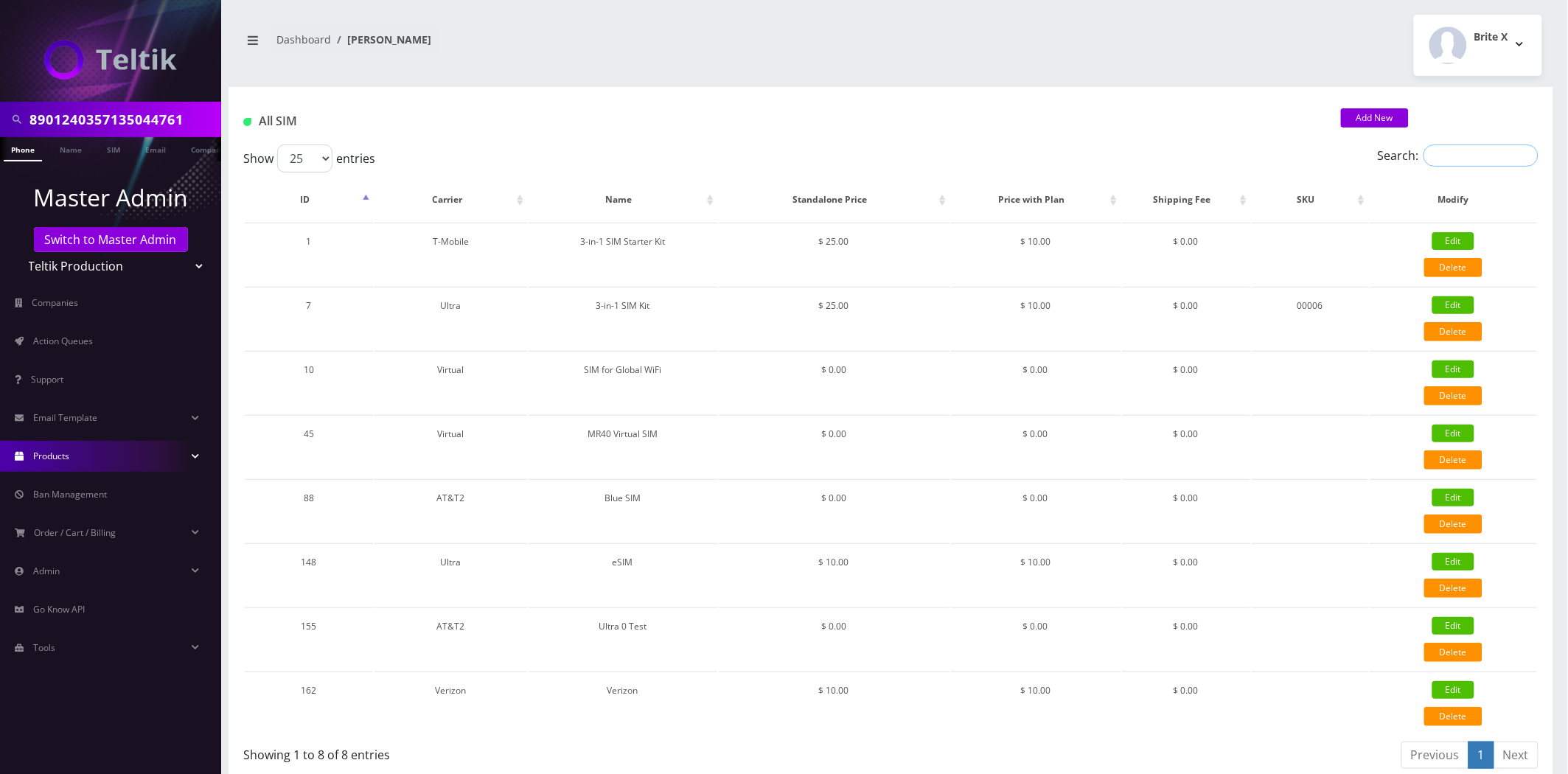
click at [1456, 158] on input "Search:" at bounding box center [1481, 156] width 115 height 22
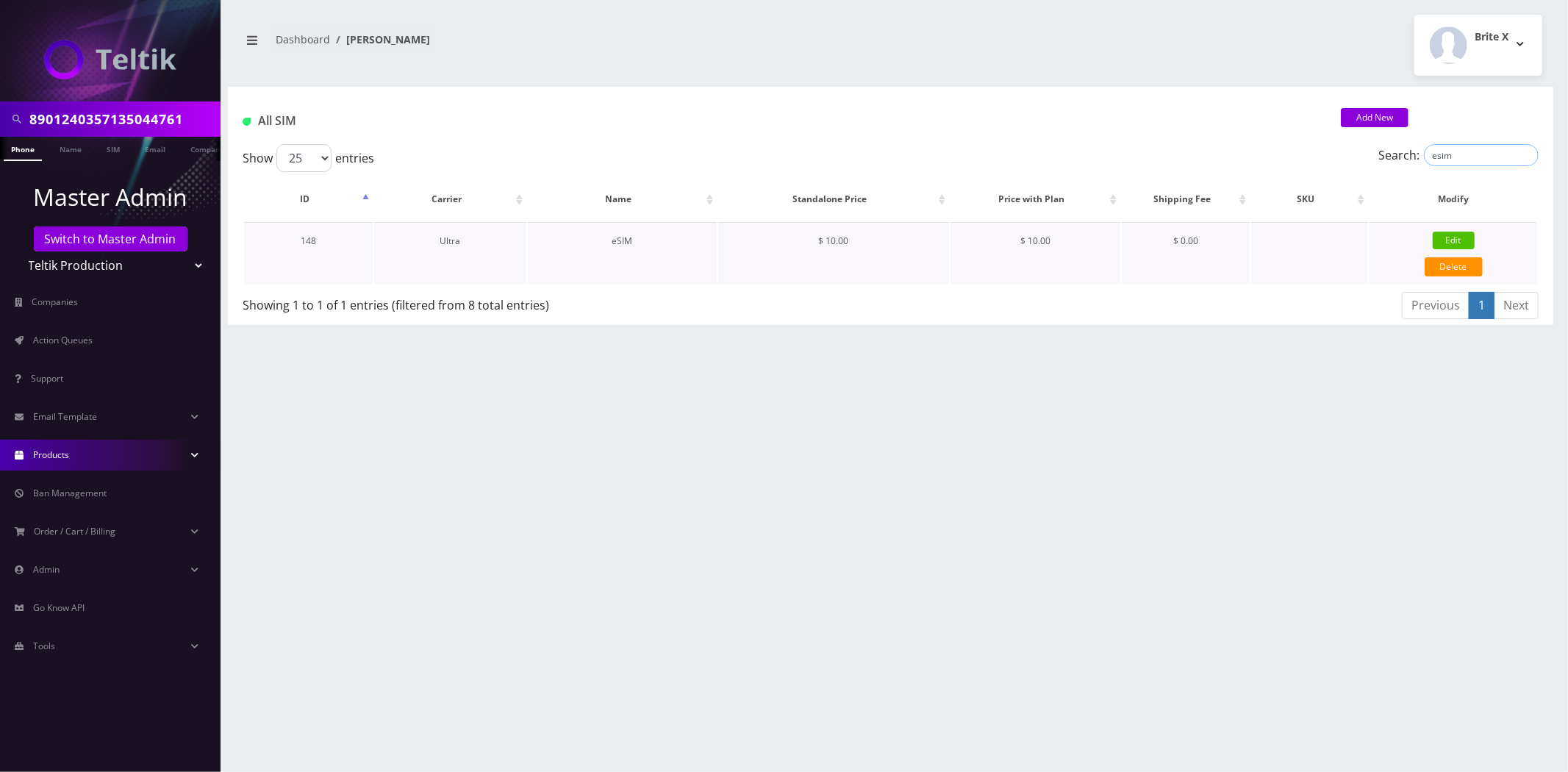
type input "esim"
click at [1454, 234] on link "Edit" at bounding box center [1454, 241] width 42 height 18
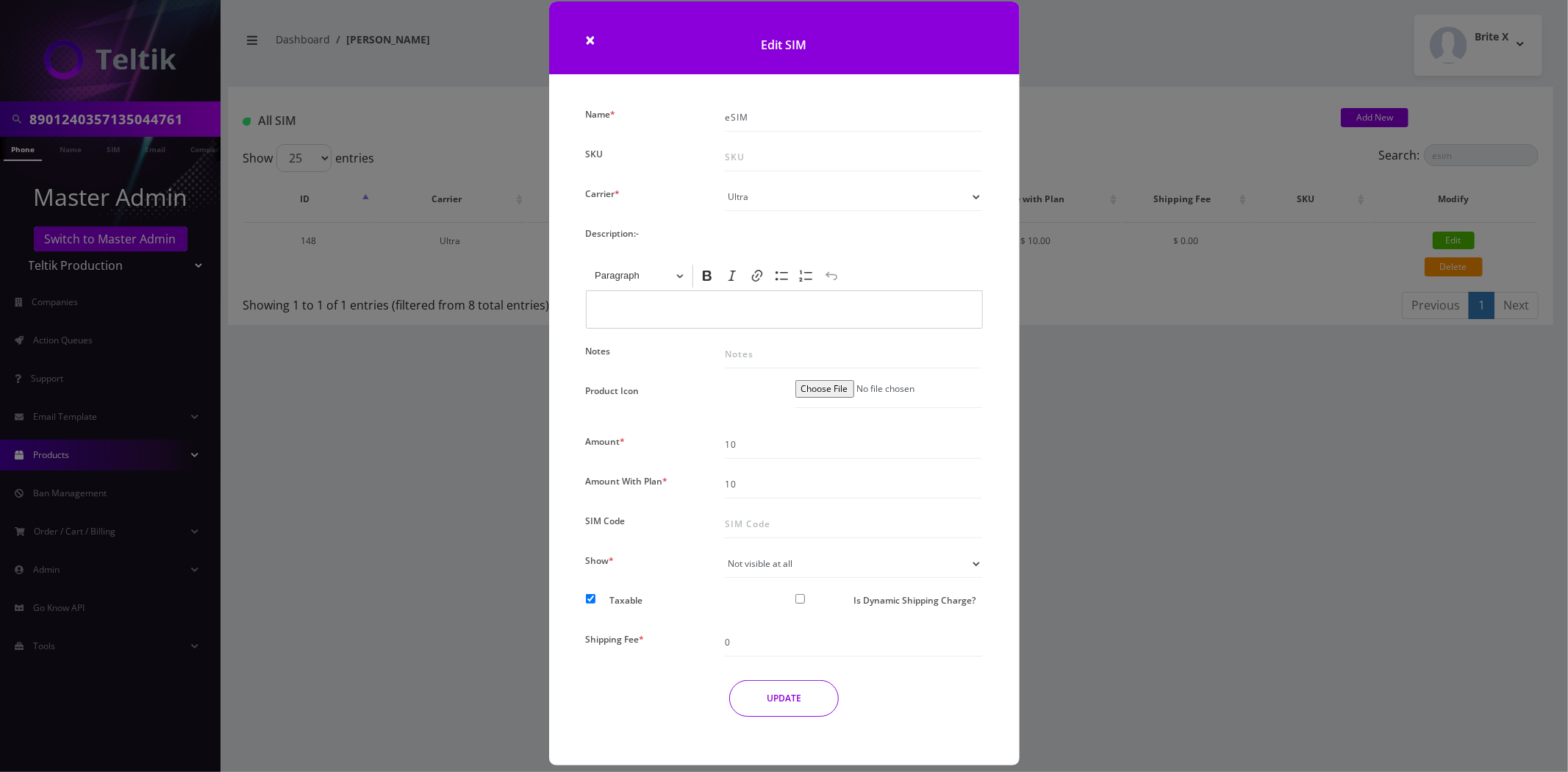
scroll to position [34, 0]
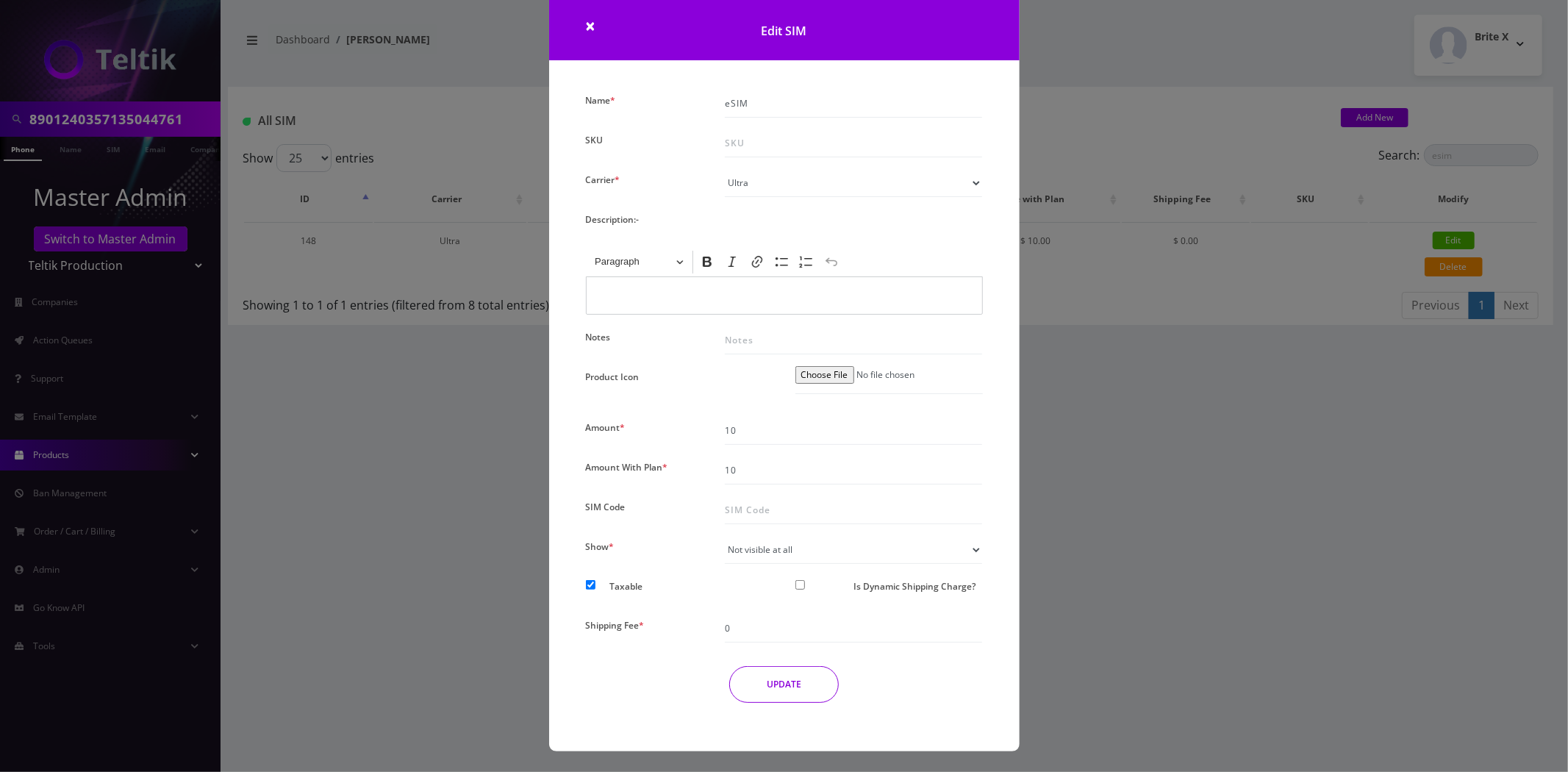
click at [1129, 373] on div "× Edit SIM Name * eSIM SKU Carrier * Please Select Carrier No carrier / unlocke…" at bounding box center [784, 386] width 1568 height 772
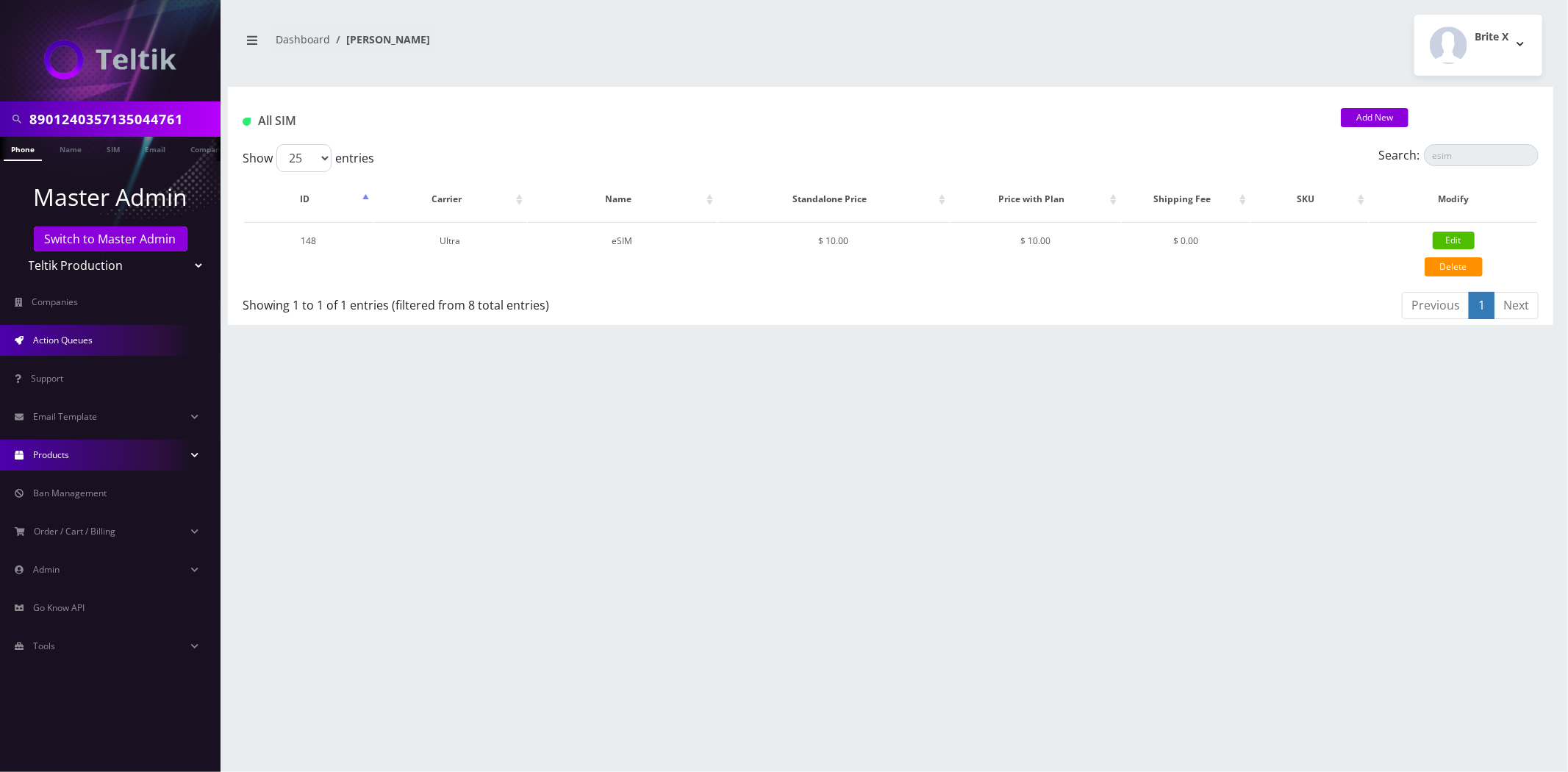
click at [78, 334] on span "Action Queues" at bounding box center [63, 340] width 59 height 13
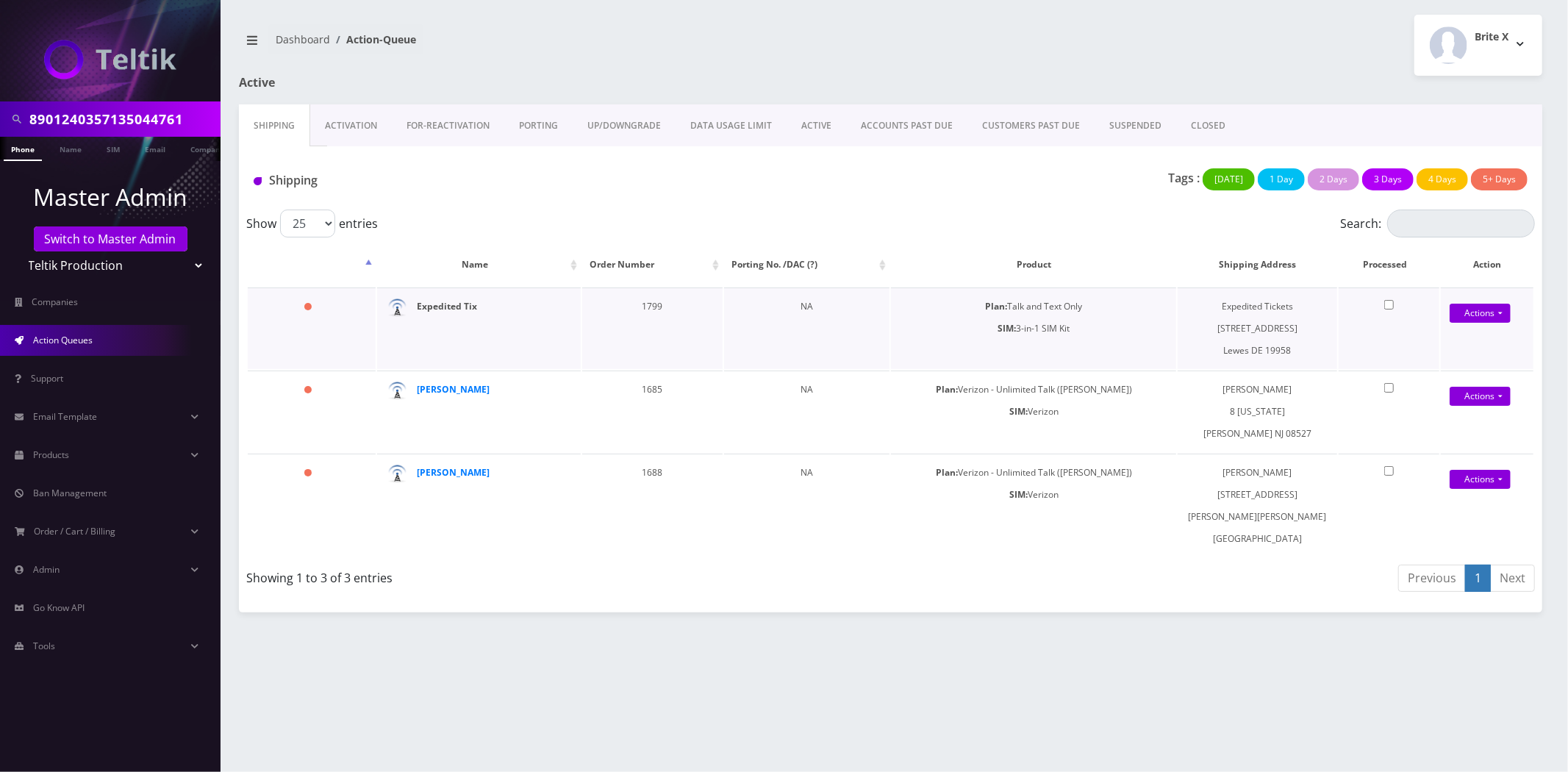
click at [462, 309] on strong "Expedited Tix" at bounding box center [447, 306] width 60 height 13
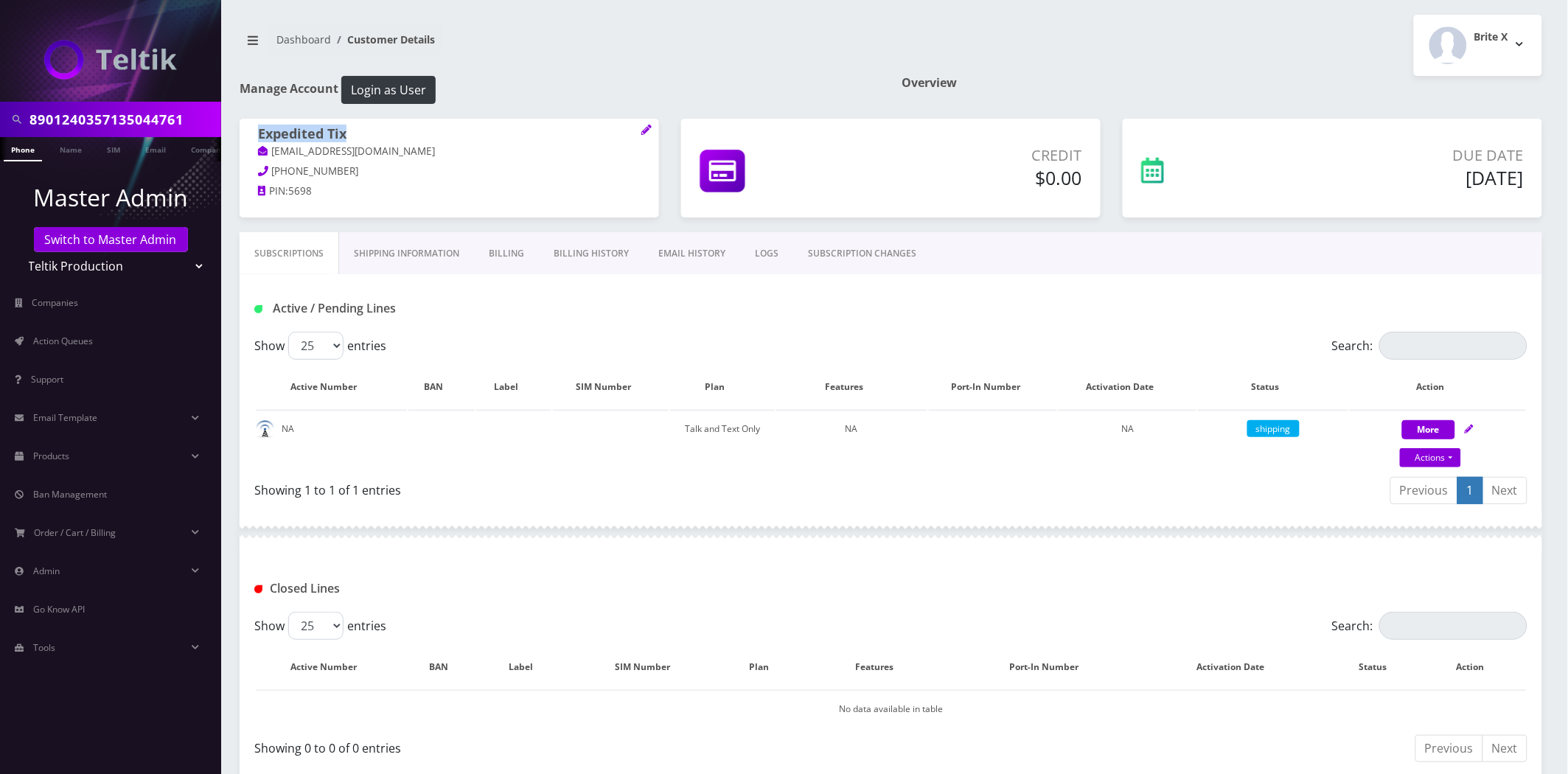
drag, startPoint x: 383, startPoint y: 124, endPoint x: 255, endPoint y: 132, distance: 128.2
click at [255, 132] on div "Expedited Tix [EMAIL_ADDRESS][DOMAIN_NAME] [PHONE_NUMBER] PIN: 5698" at bounding box center [449, 165] width 420 height 92
copy h1 "Expedited Tix"
click at [94, 326] on link "Action Queues" at bounding box center [110, 342] width 221 height 31
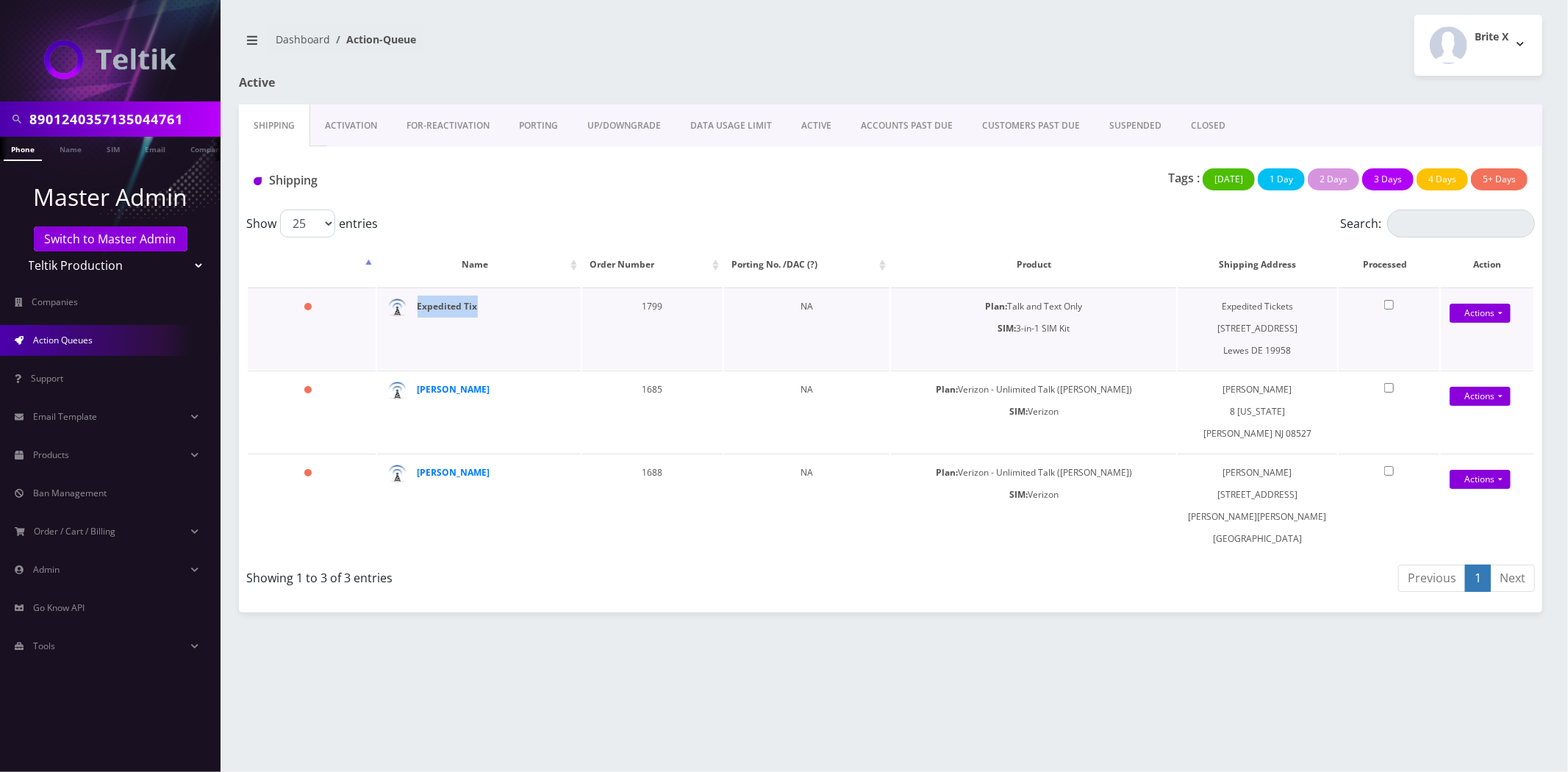
drag, startPoint x: 484, startPoint y: 301, endPoint x: 418, endPoint y: 301, distance: 66.0
click at [418, 301] on div "Expedited Tix" at bounding box center [484, 307] width 132 height 22
